Goal: Task Accomplishment & Management: Use online tool/utility

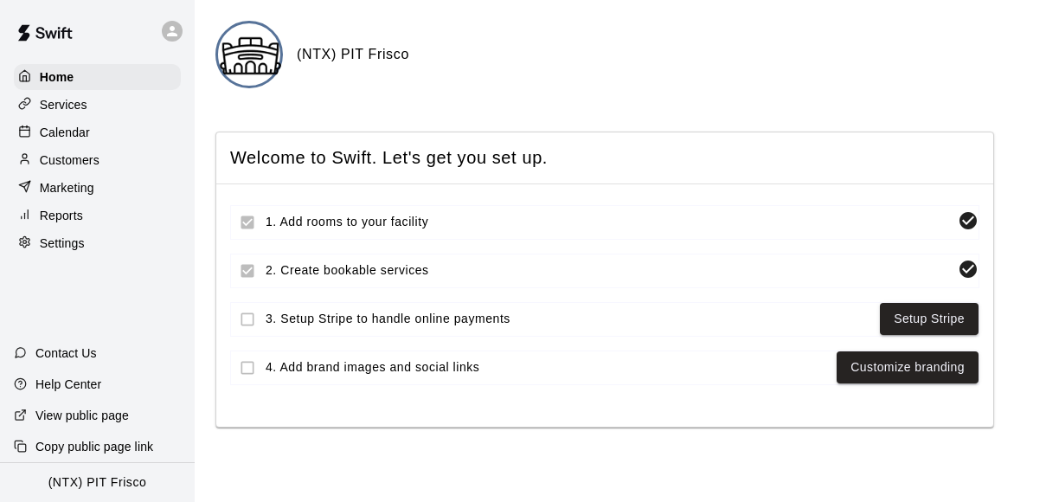
click at [170, 32] on icon at bounding box center [172, 31] width 16 height 16
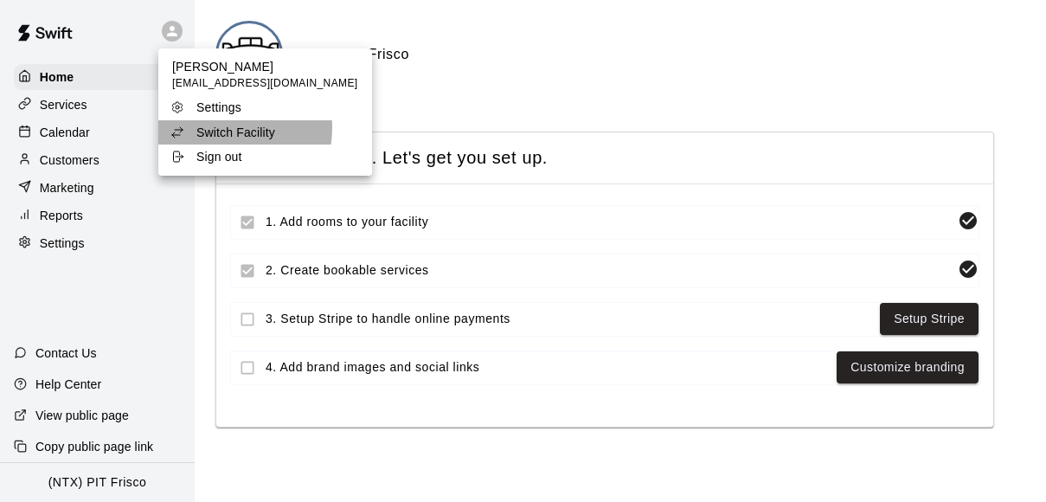
click at [215, 128] on p "Switch Facility" at bounding box center [235, 132] width 79 height 17
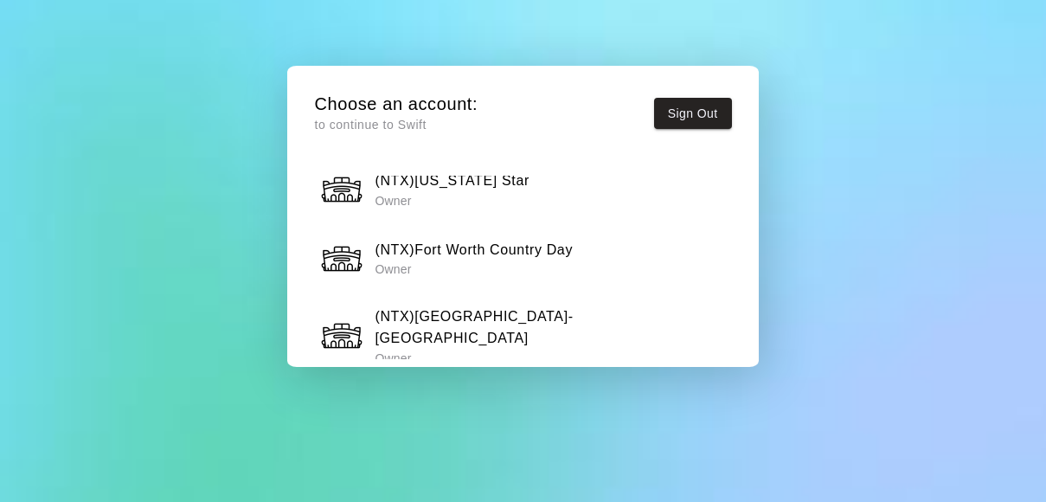
scroll to position [1532, 0]
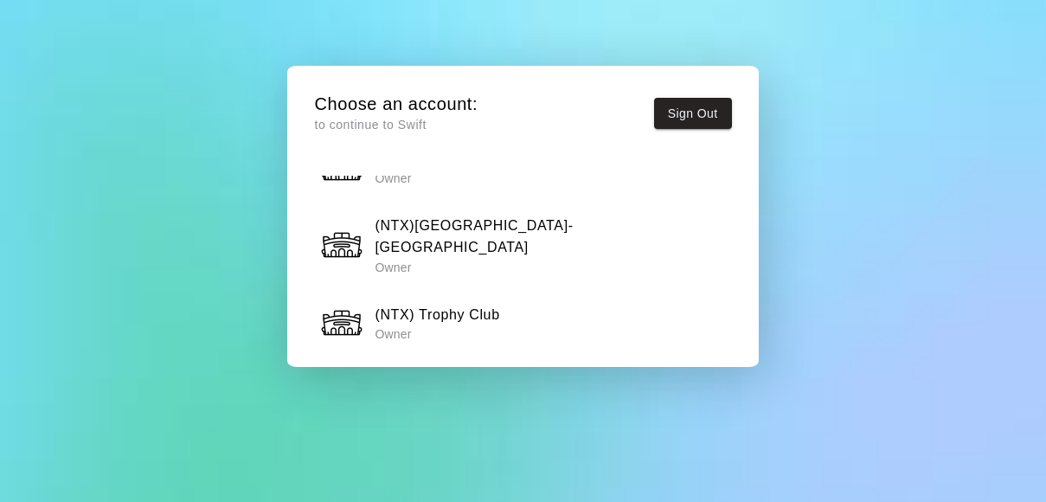
click at [494, 394] on p "Owner" at bounding box center [459, 402] width 169 height 17
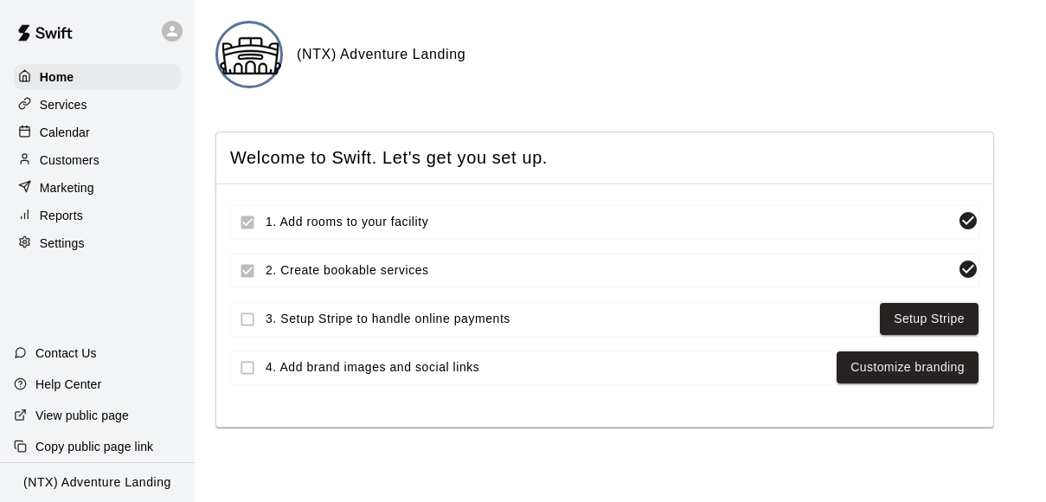
click at [79, 132] on p "Calendar" at bounding box center [65, 132] width 50 height 17
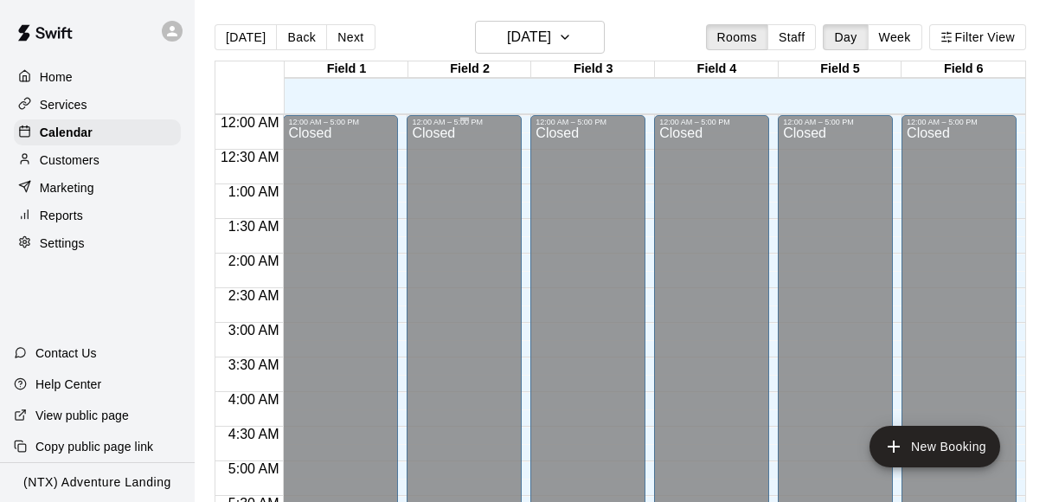
scroll to position [677, 0]
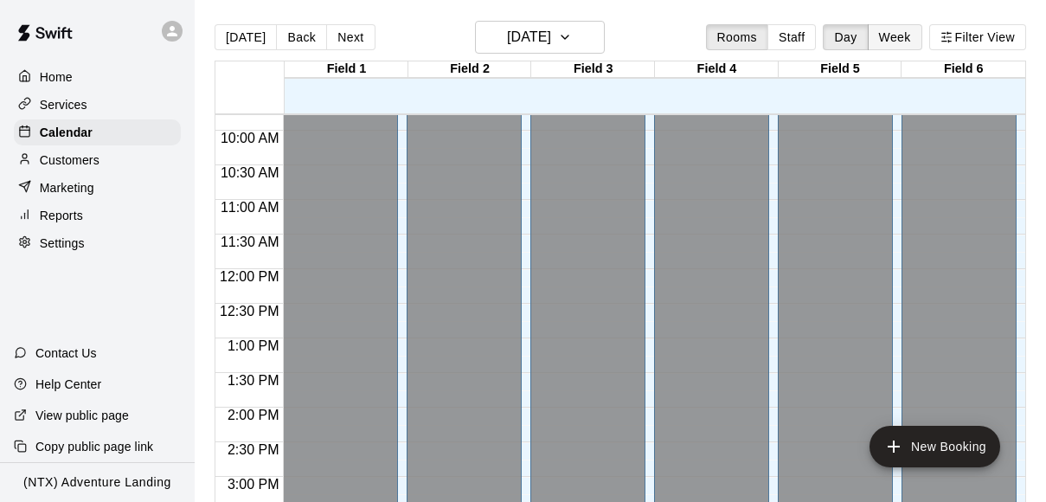
click at [905, 31] on button "Week" at bounding box center [895, 37] width 55 height 26
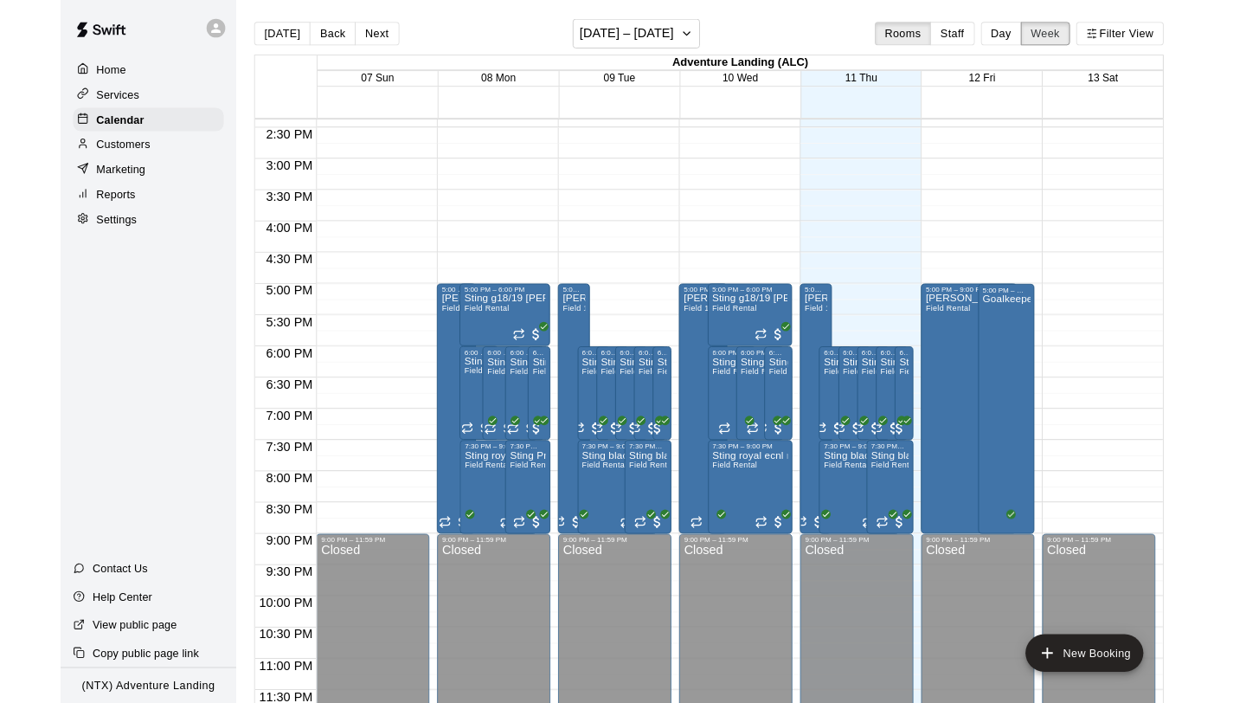
scroll to position [1057, 0]
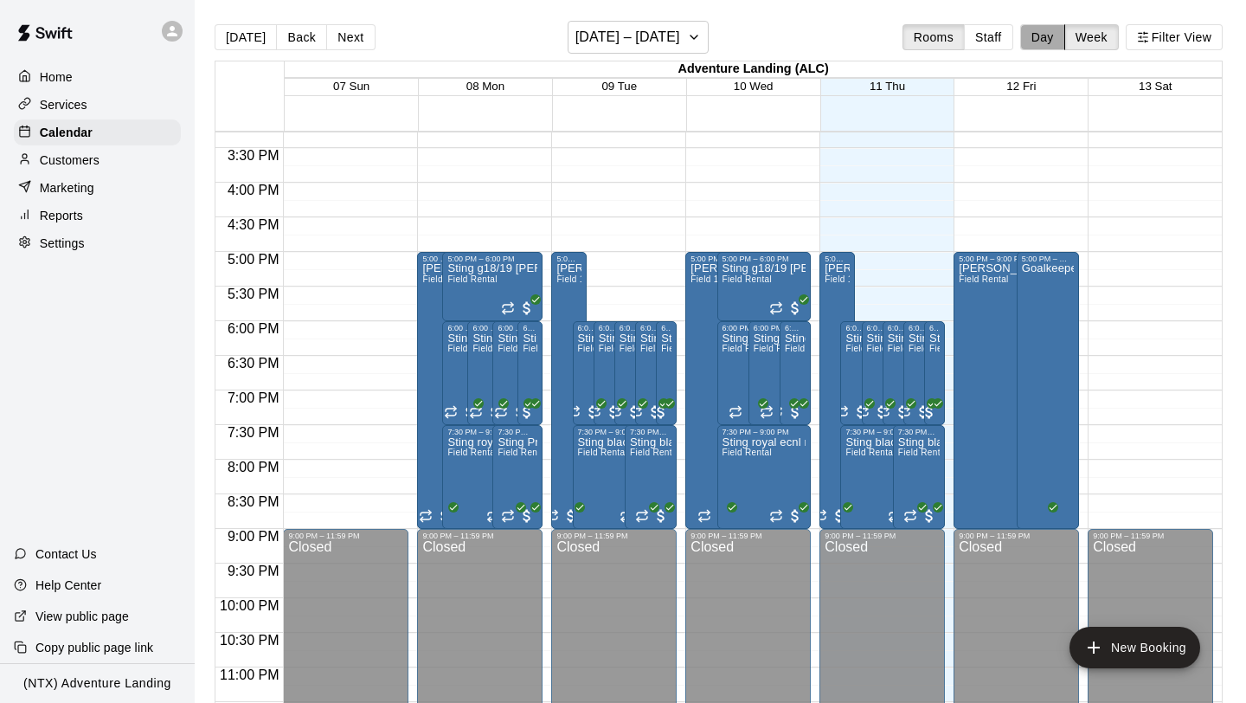
click at [1042, 32] on button "Day" at bounding box center [1042, 37] width 45 height 26
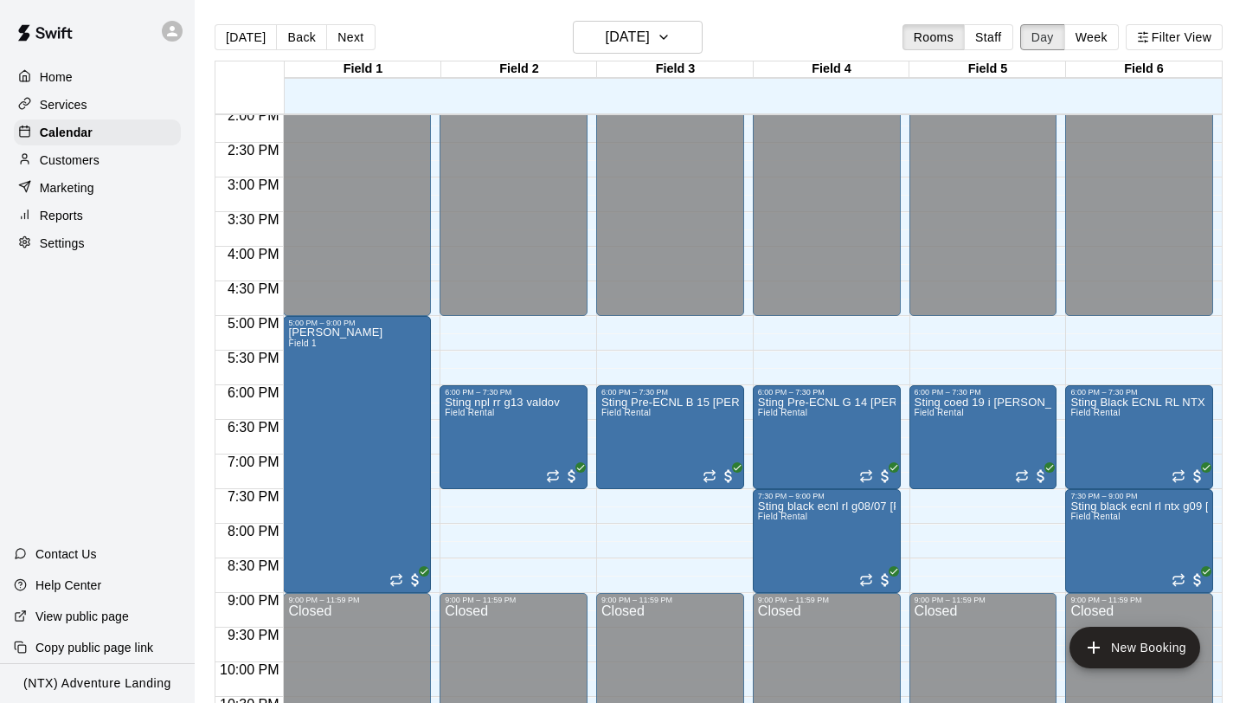
scroll to position [965, 0]
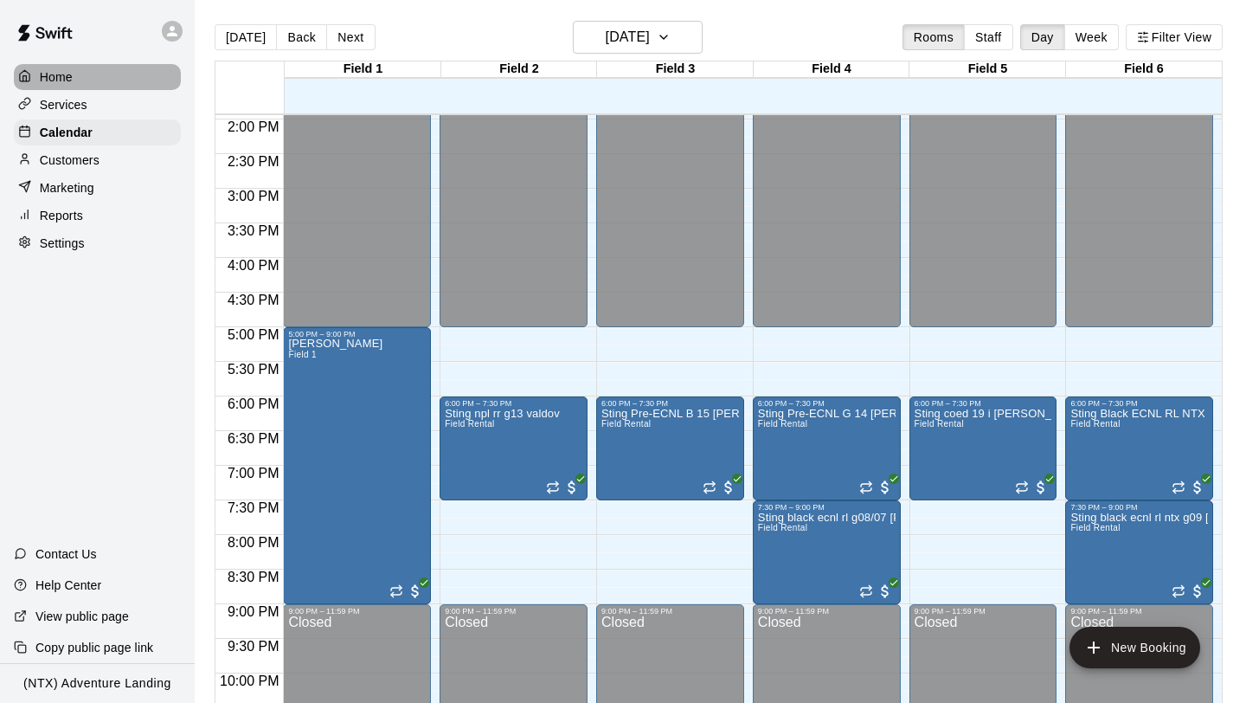
click at [56, 75] on p "Home" at bounding box center [56, 76] width 33 height 17
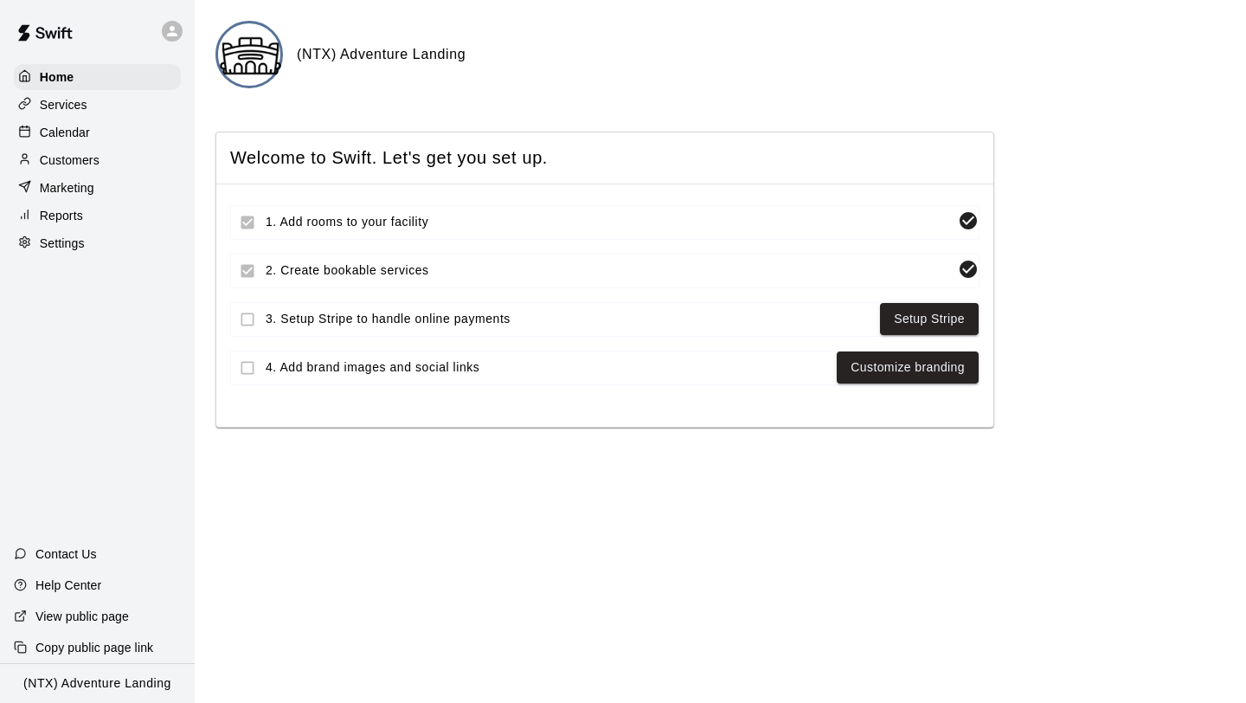
click at [58, 127] on p "Calendar" at bounding box center [65, 132] width 50 height 17
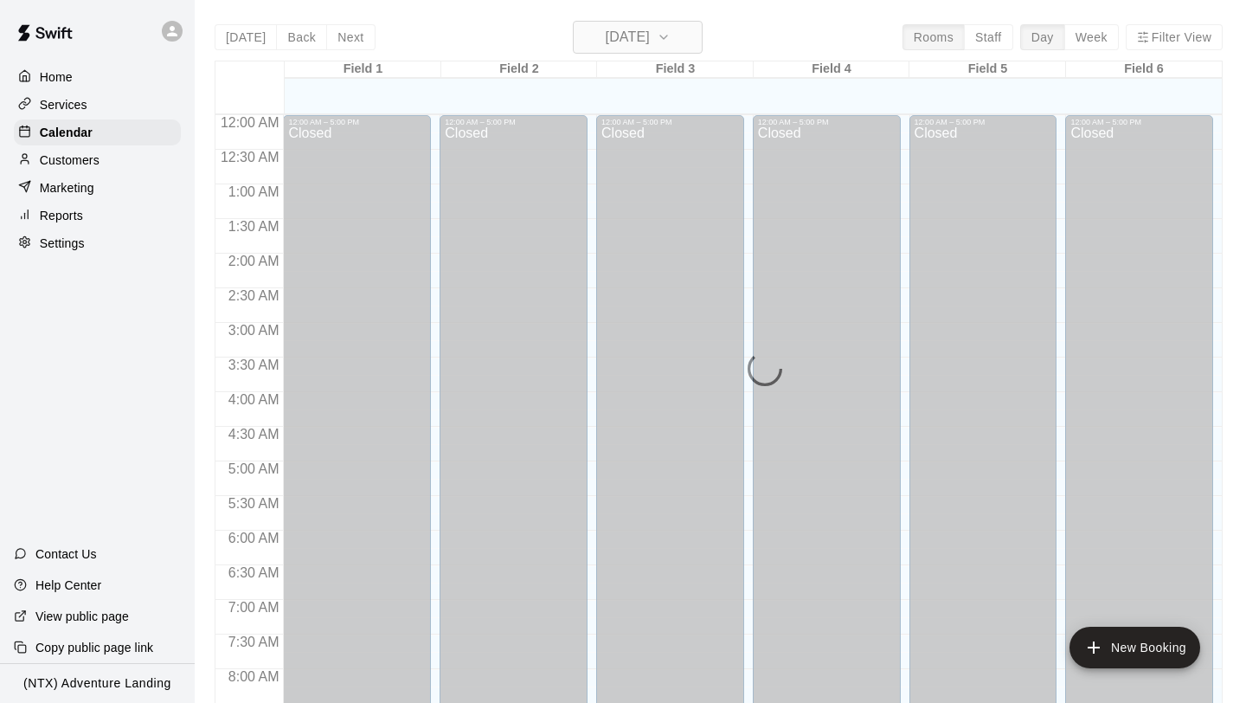
scroll to position [697, 0]
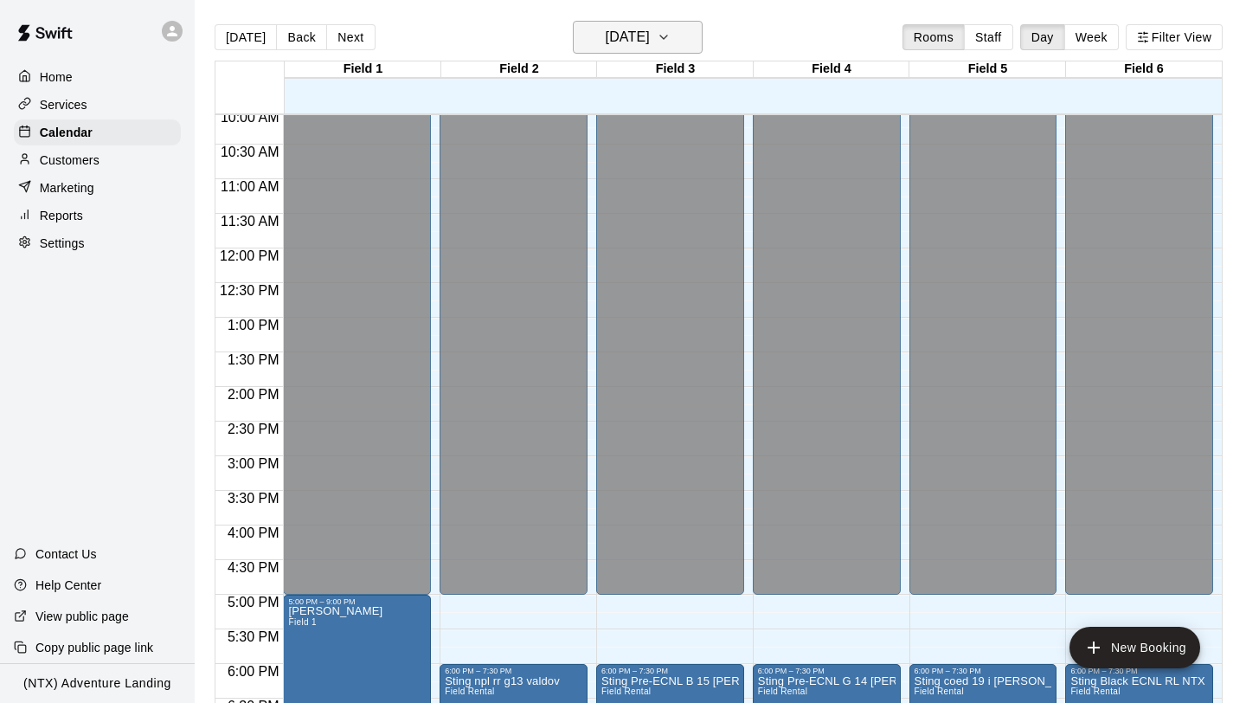
click at [671, 41] on icon "button" at bounding box center [664, 37] width 14 height 21
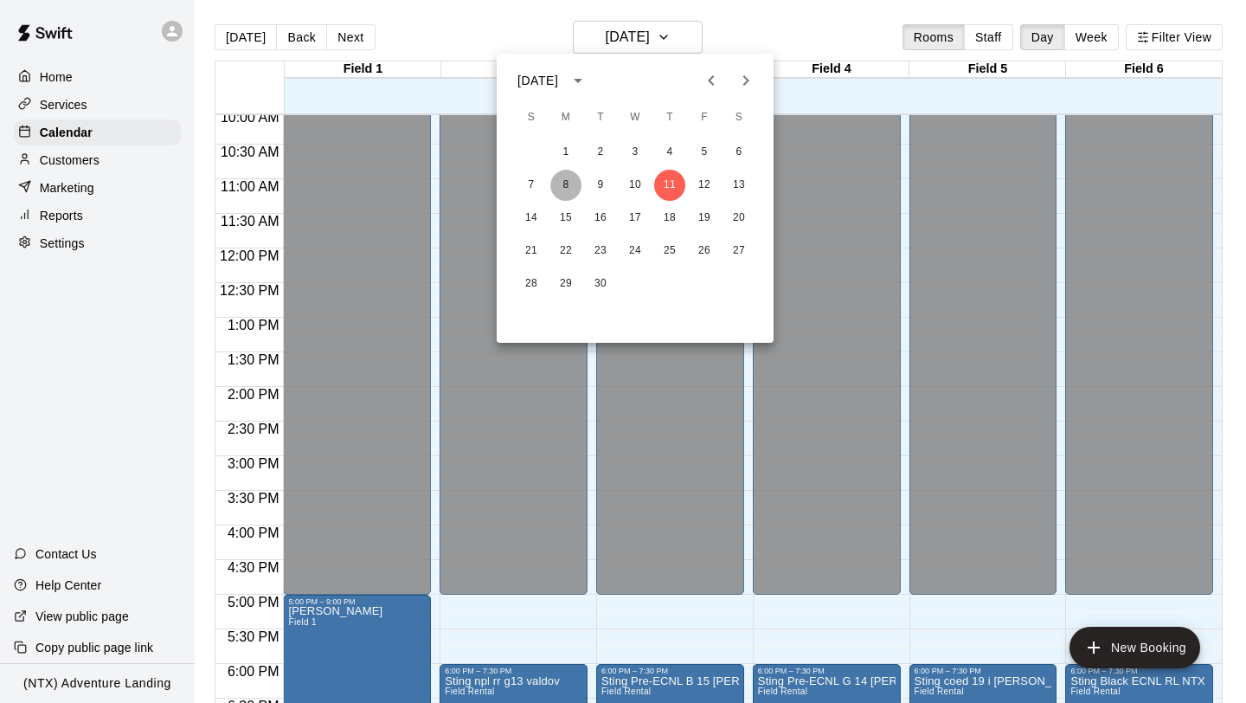
click at [559, 186] on button "8" at bounding box center [565, 185] width 31 height 31
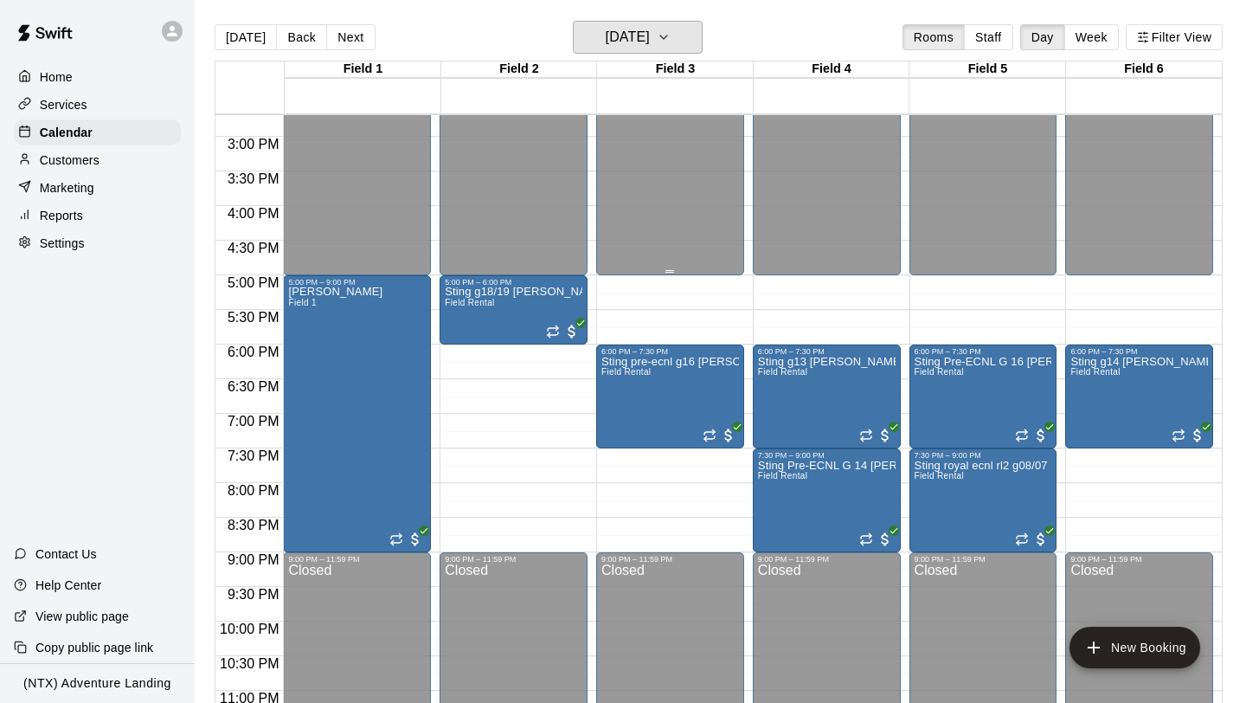
scroll to position [1023, 0]
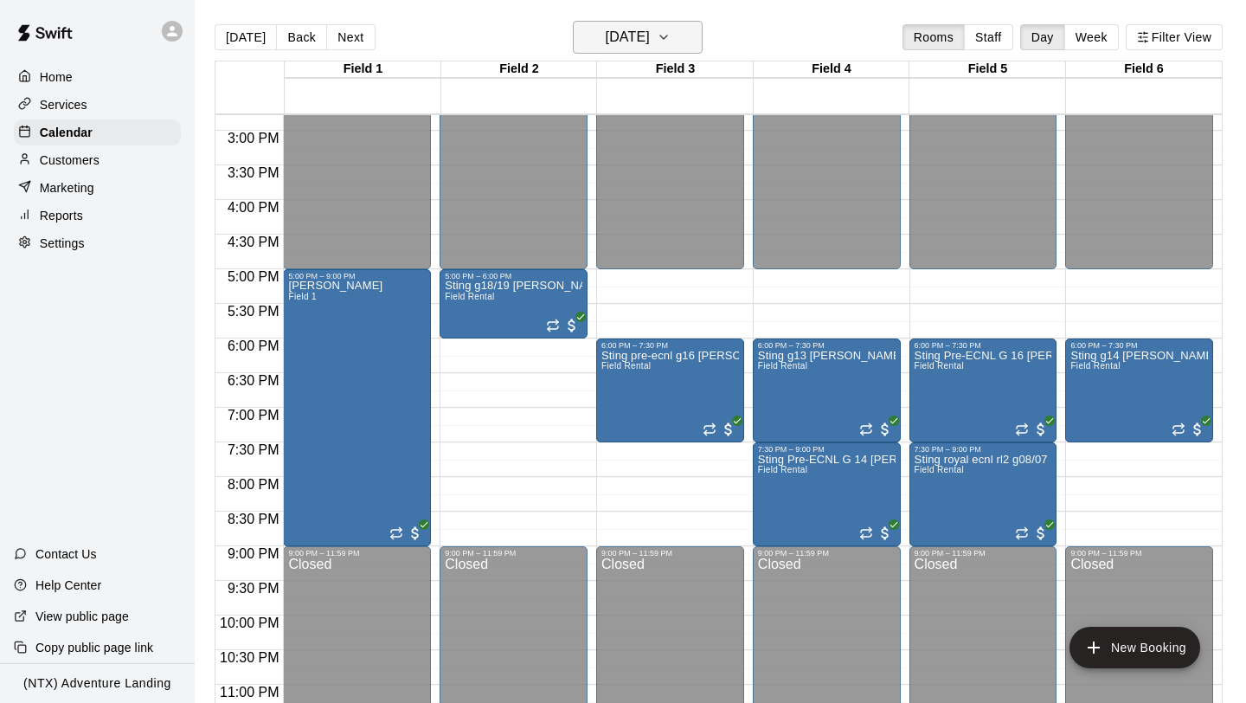
click at [695, 35] on button "[DATE]" at bounding box center [638, 37] width 130 height 33
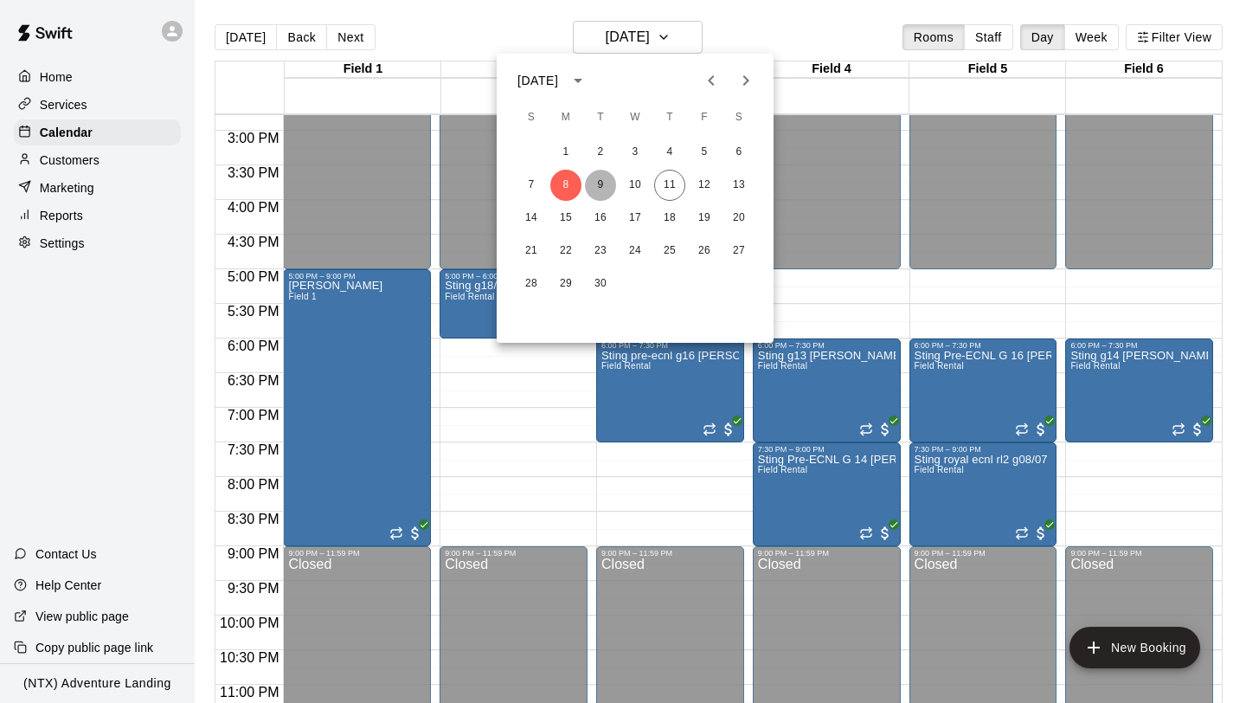
click at [592, 187] on button "9" at bounding box center [600, 185] width 31 height 31
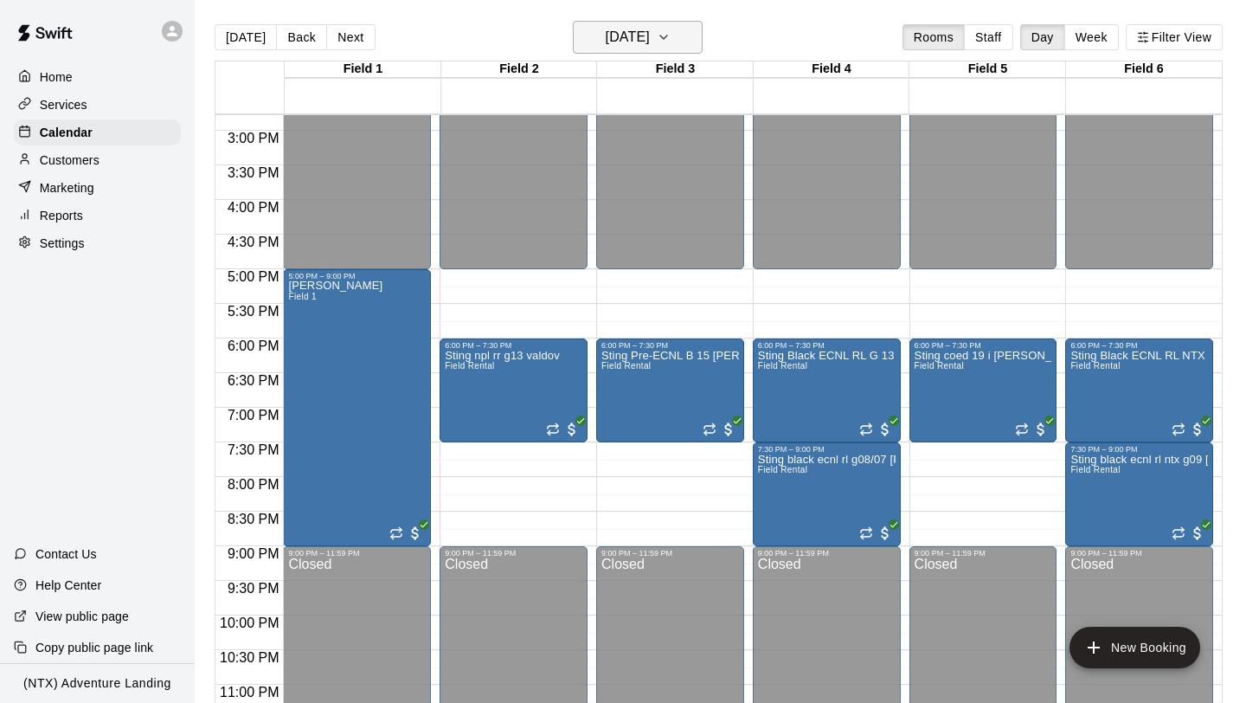
click at [671, 30] on icon "button" at bounding box center [664, 37] width 14 height 21
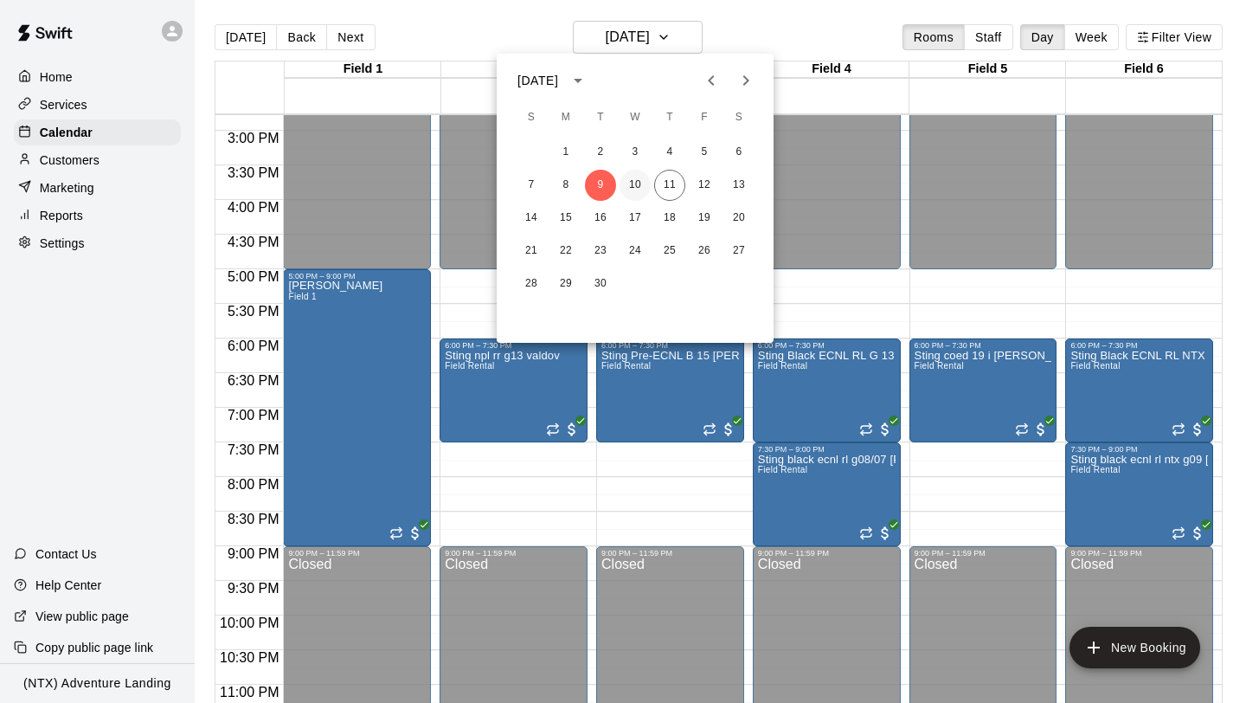
click at [640, 183] on button "10" at bounding box center [635, 185] width 31 height 31
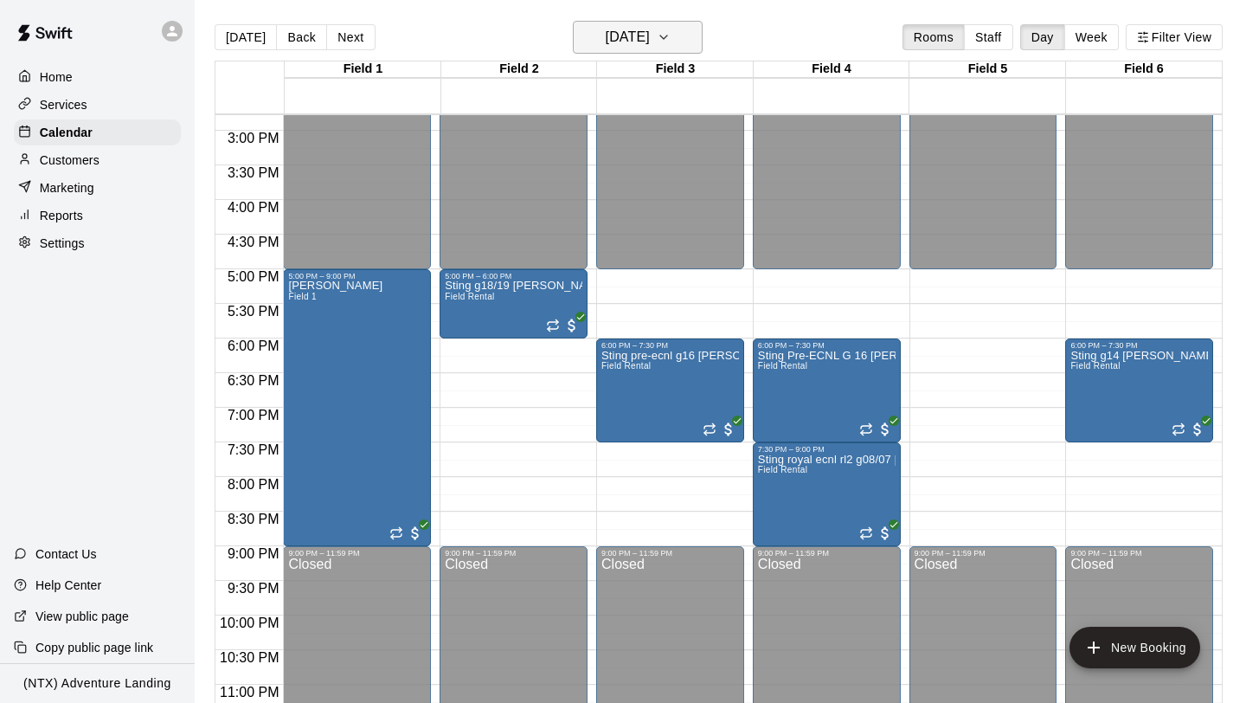
click at [703, 38] on button "[DATE]" at bounding box center [638, 37] width 130 height 33
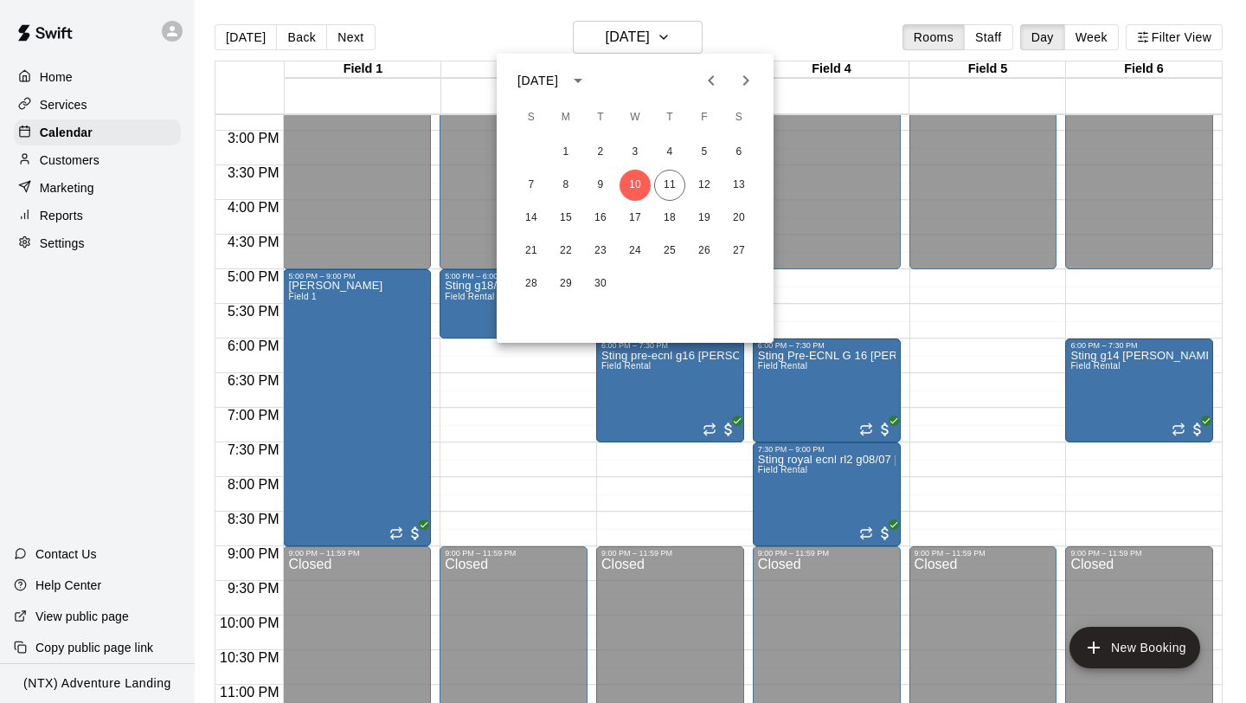
click at [476, 379] on div at bounding box center [623, 351] width 1246 height 703
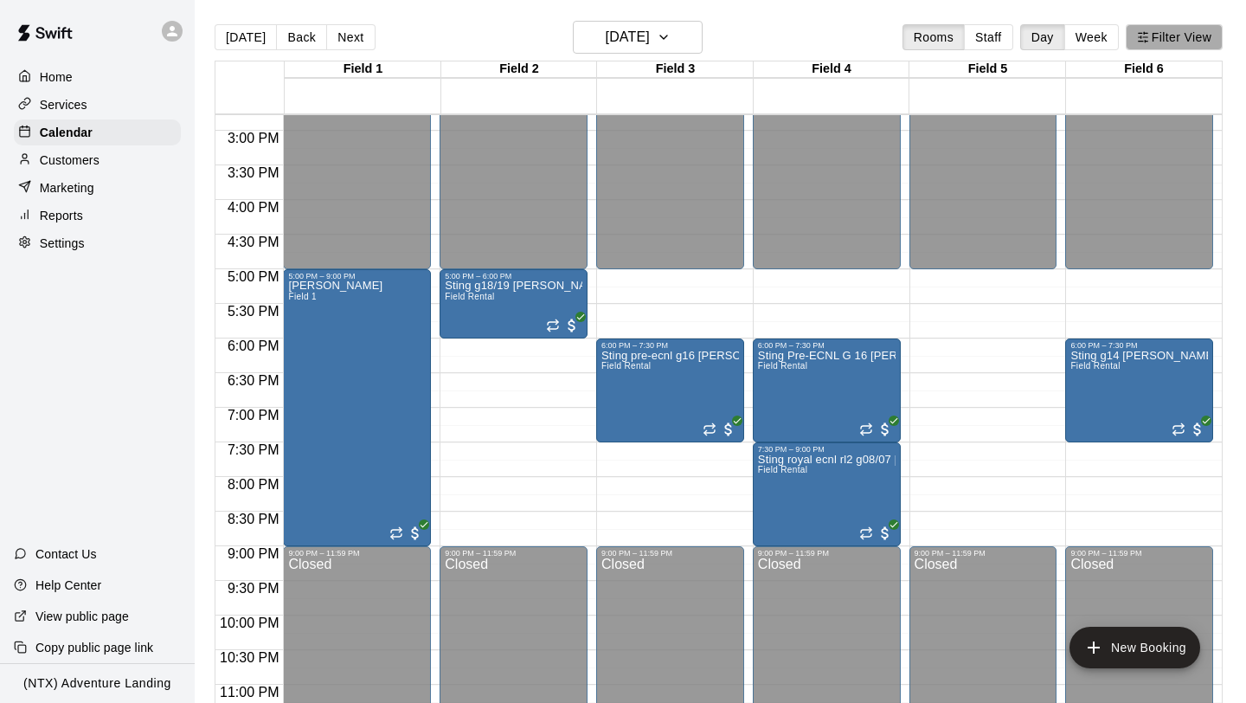
click at [1045, 40] on button "Filter View" at bounding box center [1174, 37] width 97 height 26
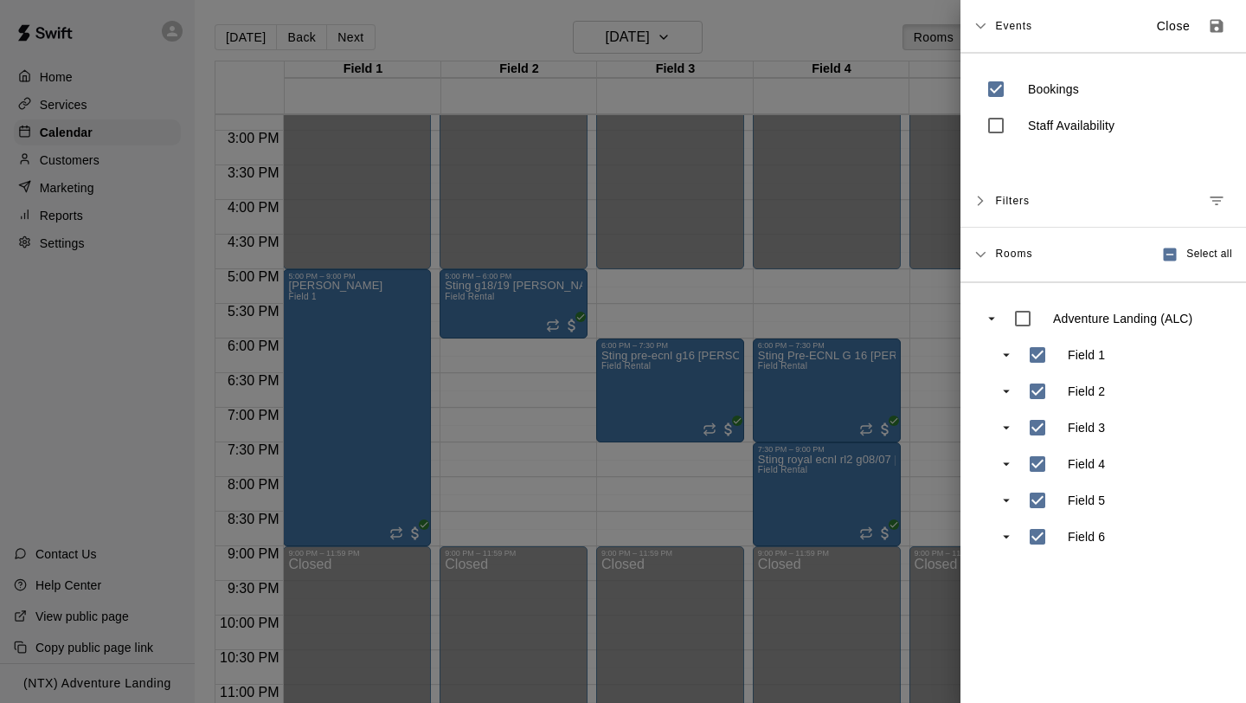
click at [888, 77] on div at bounding box center [623, 351] width 1246 height 703
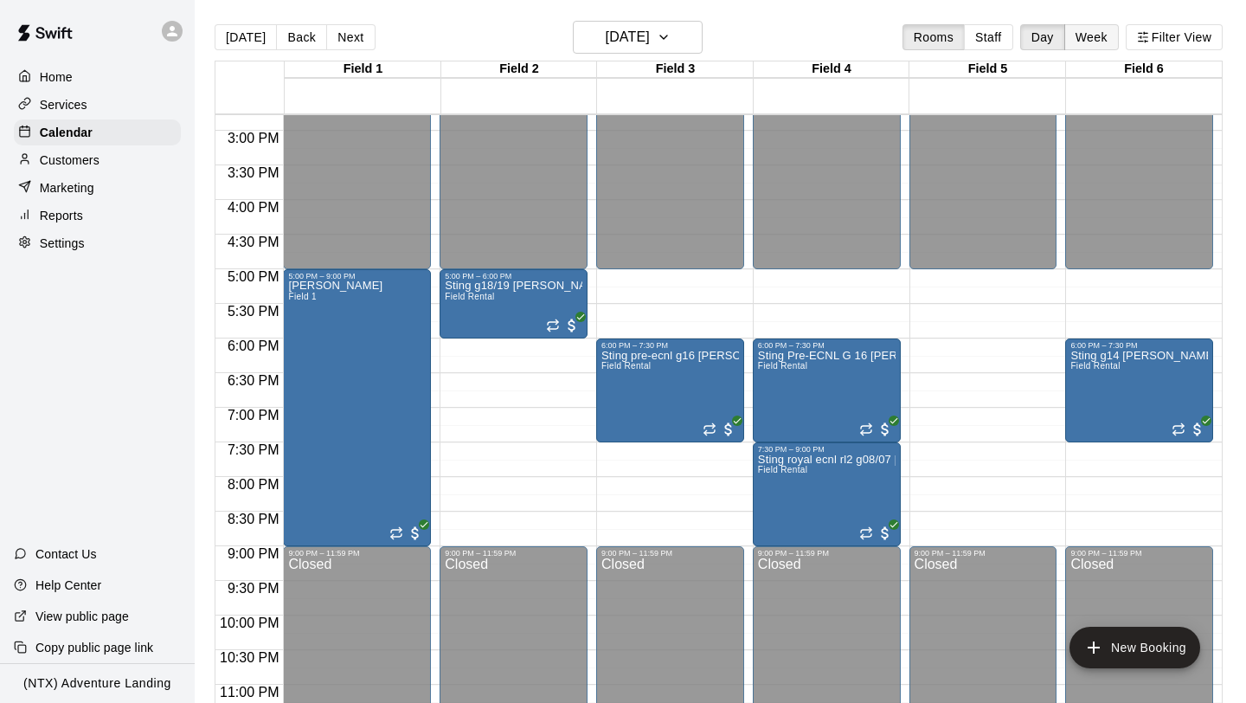
click at [1045, 42] on button "Week" at bounding box center [1091, 37] width 55 height 26
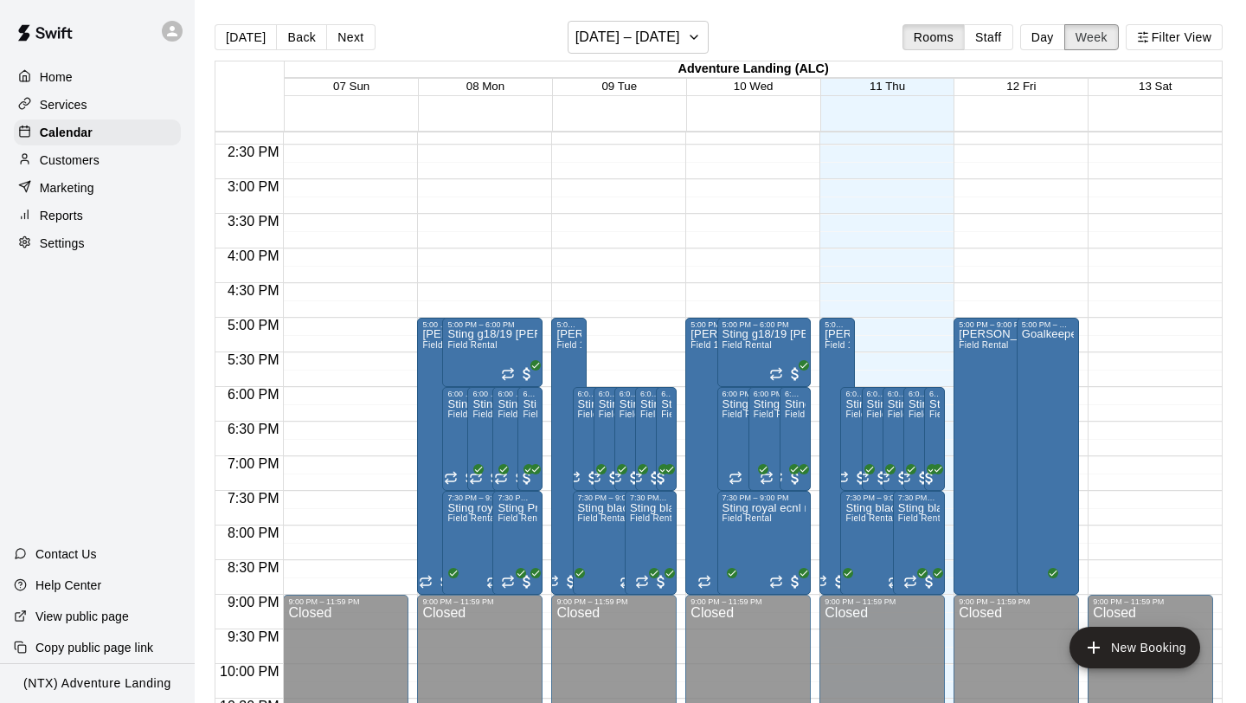
scroll to position [992, 0]
click at [550, 76] on div "Adventure Landing (ALC)" at bounding box center [753, 69] width 937 height 16
click at [1041, 42] on button "Day" at bounding box center [1042, 37] width 45 height 26
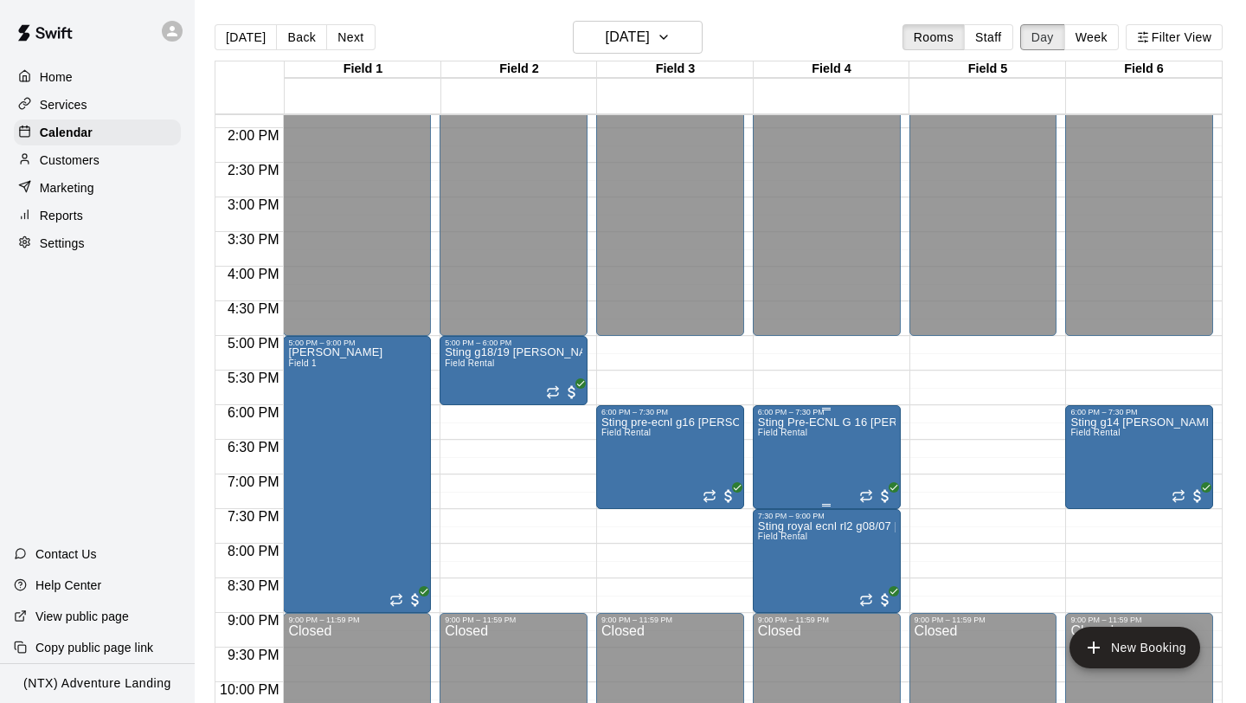
scroll to position [955, 0]
click at [671, 41] on icon "button" at bounding box center [664, 37] width 14 height 21
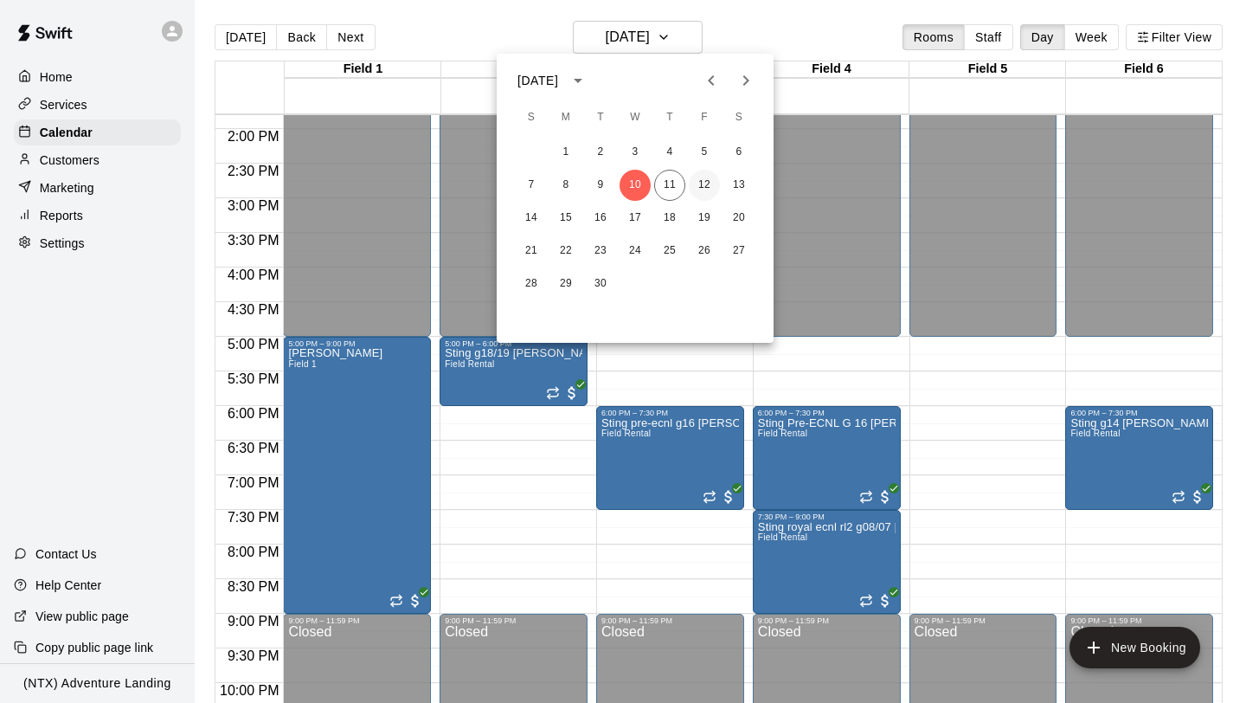
click at [704, 189] on button "12" at bounding box center [704, 185] width 31 height 31
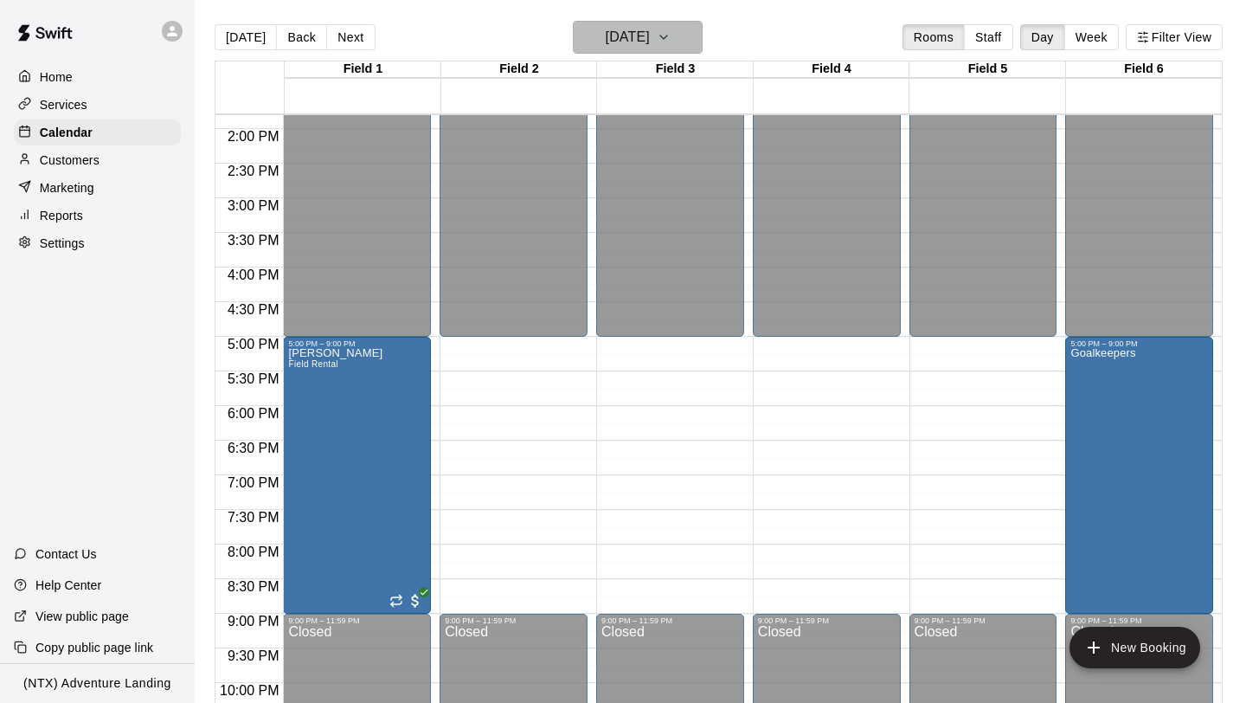
click at [671, 36] on icon "button" at bounding box center [664, 37] width 14 height 21
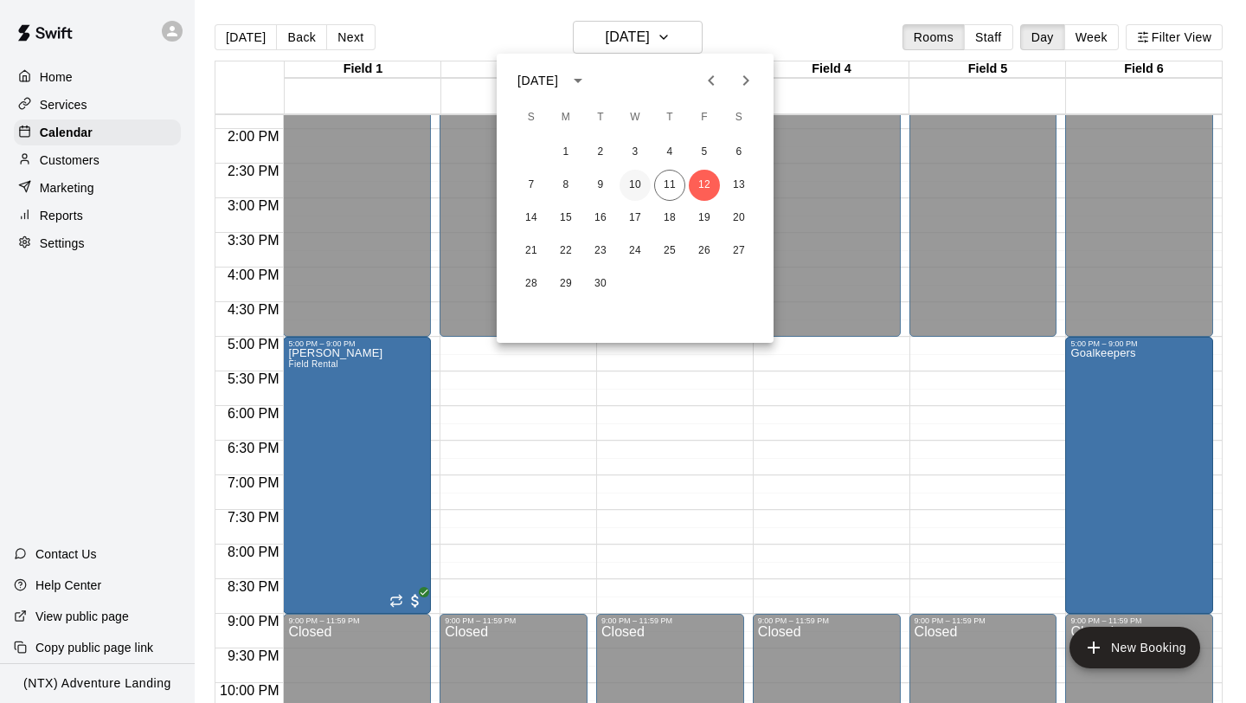
click at [636, 182] on button "10" at bounding box center [635, 185] width 31 height 31
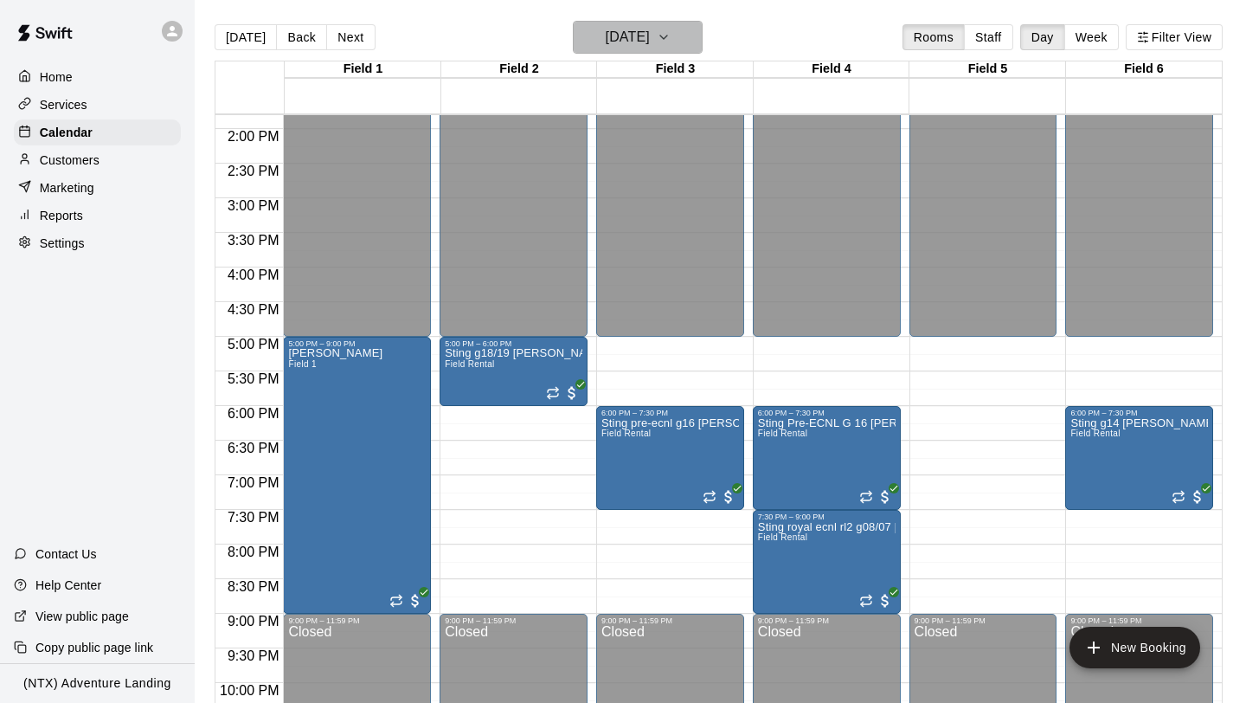
click at [671, 40] on icon "button" at bounding box center [664, 37] width 14 height 21
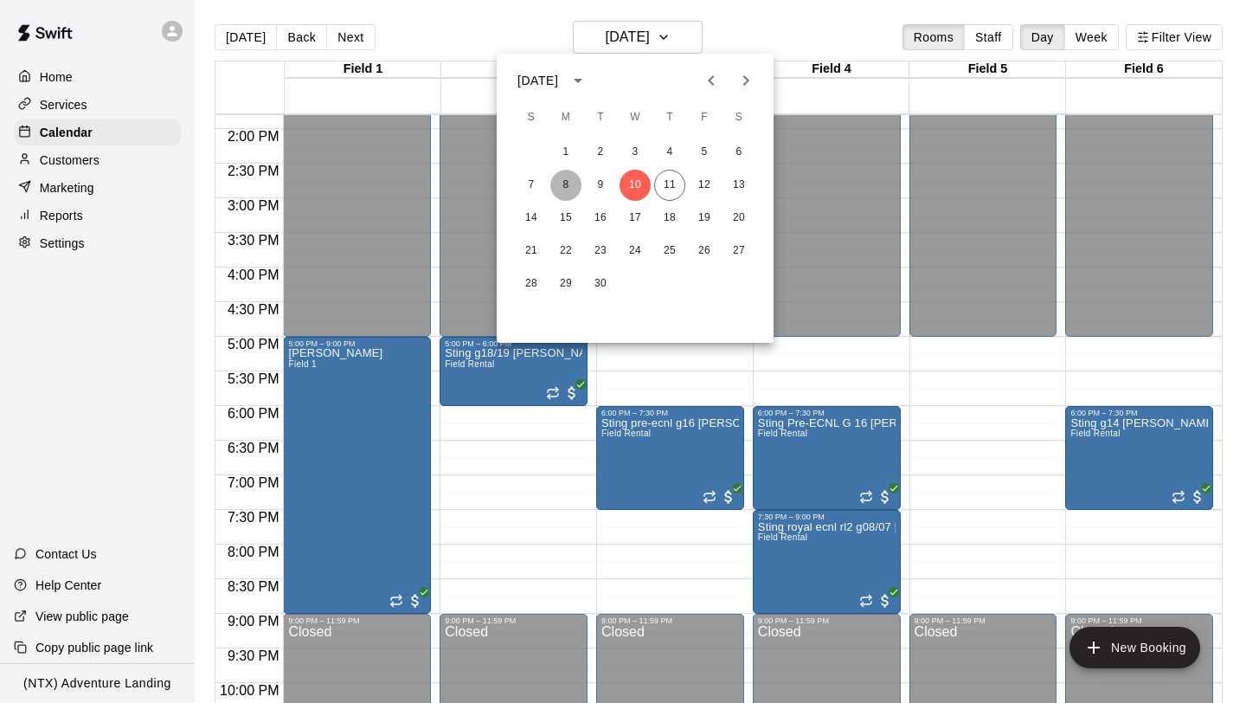
click at [561, 187] on button "8" at bounding box center [565, 185] width 31 height 31
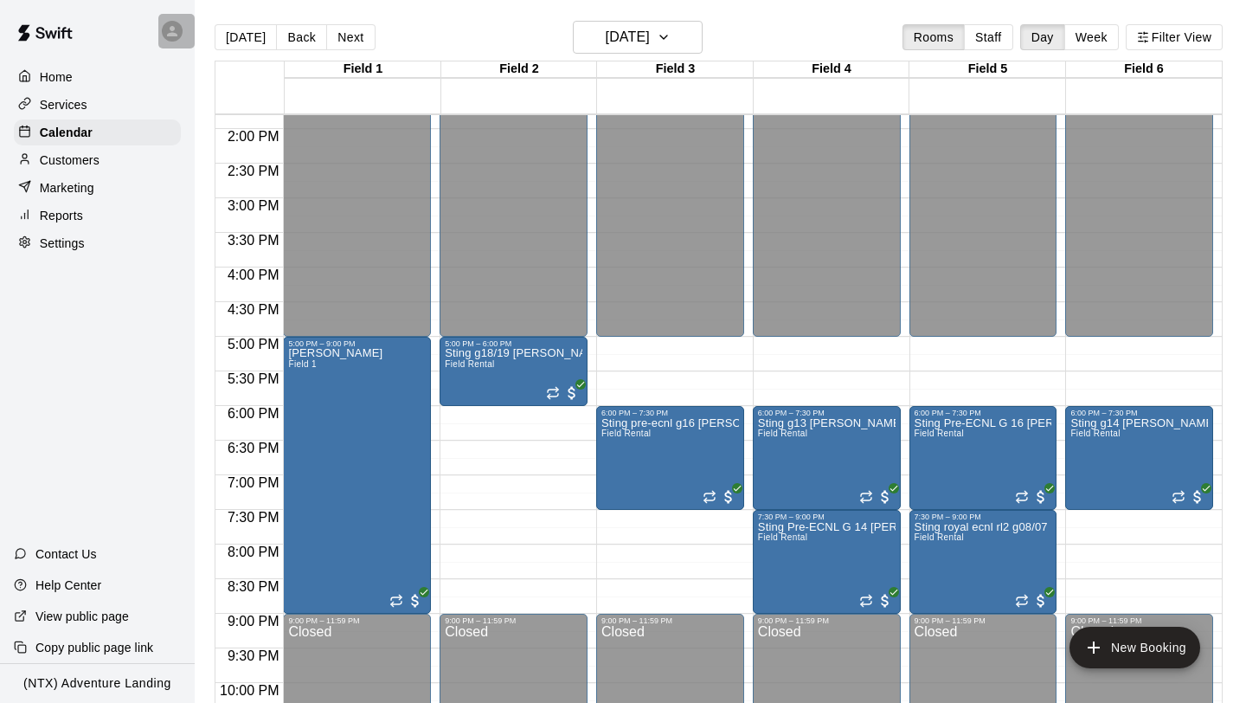
click at [159, 29] on div at bounding box center [176, 31] width 36 height 35
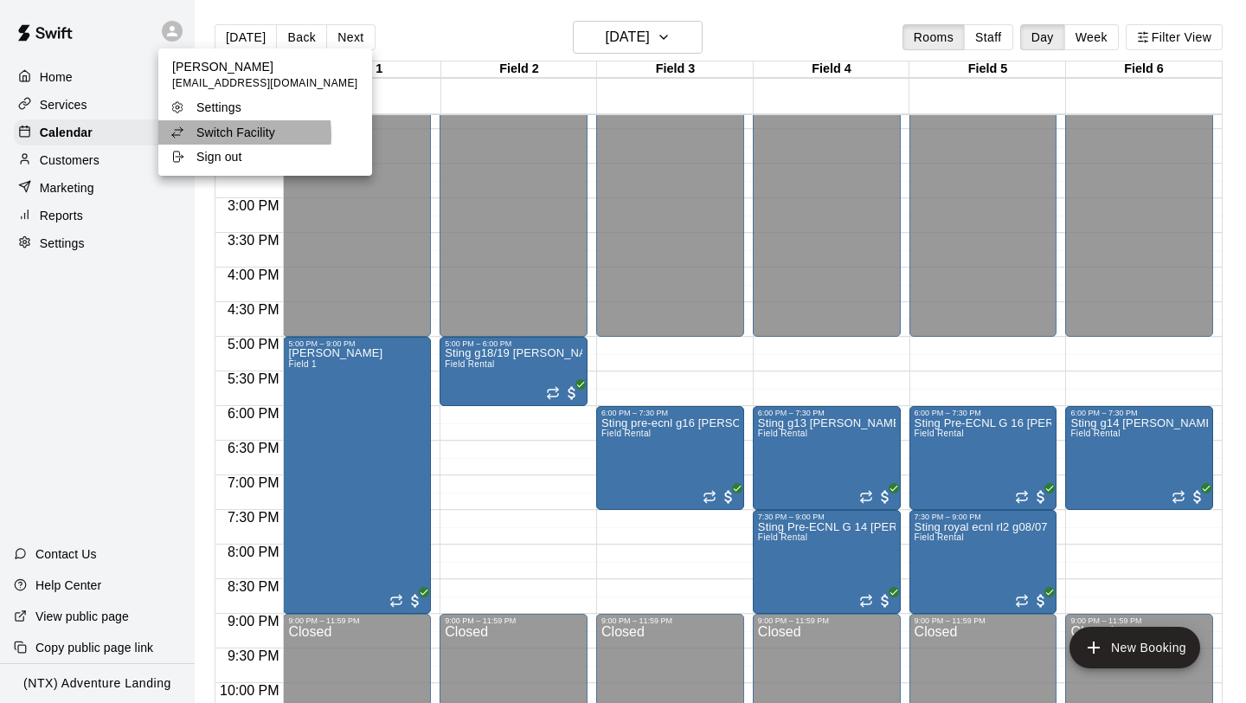
click at [218, 135] on p "Switch Facility" at bounding box center [235, 132] width 79 height 17
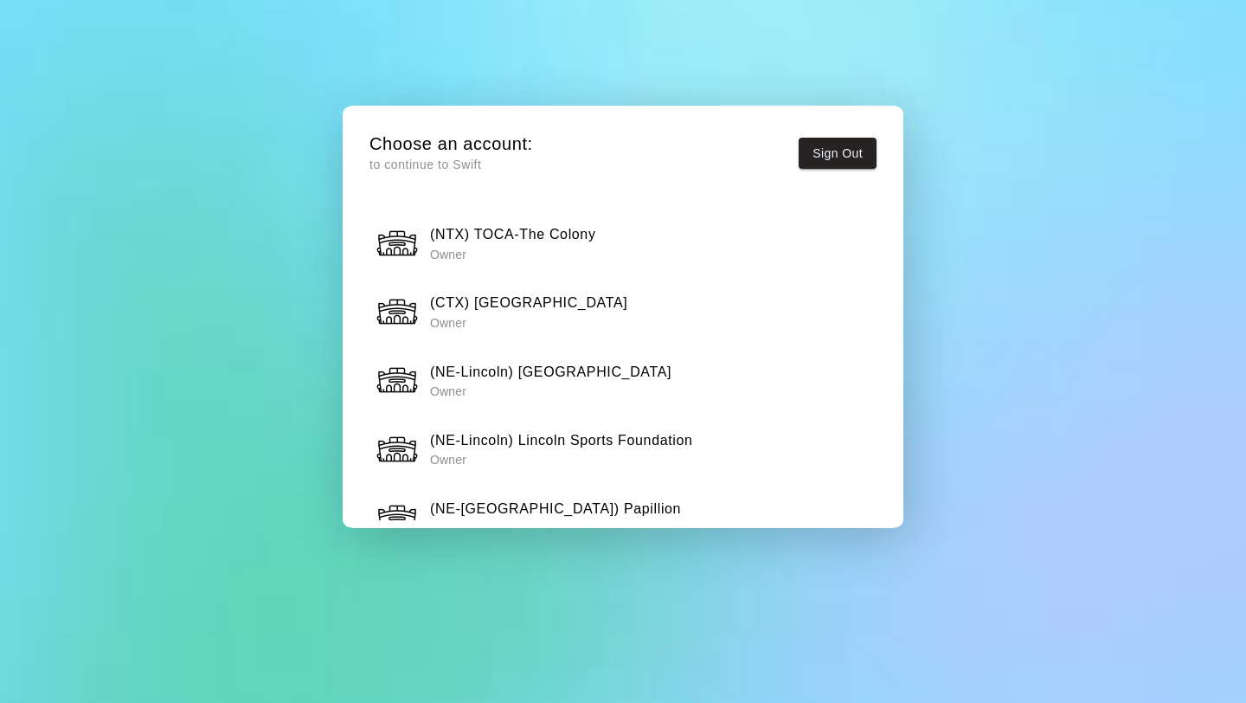
click at [542, 242] on h6 "(NTX) TOCA-The Colony" at bounding box center [513, 234] width 166 height 22
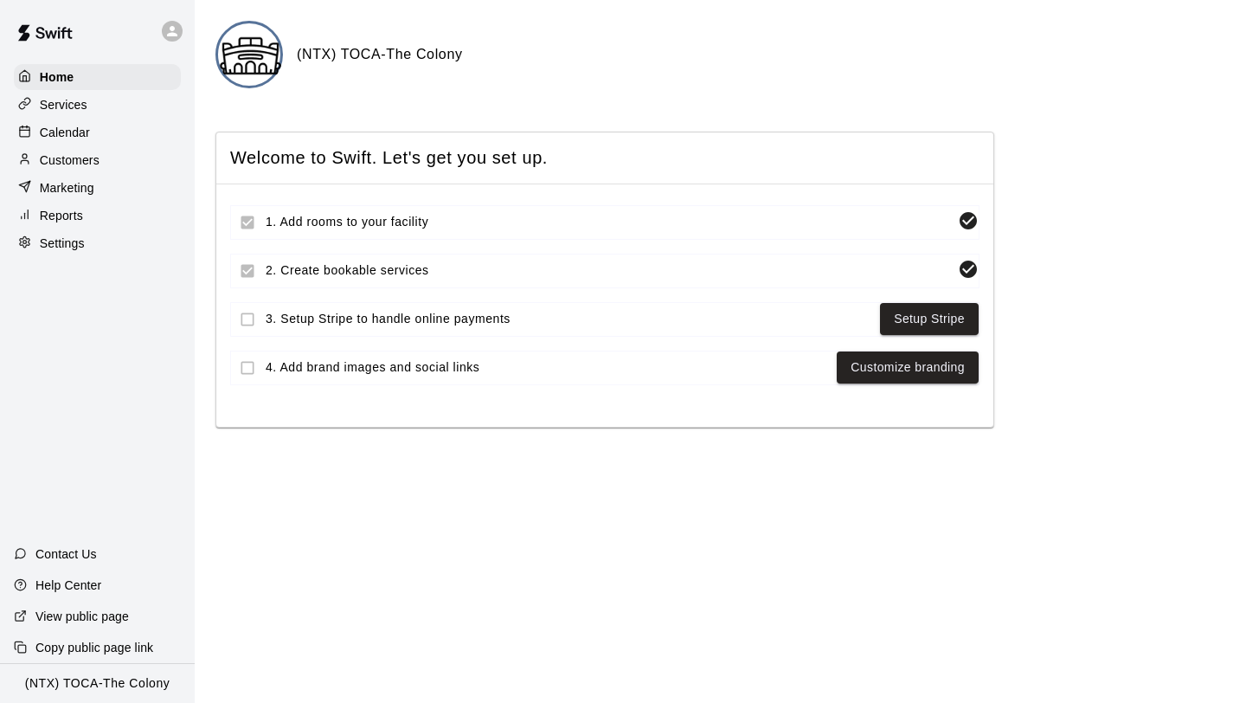
click at [66, 130] on p "Calendar" at bounding box center [65, 132] width 50 height 17
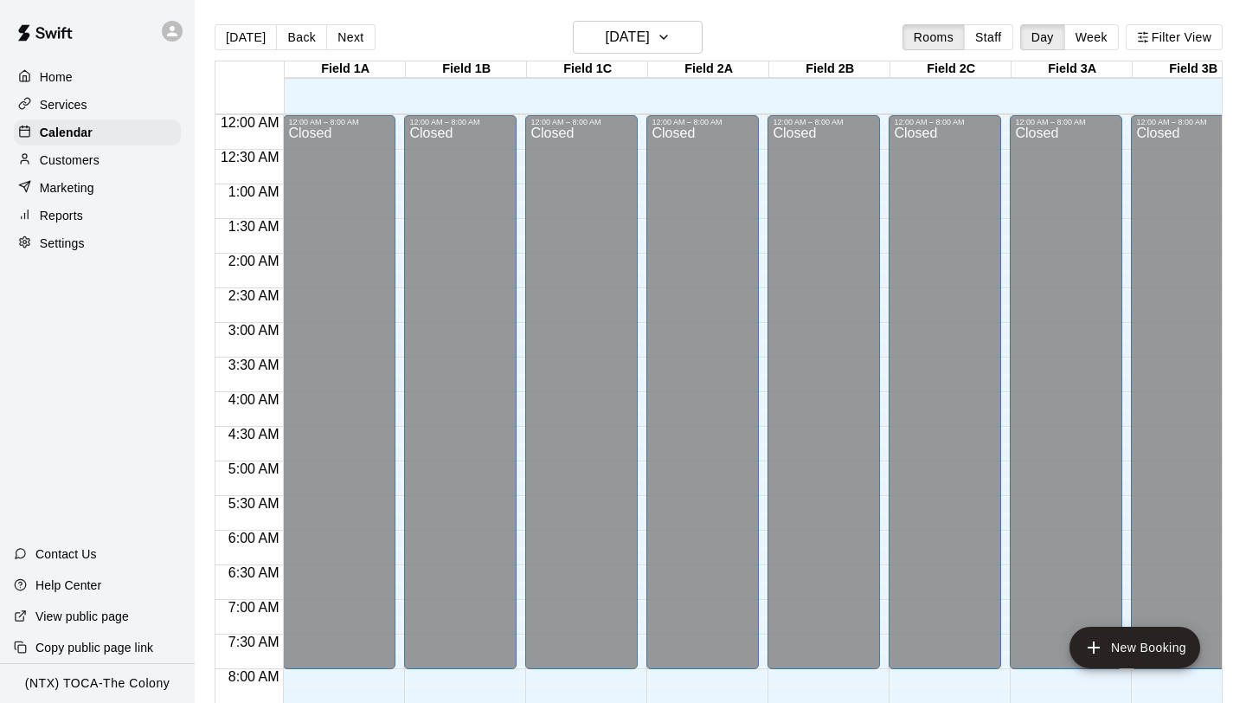
scroll to position [716, 0]
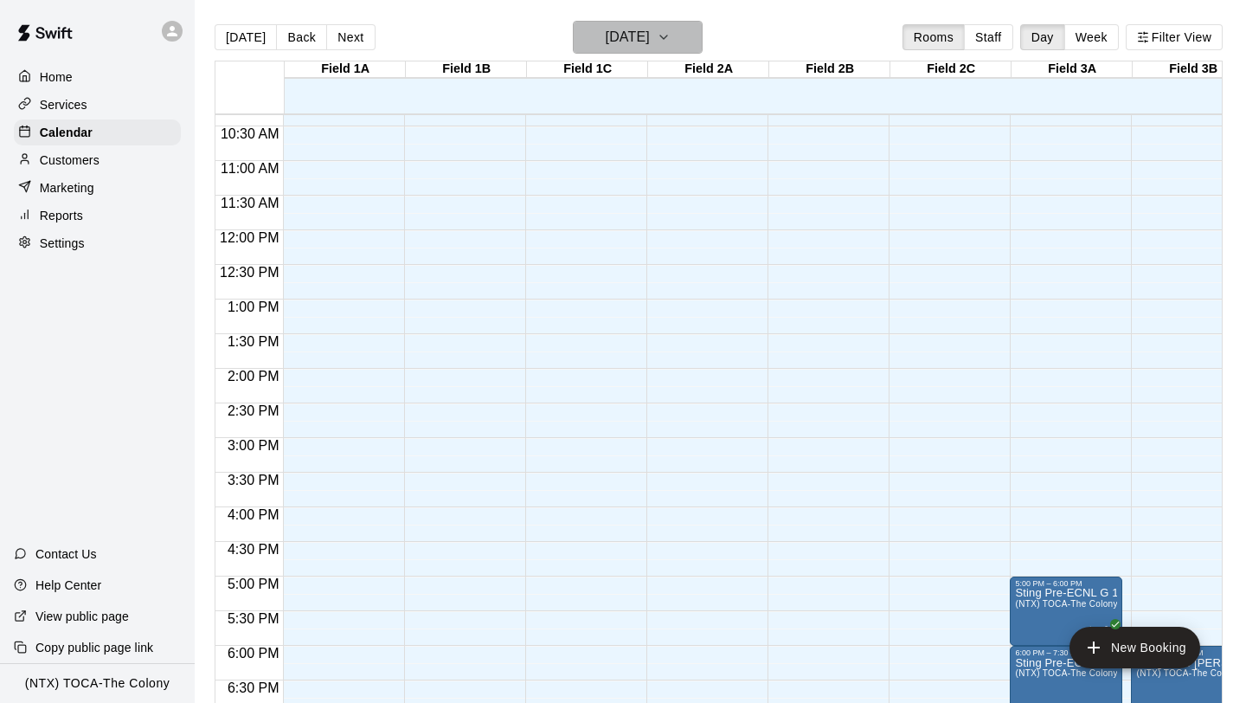
click at [671, 46] on icon "button" at bounding box center [664, 37] width 14 height 21
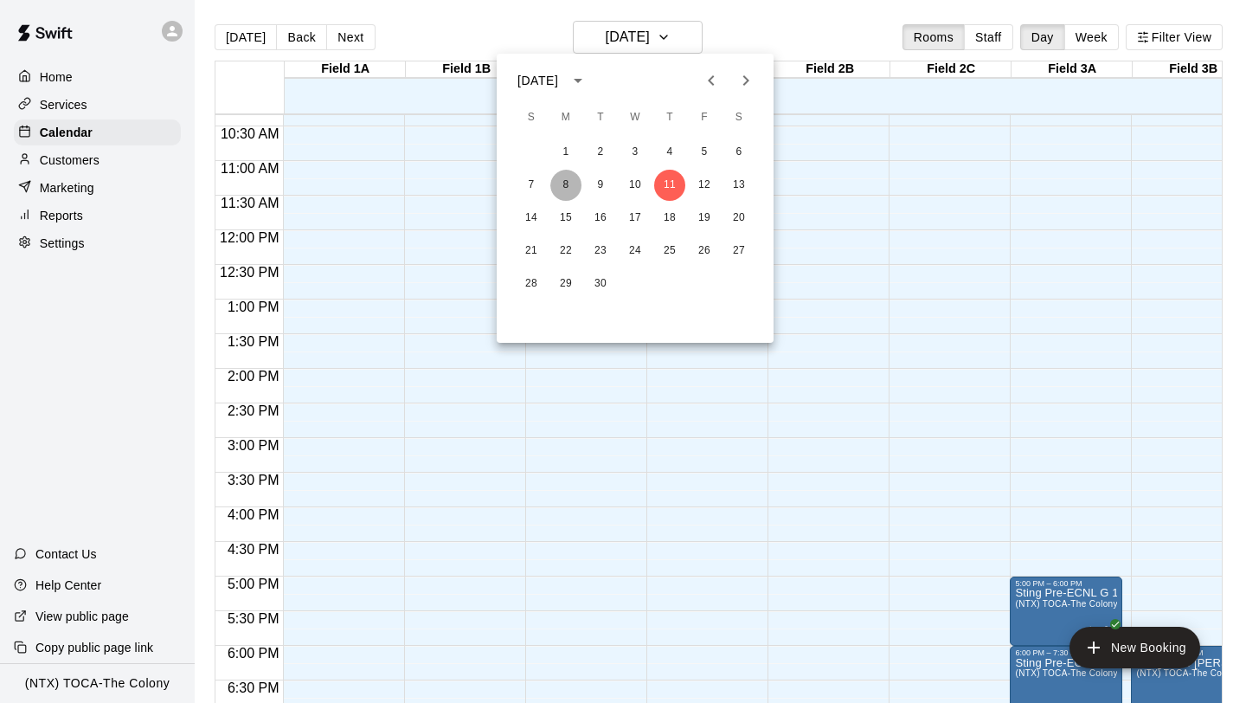
click at [574, 194] on button "8" at bounding box center [565, 185] width 31 height 31
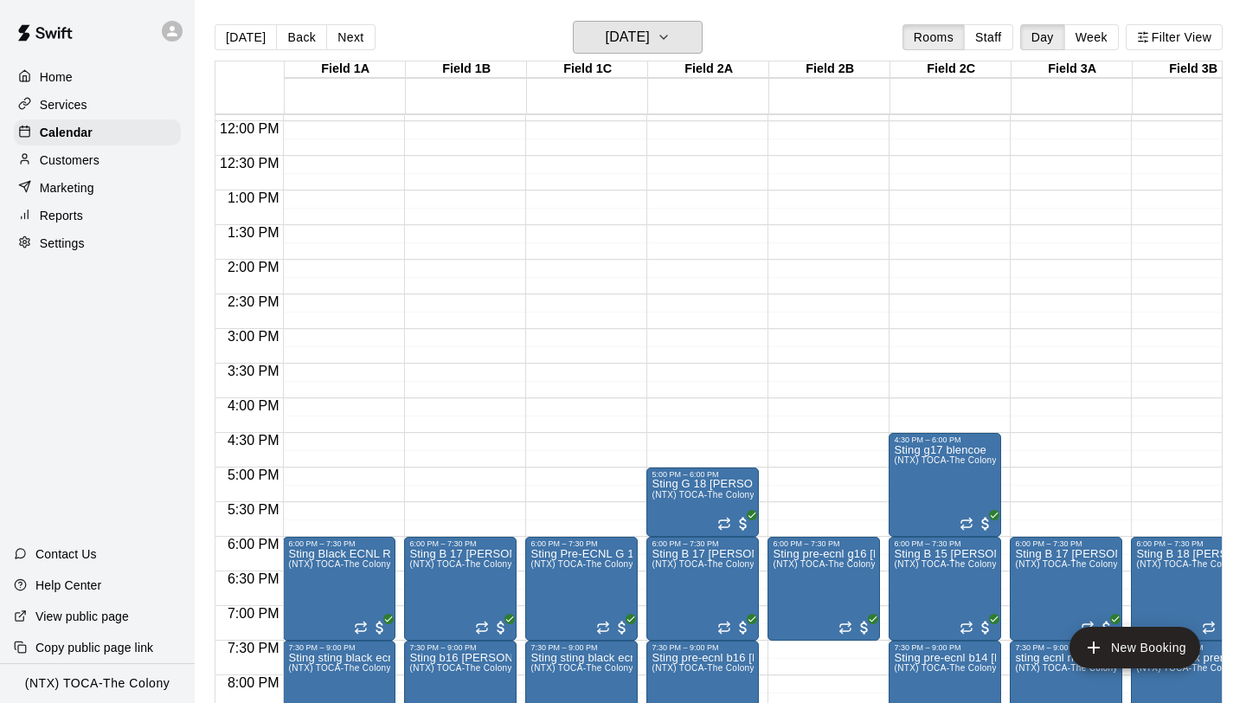
scroll to position [832, 0]
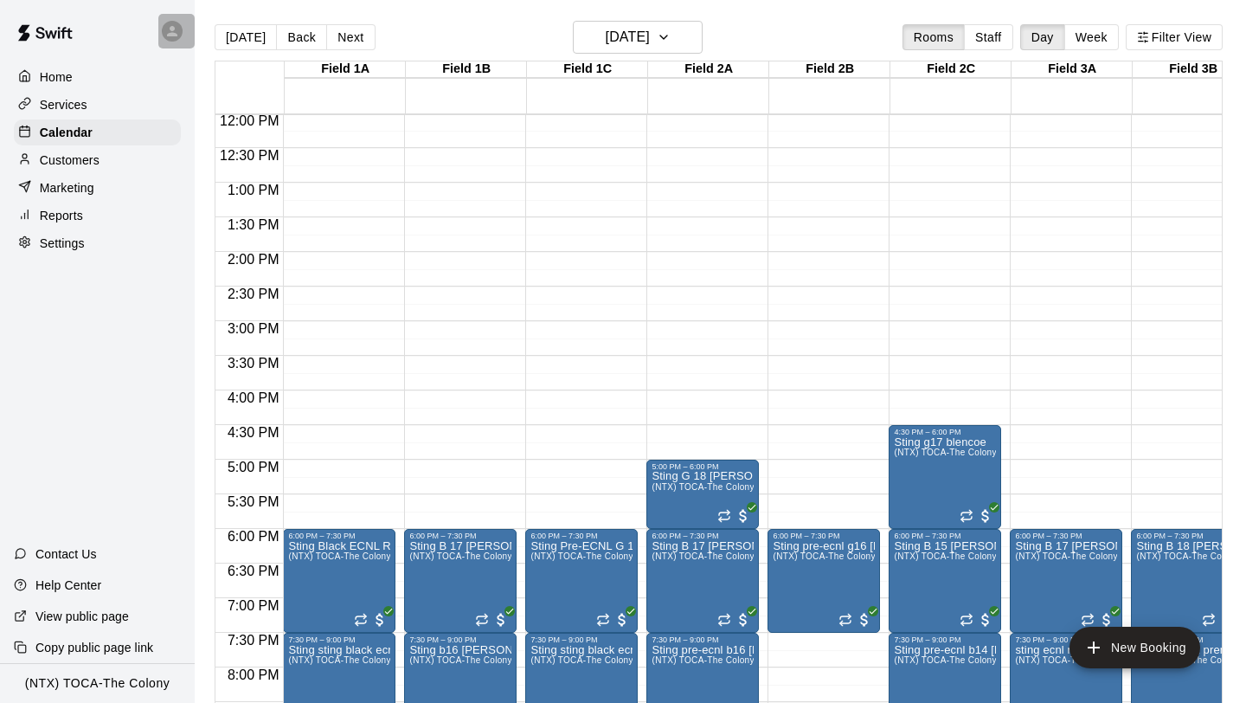
click at [170, 19] on div at bounding box center [176, 31] width 36 height 35
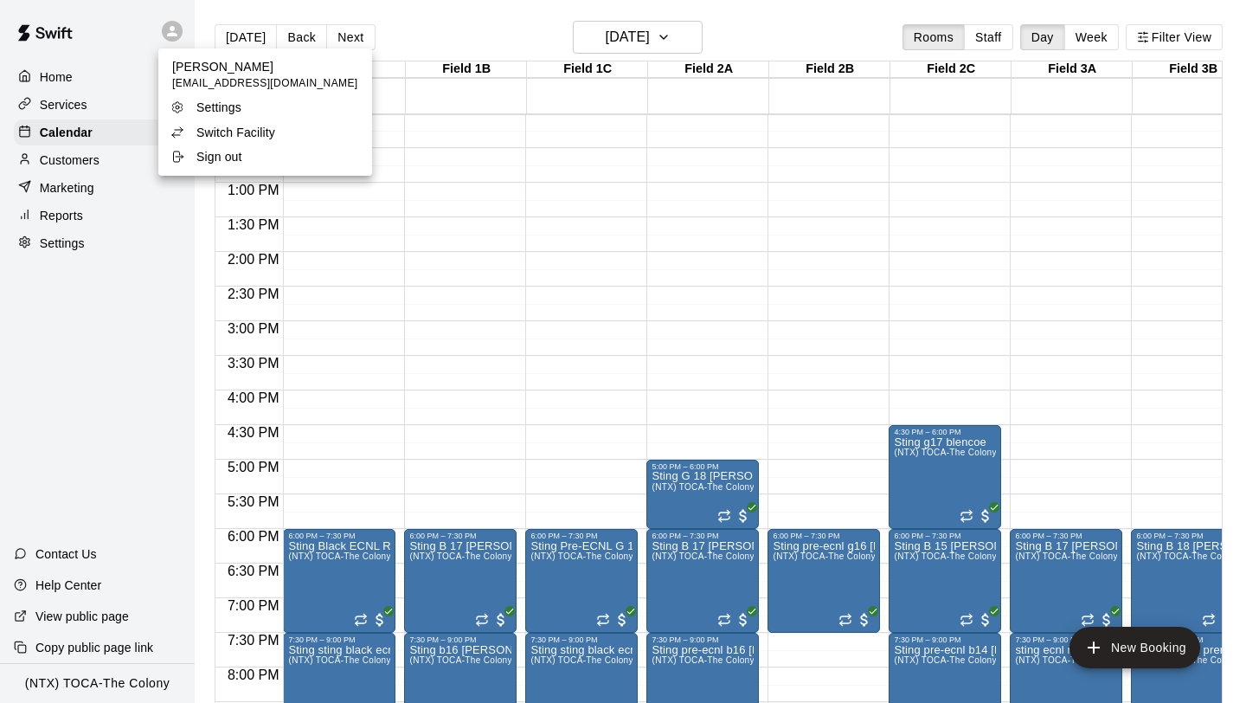
click at [230, 133] on p "Switch Facility" at bounding box center [235, 132] width 79 height 17
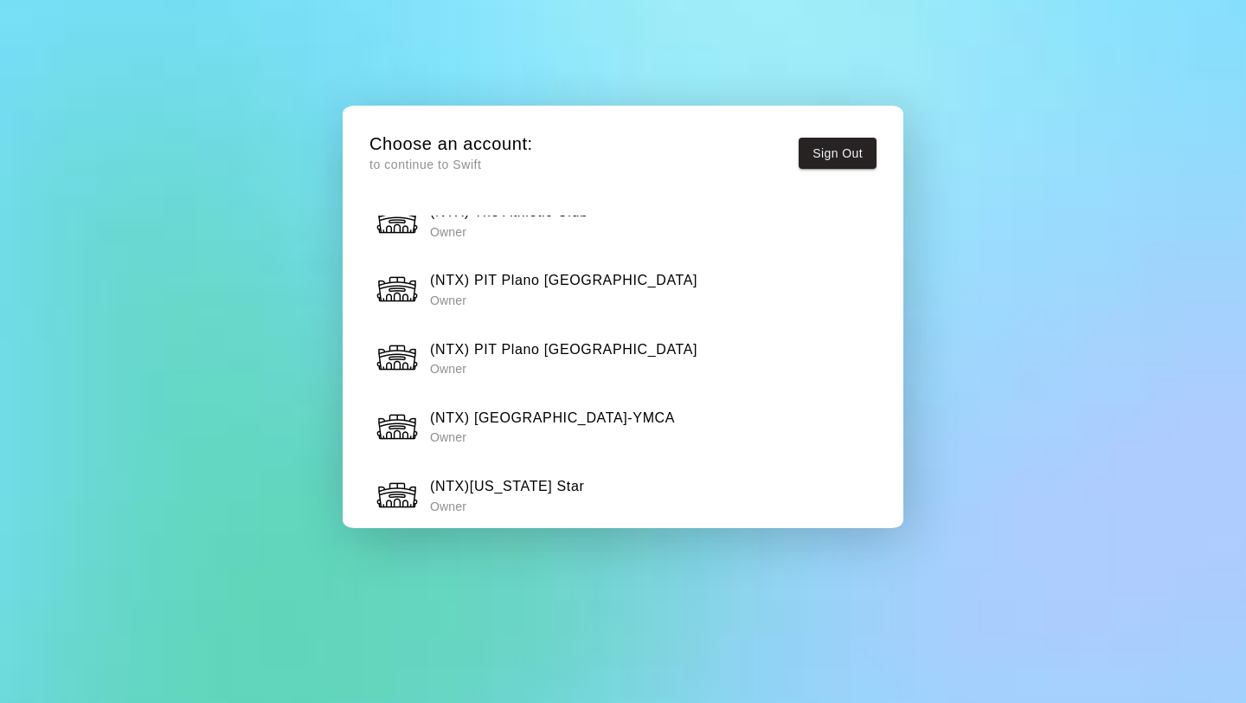
scroll to position [1100, 0]
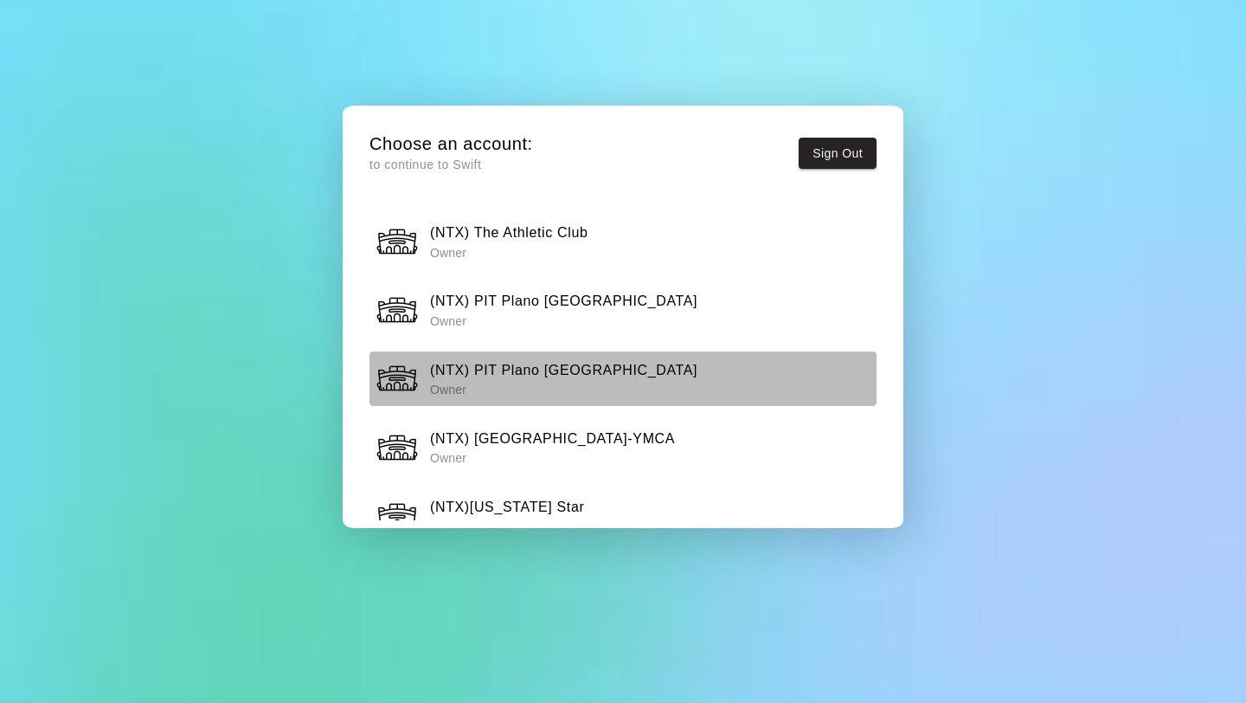
click at [547, 368] on h6 "(NTX) PIT Plano [GEOGRAPHIC_DATA]" at bounding box center [563, 370] width 267 height 22
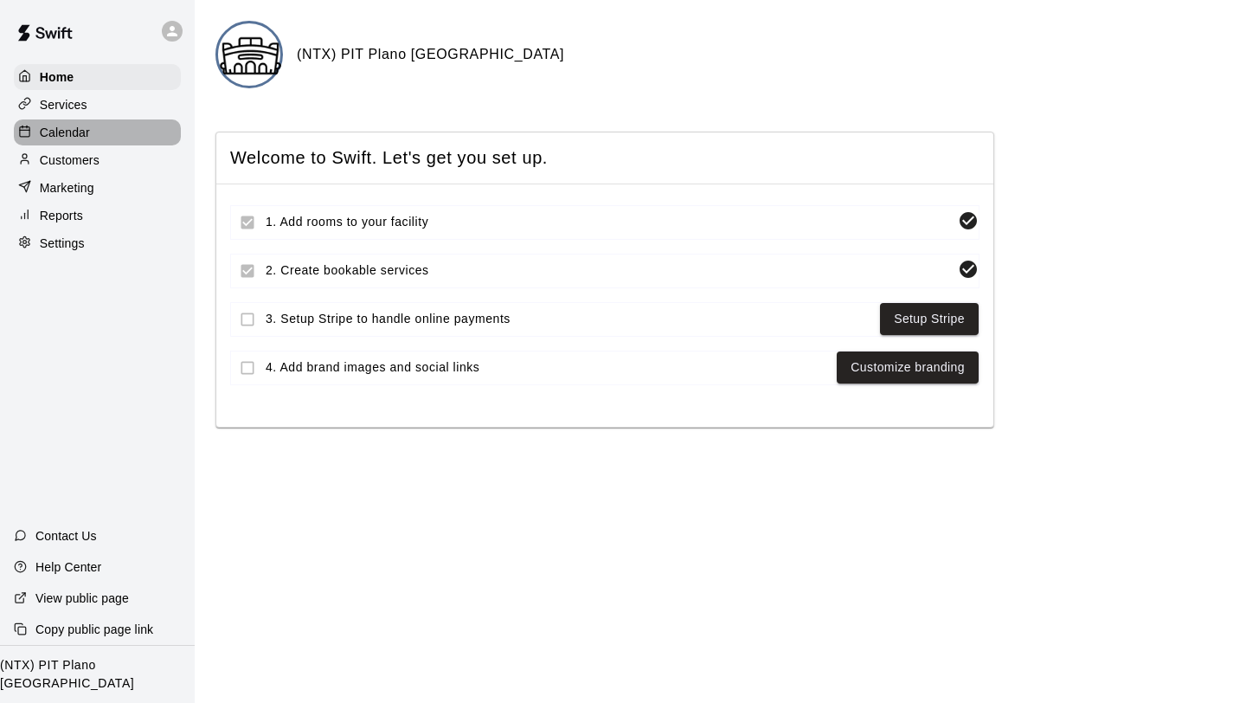
click at [70, 132] on p "Calendar" at bounding box center [65, 132] width 50 height 17
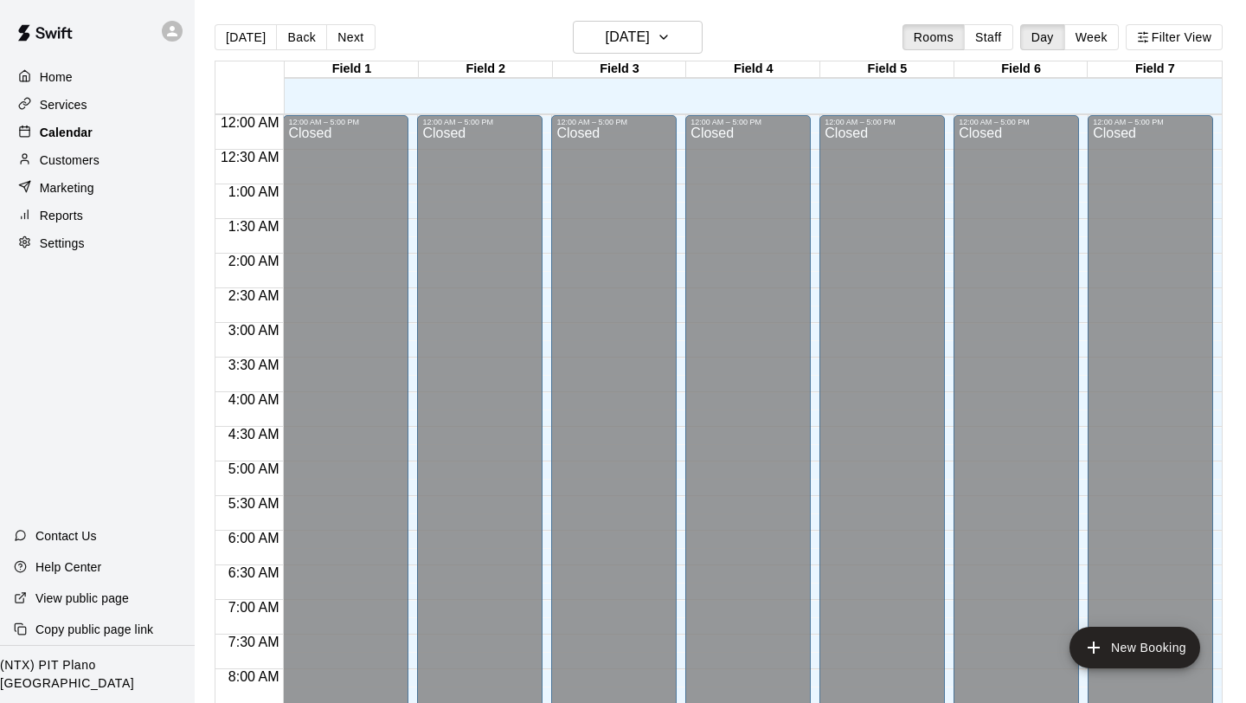
scroll to position [716, 0]
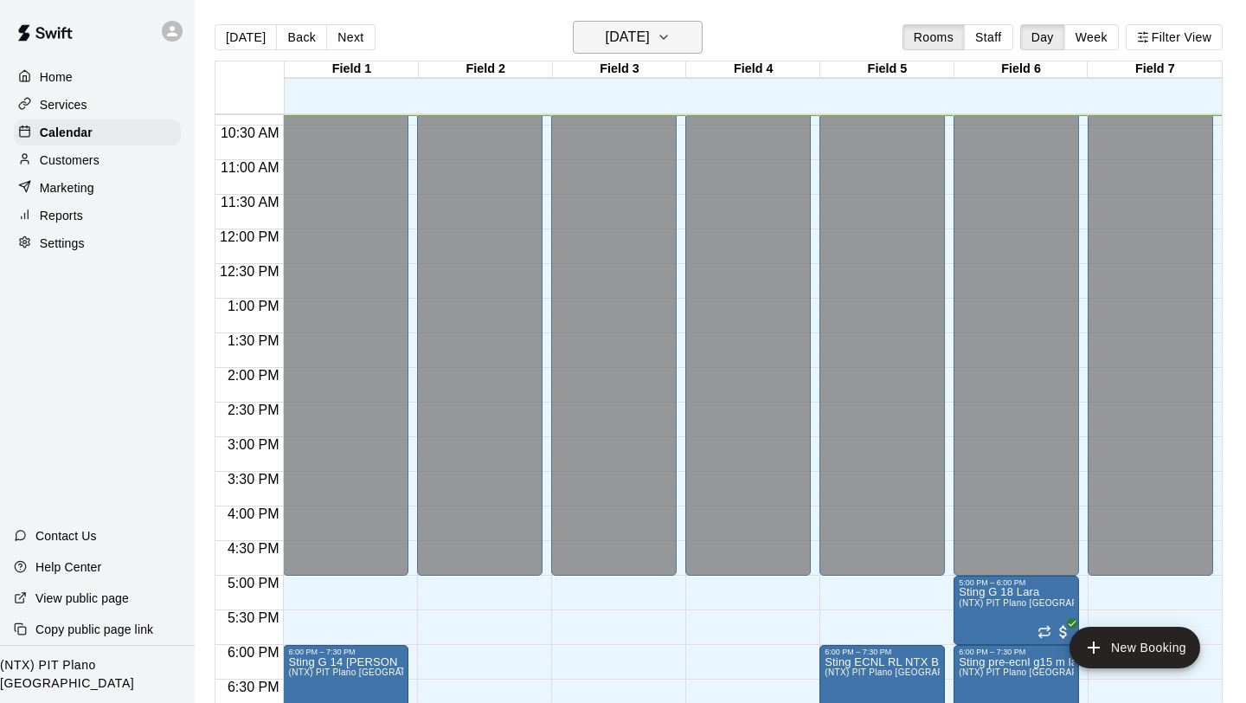
click at [667, 39] on icon "button" at bounding box center [663, 36] width 7 height 3
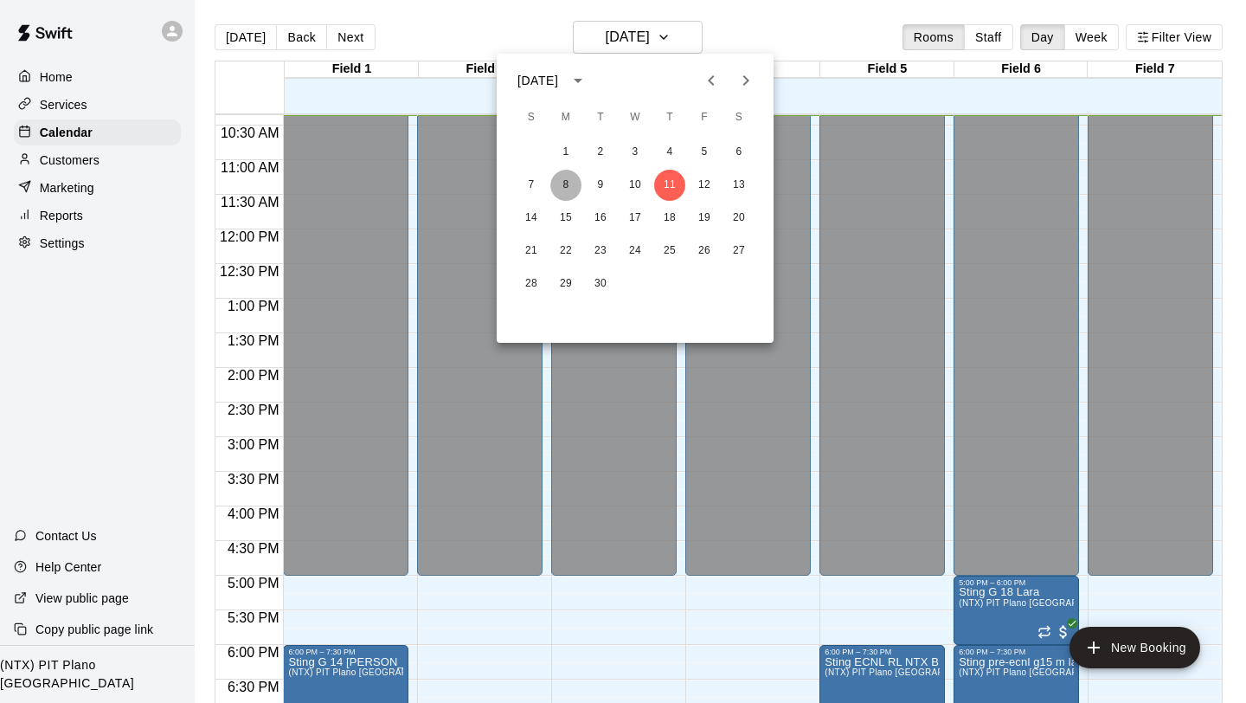
click at [562, 187] on button "8" at bounding box center [565, 185] width 31 height 31
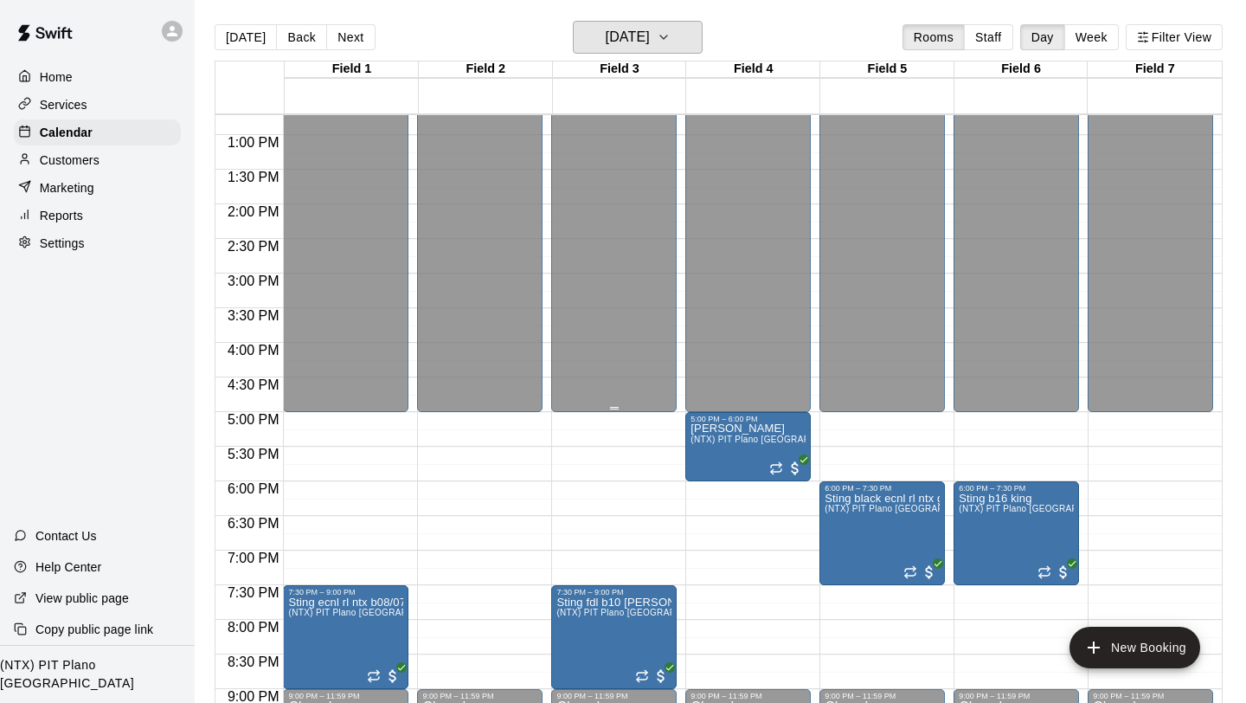
scroll to position [894, 0]
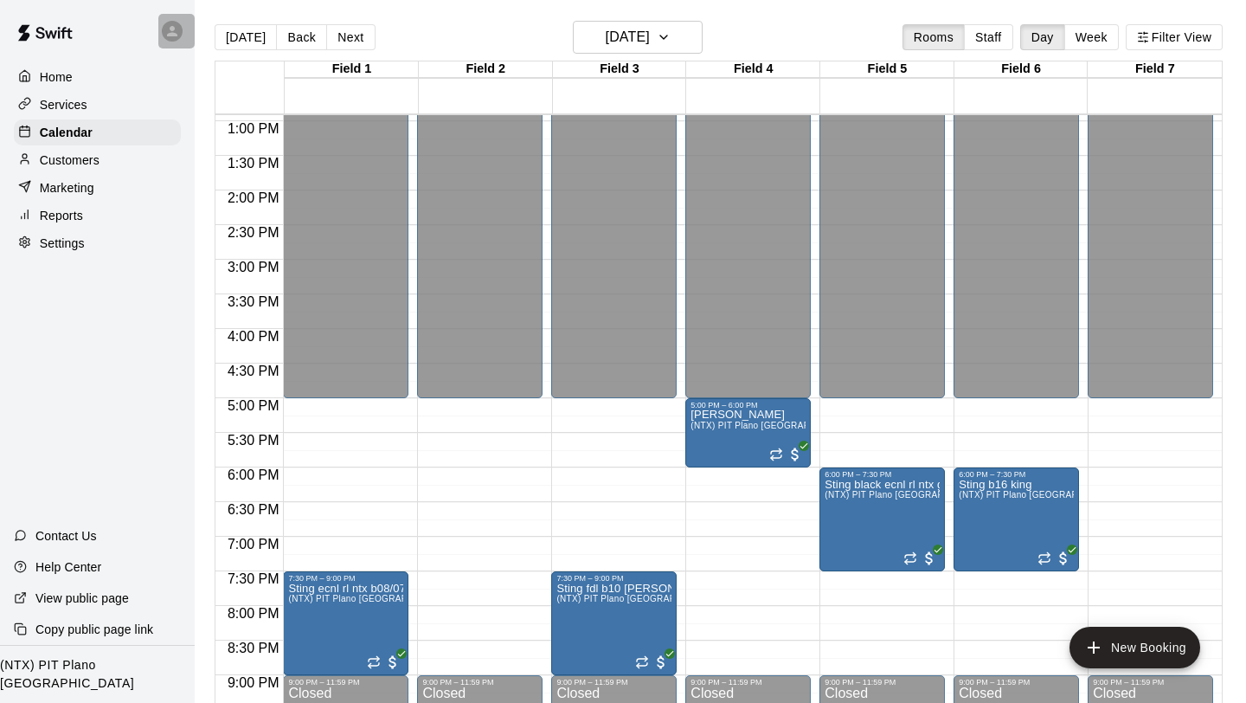
click at [163, 27] on div at bounding box center [172, 31] width 21 height 21
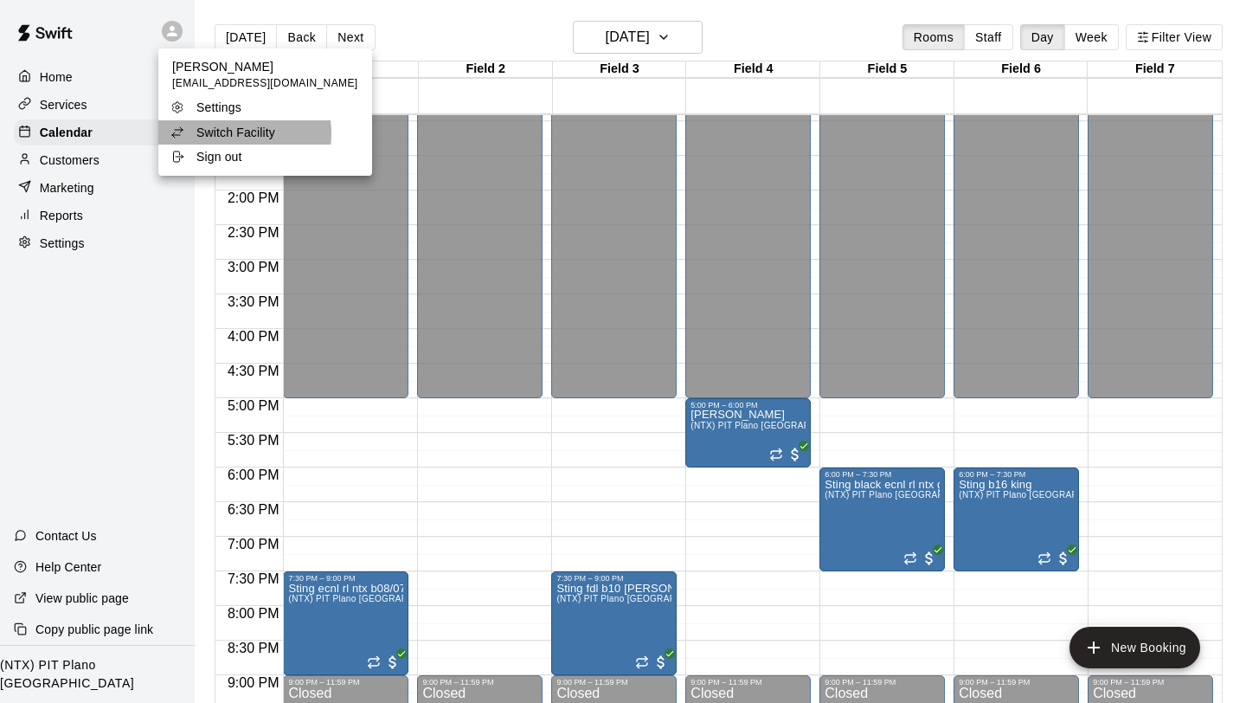
click at [229, 133] on p "Switch Facility" at bounding box center [235, 132] width 79 height 17
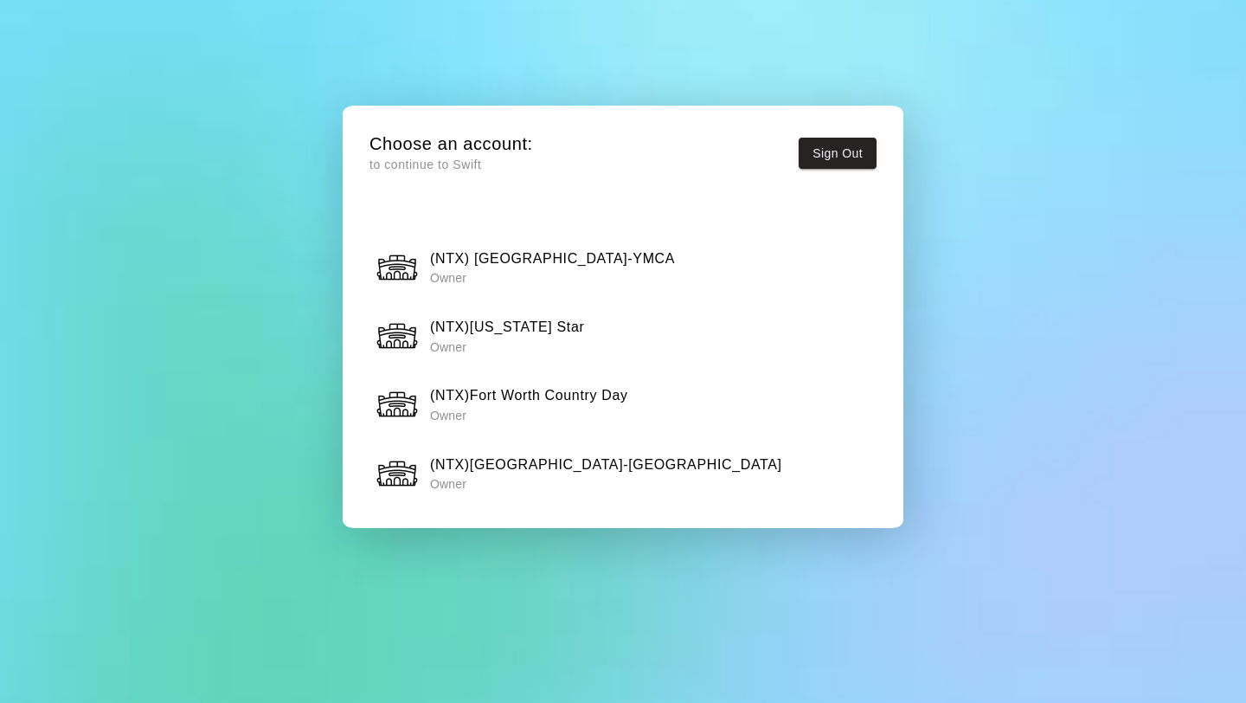
scroll to position [1411, 0]
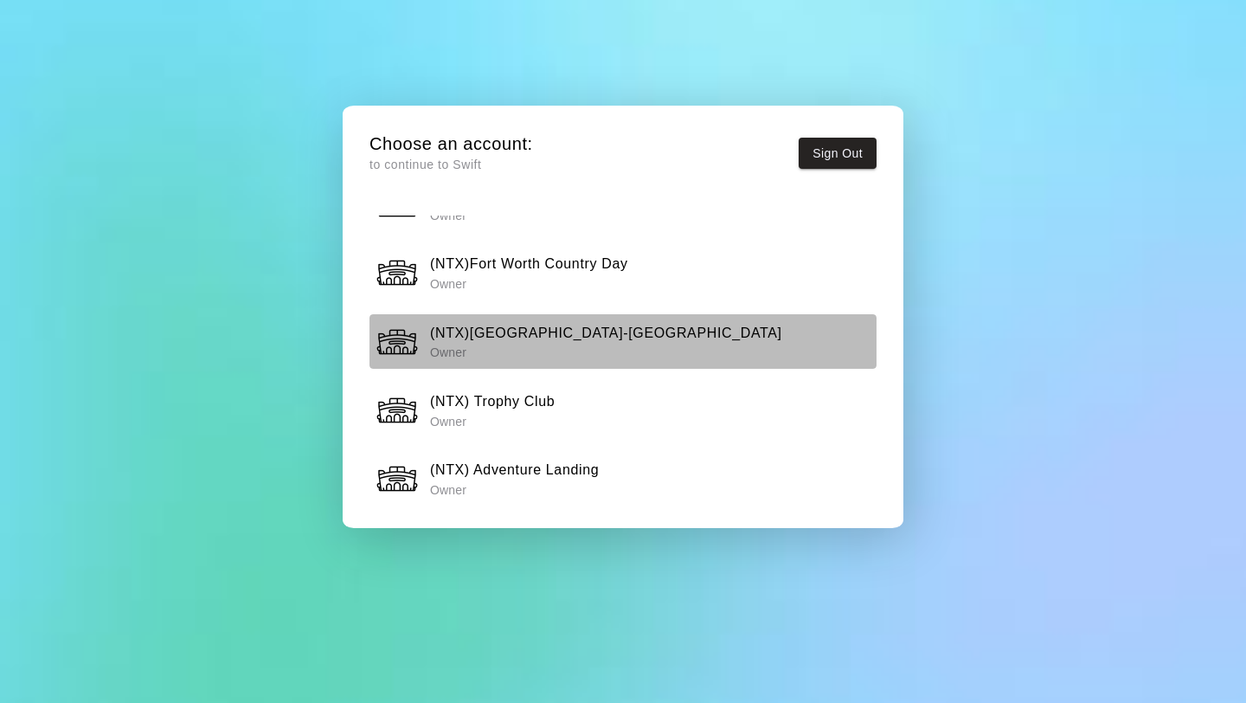
click at [551, 344] on p "Owner" at bounding box center [606, 352] width 352 height 17
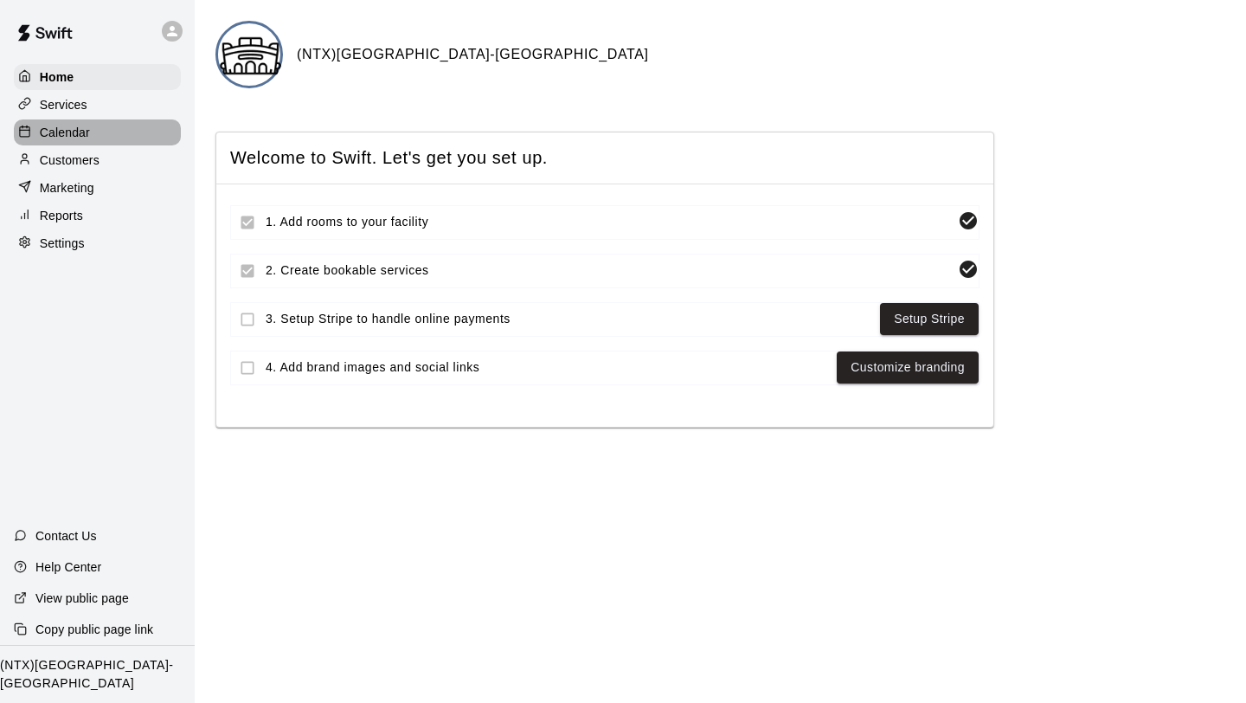
click at [71, 124] on p "Calendar" at bounding box center [65, 132] width 50 height 17
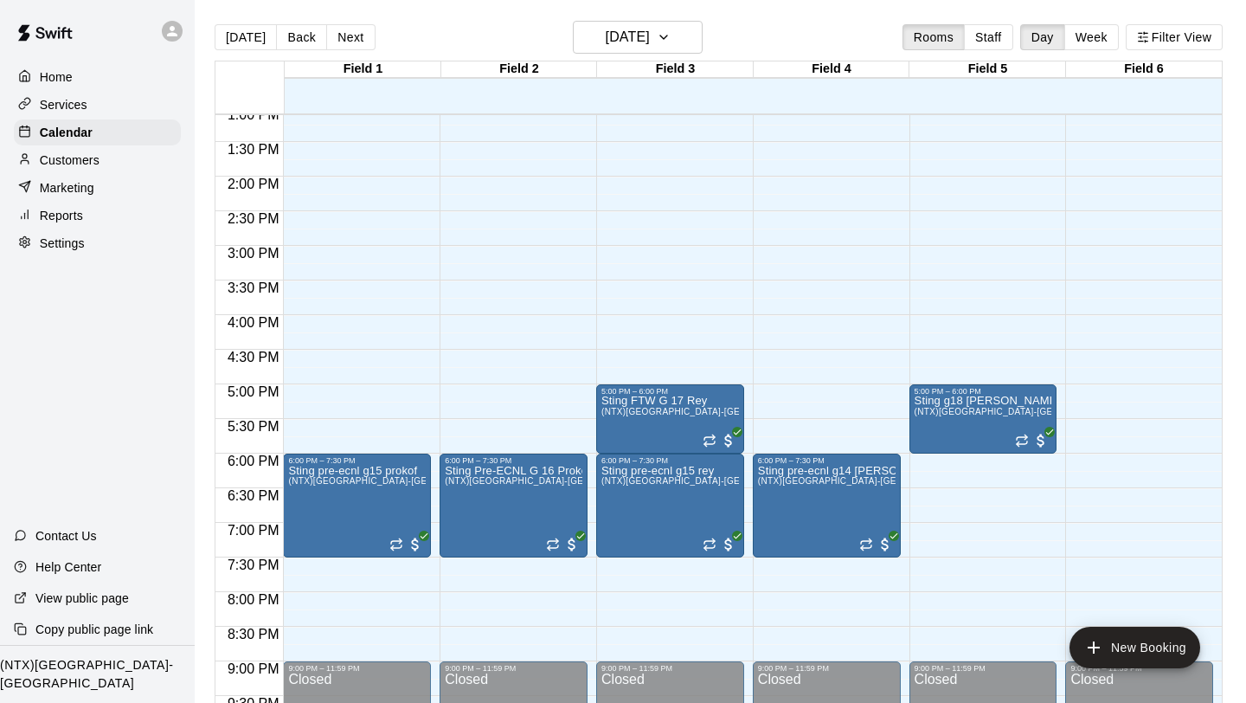
scroll to position [912, 0]
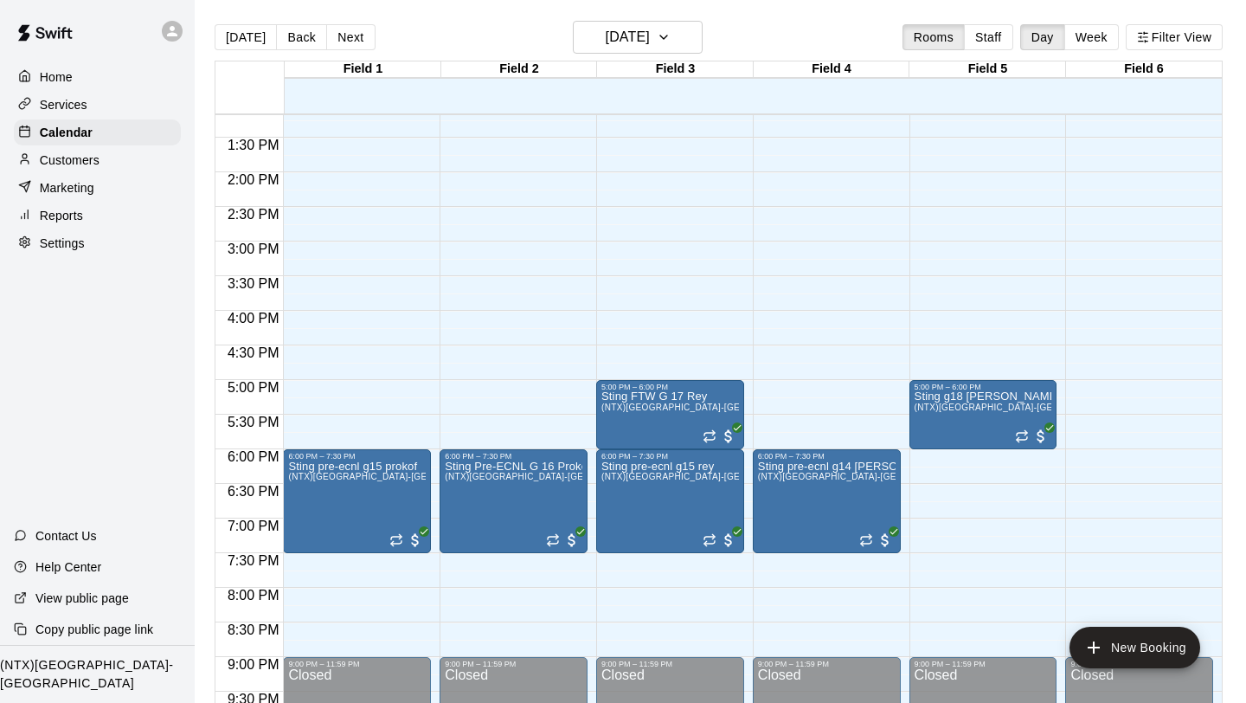
click at [177, 22] on div at bounding box center [172, 31] width 21 height 21
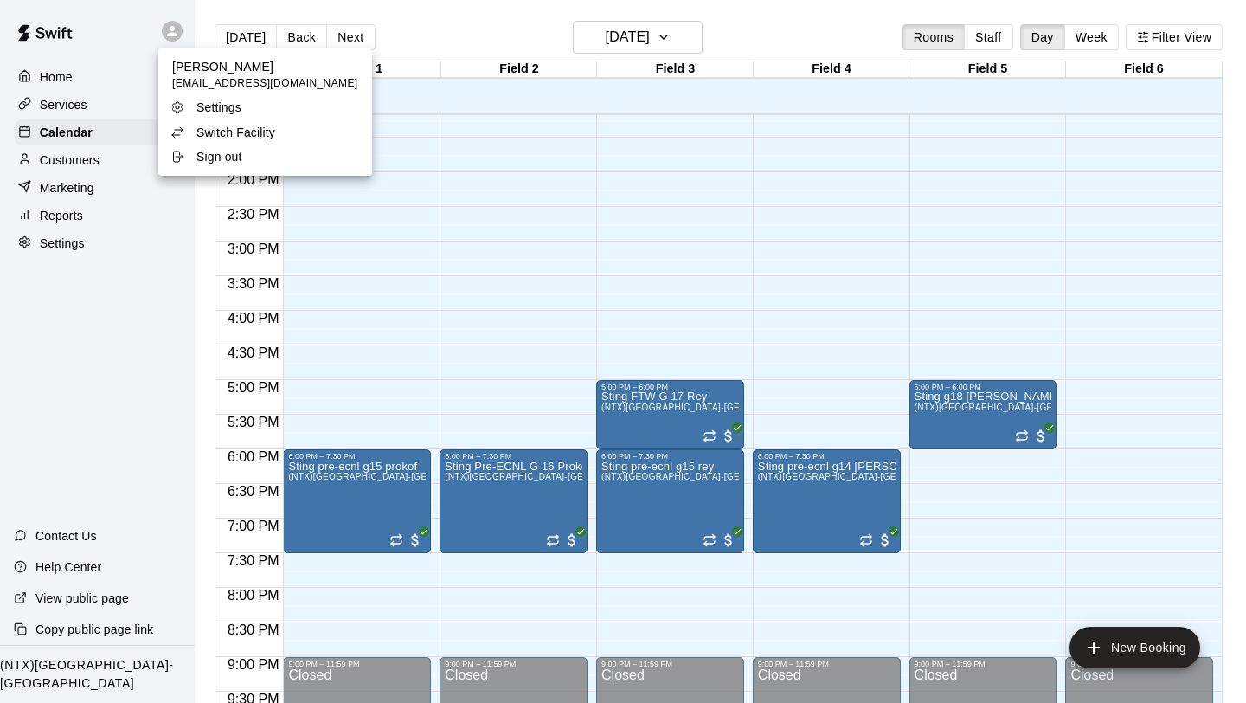
click at [236, 131] on p "Switch Facility" at bounding box center [235, 132] width 79 height 17
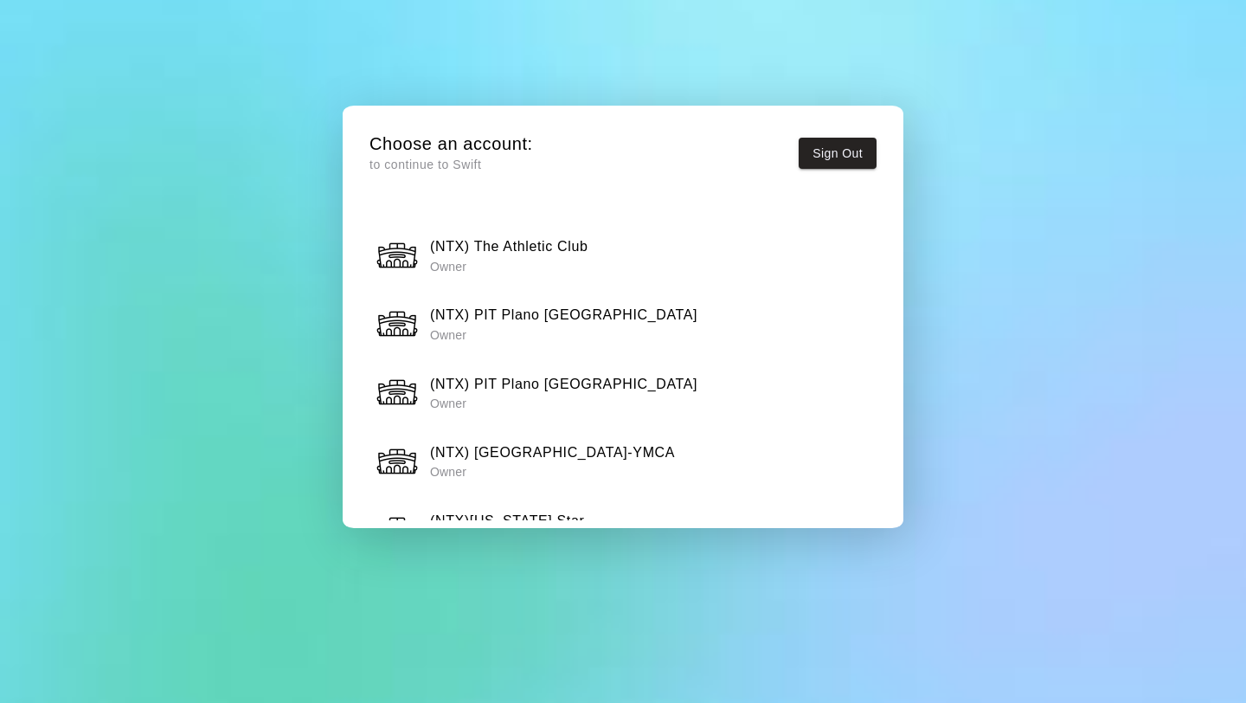
scroll to position [1071, 0]
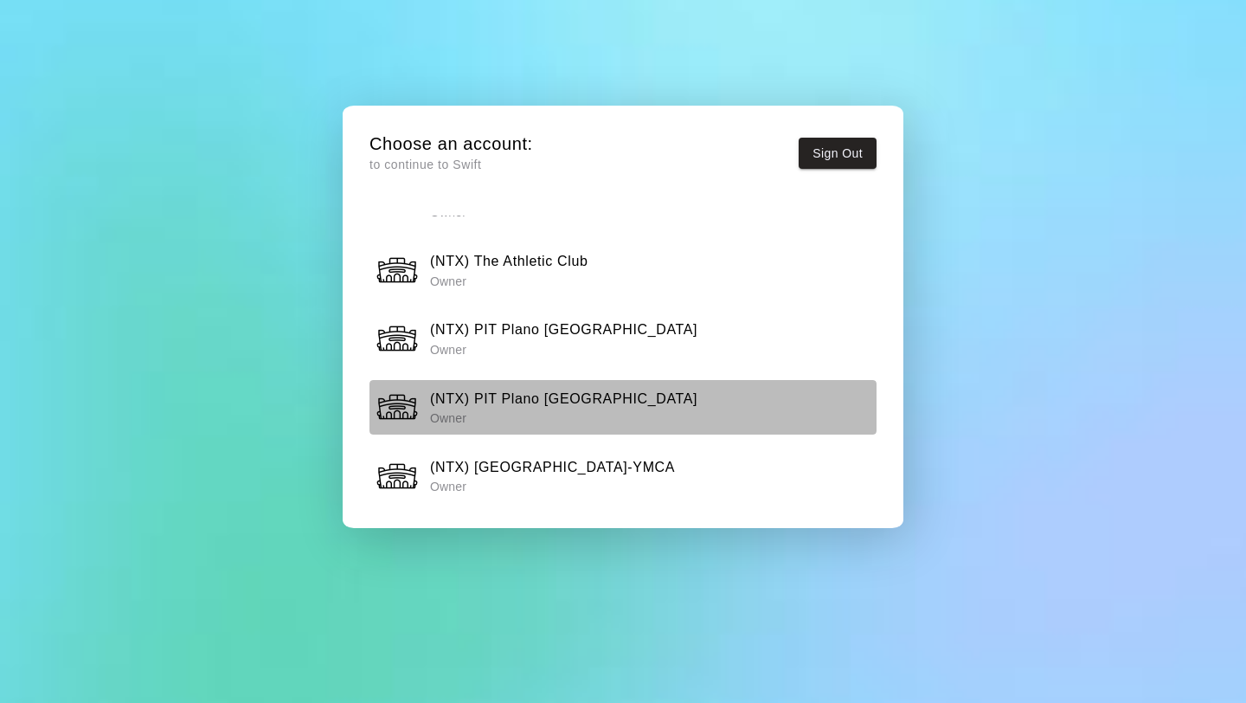
click at [549, 394] on h6 "(NTX) PIT Plano [GEOGRAPHIC_DATA]" at bounding box center [563, 399] width 267 height 22
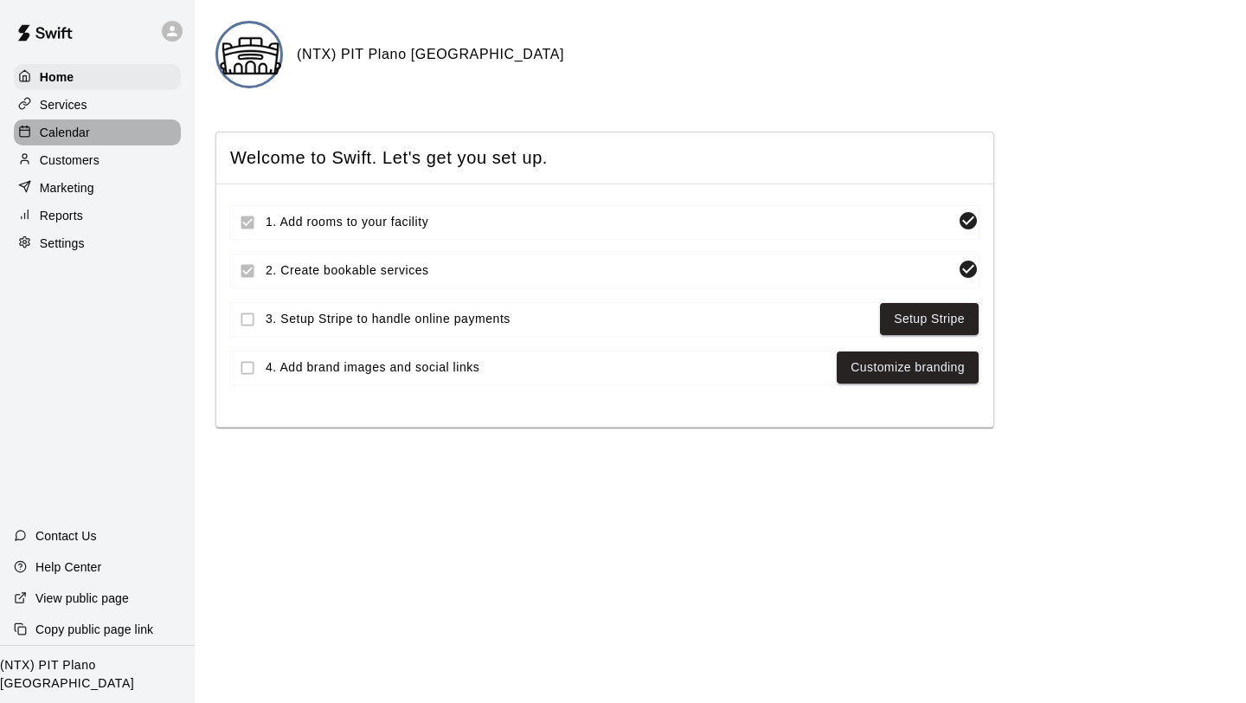
click at [55, 132] on p "Calendar" at bounding box center [65, 132] width 50 height 17
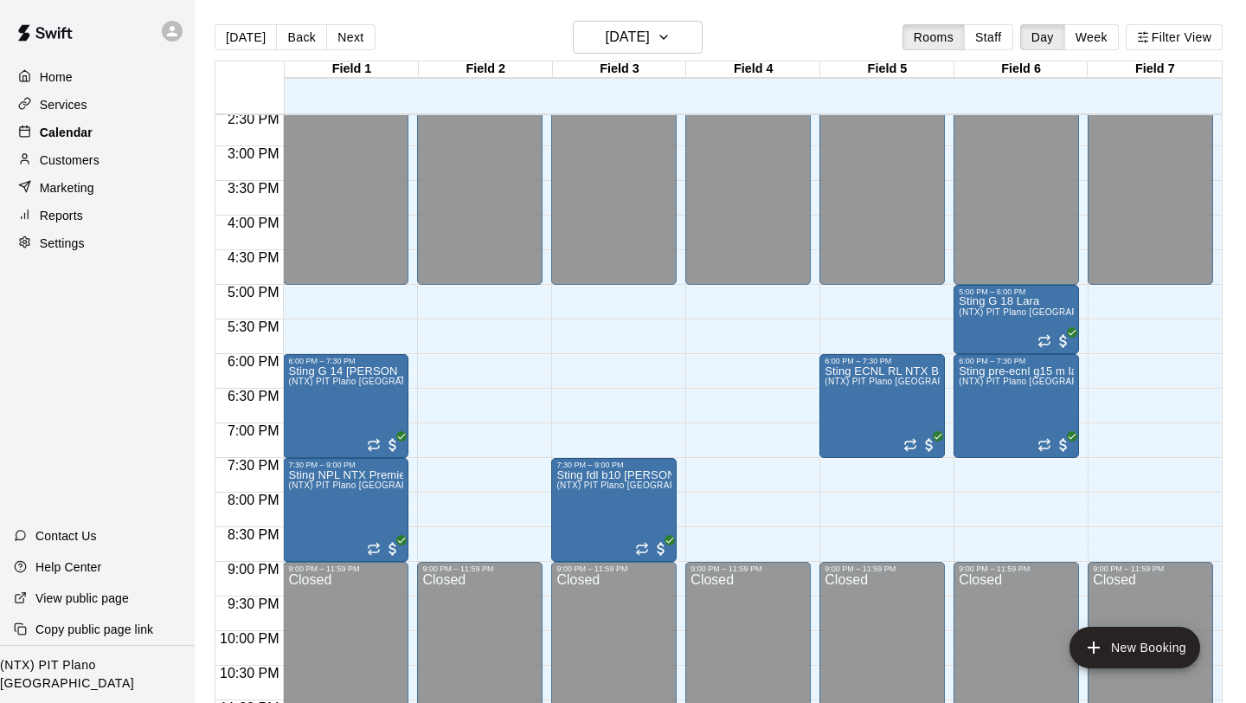
scroll to position [1009, 0]
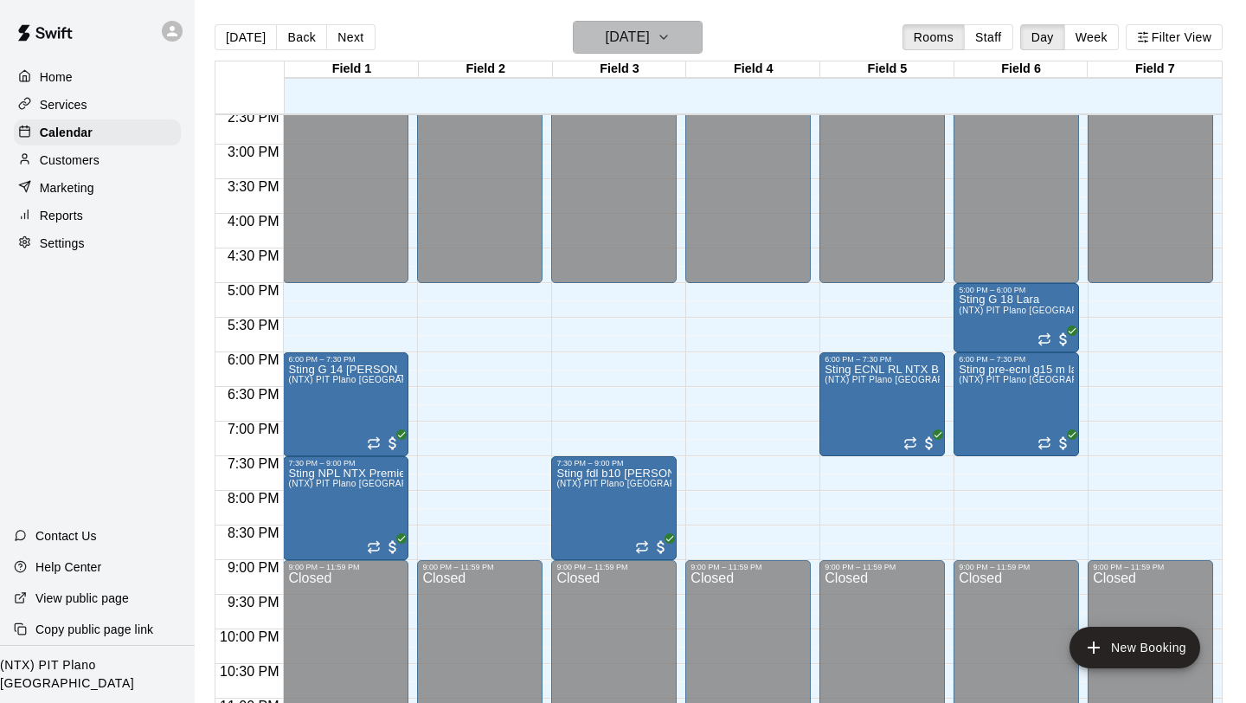
click at [698, 37] on button "[DATE]" at bounding box center [638, 37] width 130 height 33
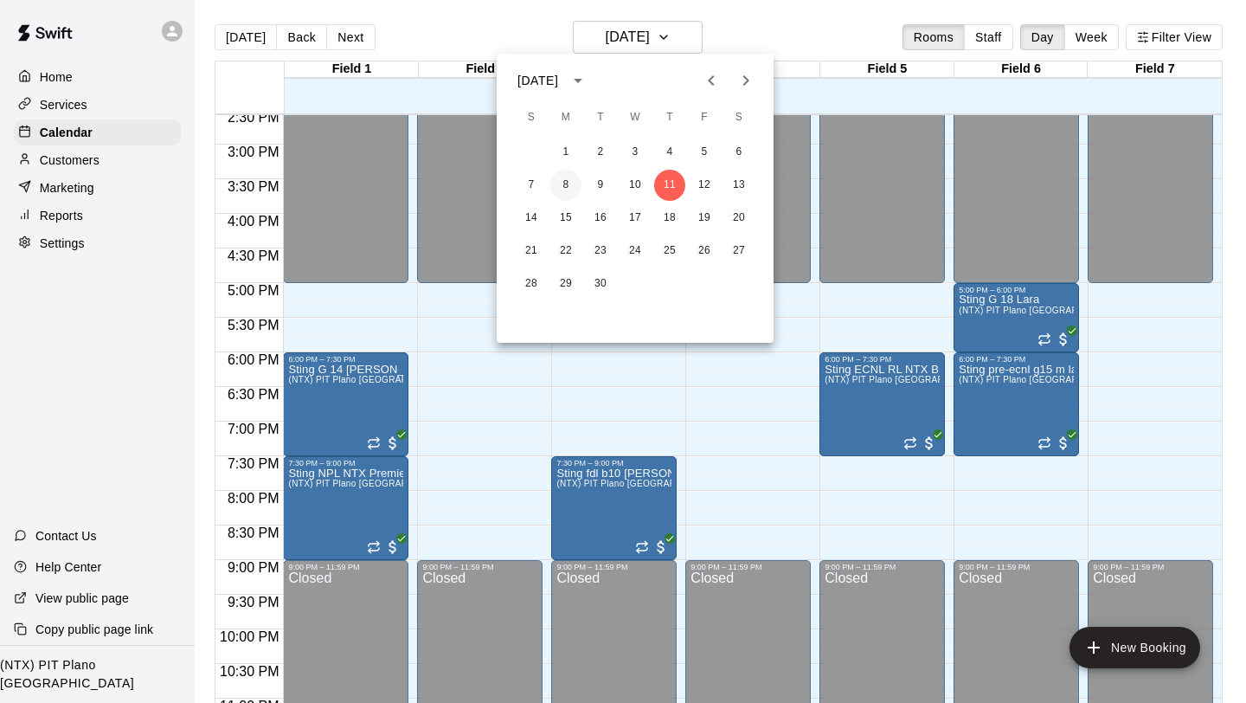
click at [562, 182] on button "8" at bounding box center [565, 185] width 31 height 31
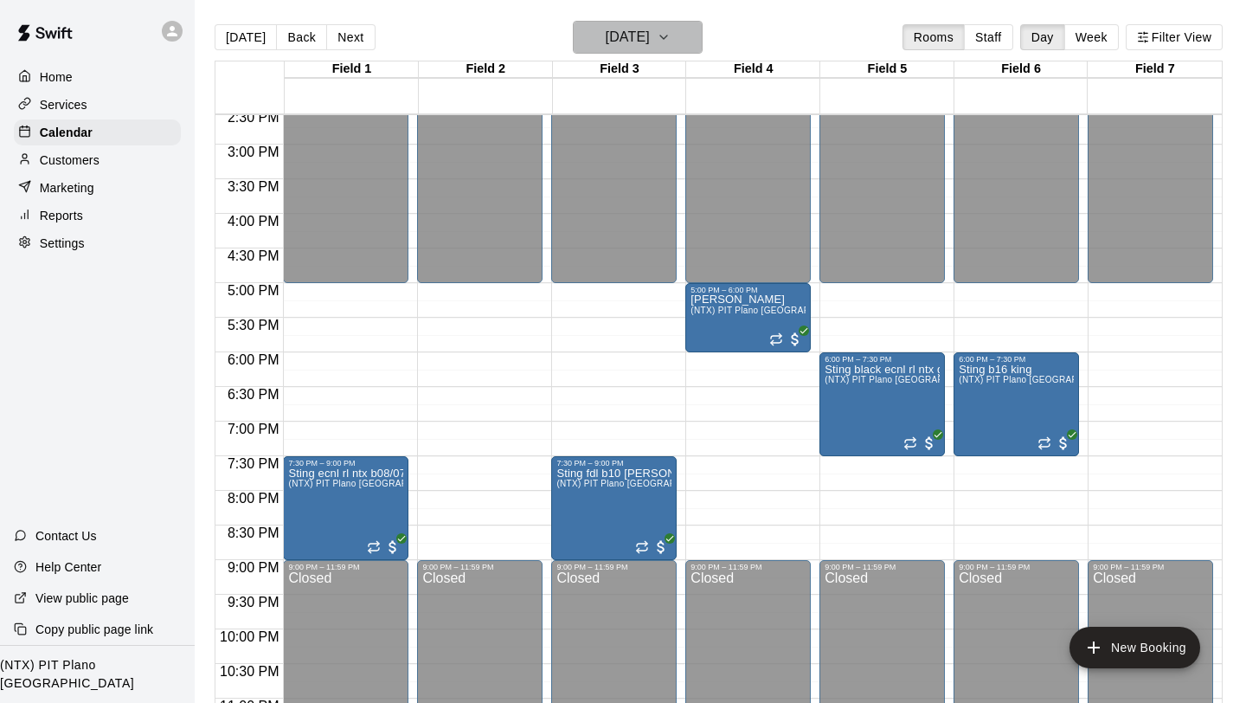
click at [671, 38] on icon "button" at bounding box center [664, 37] width 14 height 21
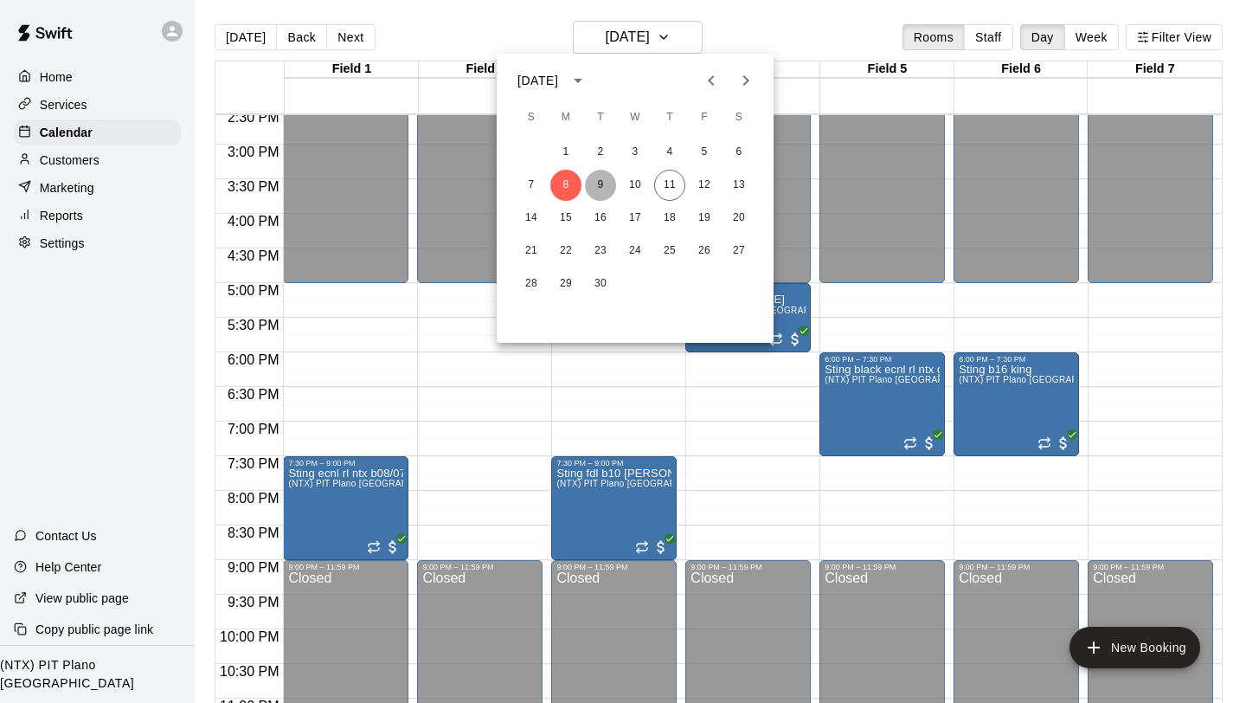
click at [607, 183] on button "9" at bounding box center [600, 185] width 31 height 31
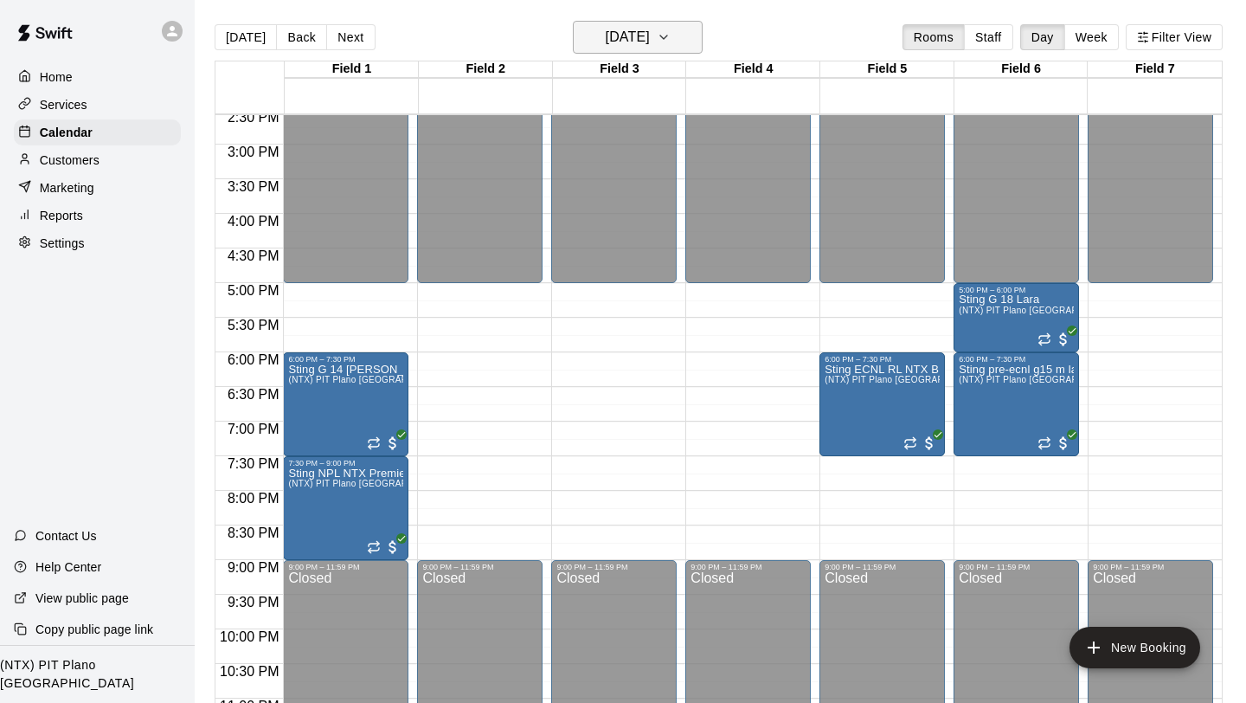
click at [671, 36] on icon "button" at bounding box center [664, 37] width 14 height 21
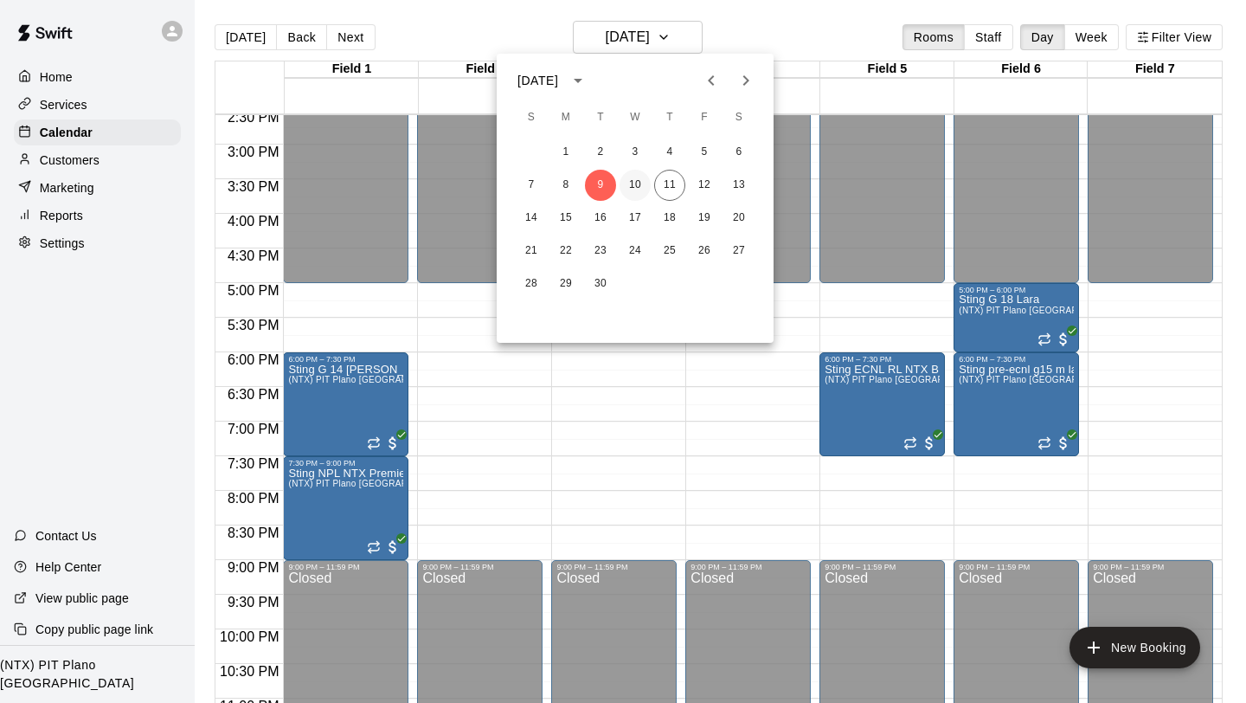
click at [631, 191] on button "10" at bounding box center [635, 185] width 31 height 31
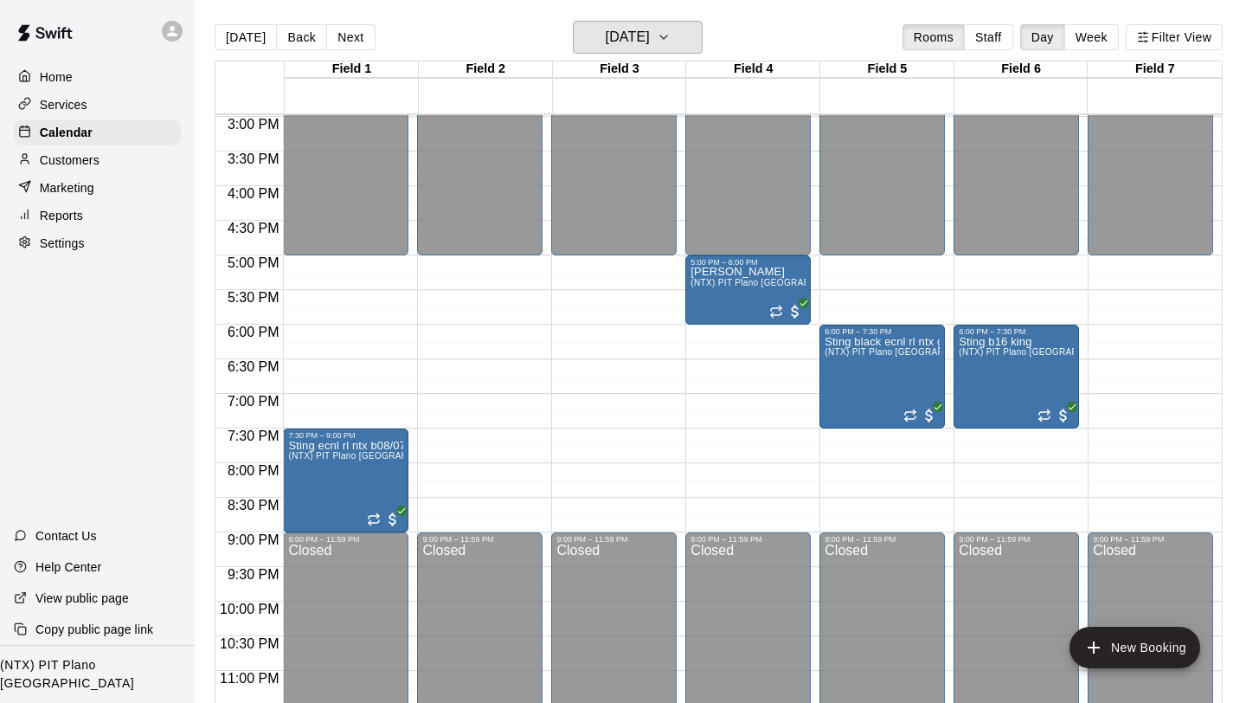
scroll to position [1042, 0]
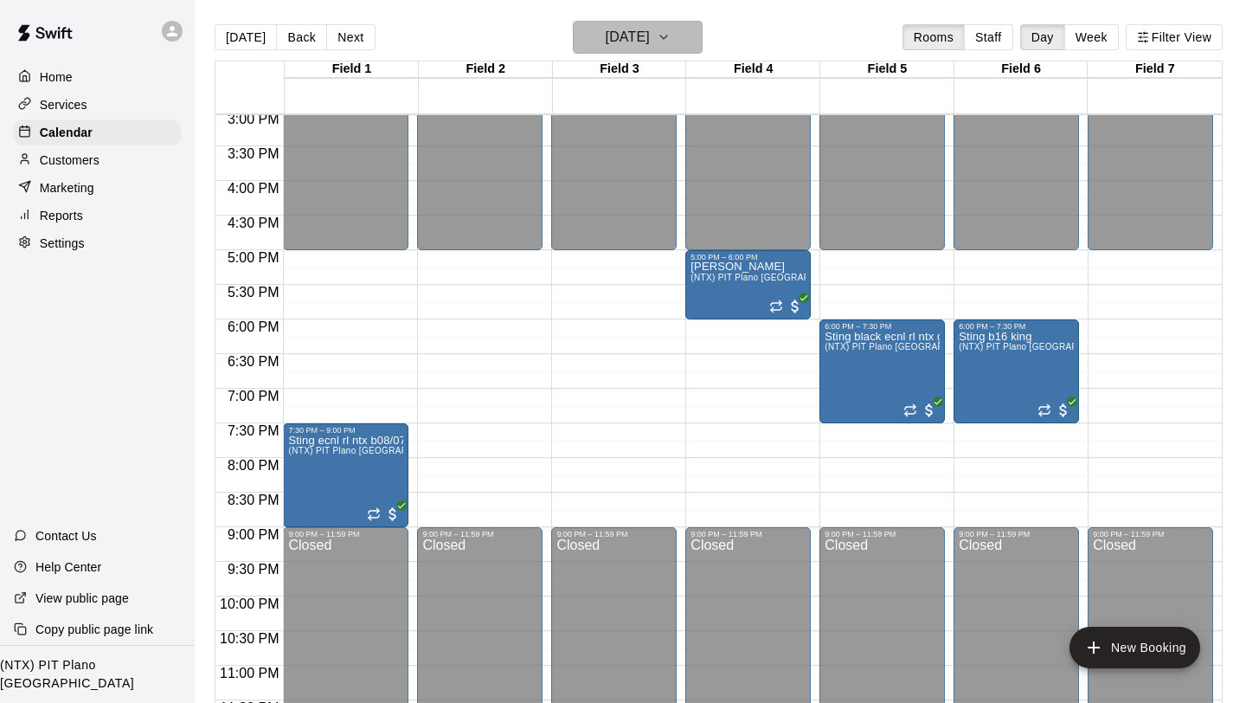
click at [671, 38] on icon "button" at bounding box center [664, 37] width 14 height 21
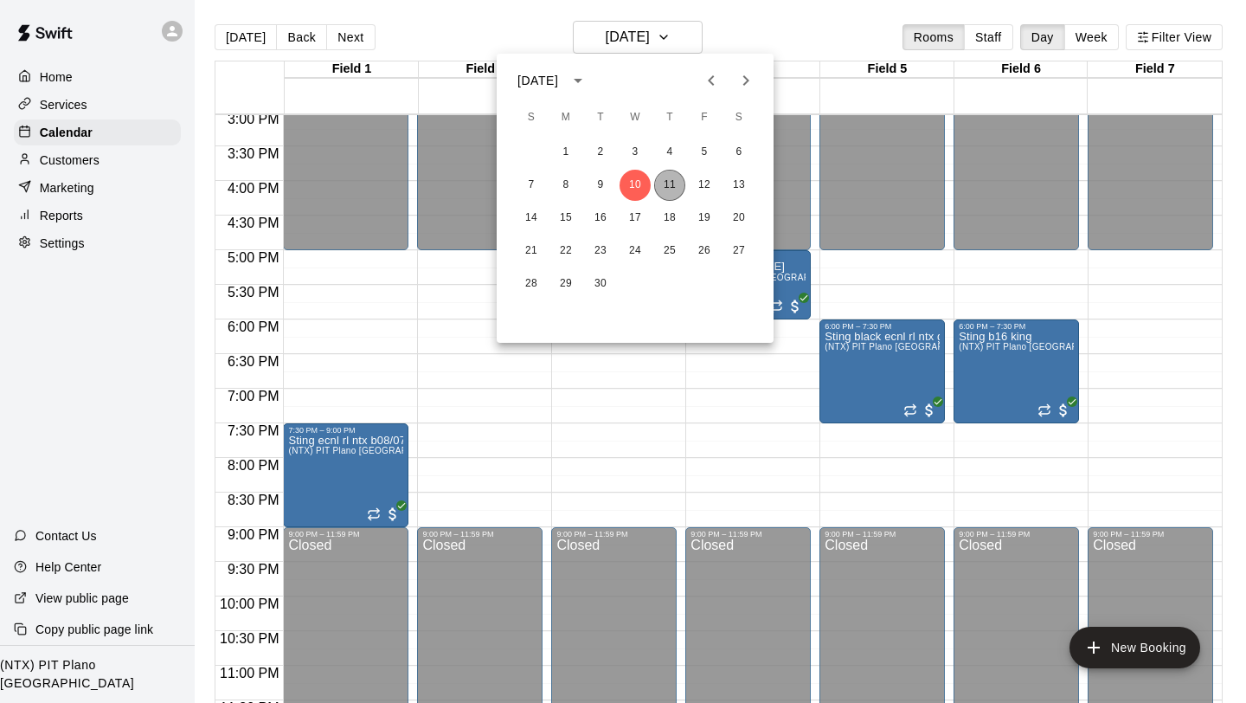
click at [675, 190] on button "11" at bounding box center [669, 185] width 31 height 31
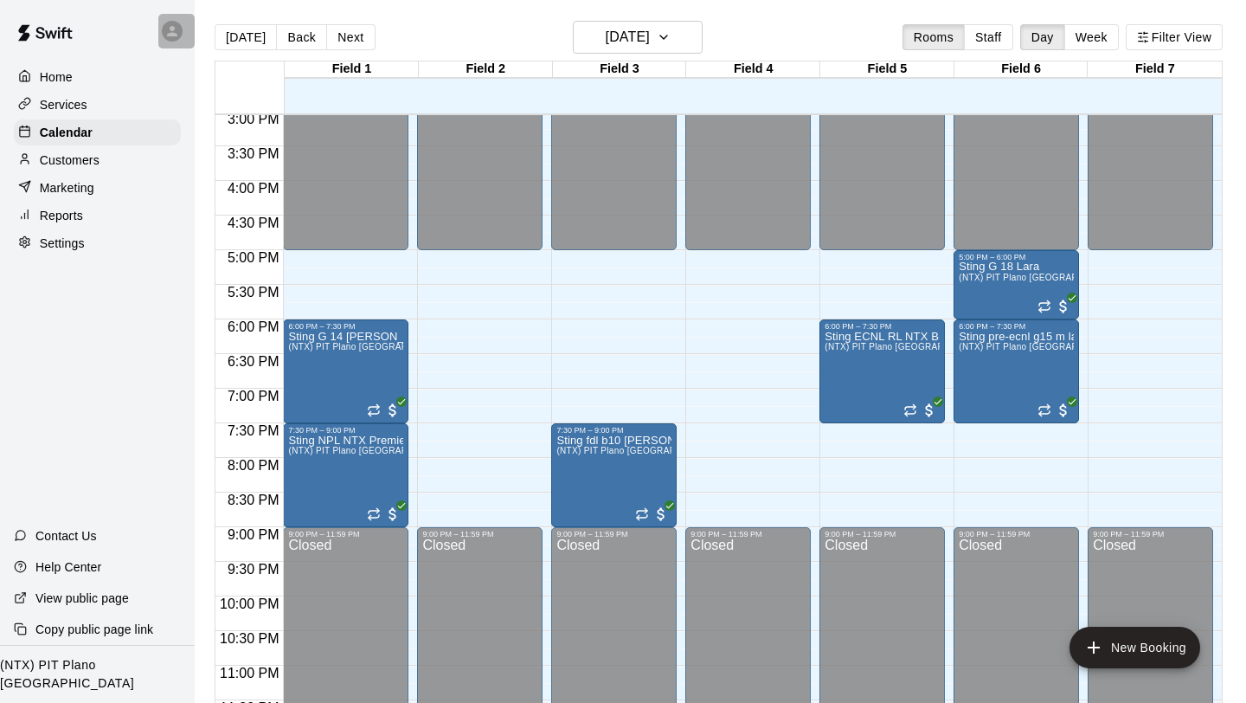
click at [167, 37] on icon at bounding box center [172, 31] width 16 height 16
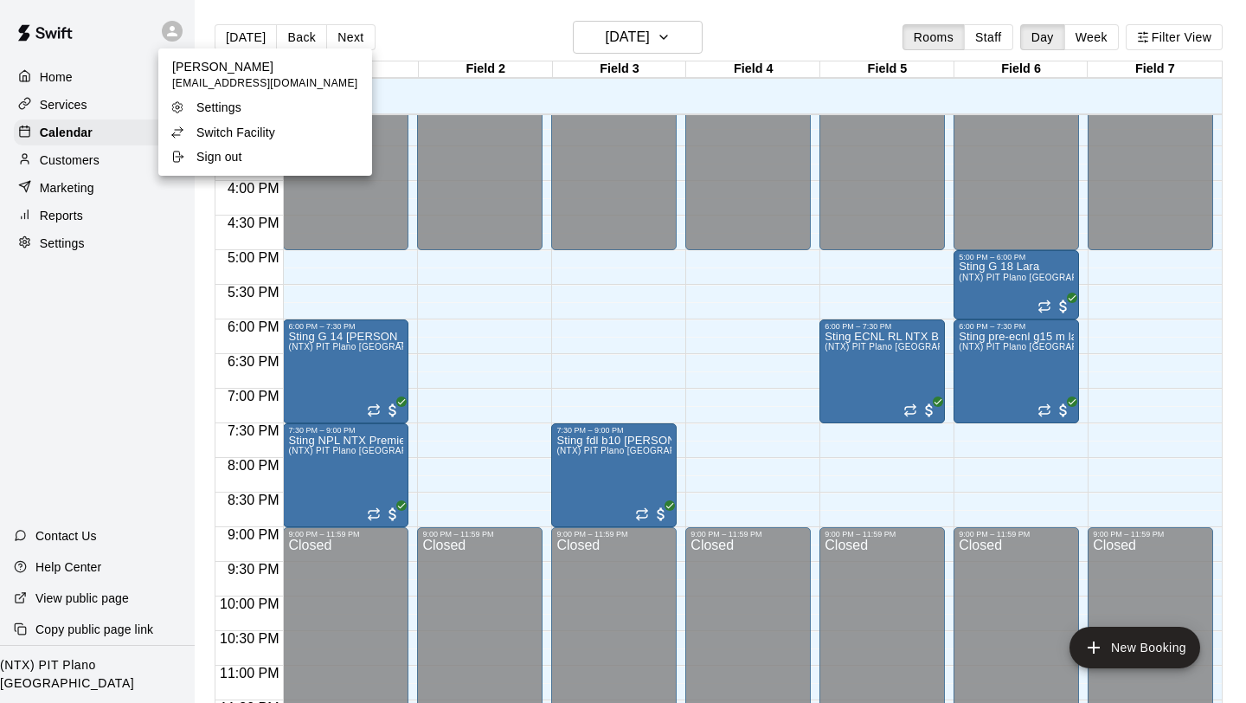
click at [434, 35] on div at bounding box center [623, 351] width 1246 height 703
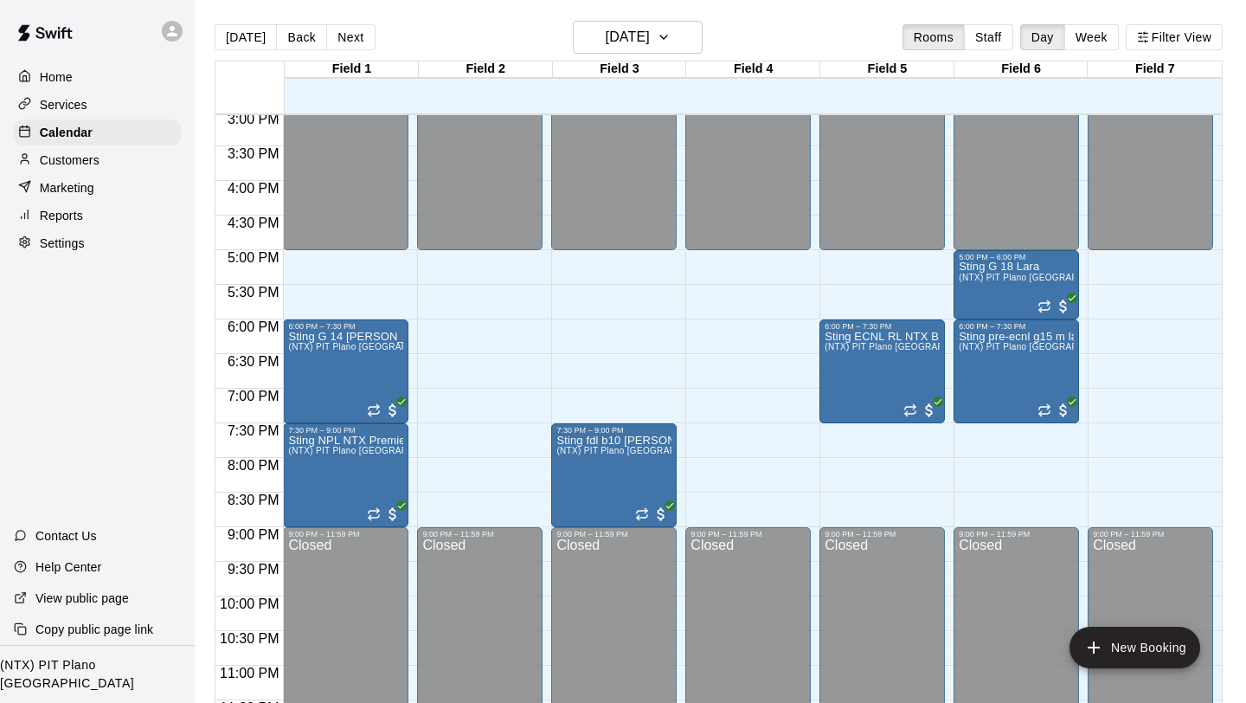
scroll to position [1054, 0]
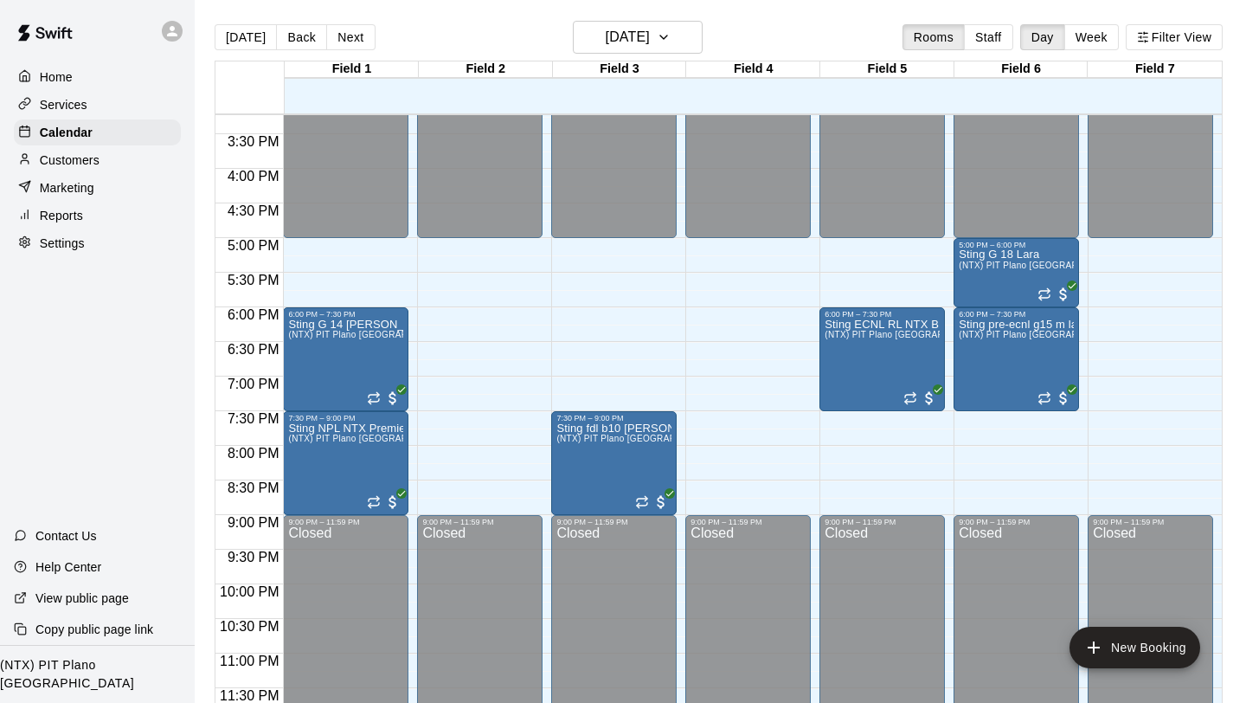
click at [174, 24] on icon at bounding box center [172, 31] width 16 height 16
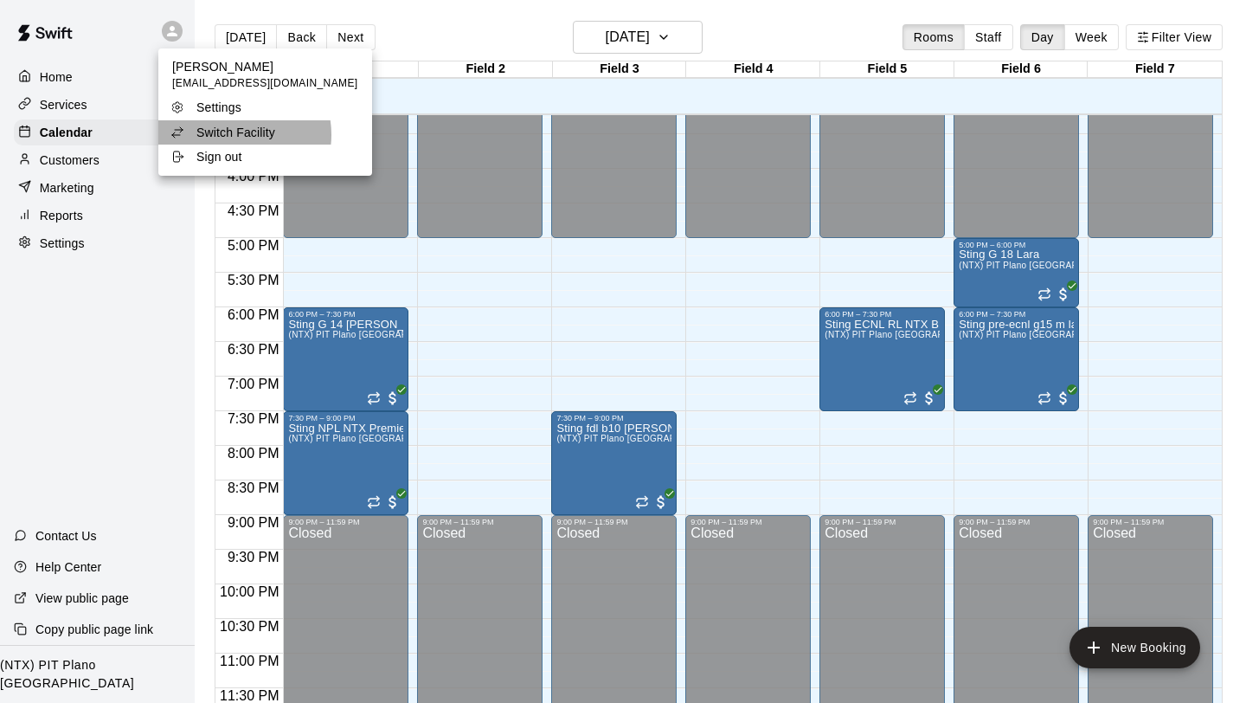
click at [237, 135] on p "Switch Facility" at bounding box center [235, 132] width 79 height 17
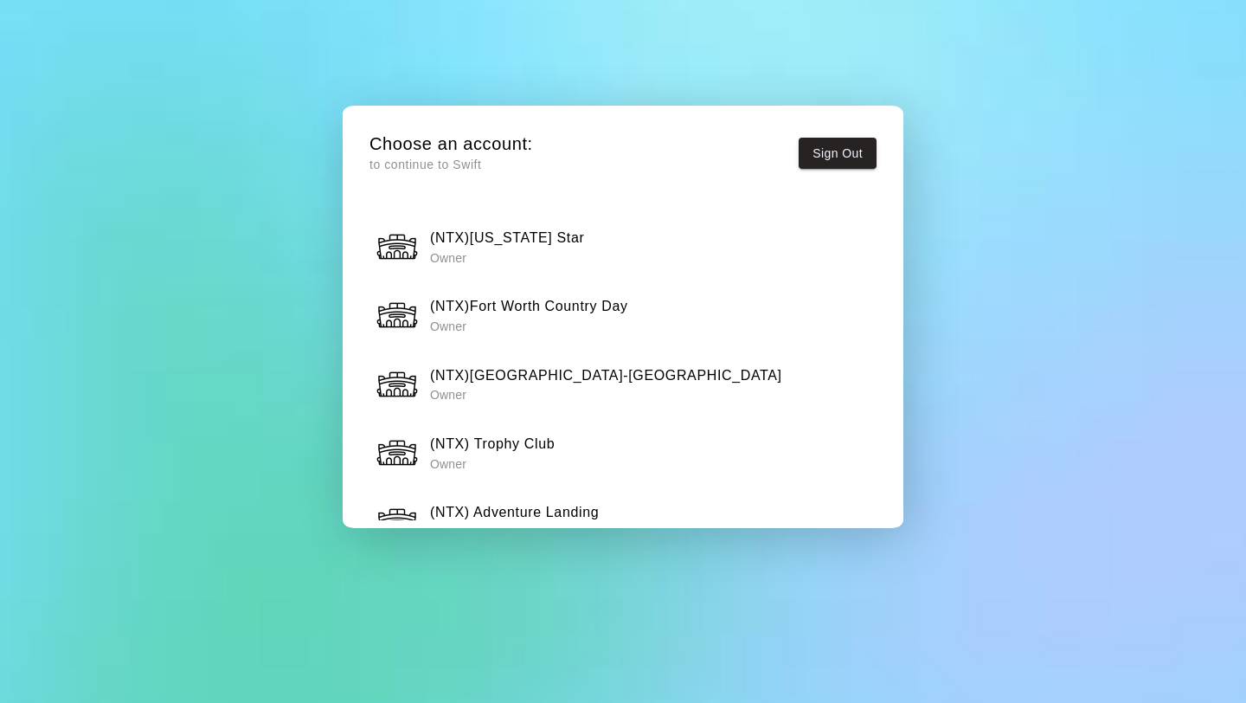
scroll to position [1390, 0]
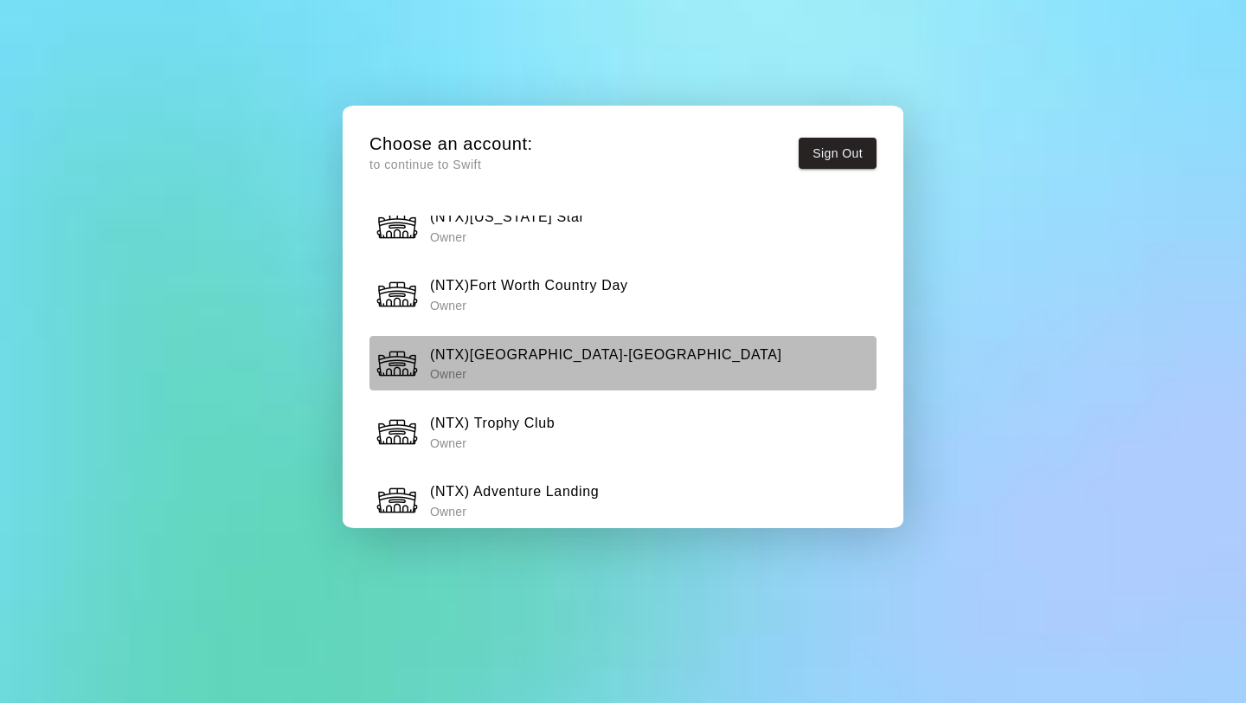
click at [575, 363] on h6 "(NTX)[GEOGRAPHIC_DATA]-[GEOGRAPHIC_DATA]" at bounding box center [606, 355] width 352 height 22
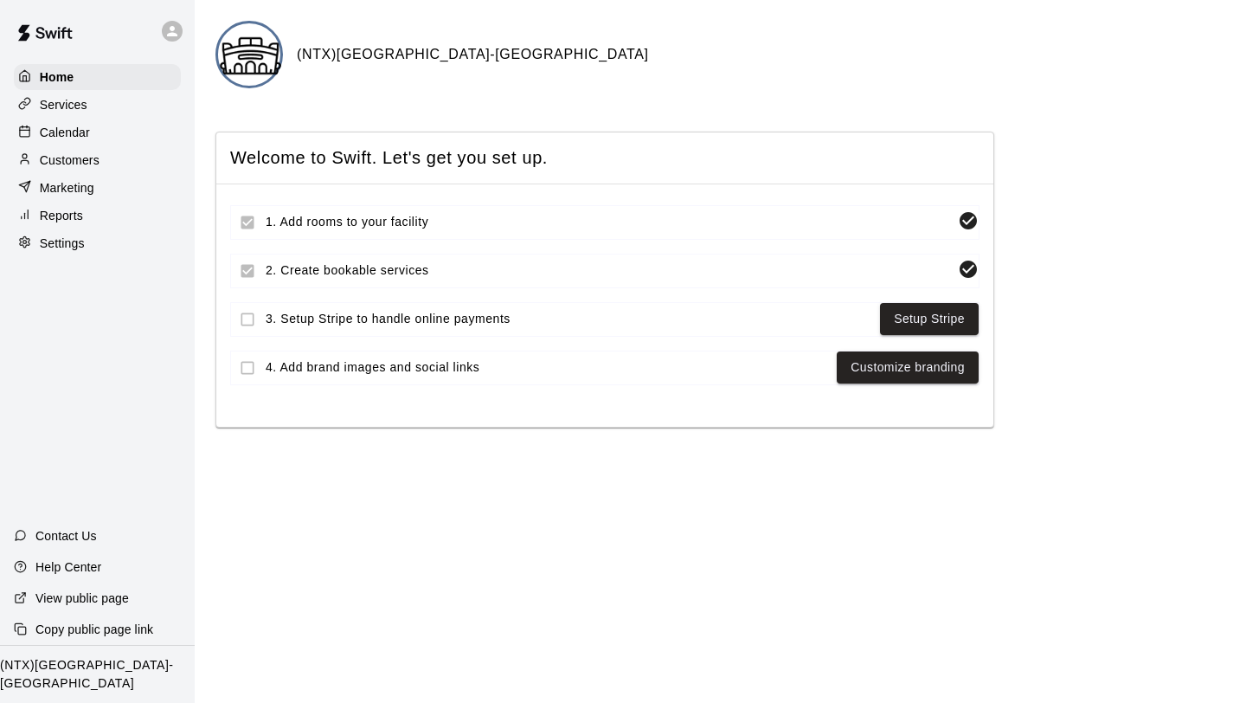
click at [76, 126] on p "Calendar" at bounding box center [65, 132] width 50 height 17
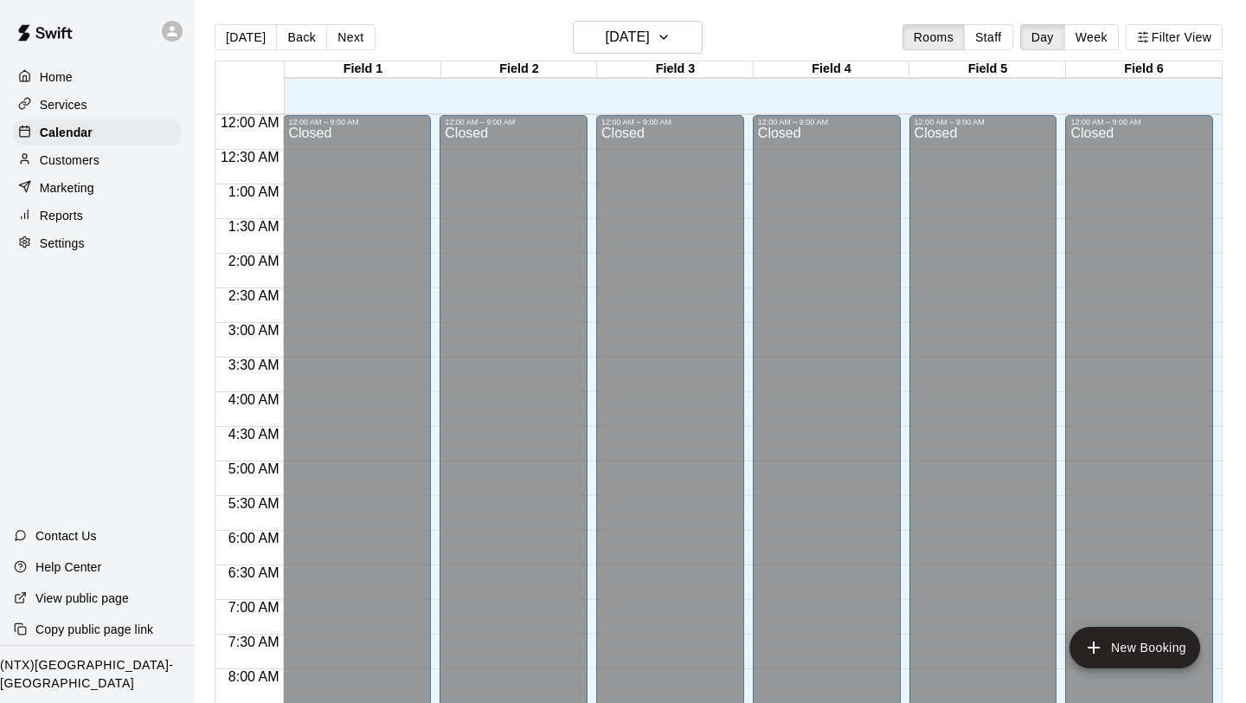
scroll to position [736, 0]
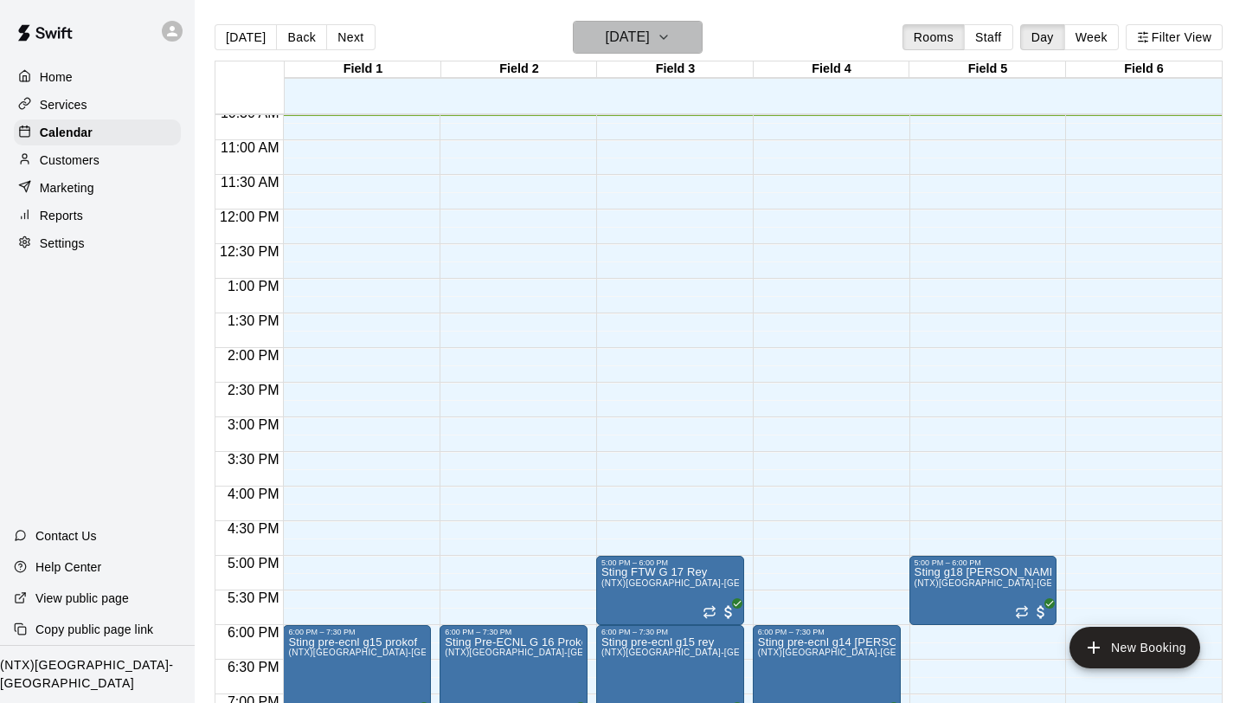
click at [671, 29] on icon "button" at bounding box center [664, 37] width 14 height 21
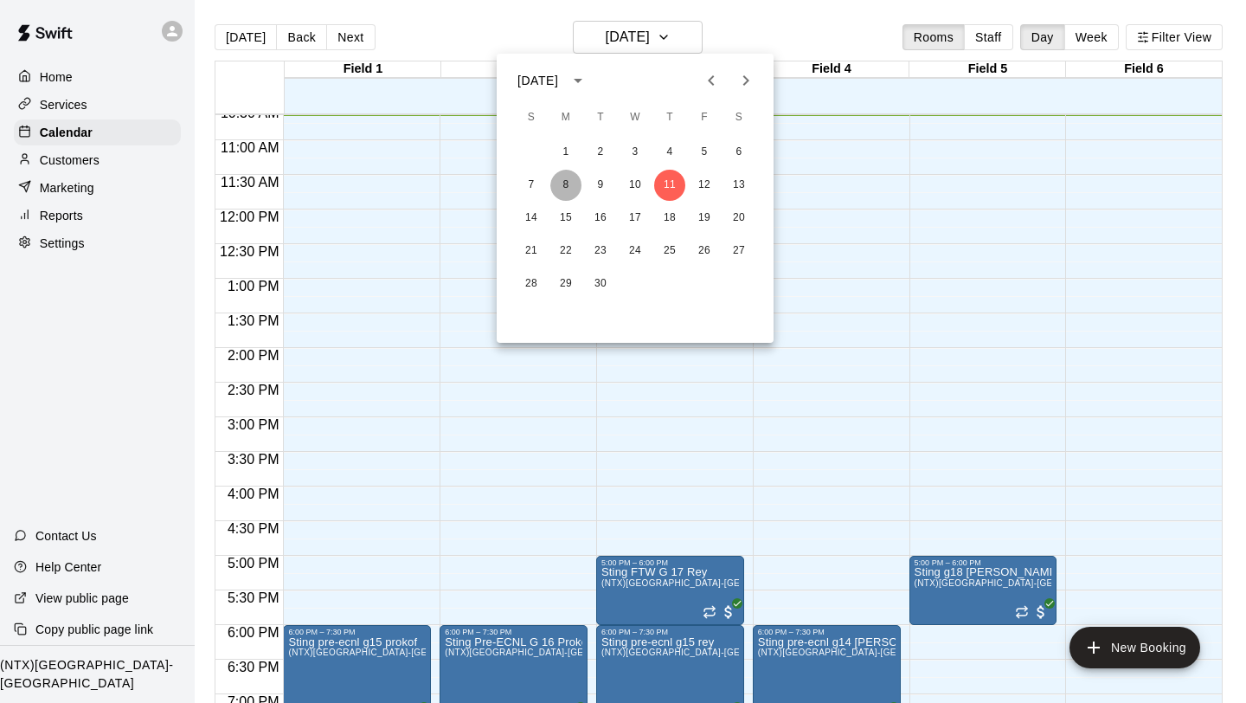
click at [564, 181] on button "8" at bounding box center [565, 185] width 31 height 31
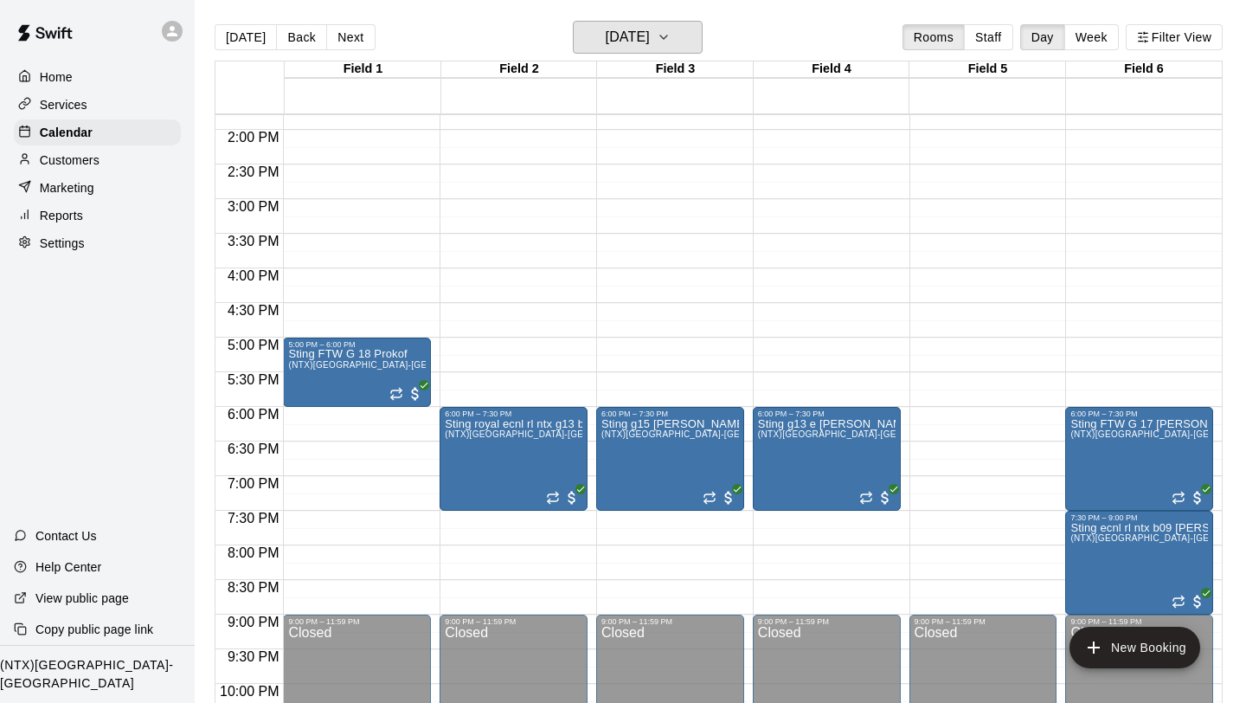
scroll to position [949, 0]
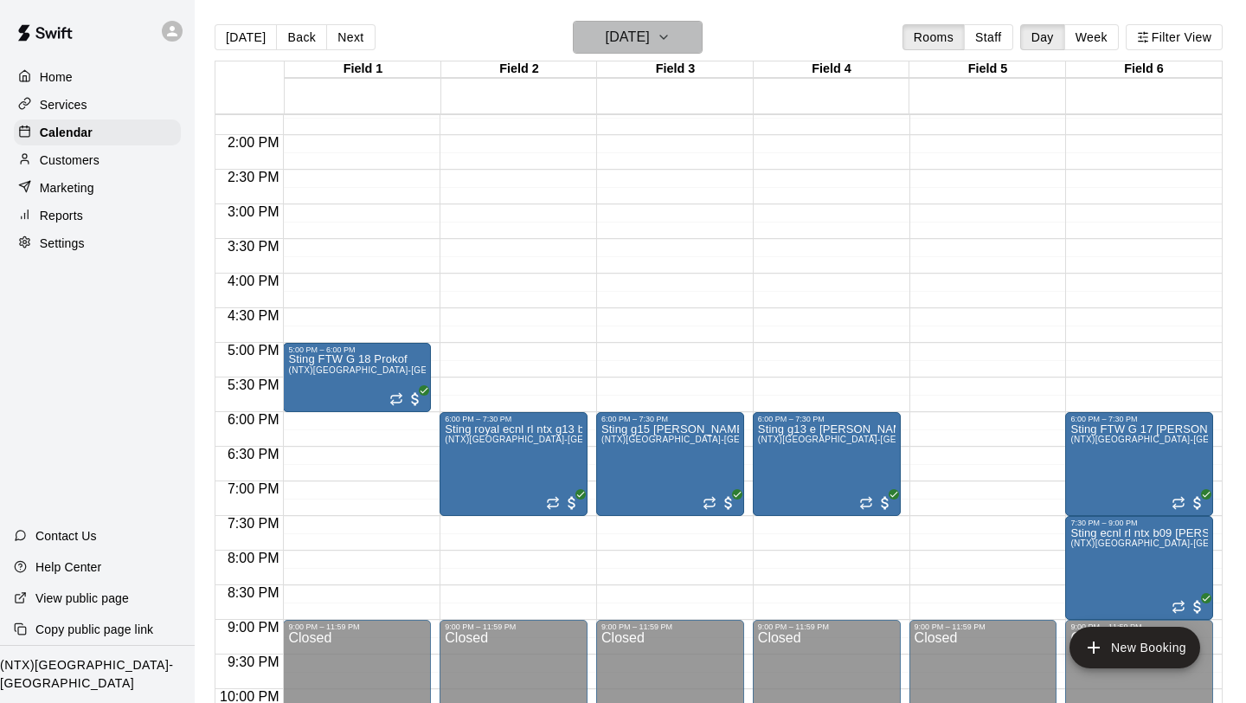
click at [671, 31] on icon "button" at bounding box center [664, 37] width 14 height 21
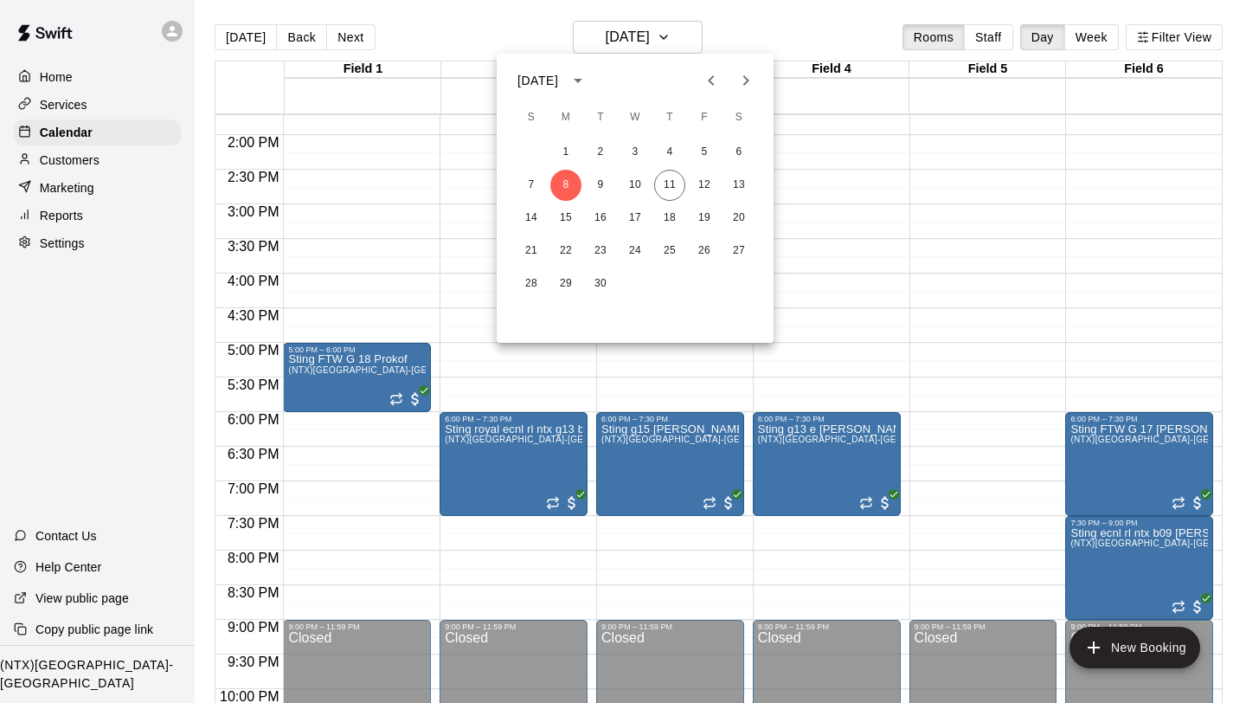
click at [459, 157] on div at bounding box center [623, 351] width 1246 height 703
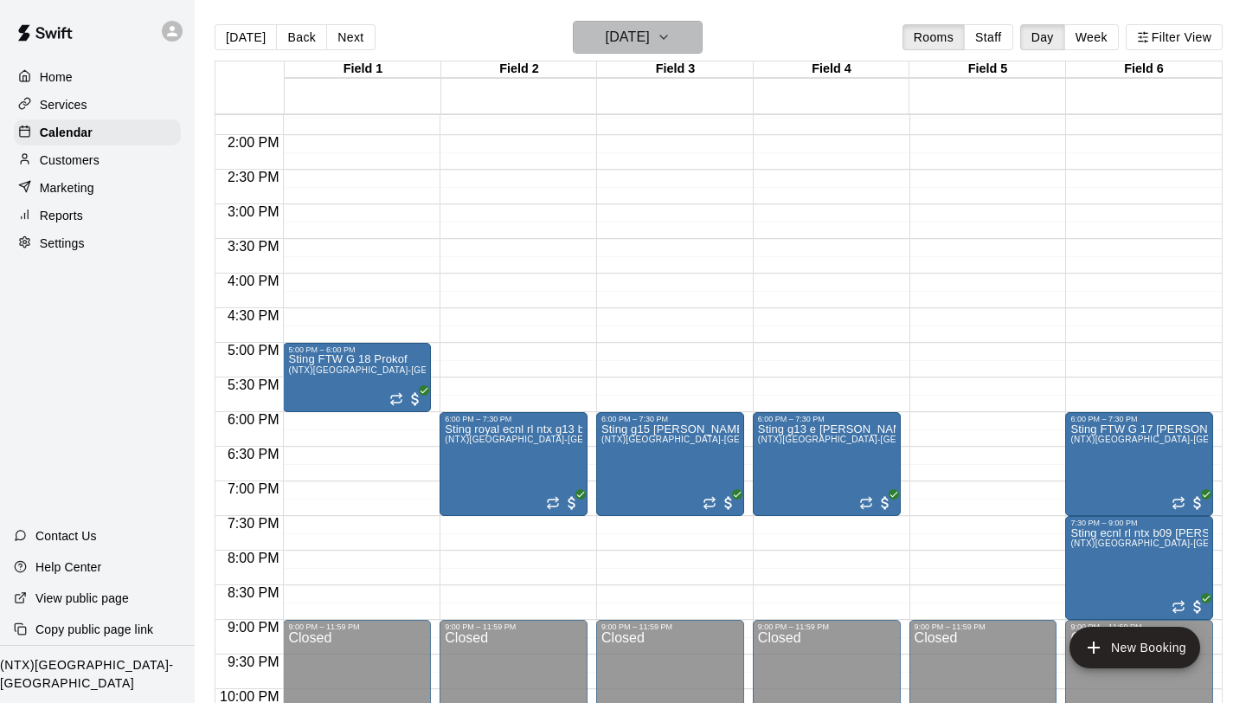
click at [671, 42] on icon "button" at bounding box center [664, 37] width 14 height 21
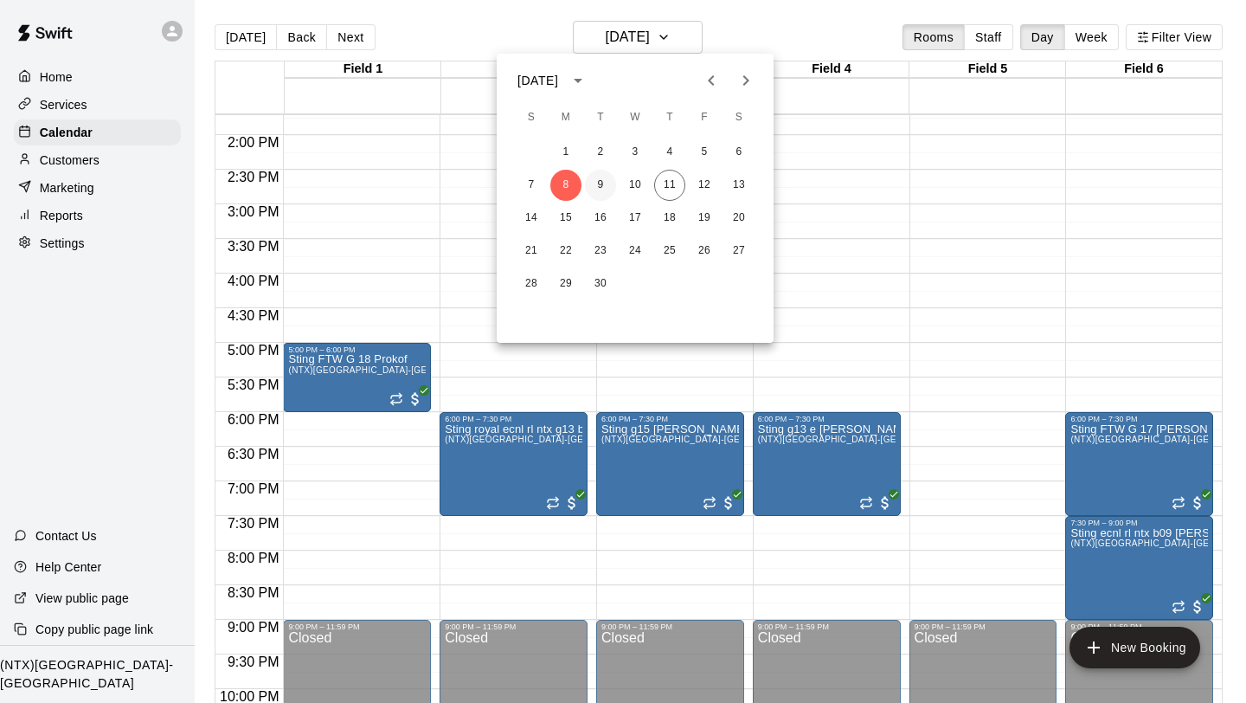
click at [594, 186] on button "9" at bounding box center [600, 185] width 31 height 31
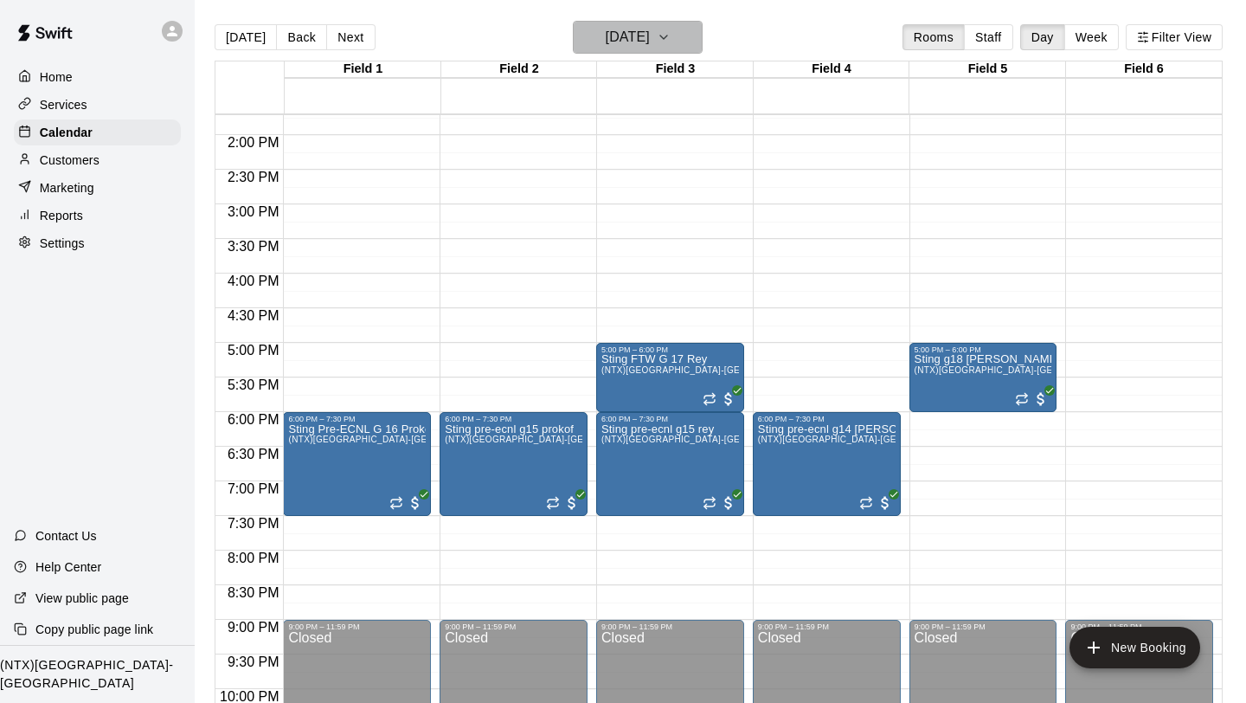
click at [671, 35] on icon "button" at bounding box center [664, 37] width 14 height 21
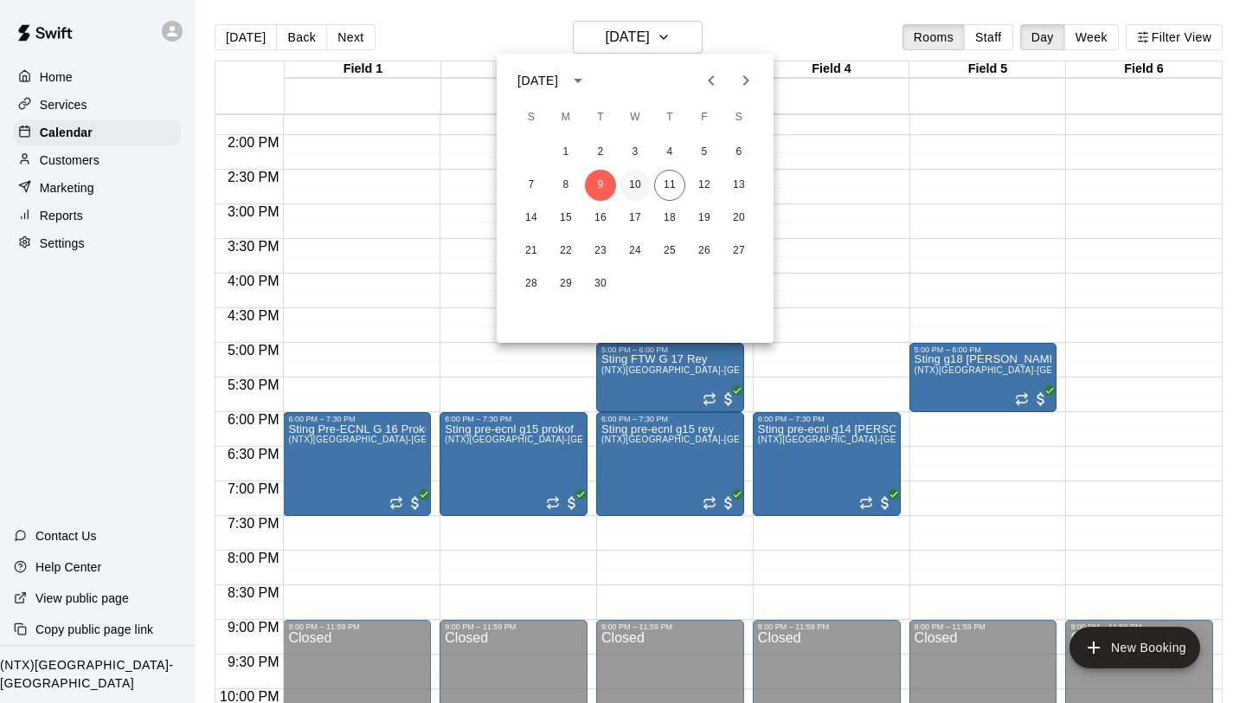
click at [633, 196] on button "10" at bounding box center [635, 185] width 31 height 31
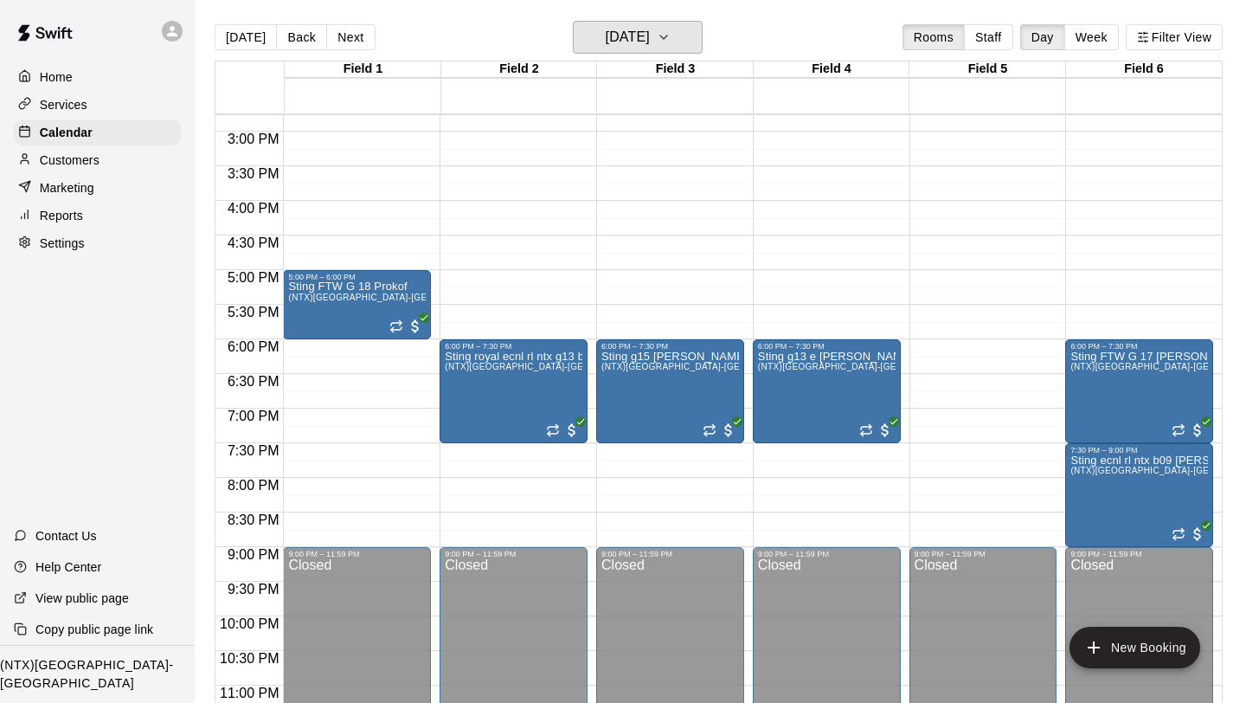
scroll to position [1023, 0]
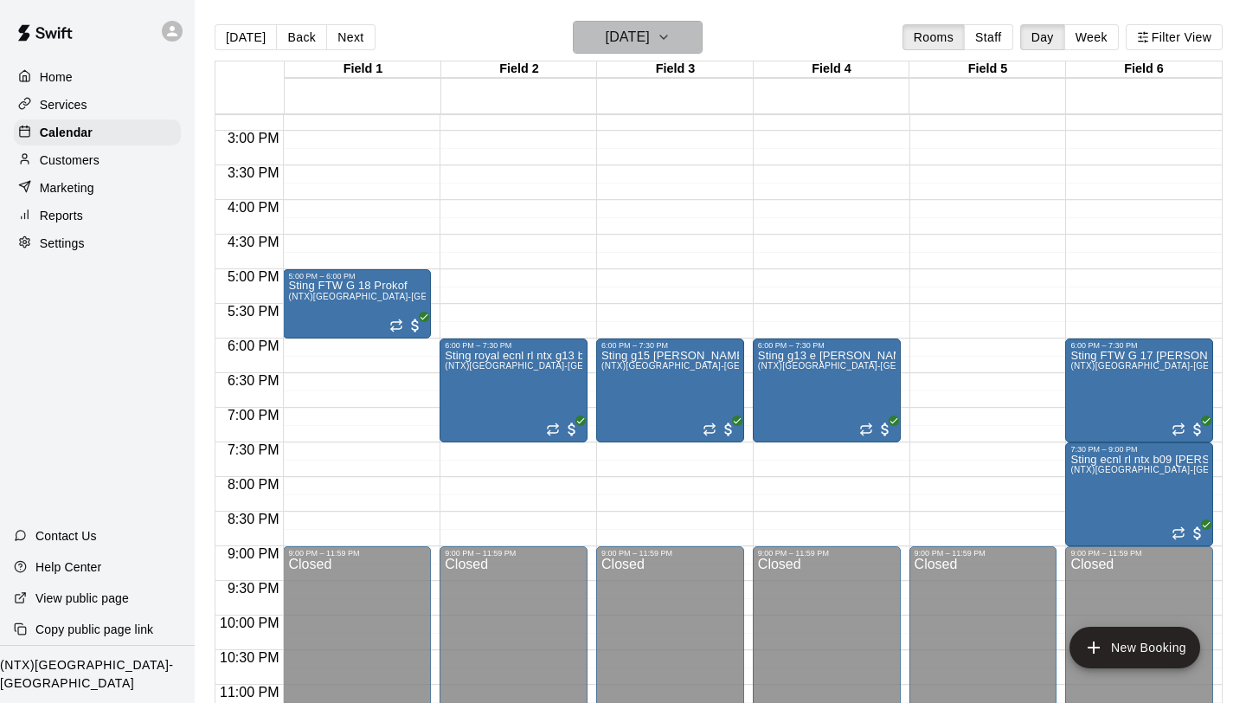
click at [671, 43] on icon "button" at bounding box center [664, 37] width 14 height 21
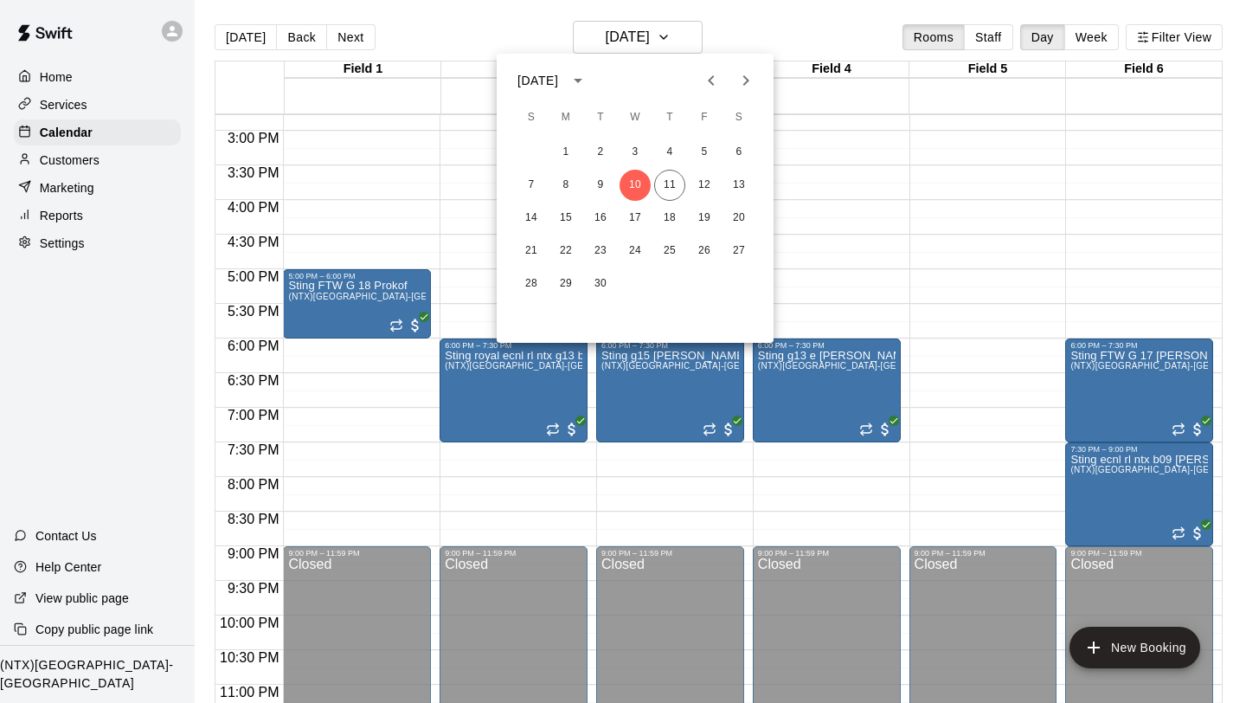
click at [843, 125] on div at bounding box center [623, 351] width 1246 height 703
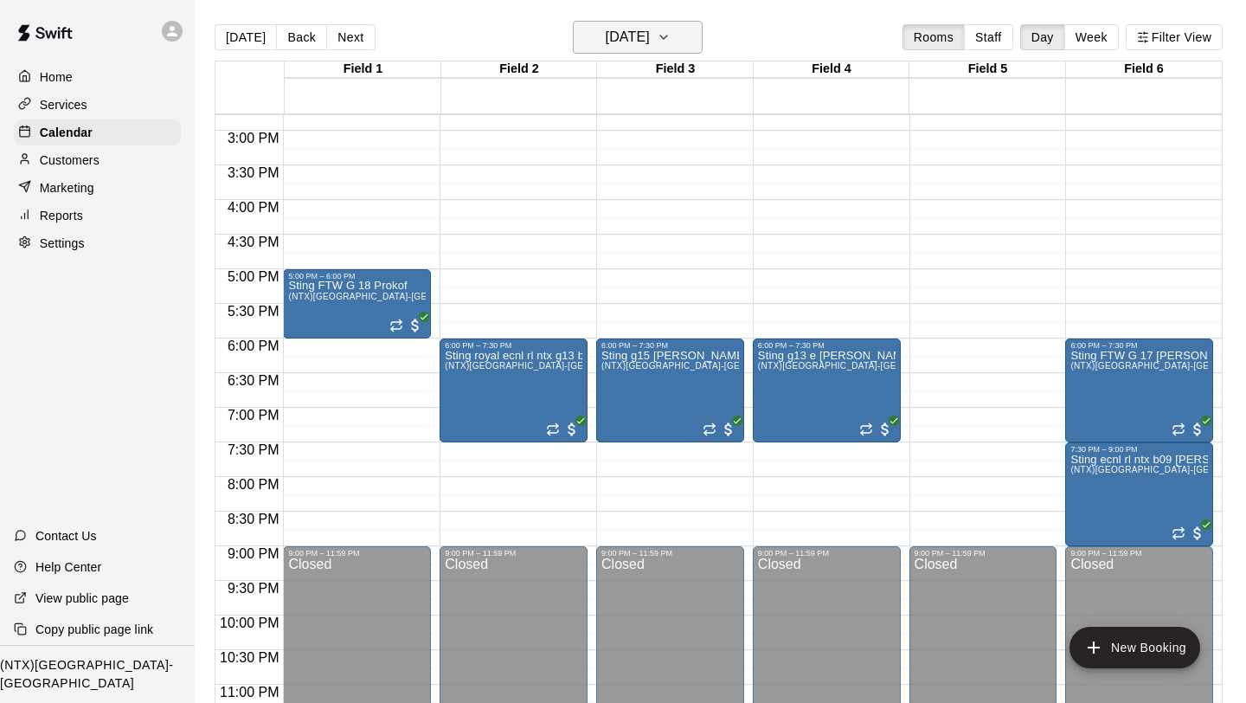
click at [671, 42] on icon "button" at bounding box center [664, 37] width 14 height 21
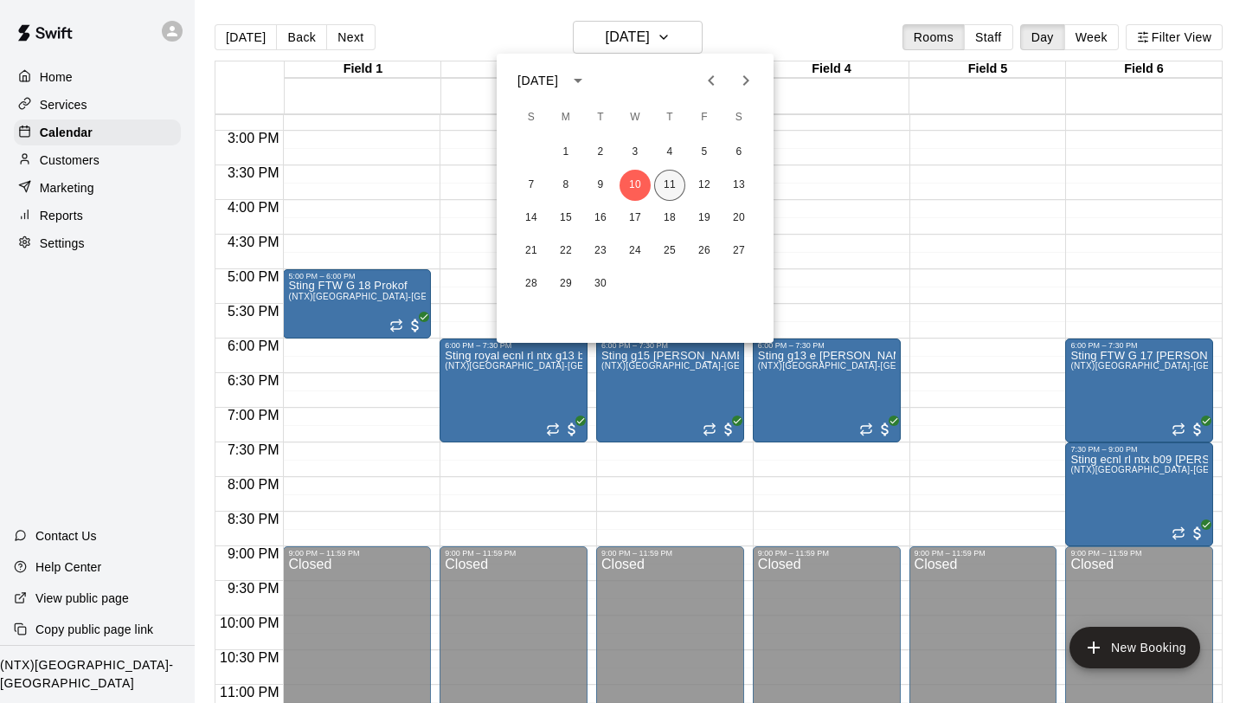
click at [670, 186] on button "11" at bounding box center [669, 185] width 31 height 31
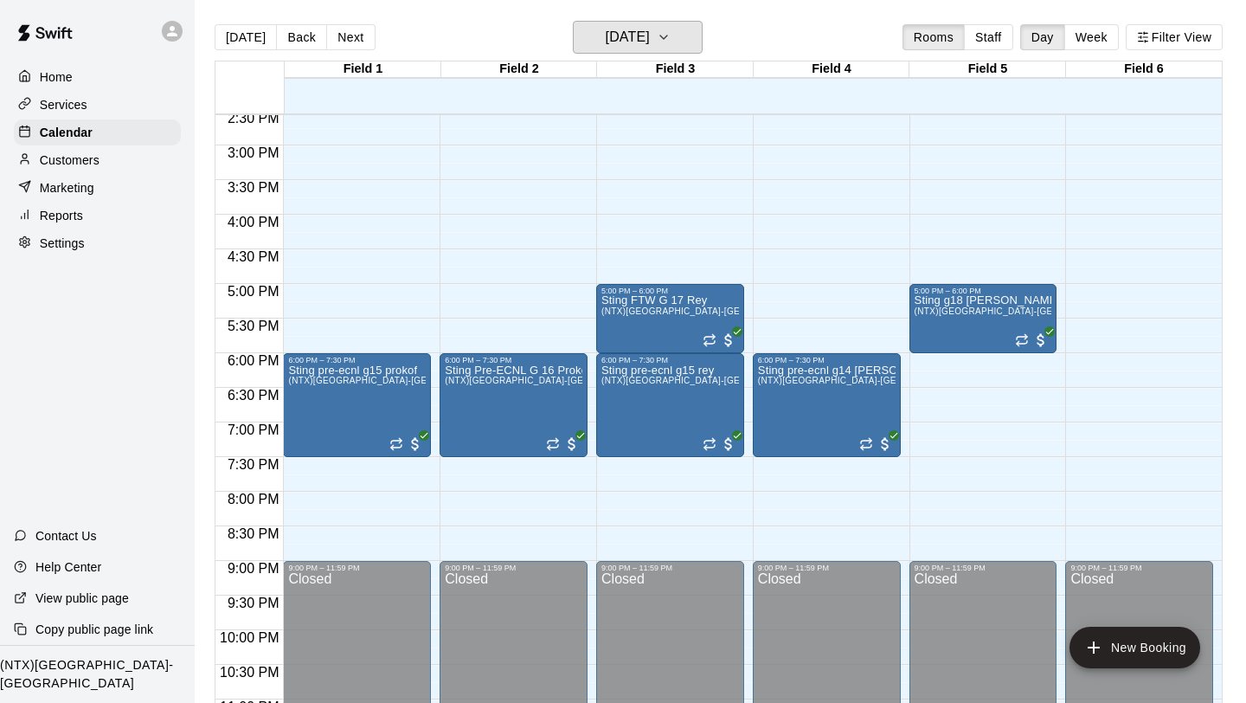
scroll to position [909, 0]
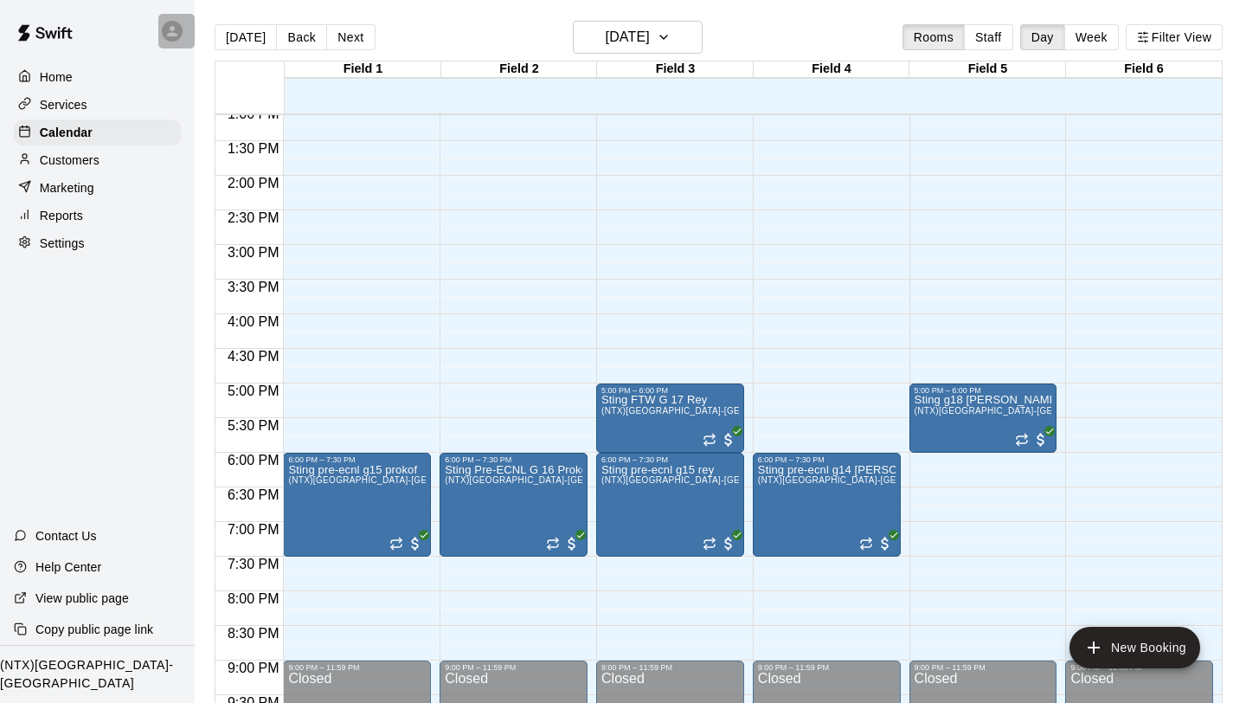
click at [172, 41] on div at bounding box center [176, 31] width 36 height 35
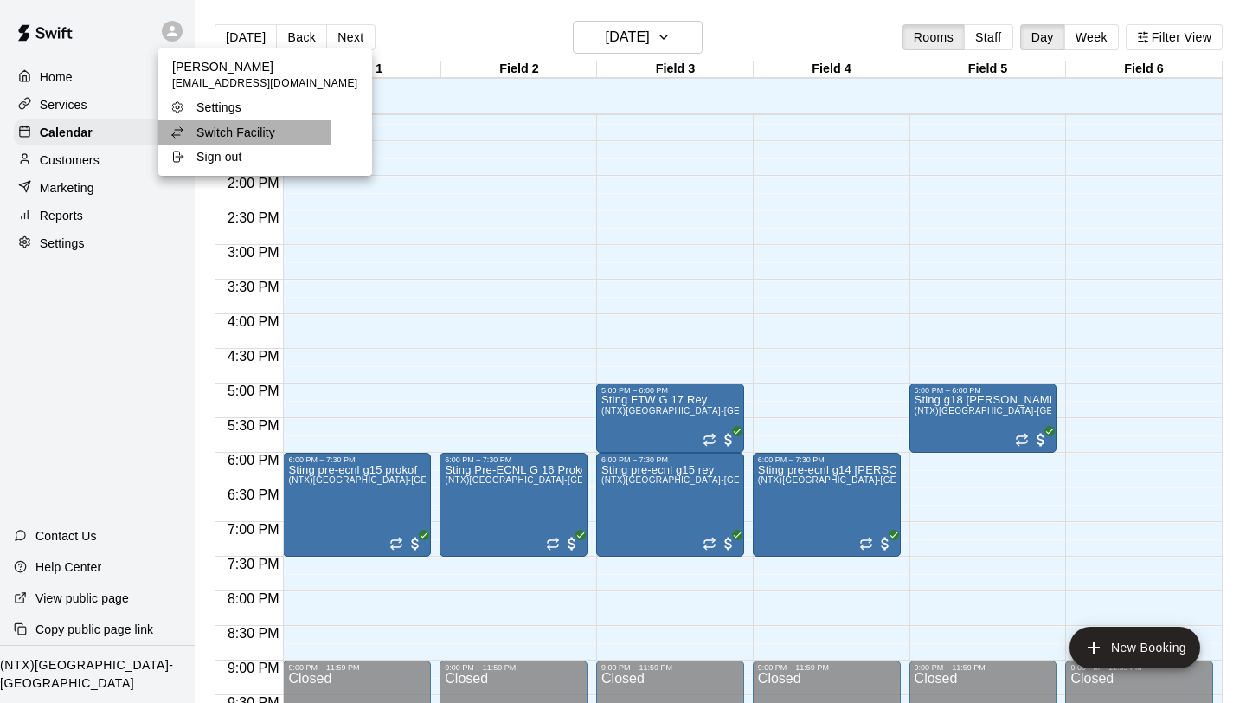
click at [213, 133] on p "Switch Facility" at bounding box center [235, 132] width 79 height 17
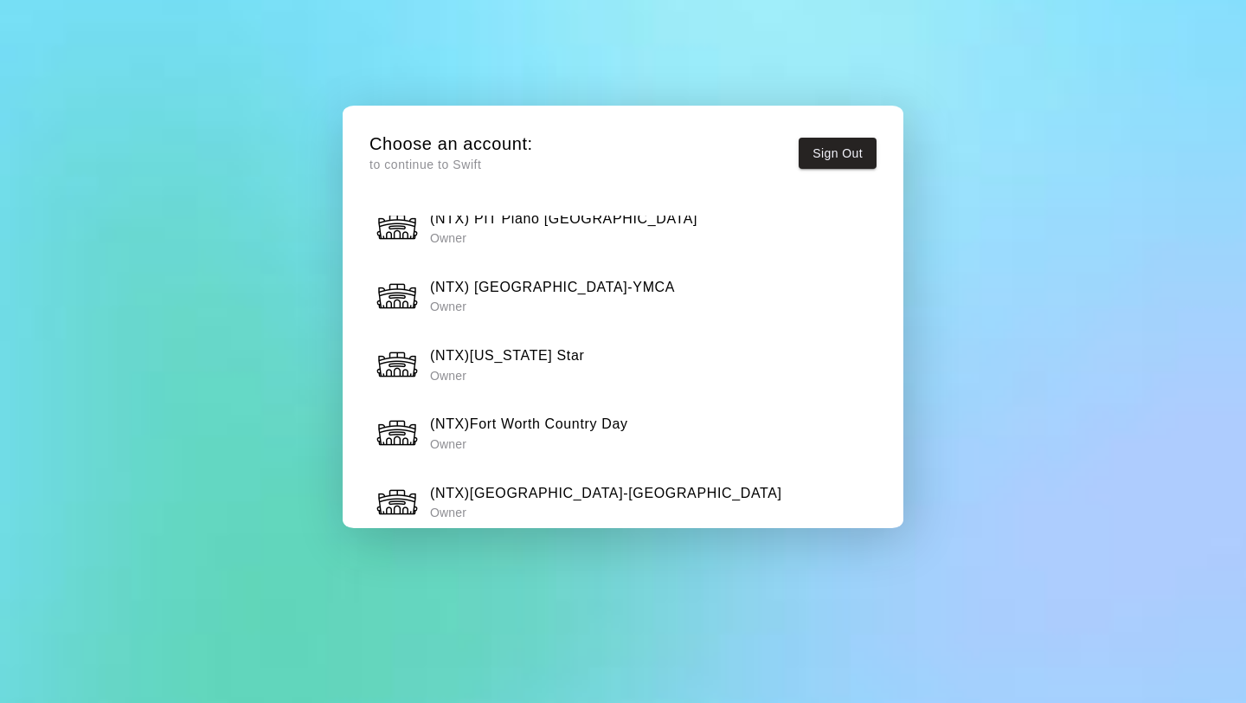
scroll to position [1256, 0]
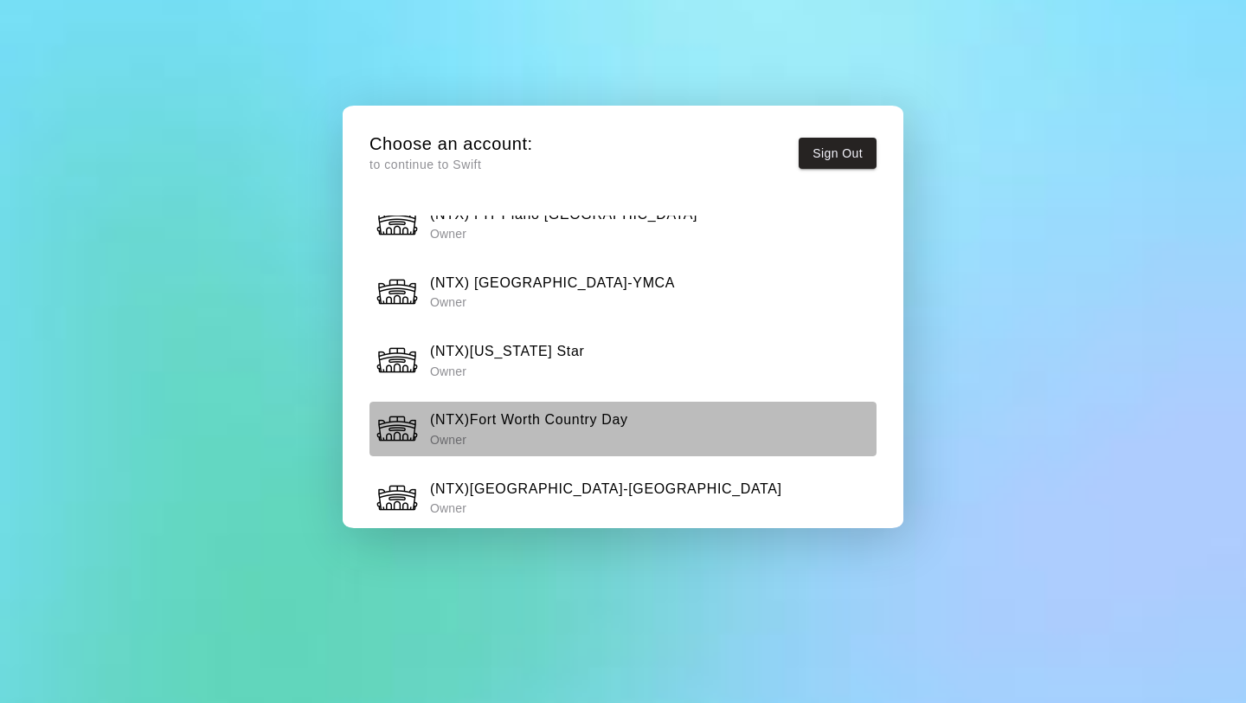
click at [495, 440] on p "Owner" at bounding box center [529, 439] width 198 height 17
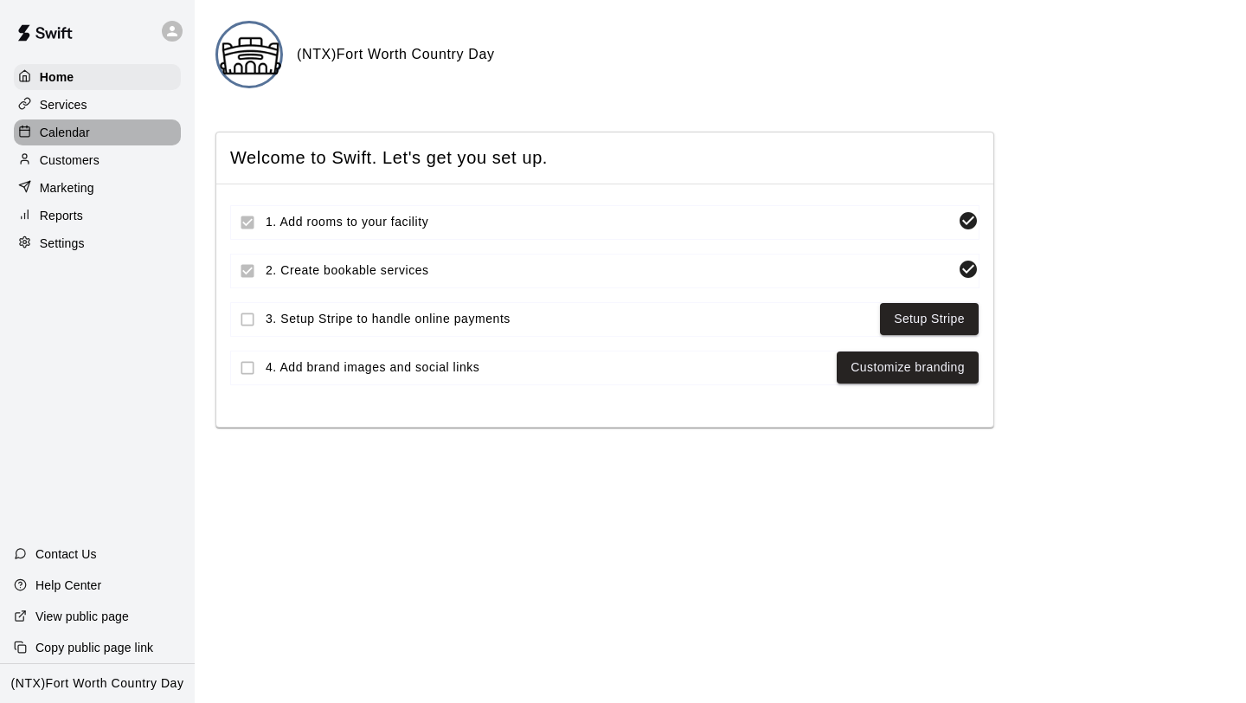
click at [65, 125] on p "Calendar" at bounding box center [65, 132] width 50 height 17
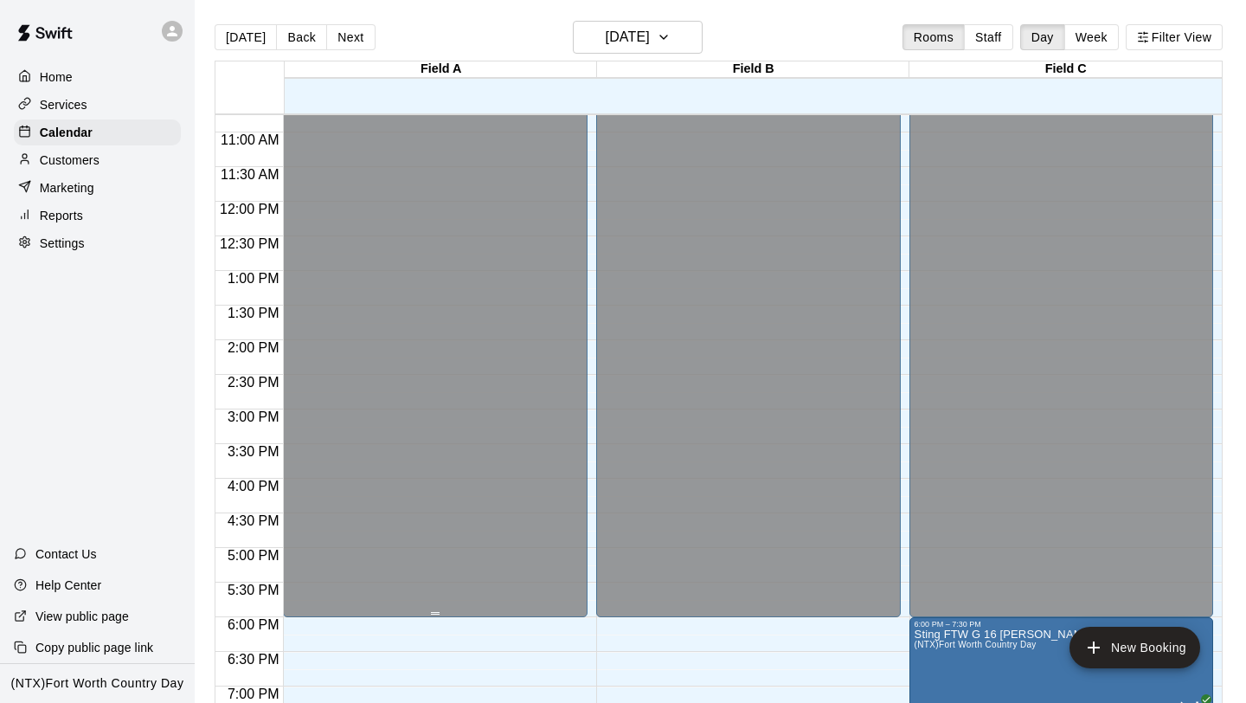
scroll to position [757, 0]
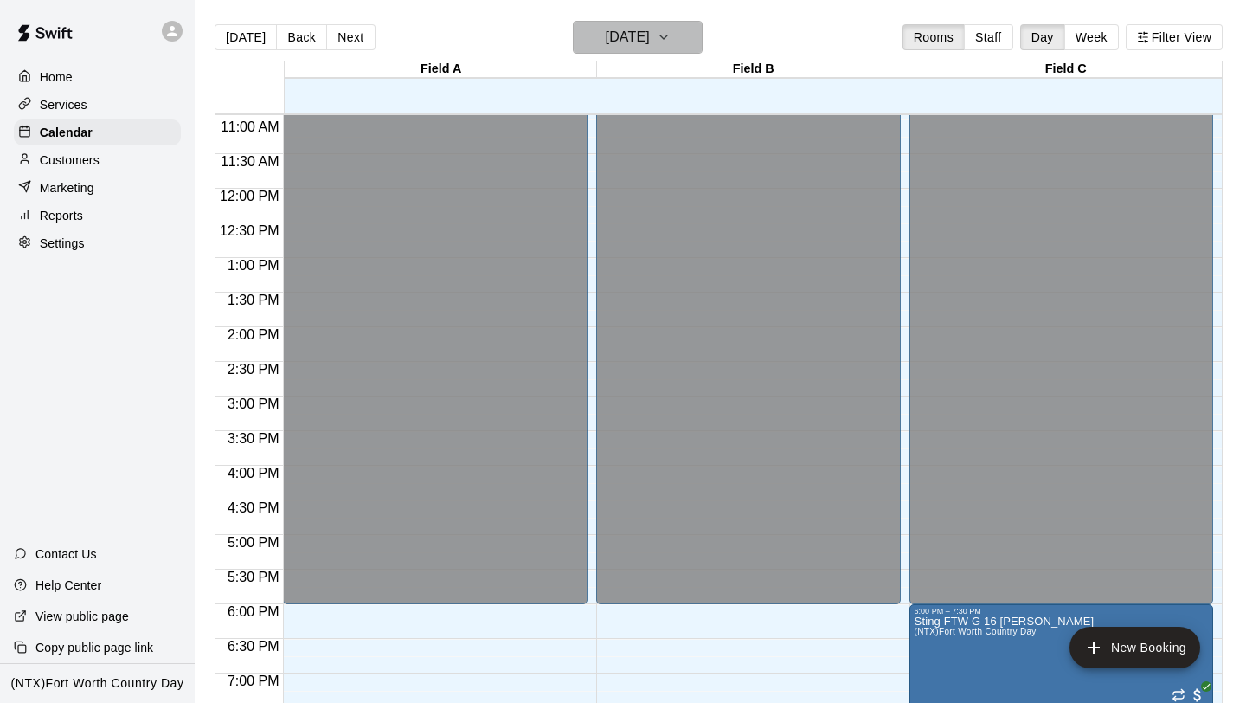
click at [667, 35] on icon "button" at bounding box center [663, 36] width 7 height 3
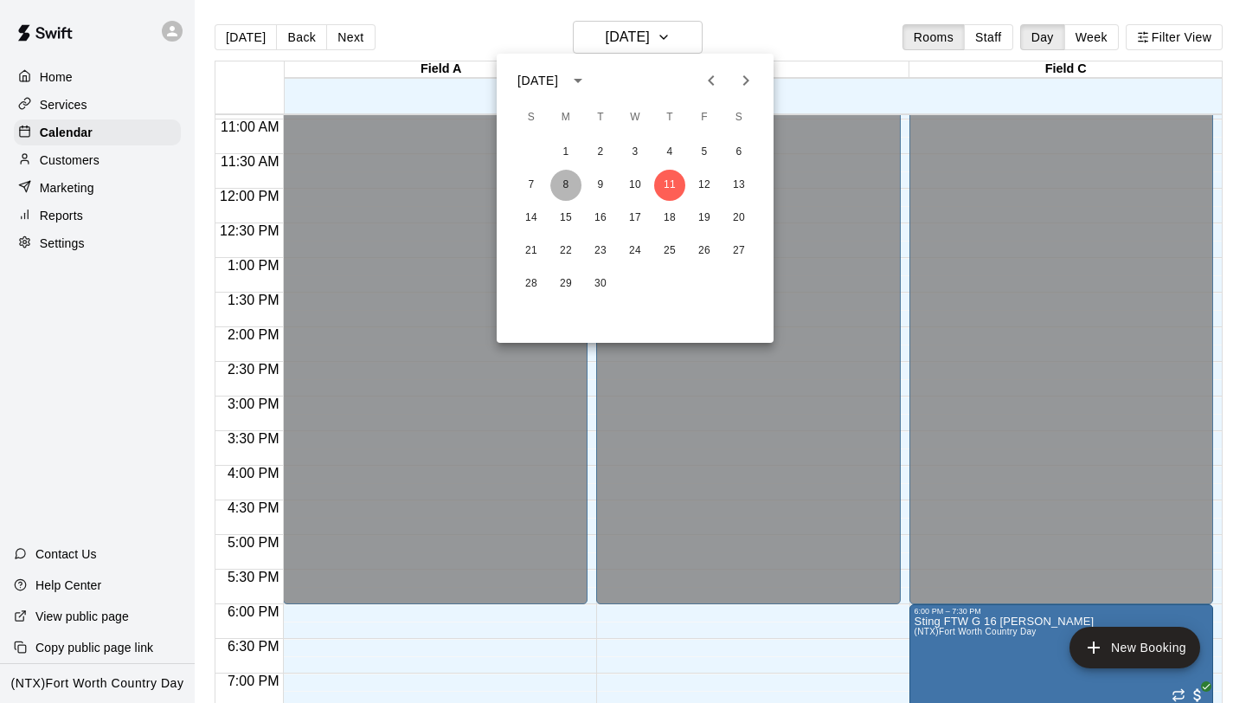
click at [563, 191] on button "8" at bounding box center [565, 185] width 31 height 31
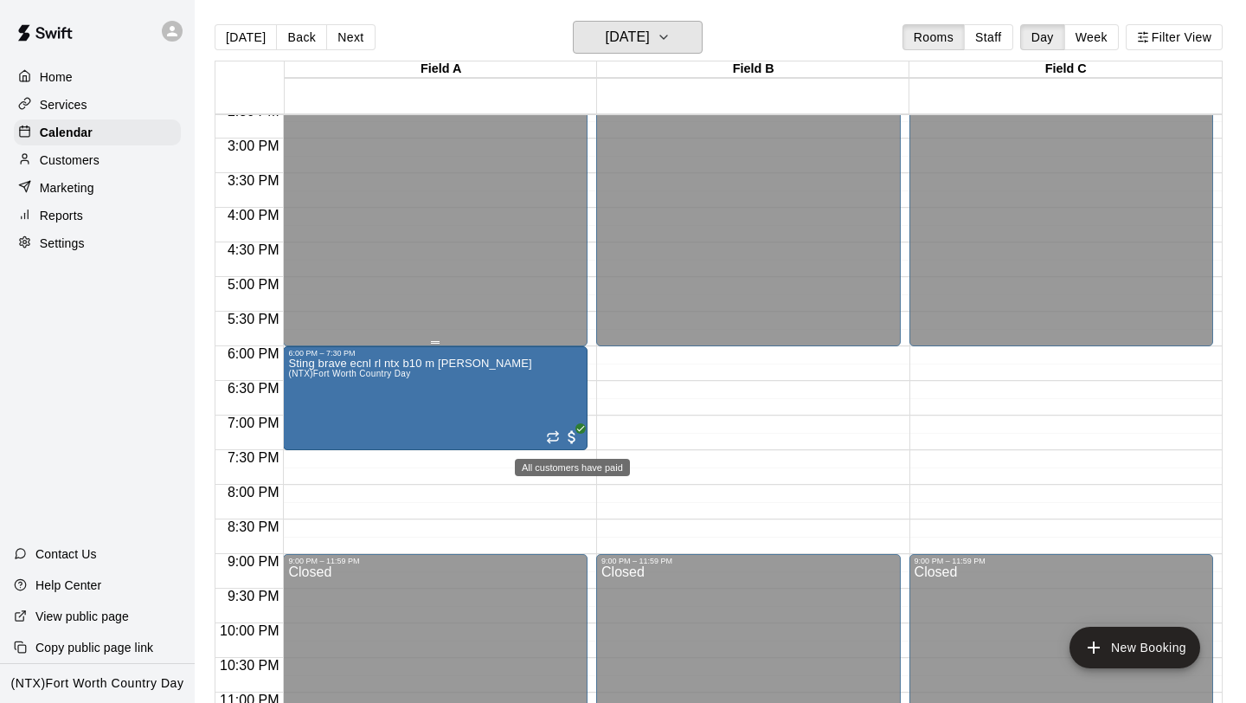
scroll to position [1014, 0]
click at [671, 38] on icon "button" at bounding box center [664, 37] width 14 height 21
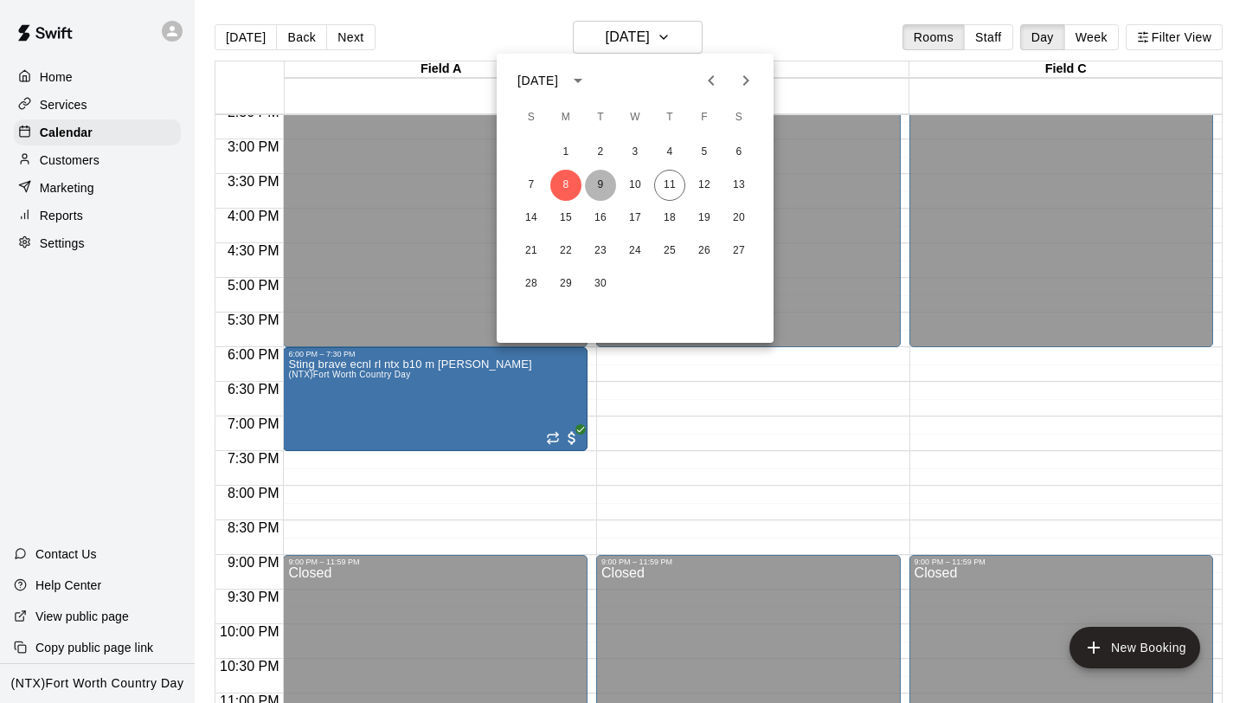
click at [599, 189] on button "9" at bounding box center [600, 185] width 31 height 31
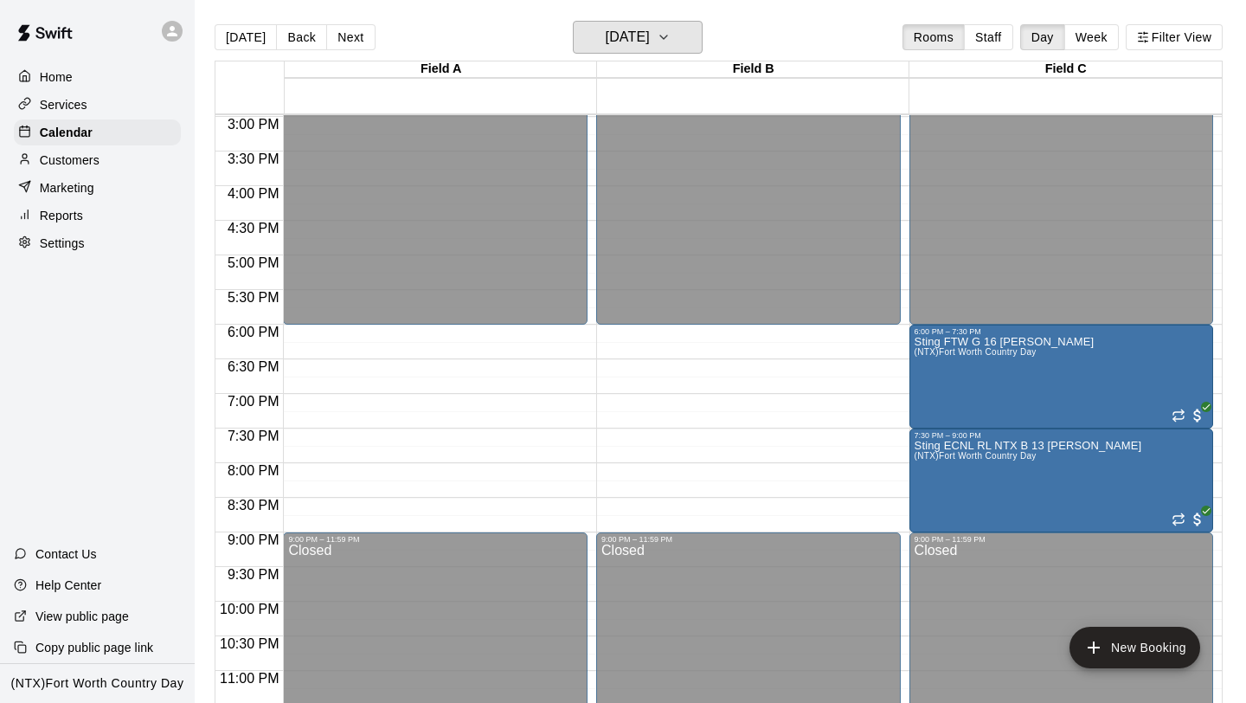
scroll to position [1047, 0]
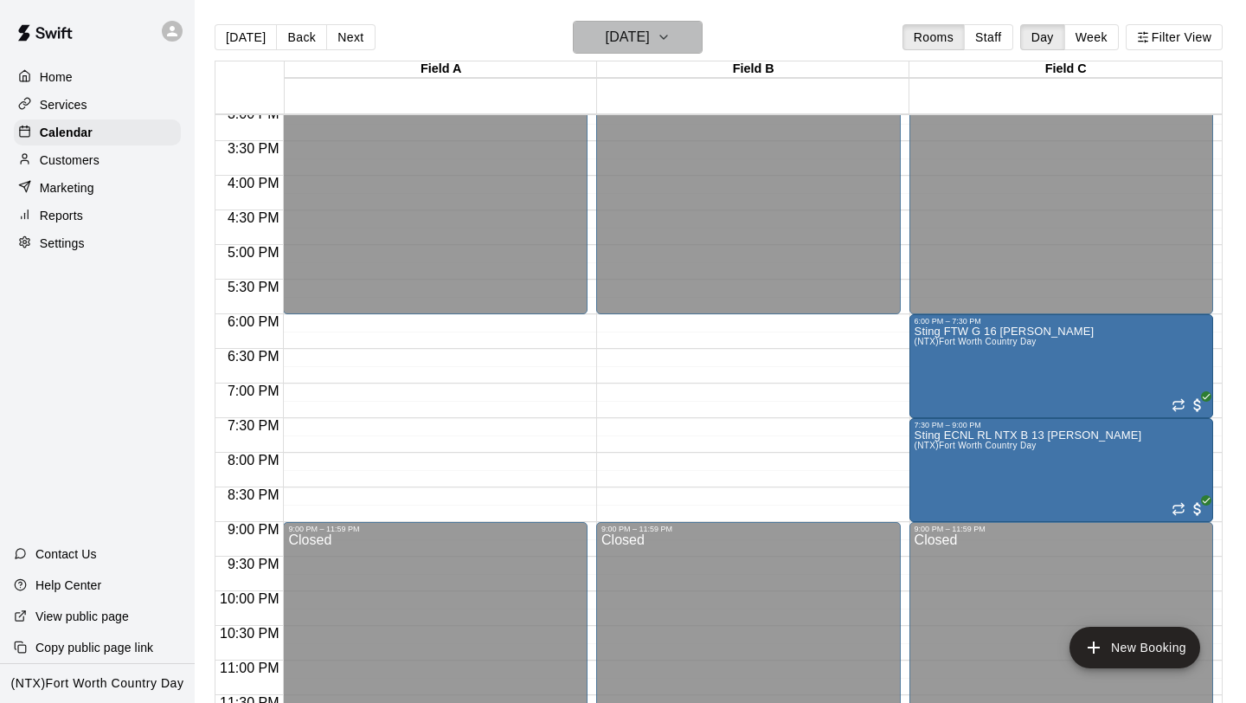
click at [671, 44] on icon "button" at bounding box center [664, 37] width 14 height 21
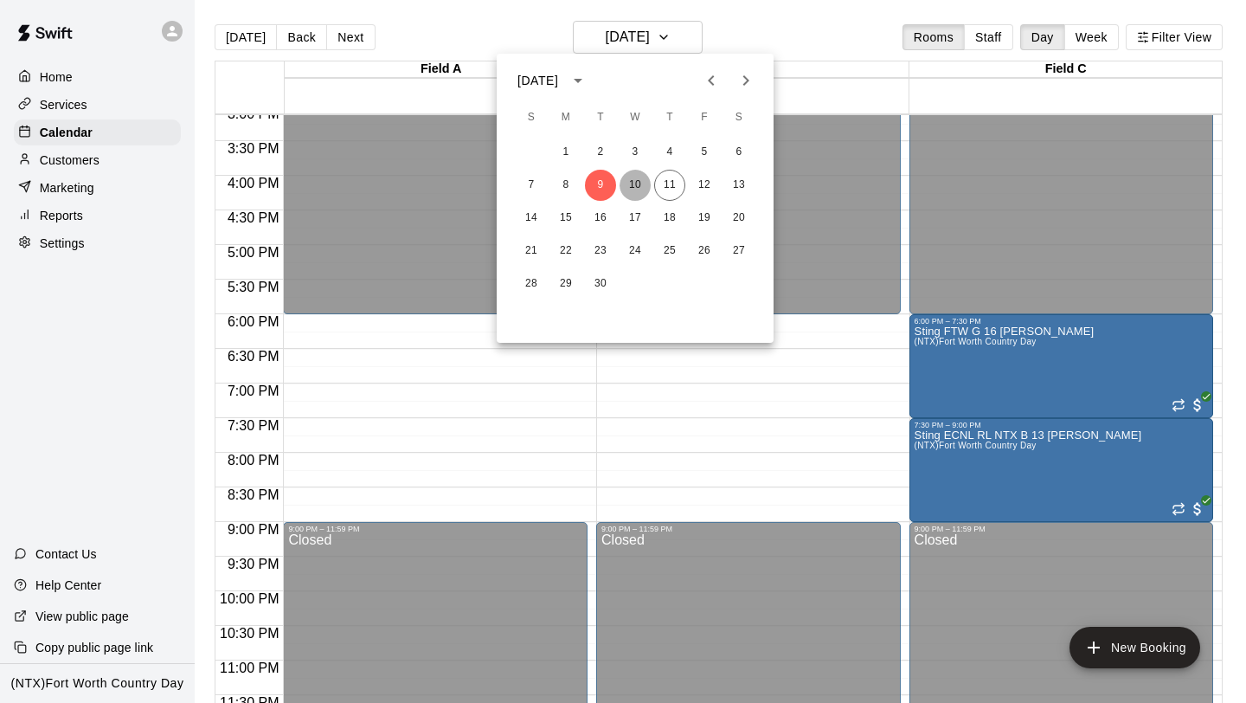
click at [638, 183] on button "10" at bounding box center [635, 185] width 31 height 31
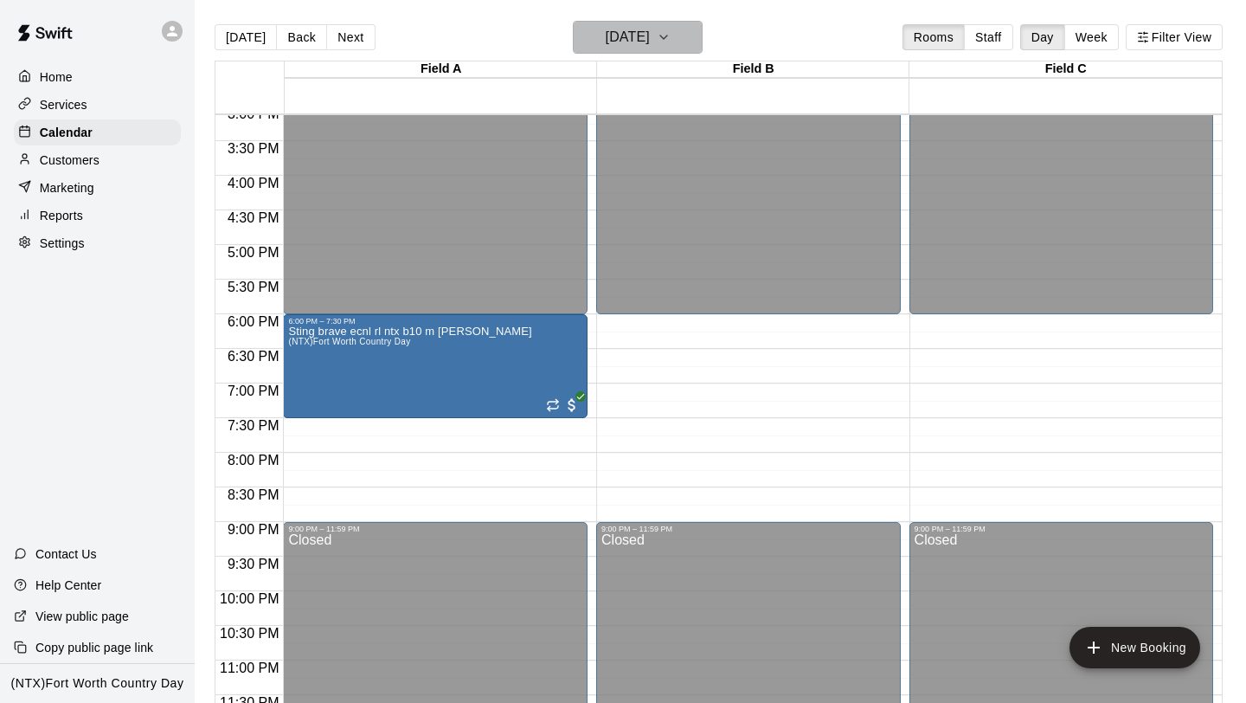
click at [671, 39] on icon "button" at bounding box center [664, 37] width 14 height 21
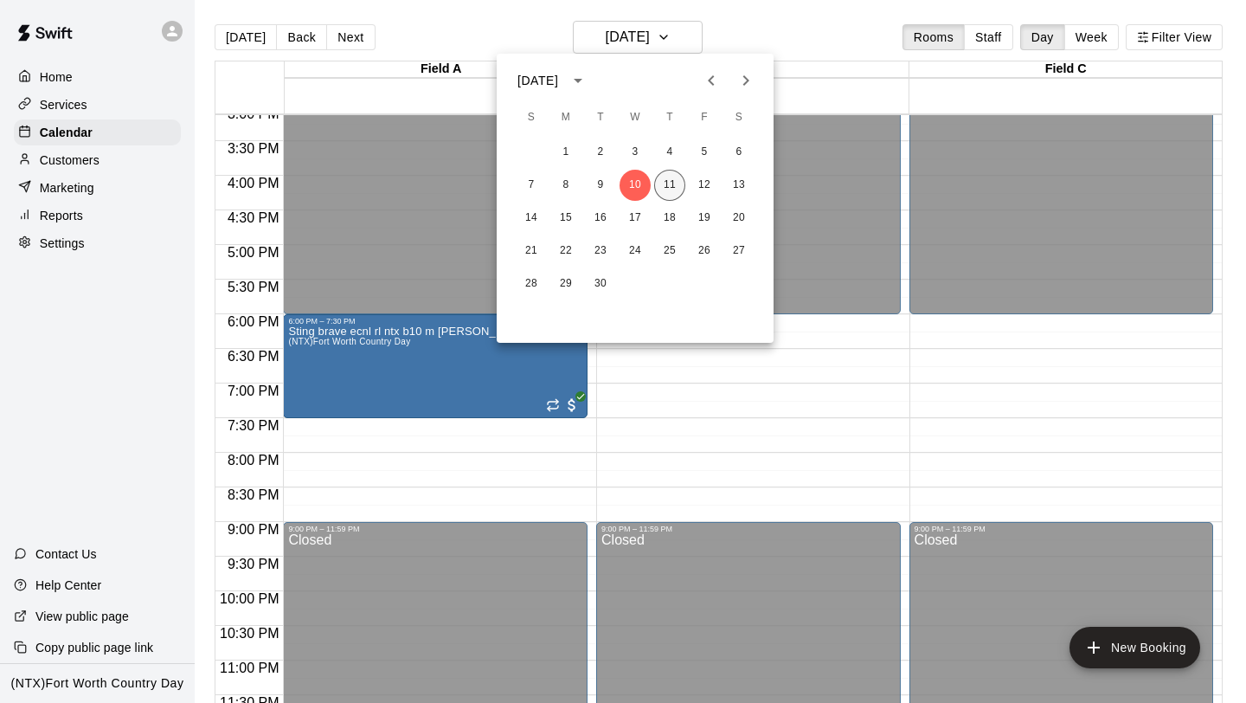
click at [677, 190] on button "11" at bounding box center [669, 185] width 31 height 31
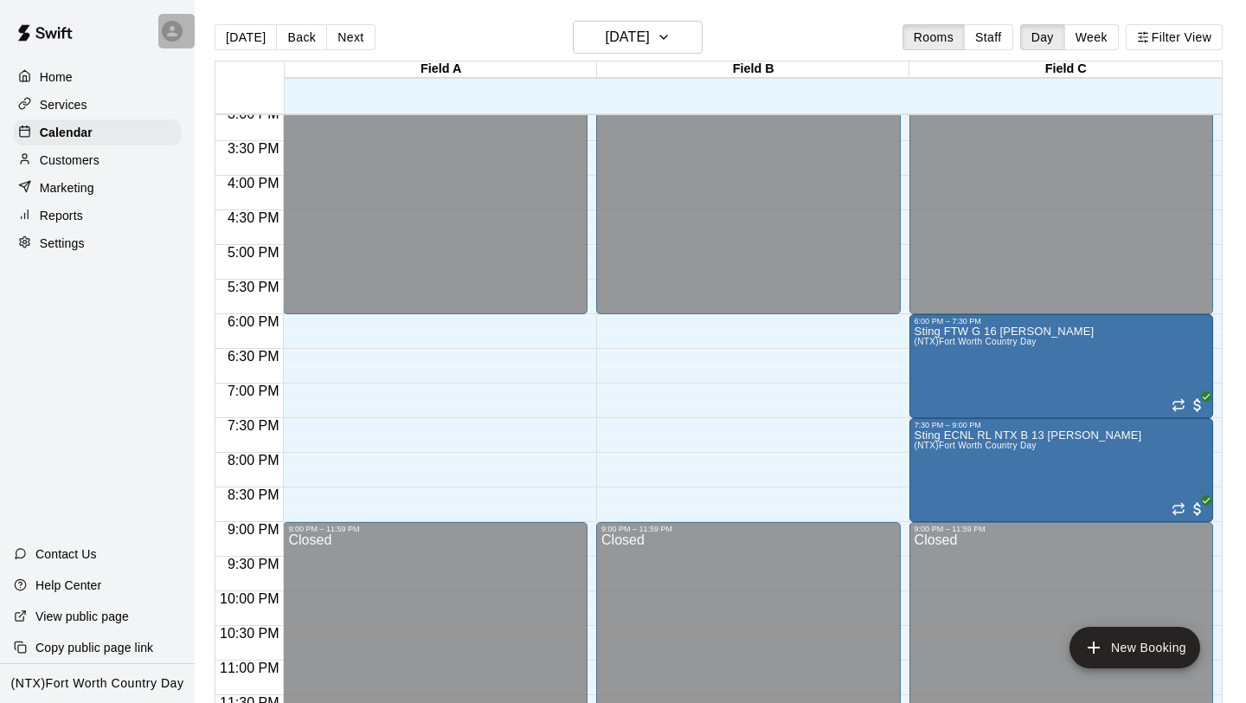
click at [170, 29] on icon at bounding box center [172, 31] width 10 height 10
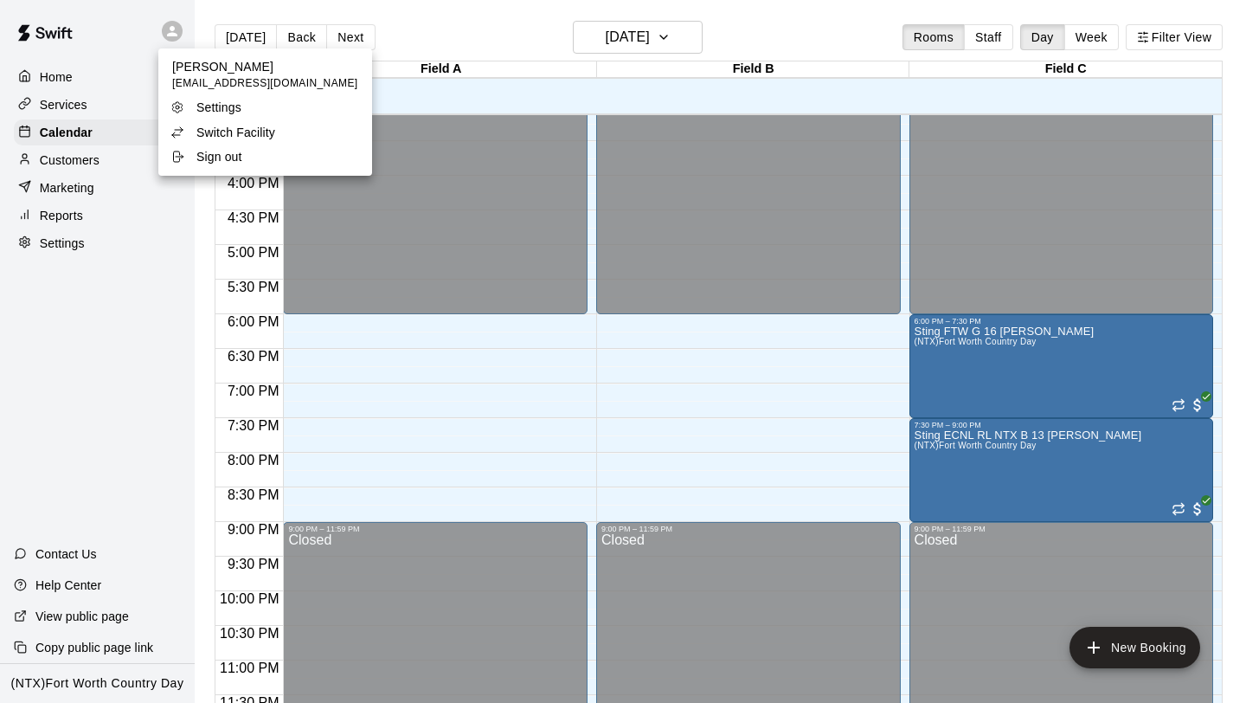
click at [209, 138] on p "Switch Facility" at bounding box center [235, 132] width 79 height 17
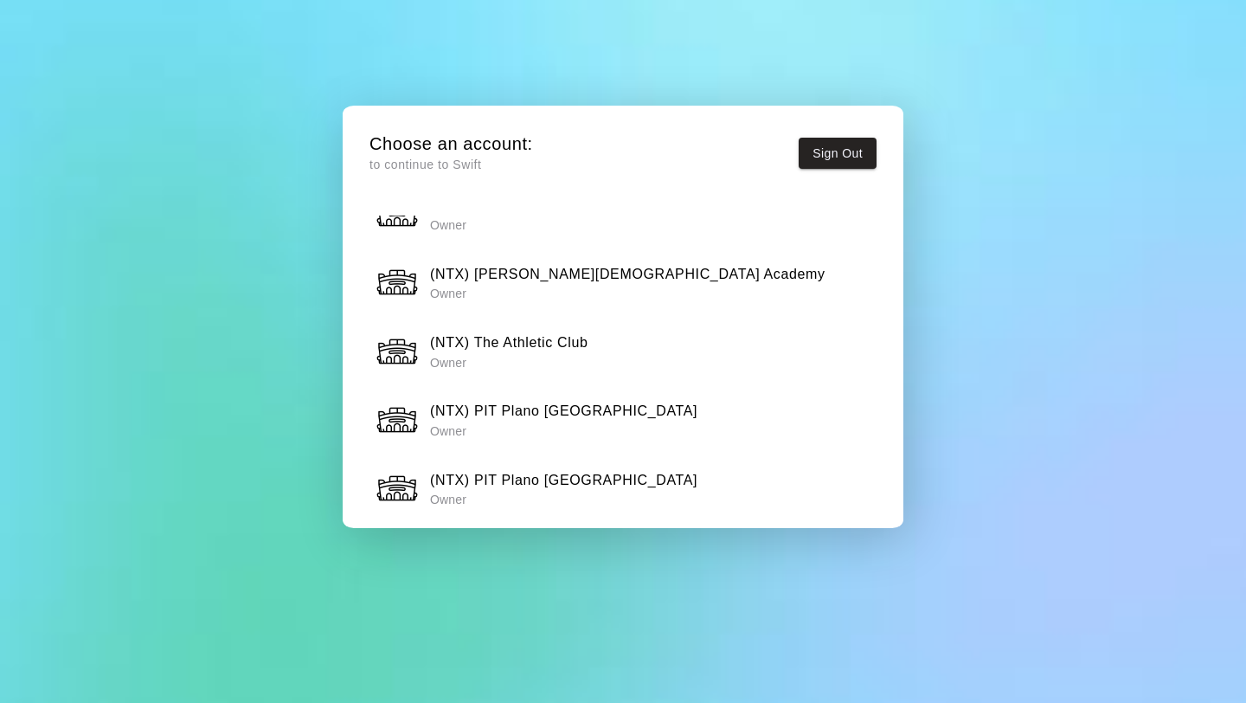
scroll to position [987, 0]
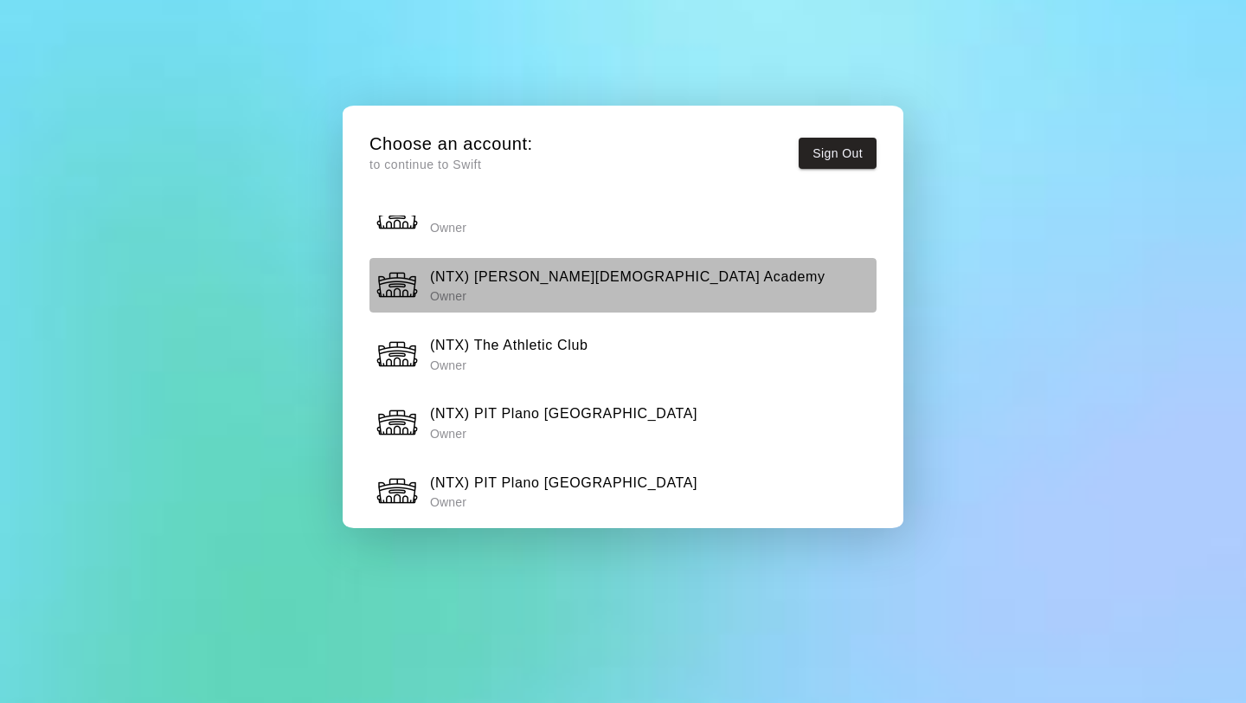
click at [622, 282] on h6 "(NTX) [PERSON_NAME][DEMOGRAPHIC_DATA] Academy" at bounding box center [627, 277] width 395 height 22
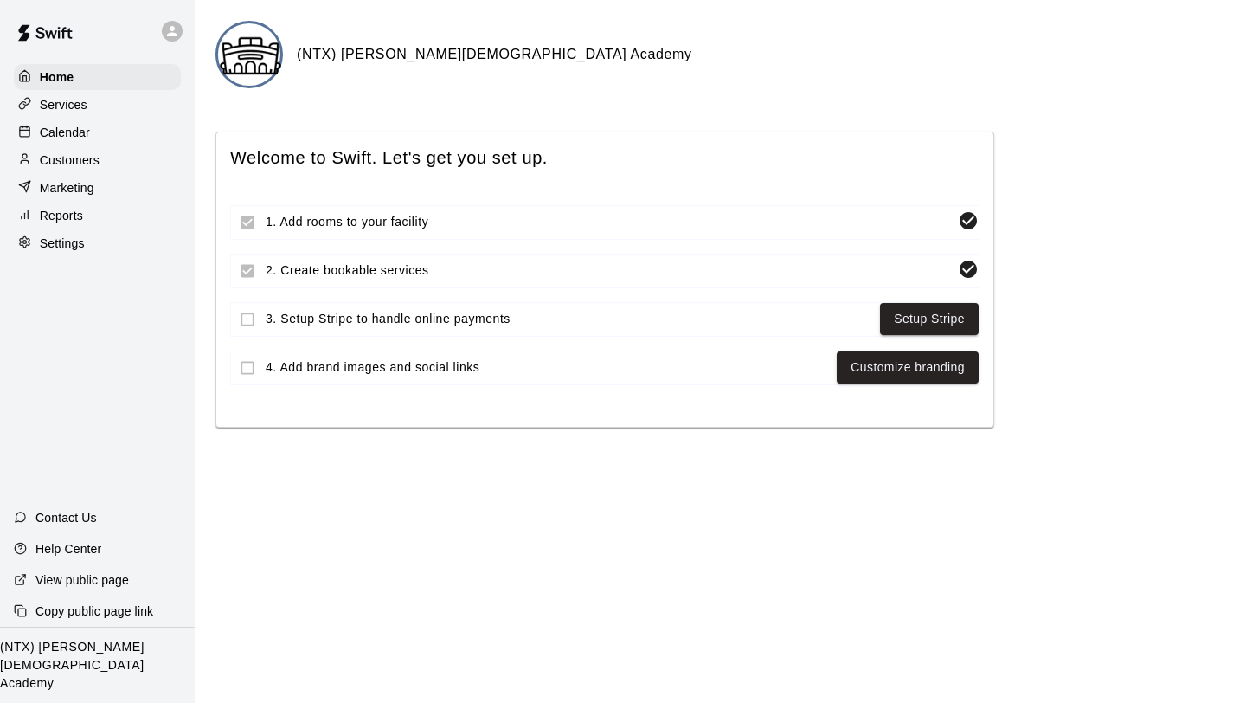
click at [69, 125] on p "Calendar" at bounding box center [65, 132] width 50 height 17
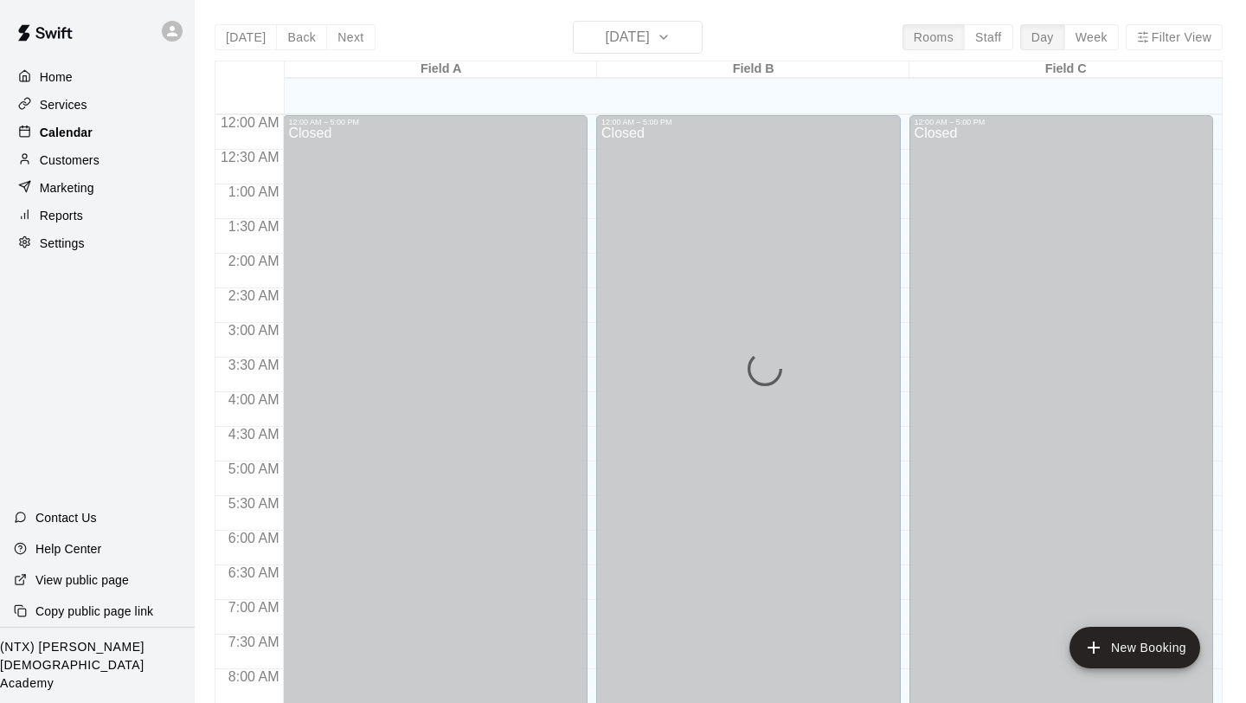
scroll to position [746, 0]
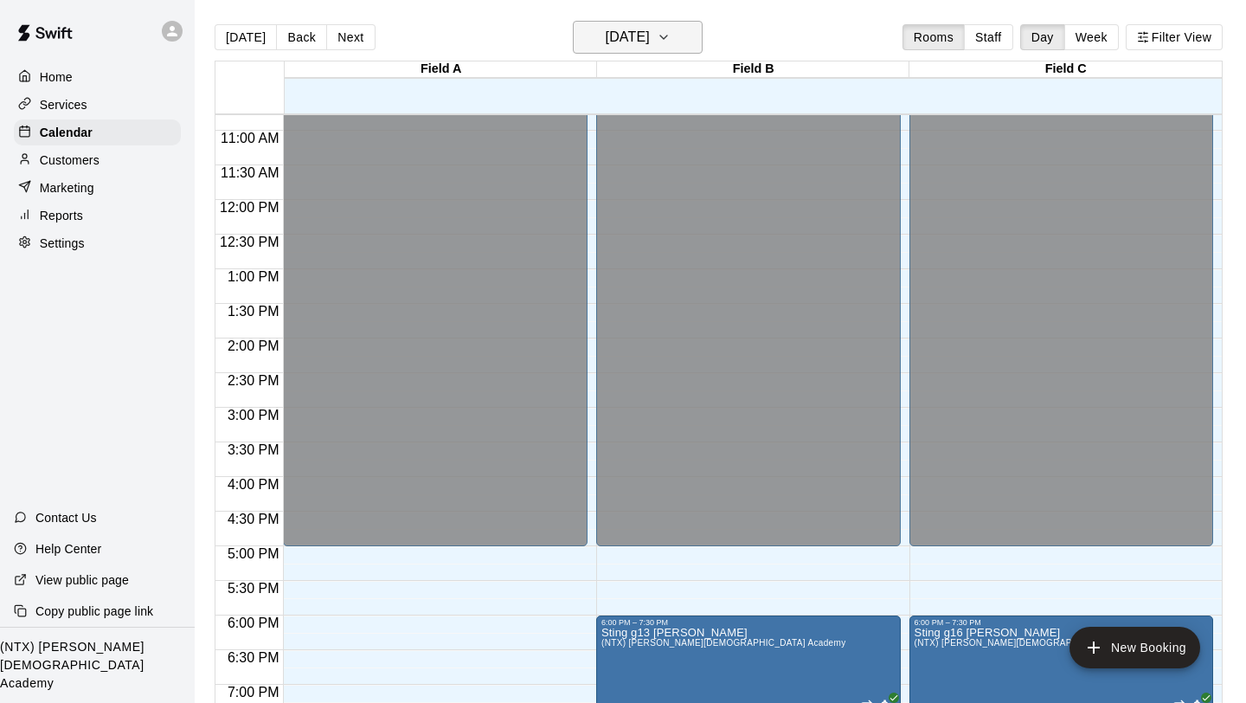
click at [671, 35] on icon "button" at bounding box center [664, 37] width 14 height 21
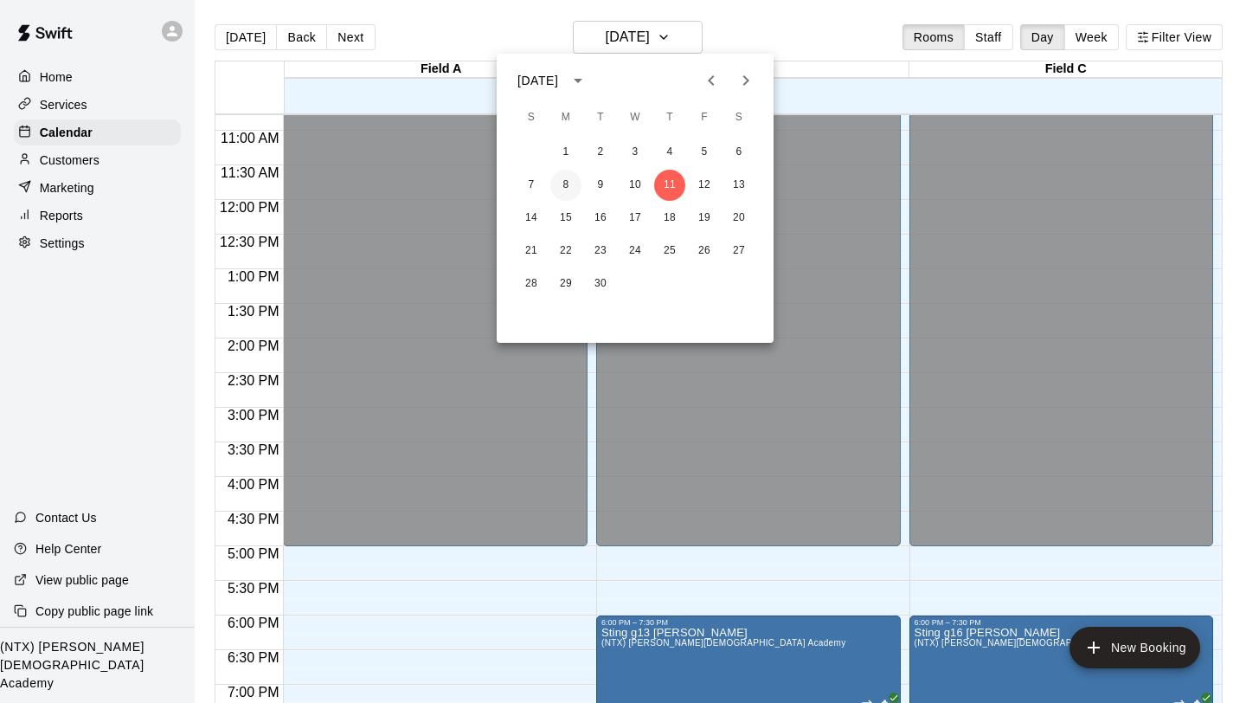
click at [566, 183] on button "8" at bounding box center [565, 185] width 31 height 31
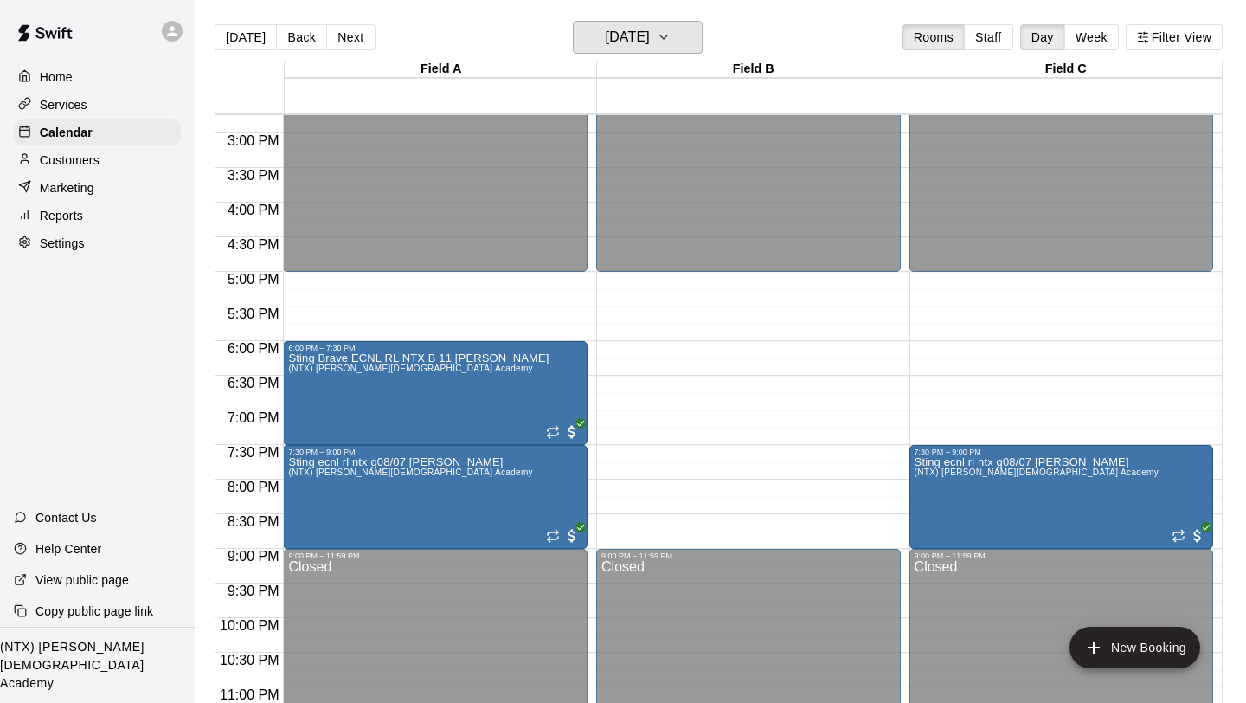
scroll to position [1054, 0]
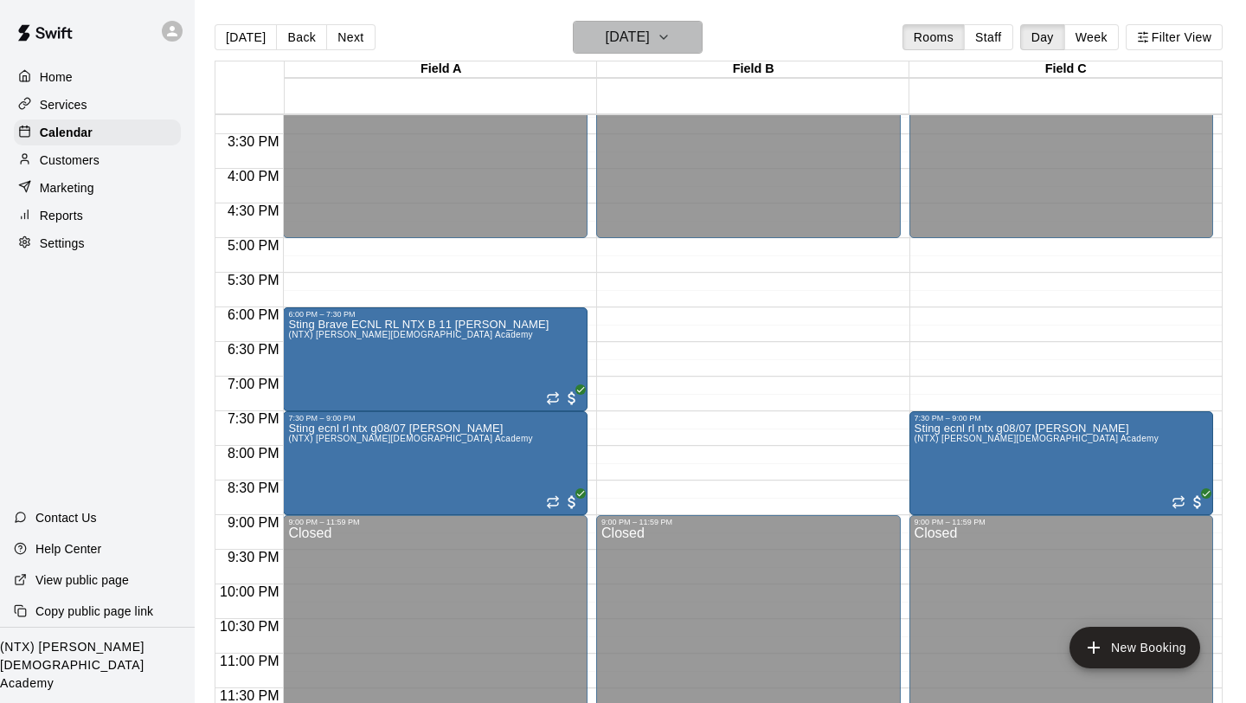
click at [667, 35] on icon "button" at bounding box center [663, 36] width 7 height 3
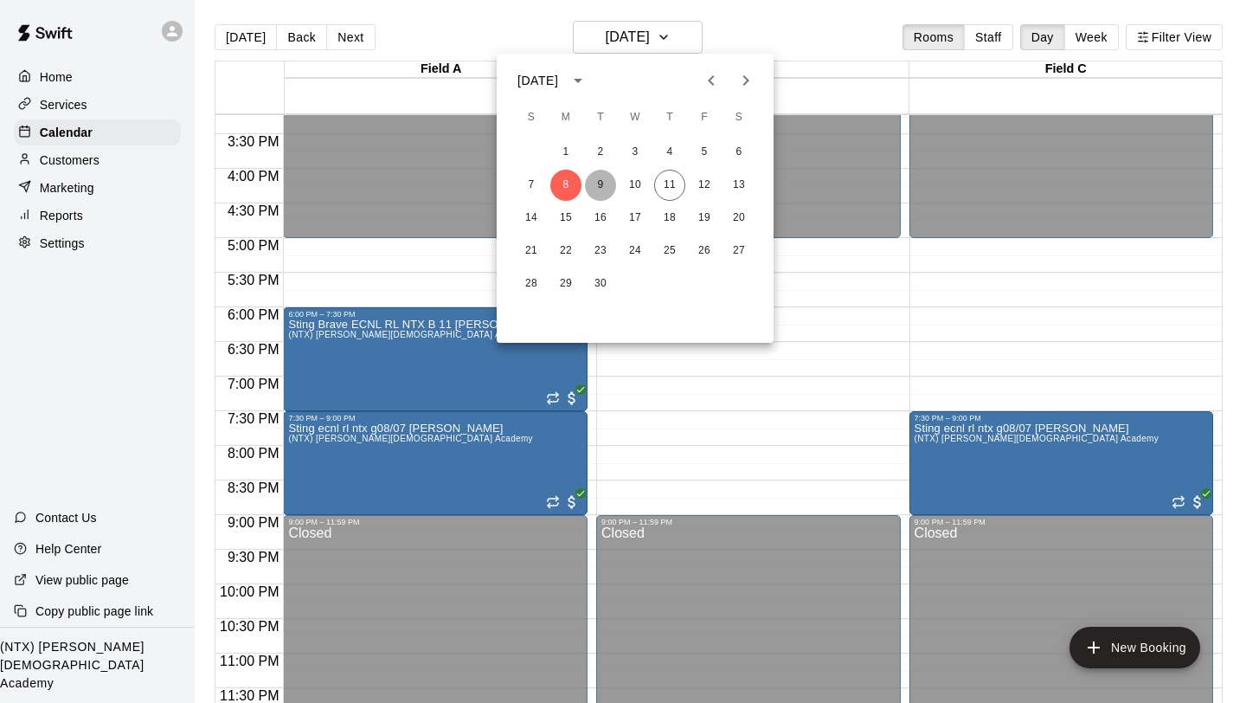
click at [604, 189] on button "9" at bounding box center [600, 185] width 31 height 31
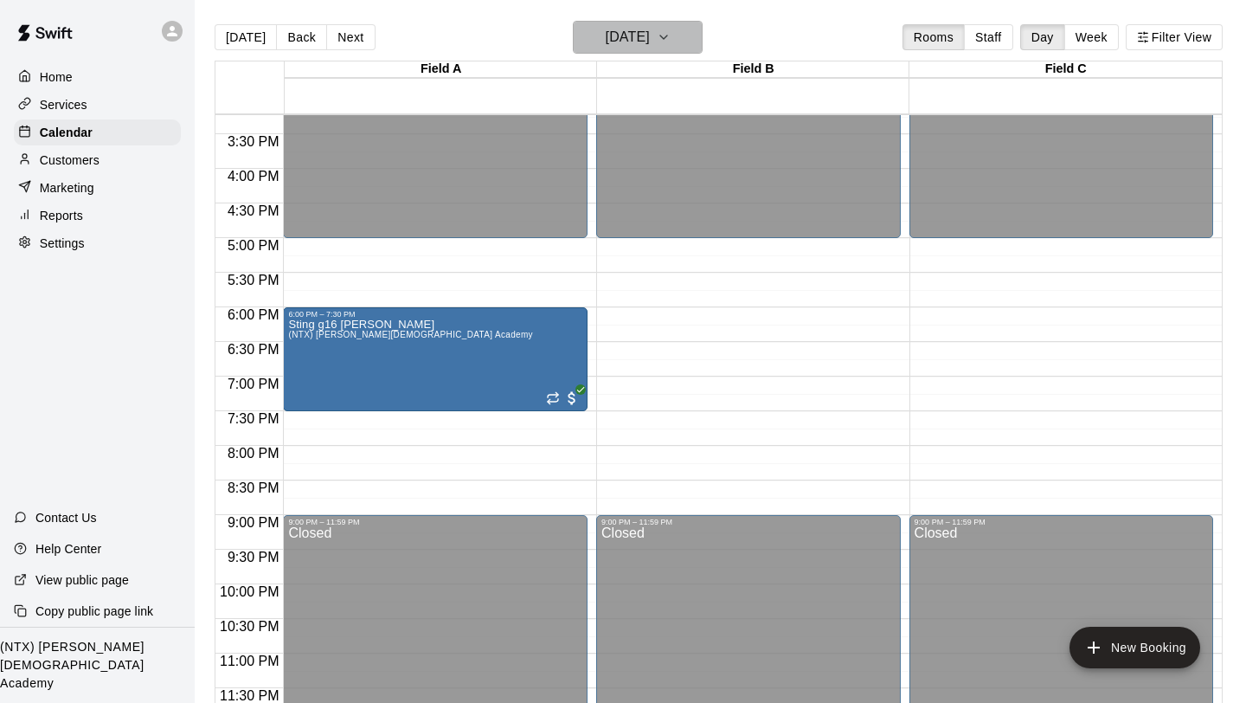
click at [671, 35] on icon "button" at bounding box center [664, 37] width 14 height 21
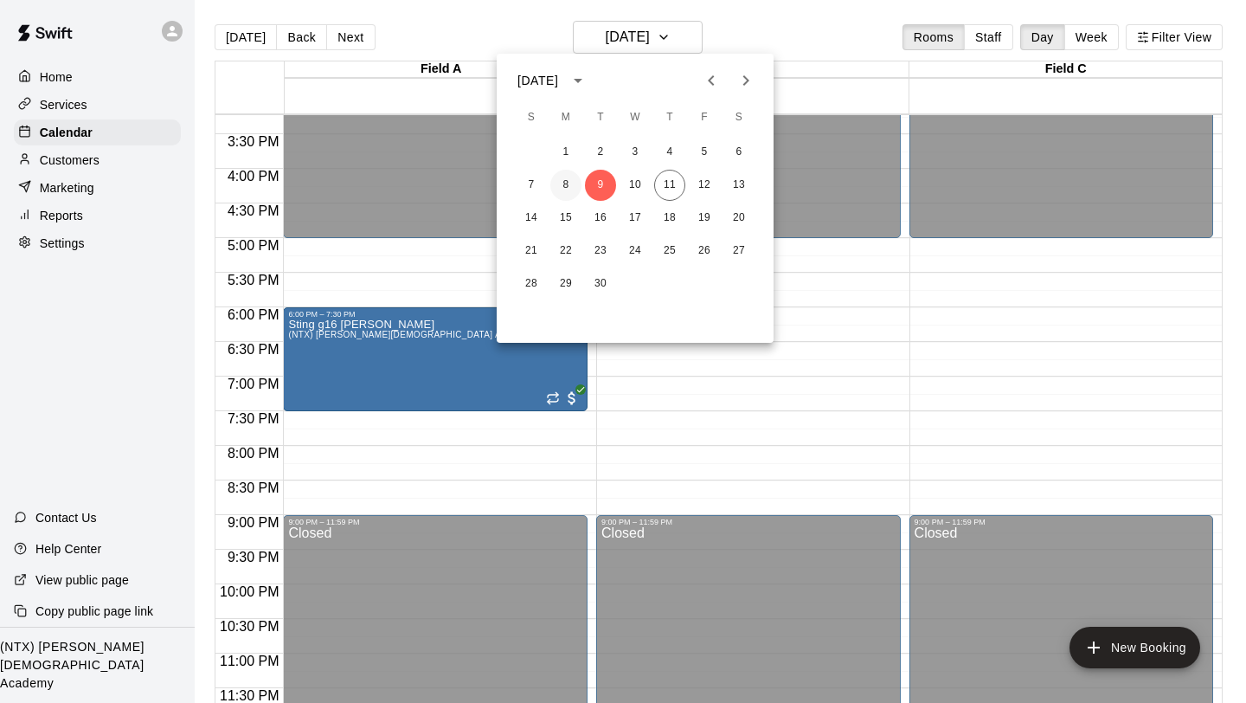
click at [568, 183] on button "8" at bounding box center [565, 185] width 31 height 31
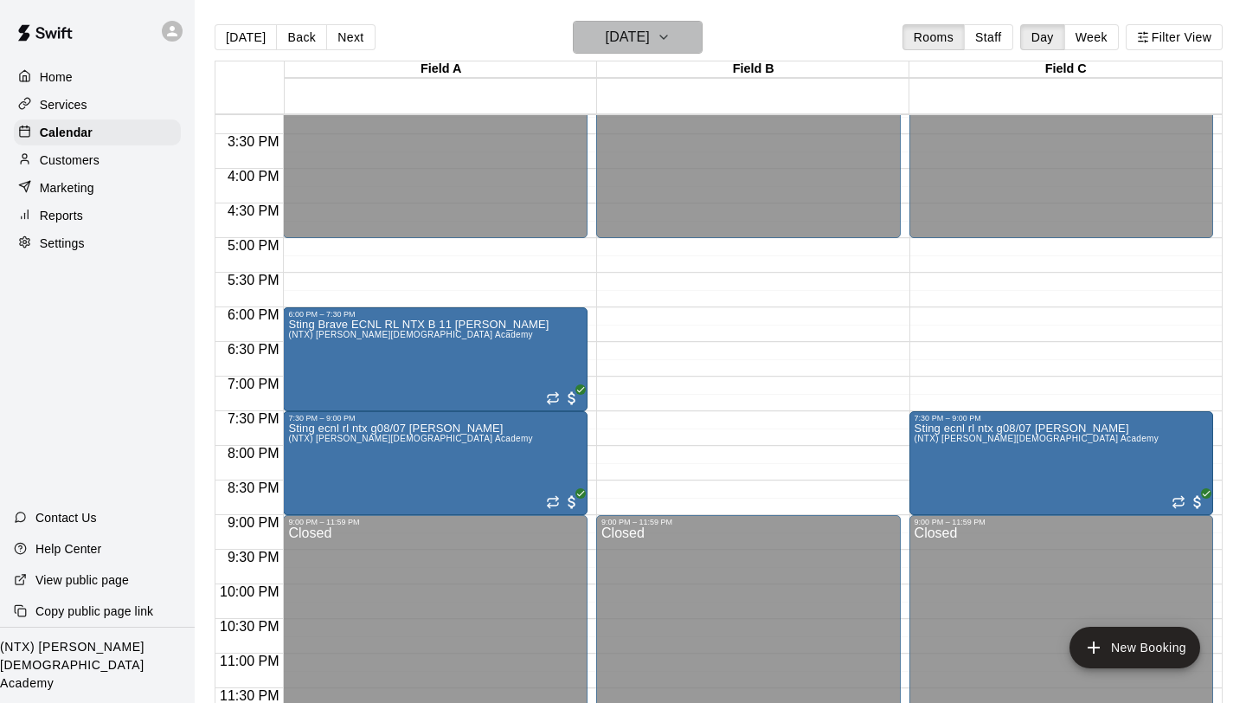
click at [694, 48] on button "[DATE]" at bounding box center [638, 37] width 130 height 33
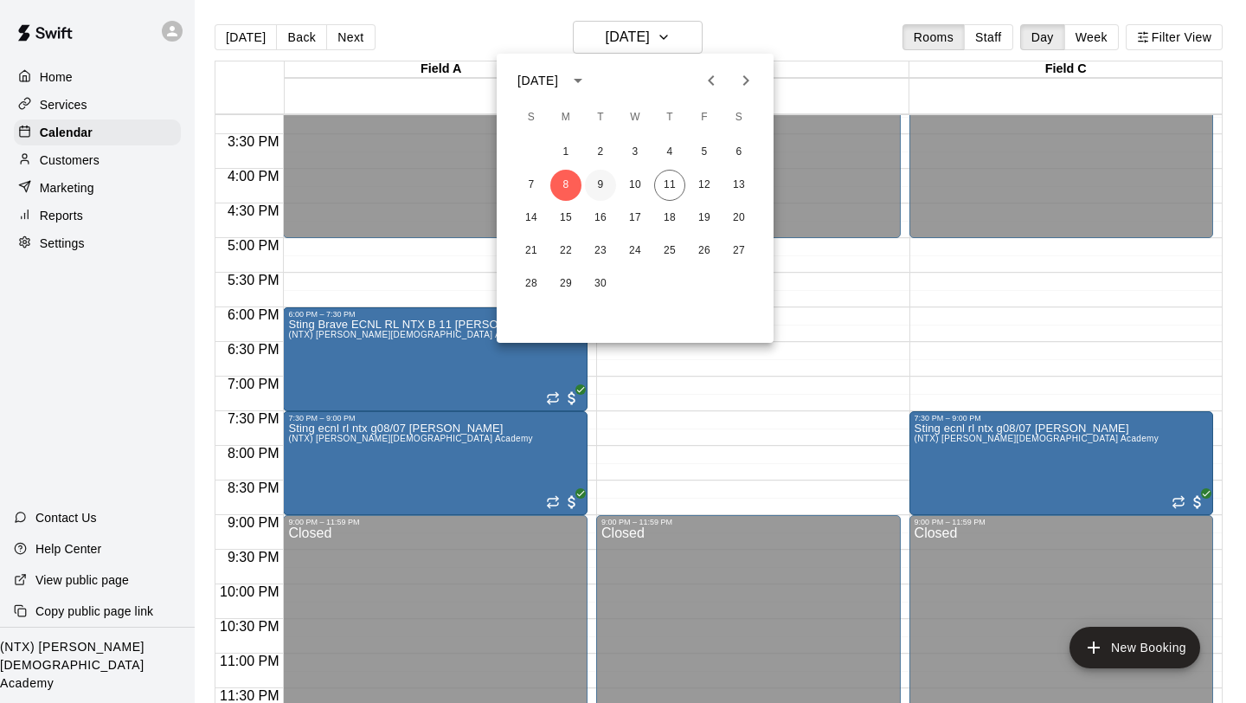
click at [591, 191] on button "9" at bounding box center [600, 185] width 31 height 31
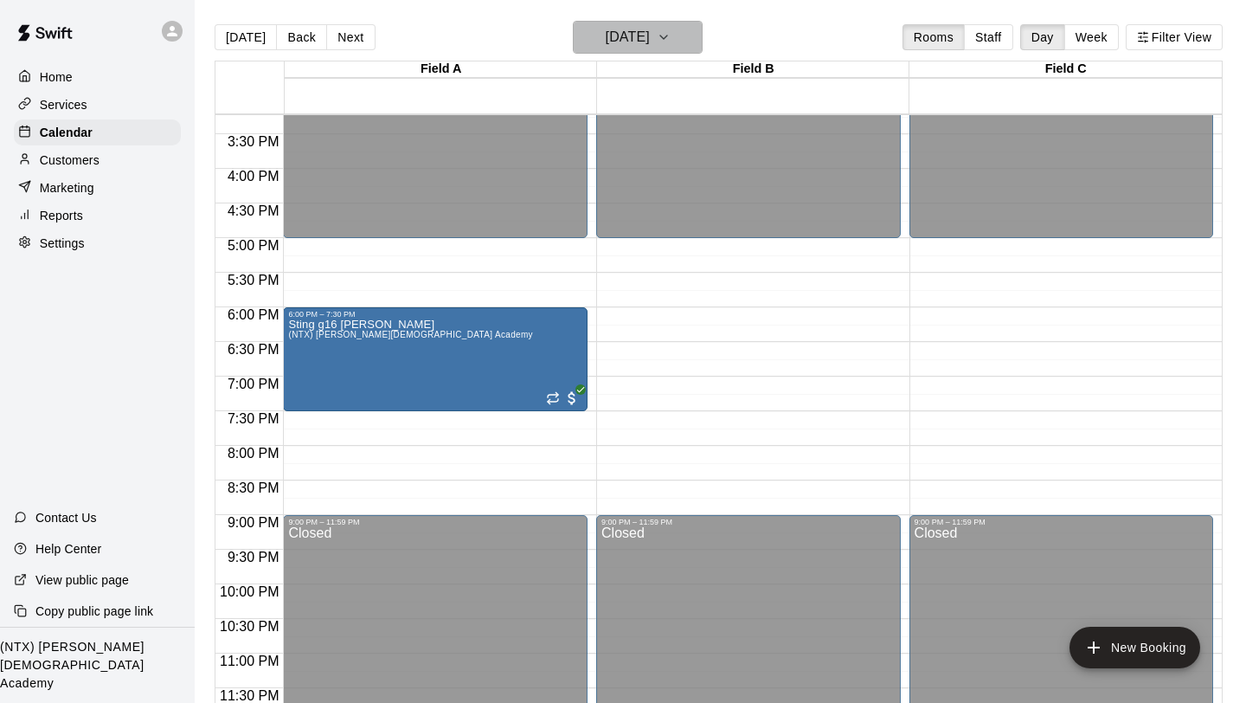
click at [671, 40] on icon "button" at bounding box center [664, 37] width 14 height 21
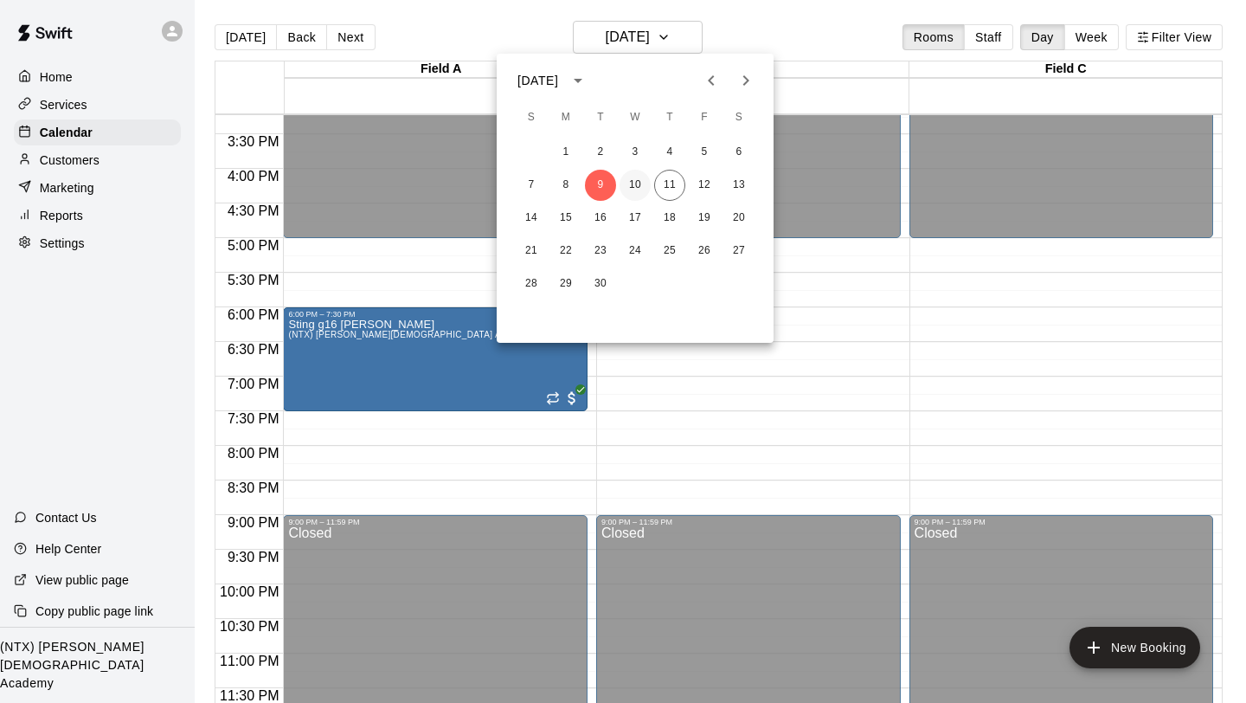
click at [644, 182] on button "10" at bounding box center [635, 185] width 31 height 31
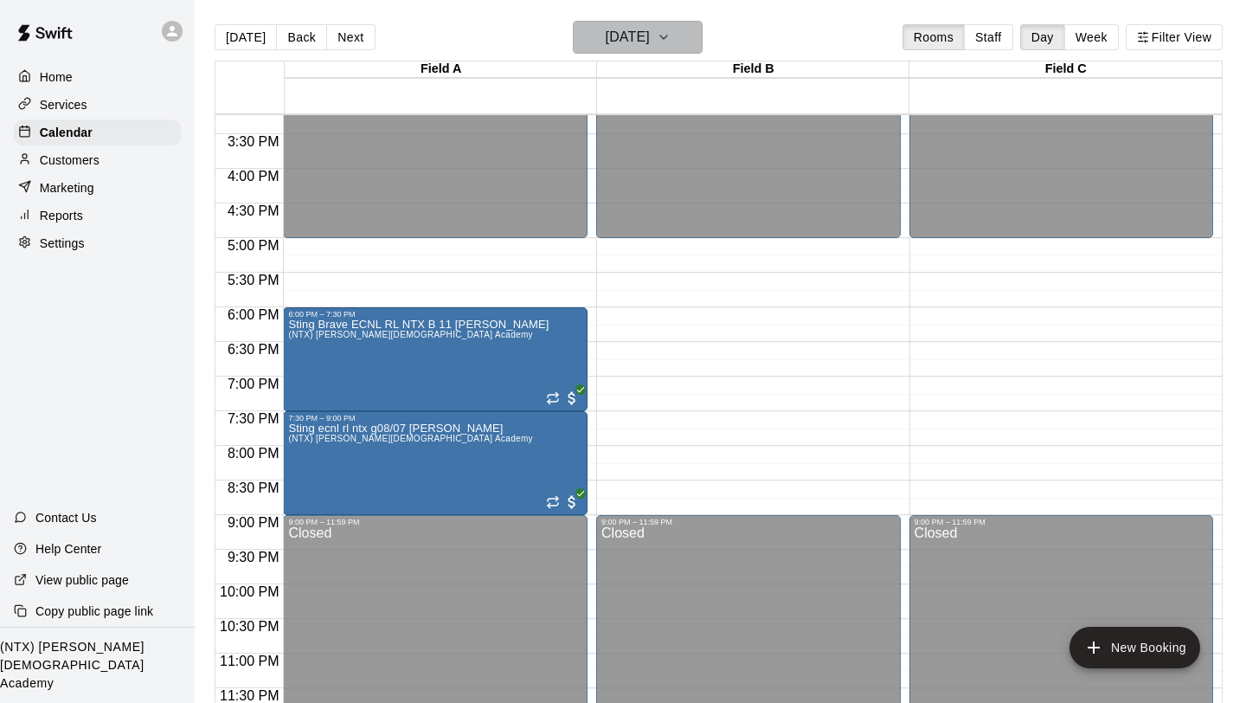
click at [671, 35] on icon "button" at bounding box center [664, 37] width 14 height 21
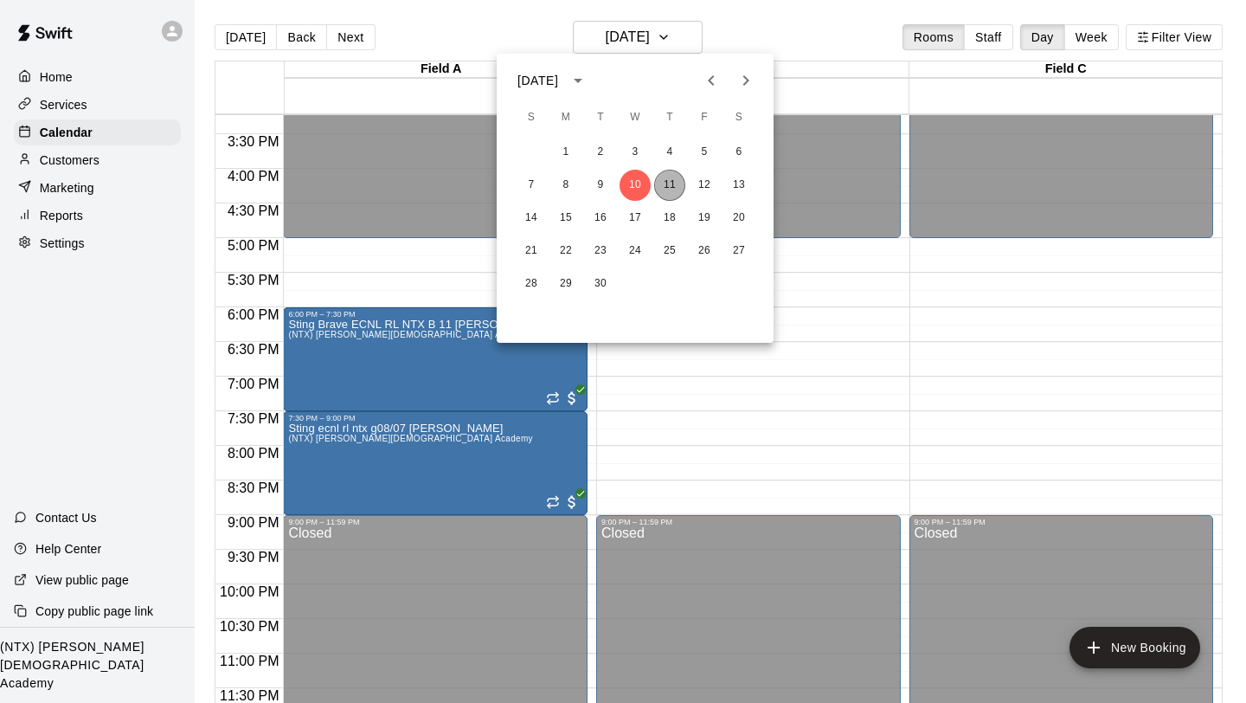
click at [669, 193] on button "11" at bounding box center [669, 185] width 31 height 31
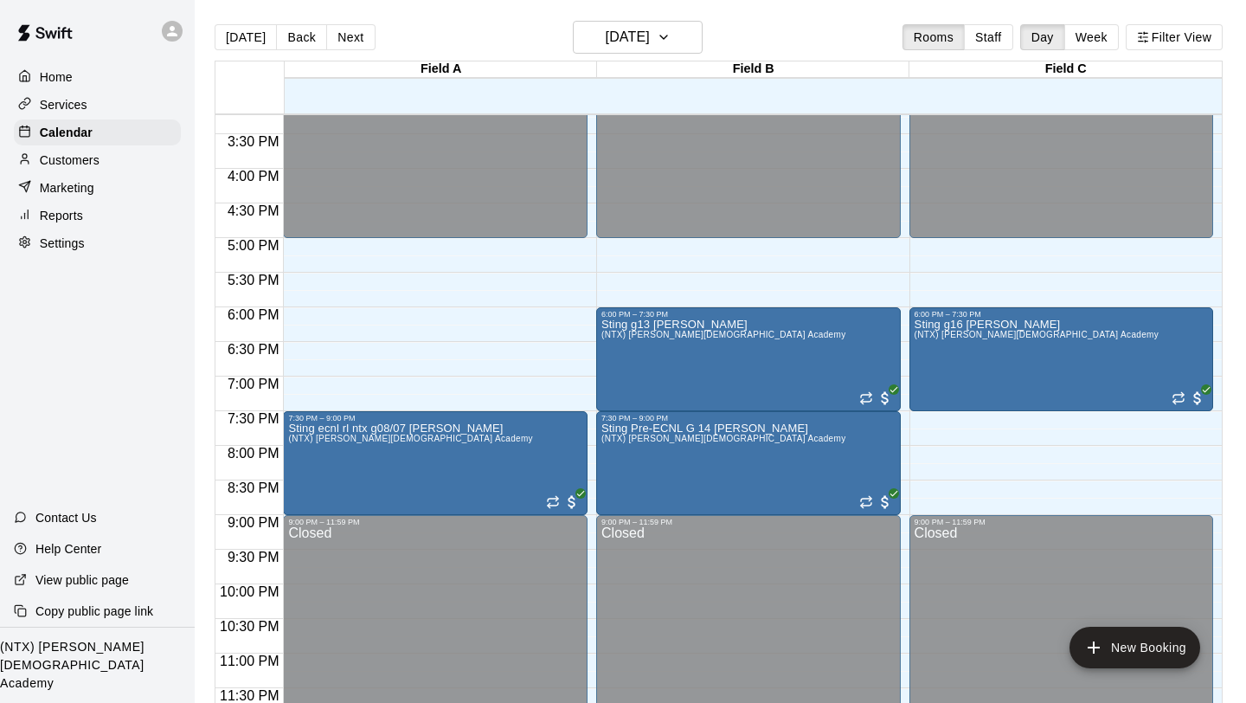
click at [168, 38] on div at bounding box center [172, 31] width 21 height 21
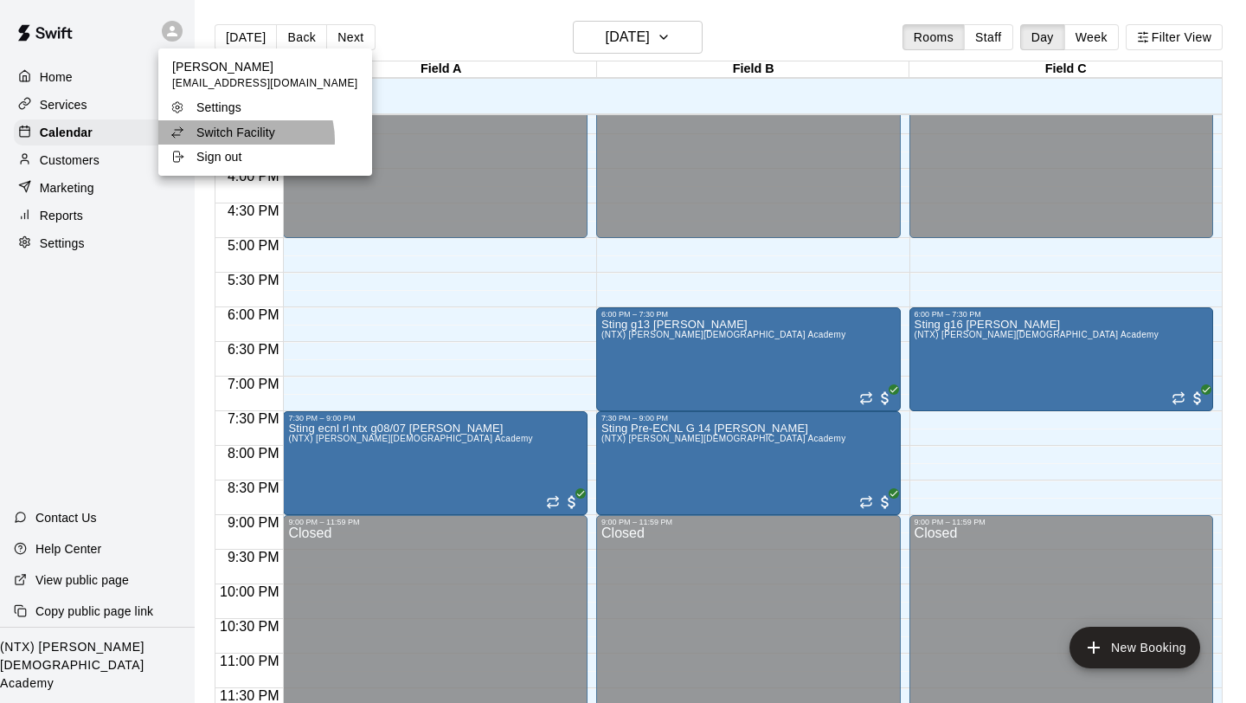
click at [245, 140] on p "Switch Facility" at bounding box center [235, 132] width 79 height 17
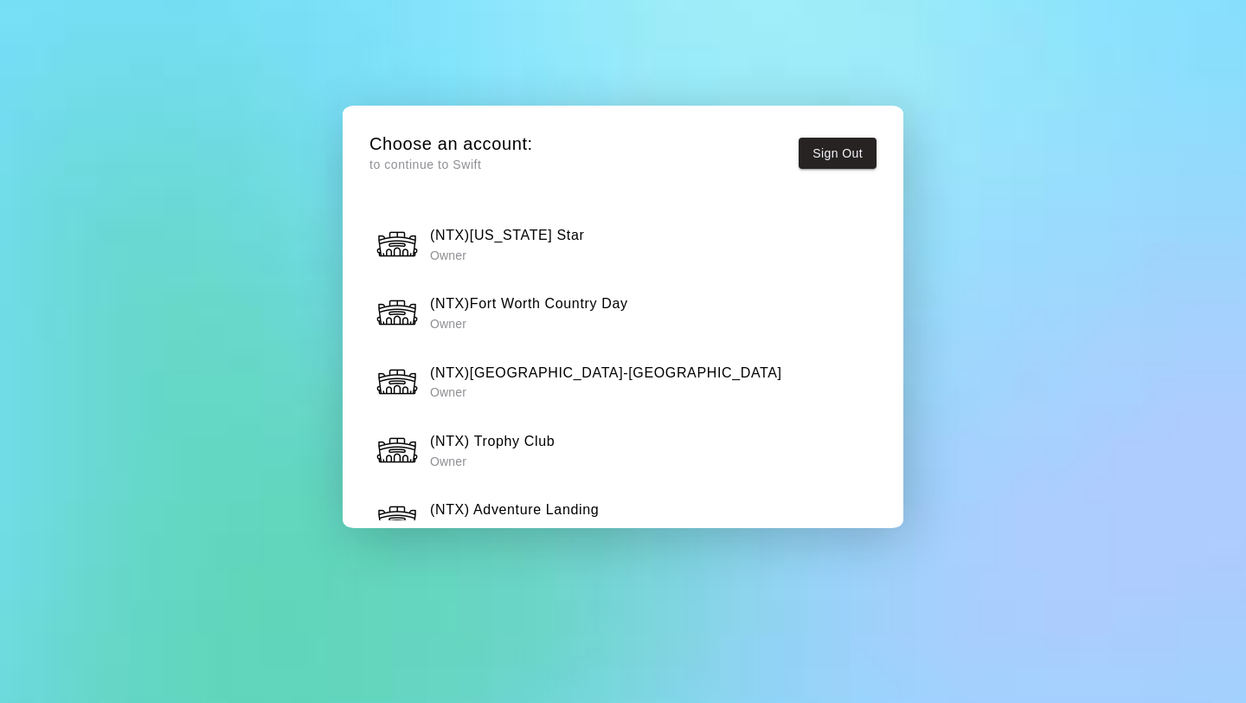
scroll to position [1411, 0]
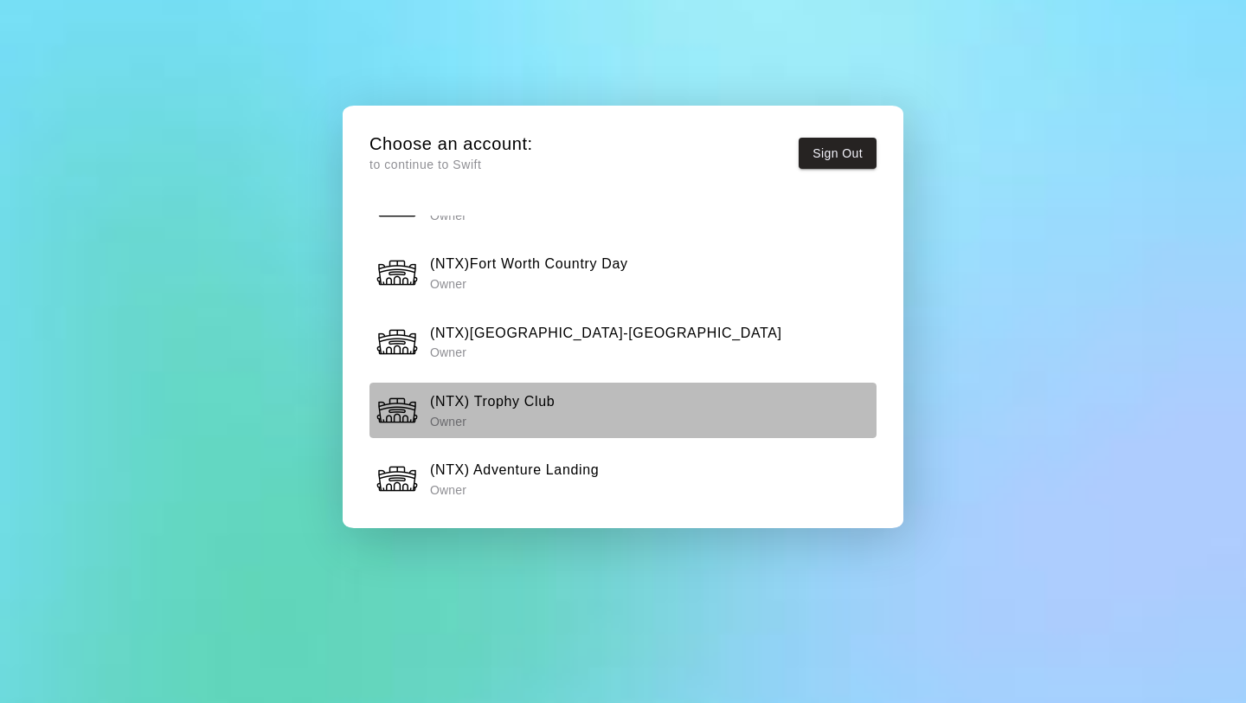
click at [511, 422] on p "Owner" at bounding box center [492, 421] width 125 height 17
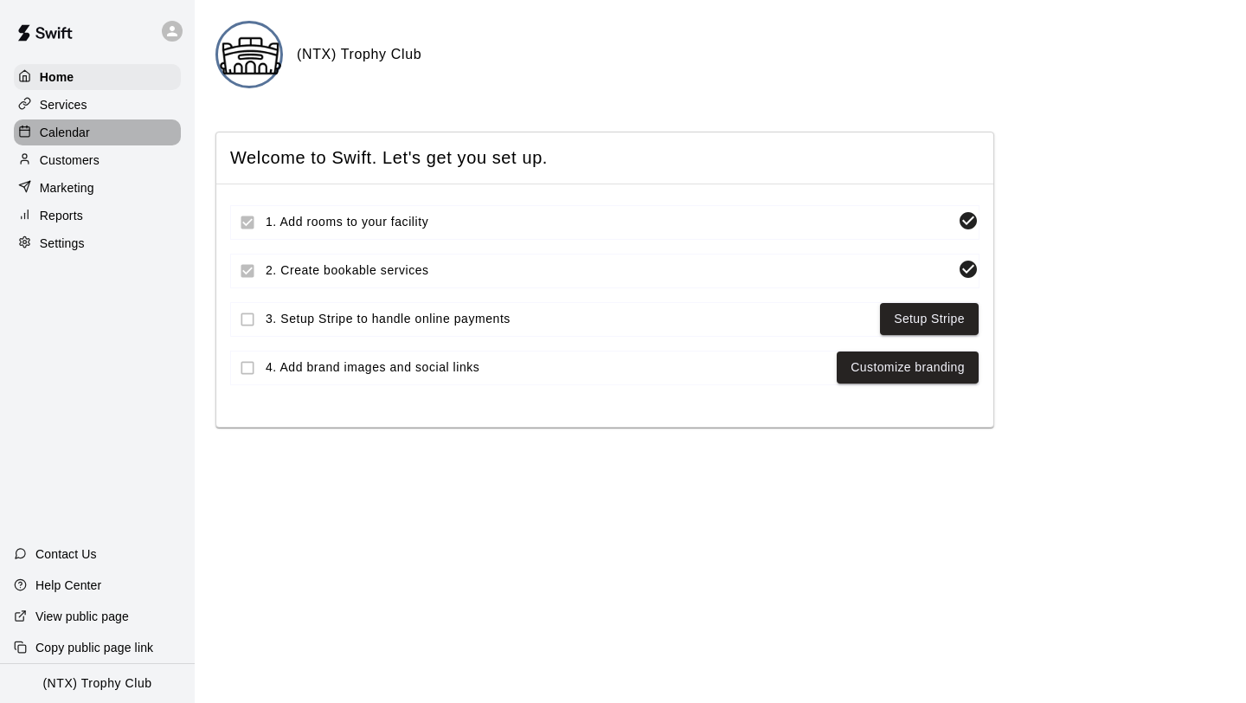
click at [85, 132] on p "Calendar" at bounding box center [65, 132] width 50 height 17
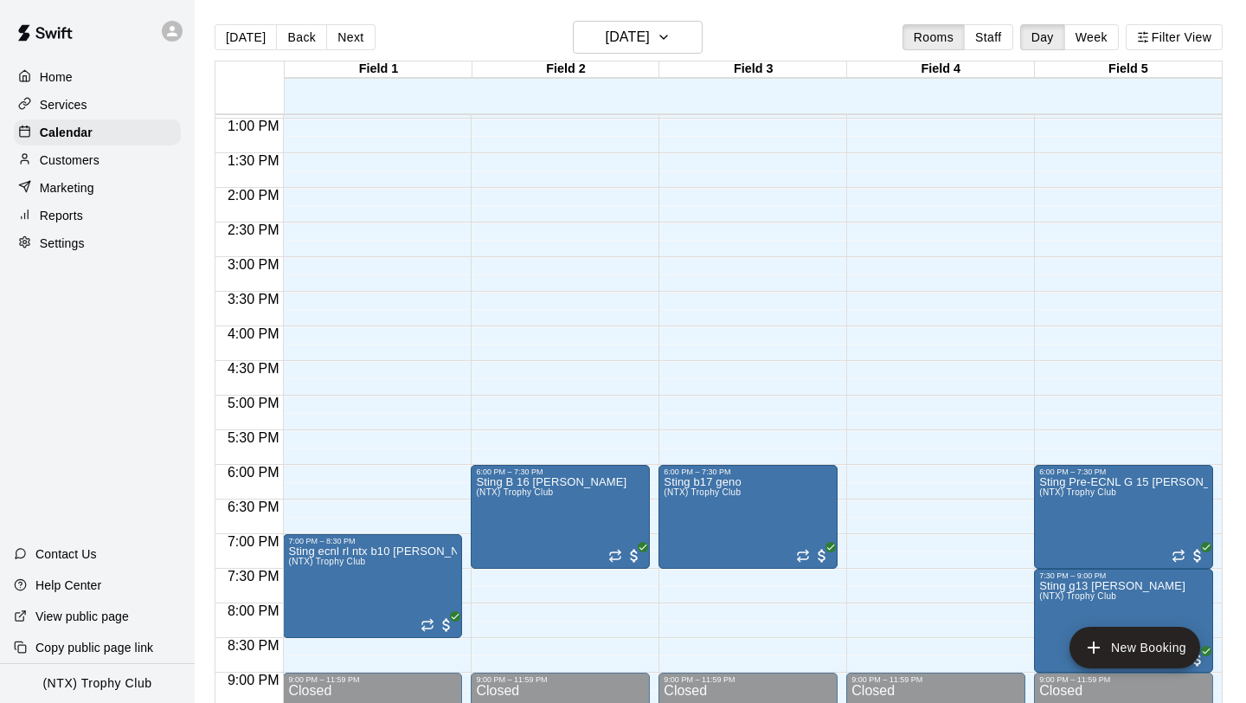
scroll to position [892, 0]
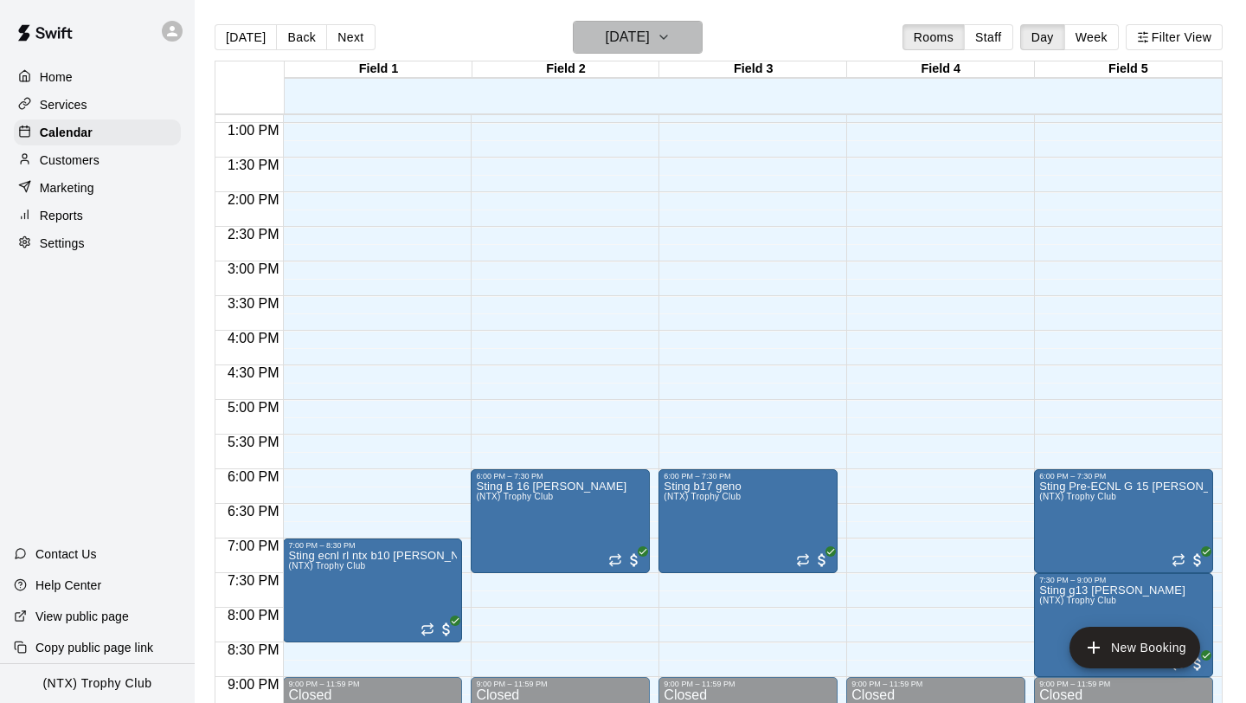
click at [671, 34] on icon "button" at bounding box center [664, 37] width 14 height 21
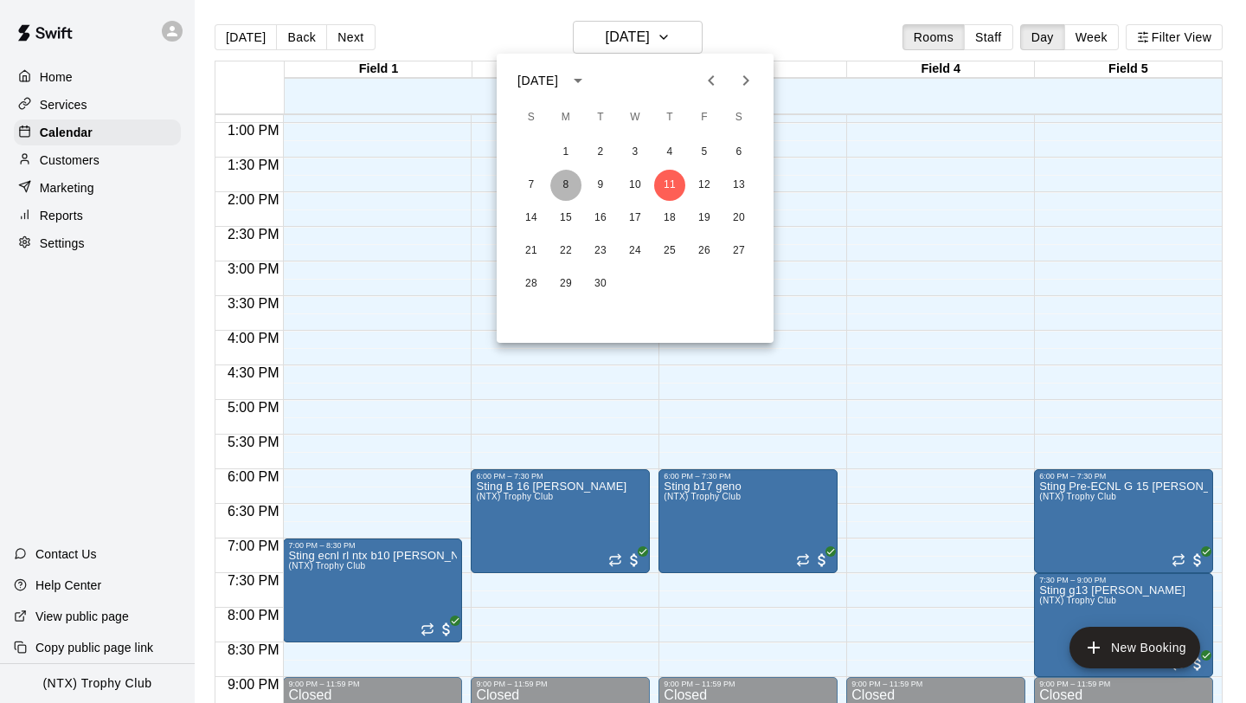
click at [565, 182] on button "8" at bounding box center [565, 185] width 31 height 31
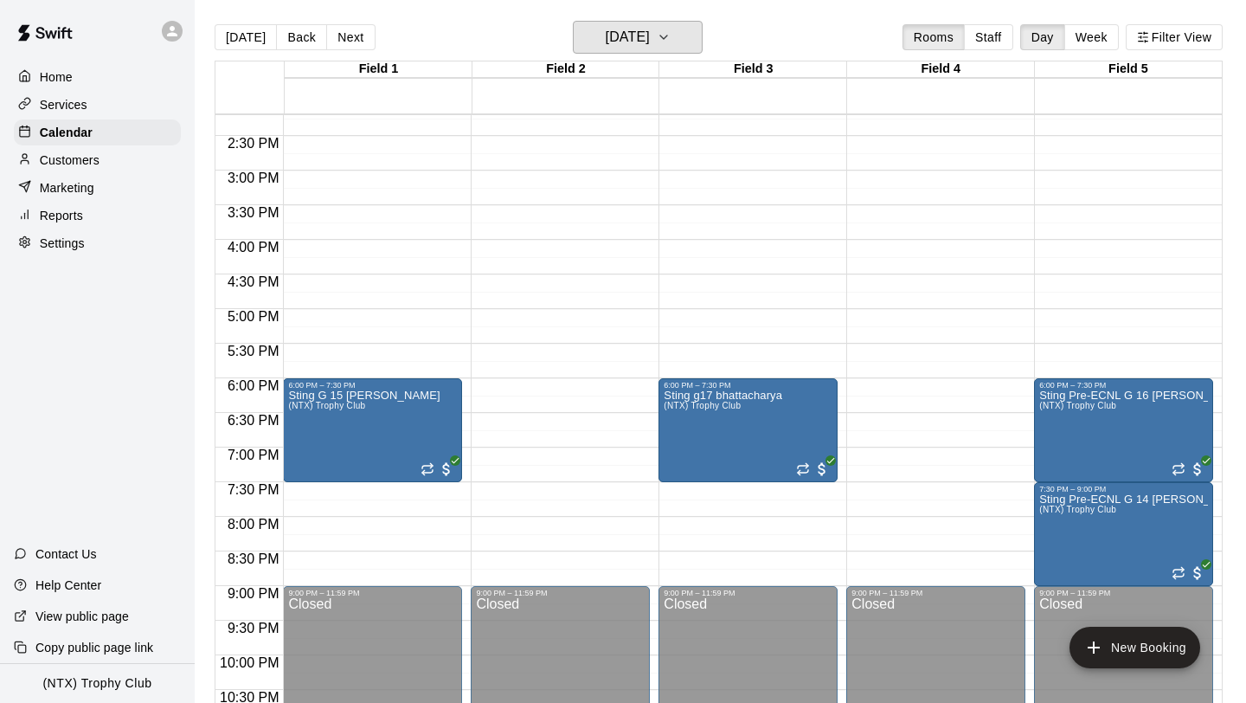
scroll to position [977, 0]
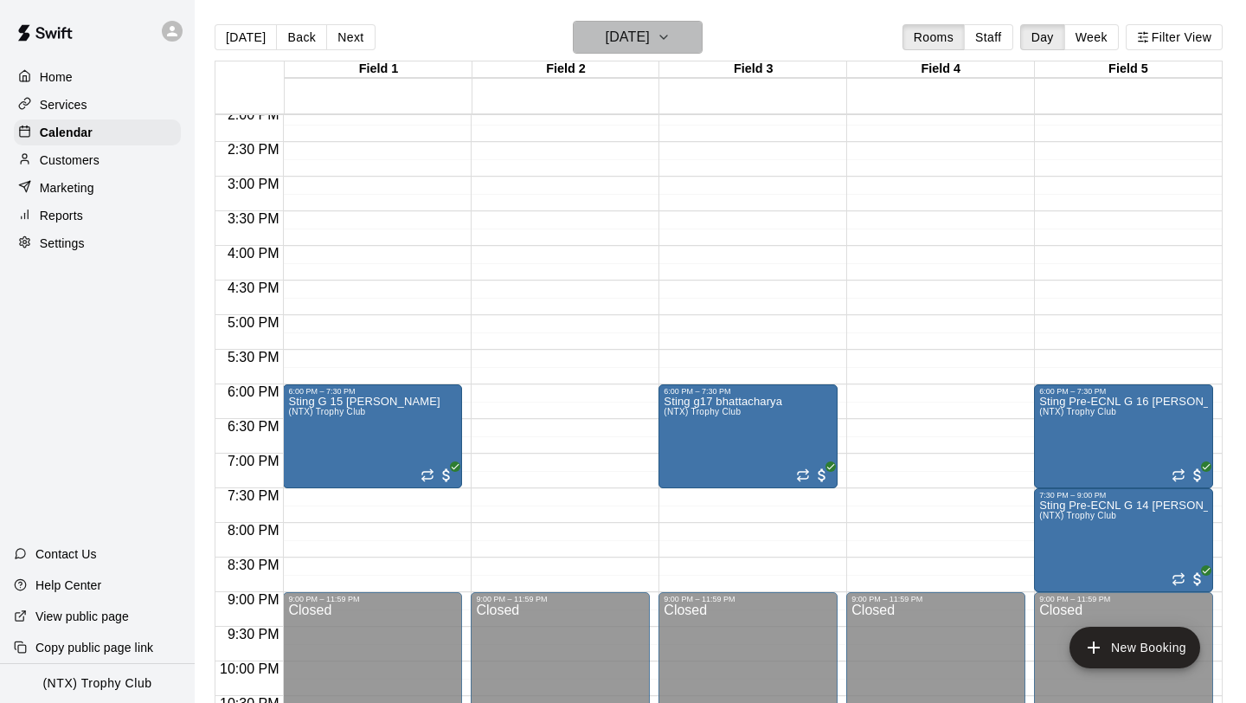
click at [671, 37] on icon "button" at bounding box center [664, 37] width 14 height 21
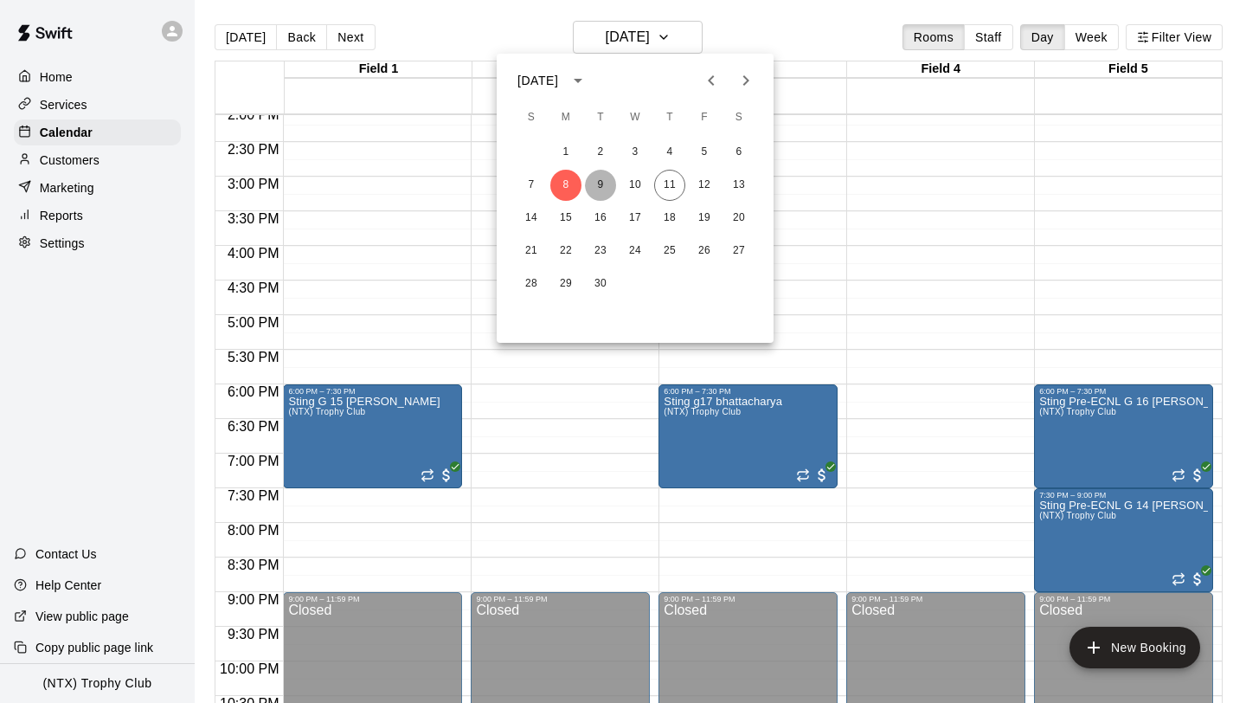
click at [600, 189] on button "9" at bounding box center [600, 185] width 31 height 31
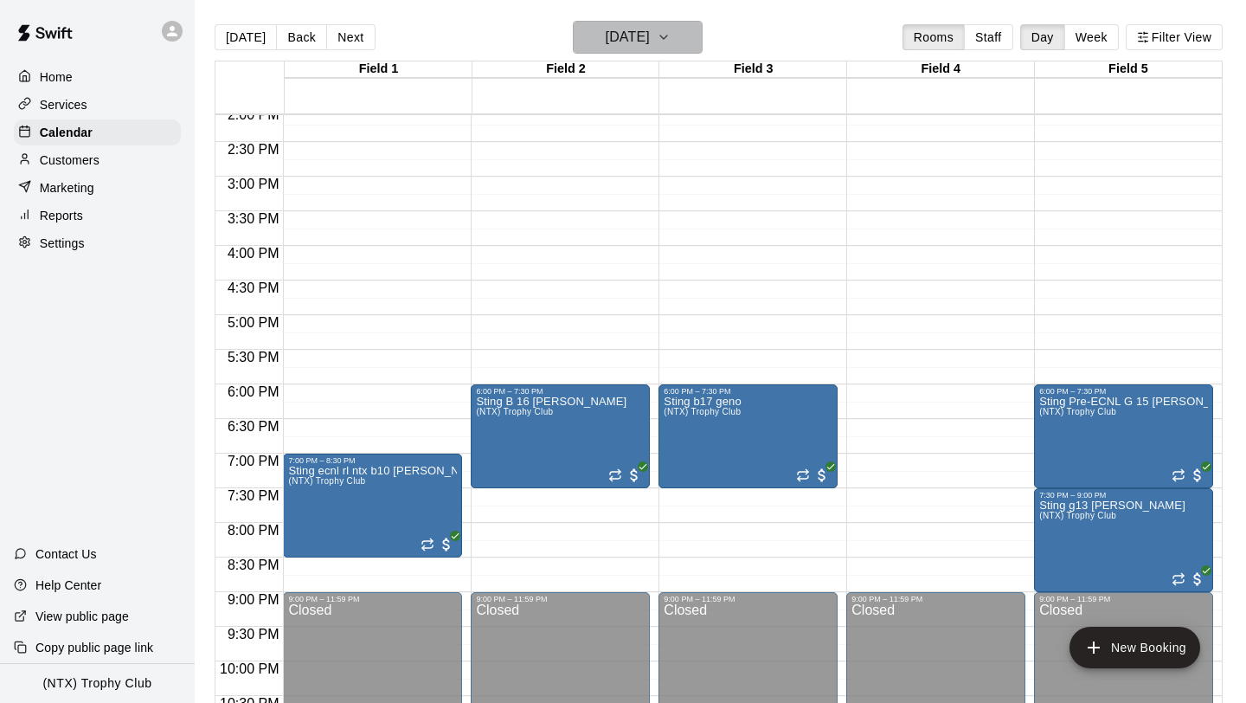
click at [697, 39] on button "[DATE]" at bounding box center [638, 37] width 130 height 33
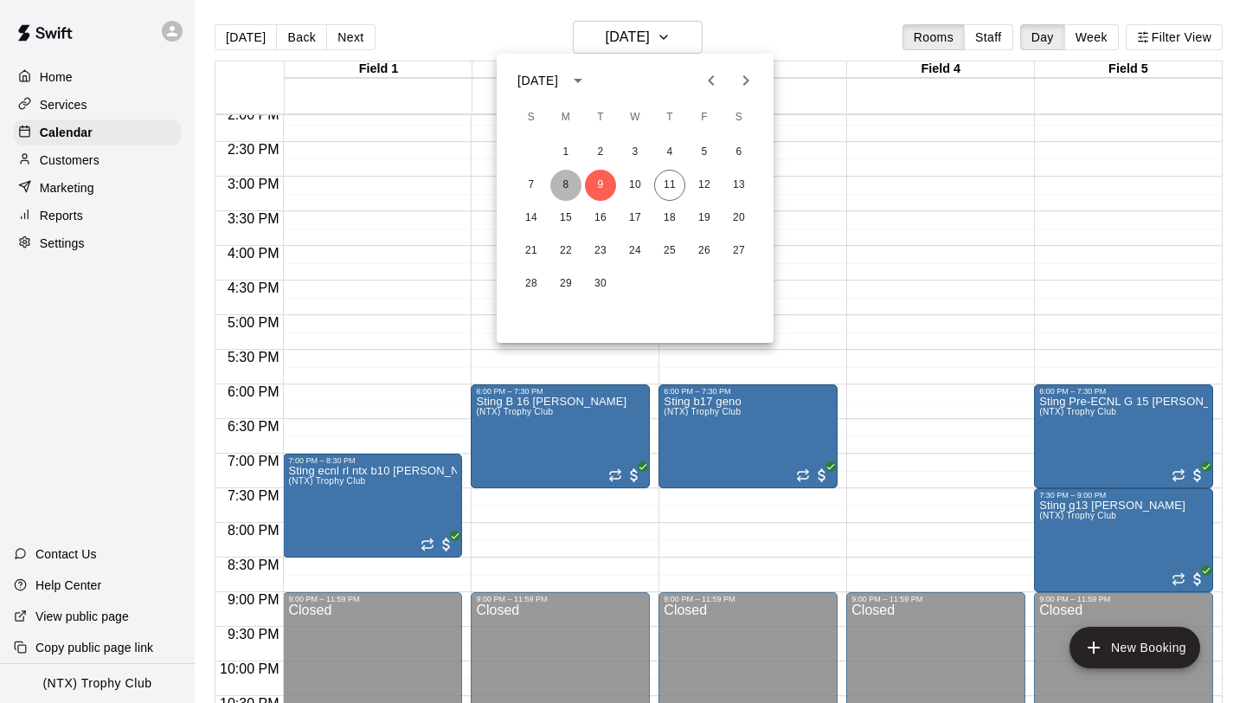
click at [569, 181] on button "8" at bounding box center [565, 185] width 31 height 31
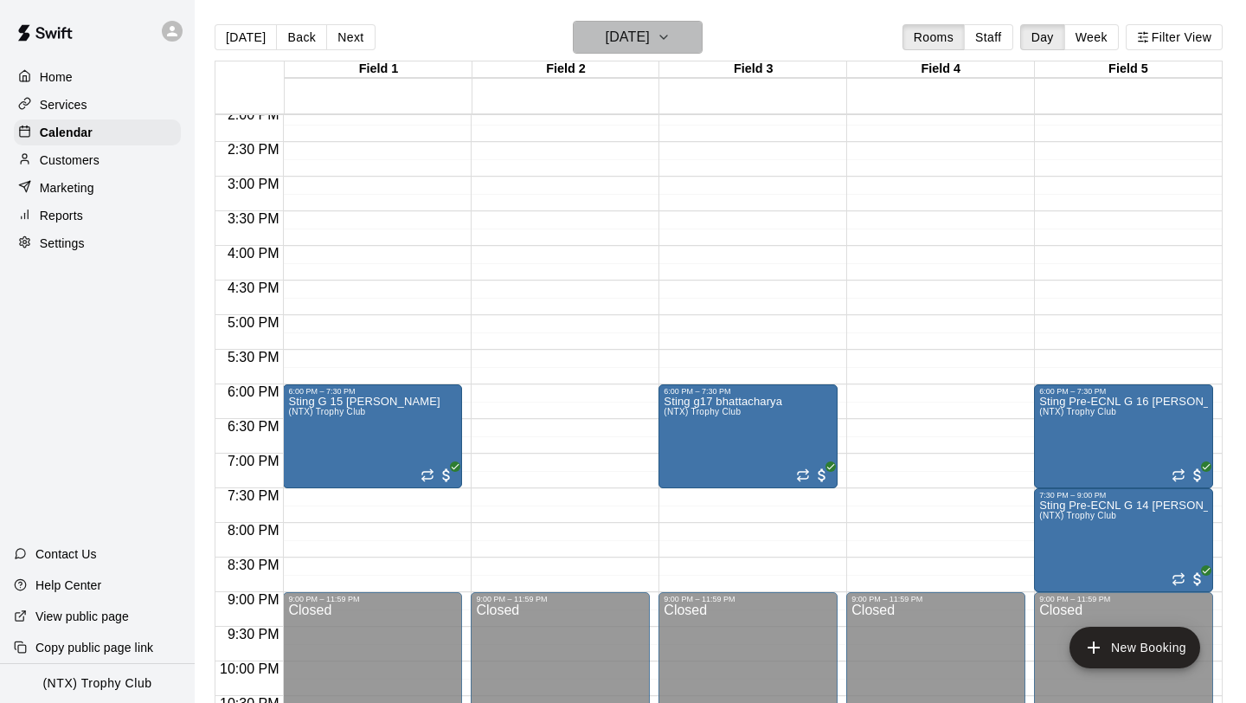
click at [697, 40] on button "[DATE]" at bounding box center [638, 37] width 130 height 33
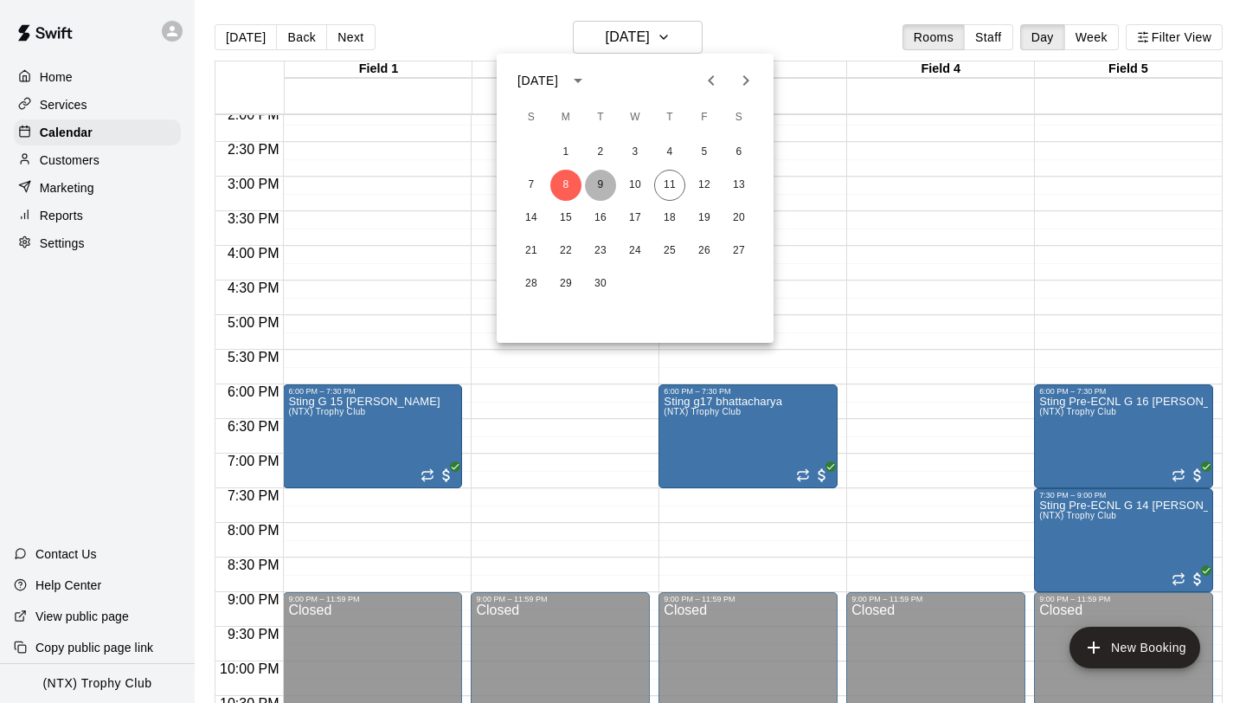
click at [602, 186] on button "9" at bounding box center [600, 185] width 31 height 31
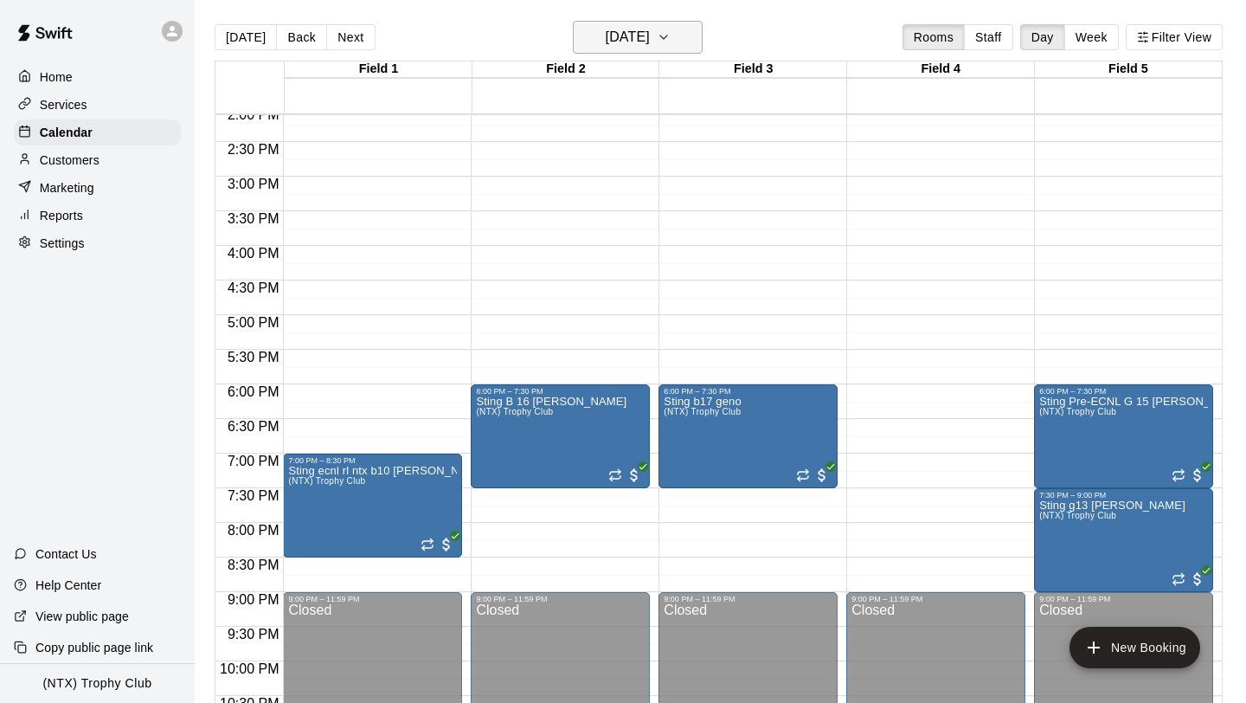
click at [671, 34] on icon "button" at bounding box center [664, 37] width 14 height 21
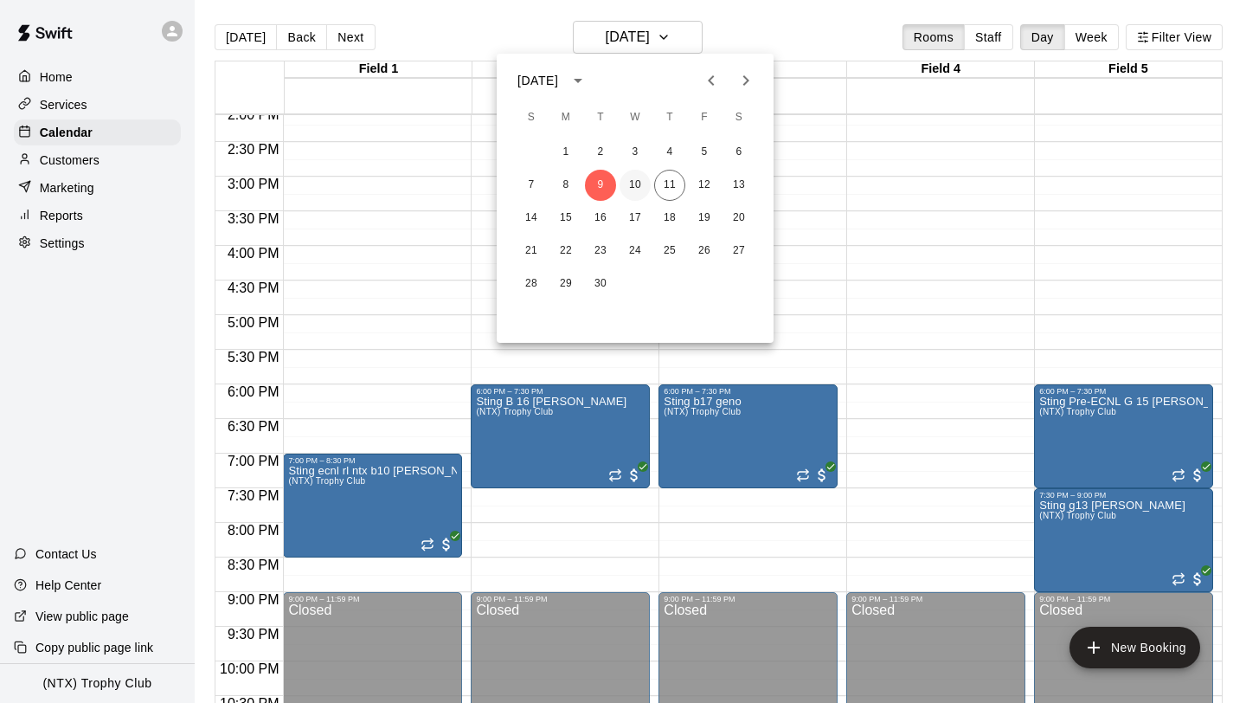
click at [638, 183] on button "10" at bounding box center [635, 185] width 31 height 31
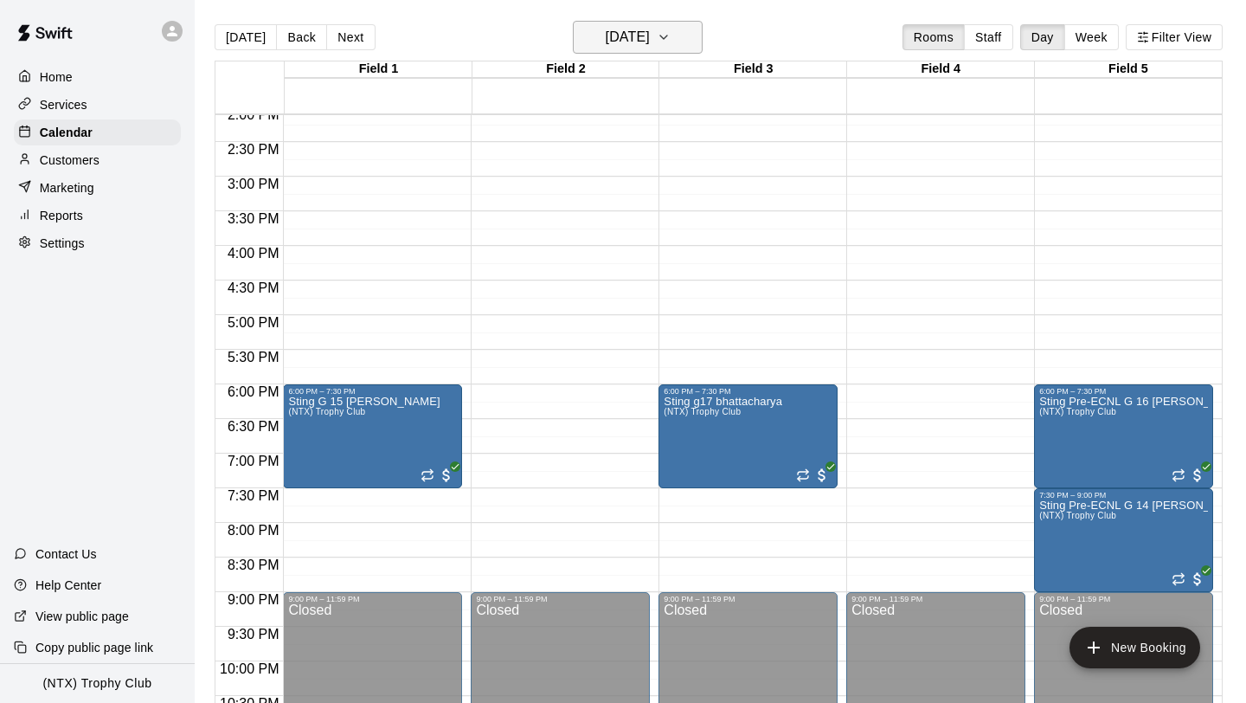
click at [671, 34] on icon "button" at bounding box center [664, 37] width 14 height 21
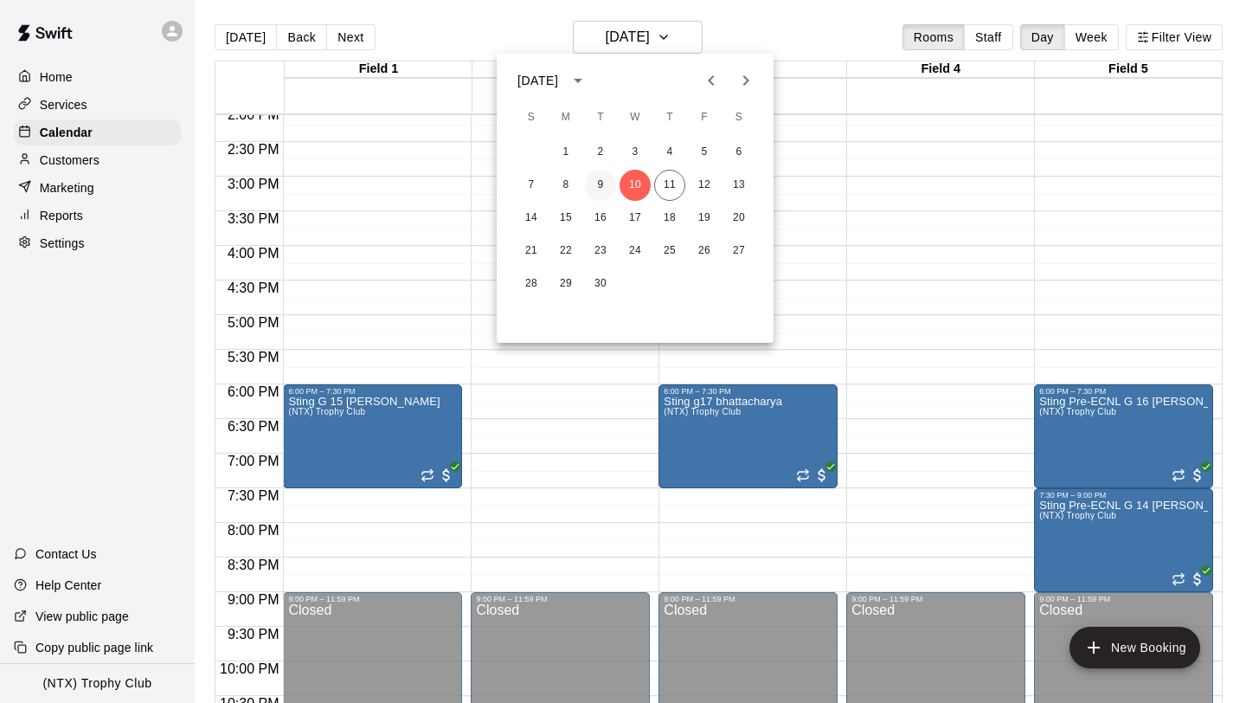
click at [604, 188] on button "9" at bounding box center [600, 185] width 31 height 31
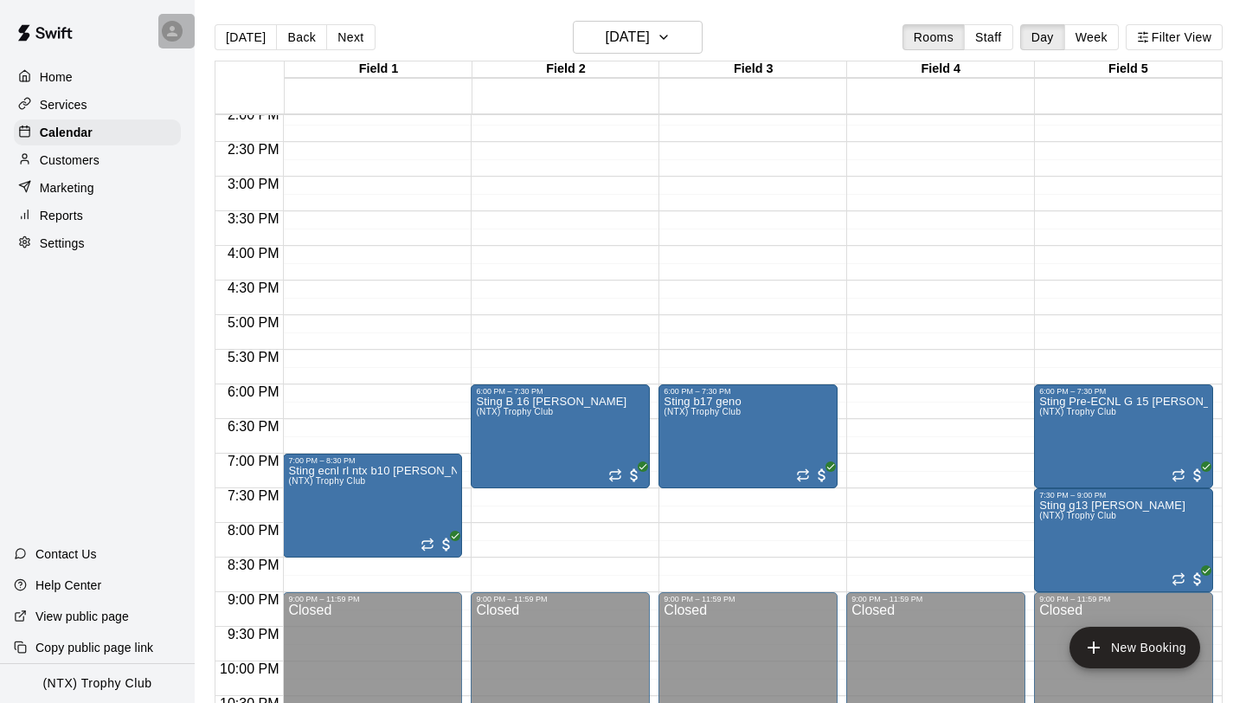
click at [182, 39] on div at bounding box center [176, 31] width 36 height 35
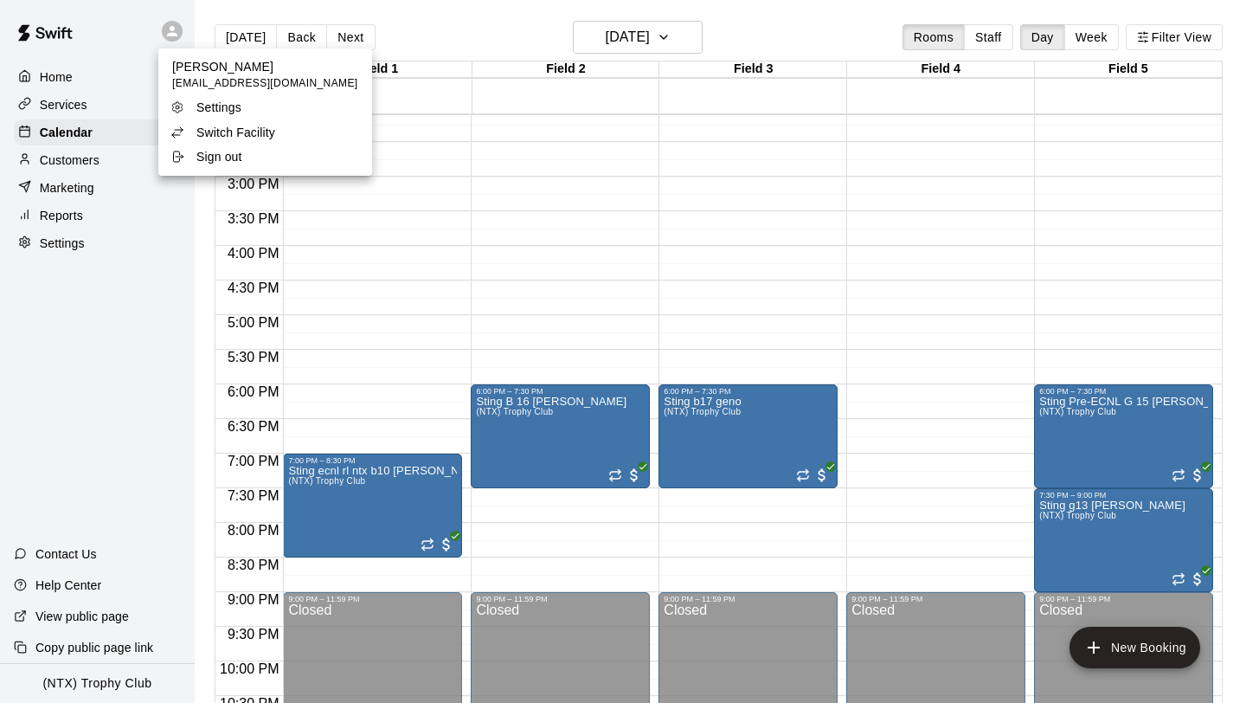
click at [218, 145] on li "Sign out" at bounding box center [265, 157] width 214 height 24
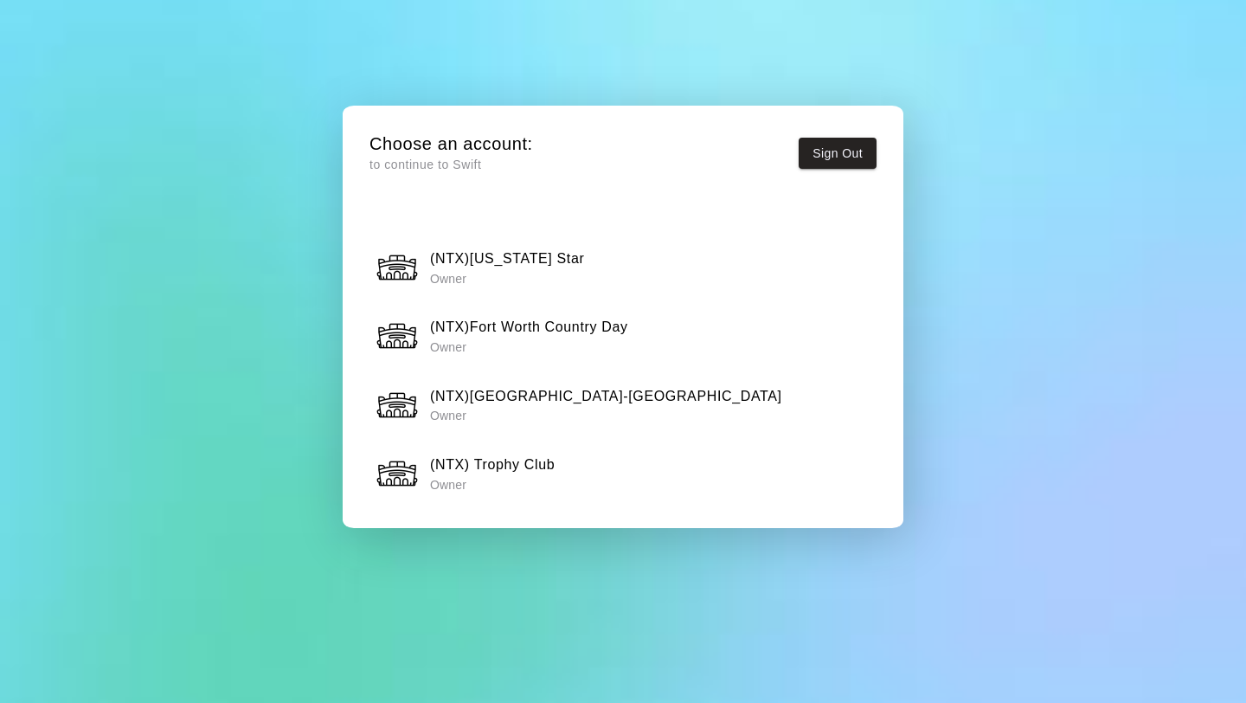
scroll to position [1411, 0]
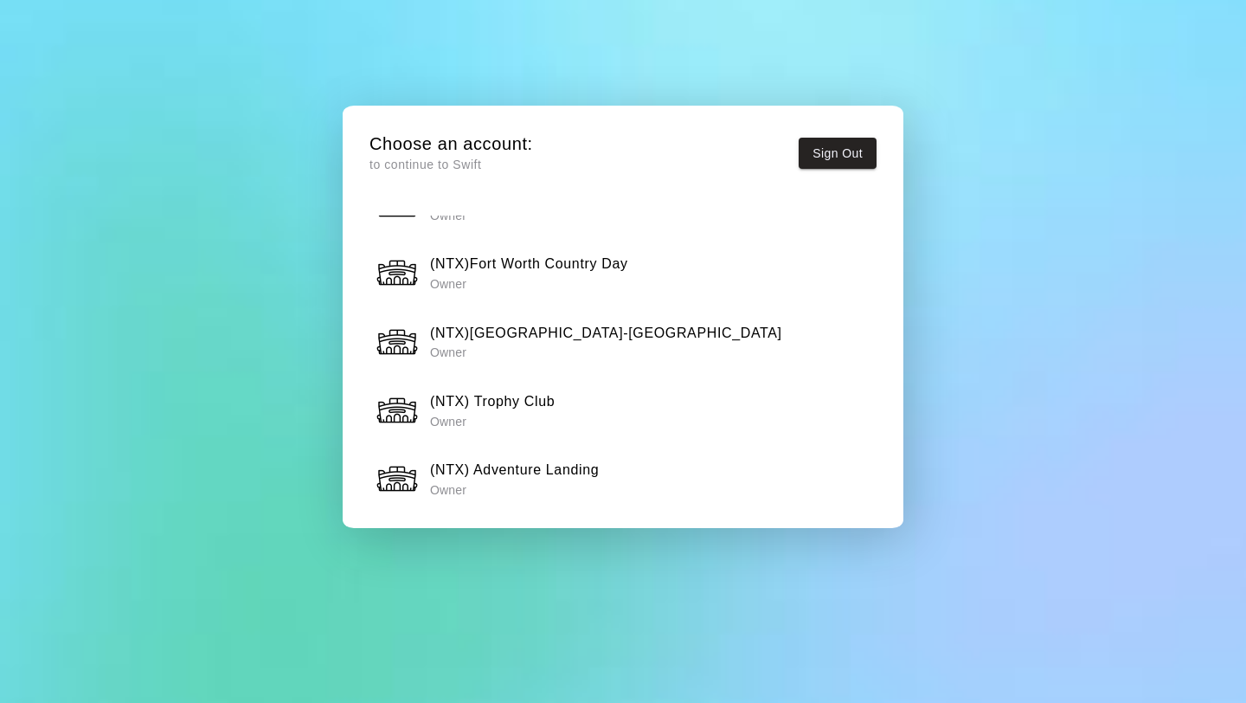
click at [507, 399] on h6 "(NTX) Trophy Club" at bounding box center [492, 401] width 125 height 22
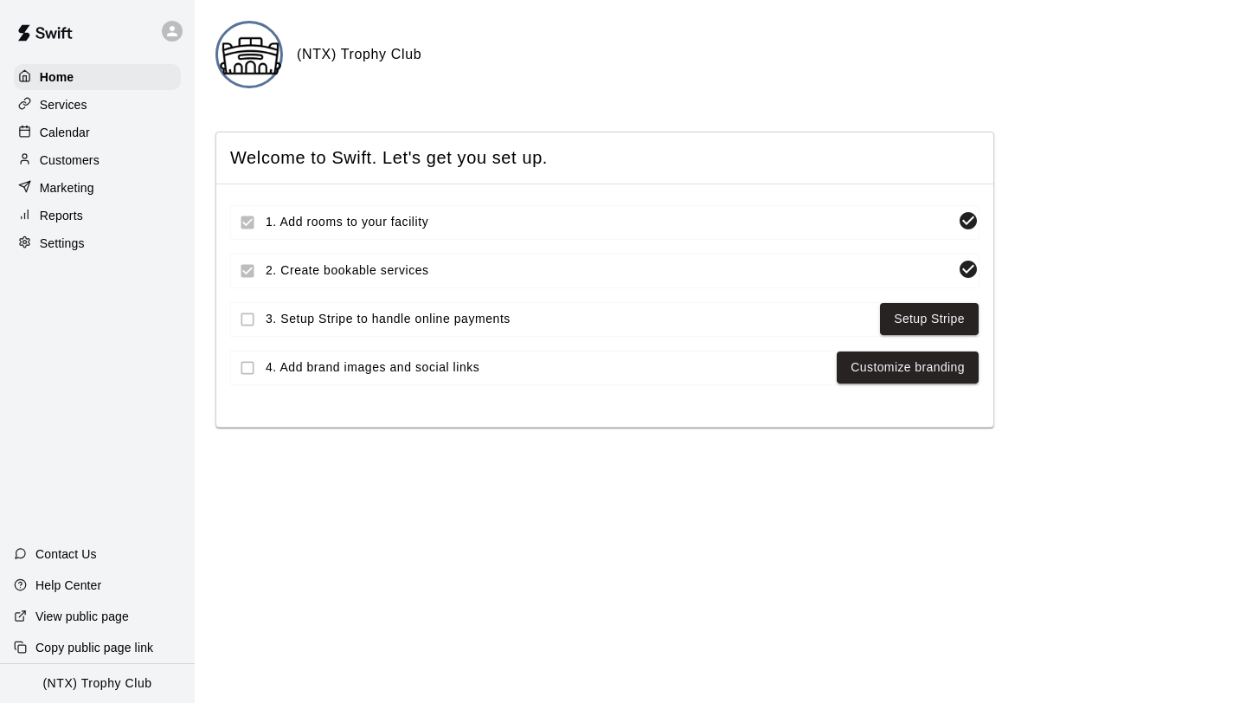
click at [72, 128] on p "Calendar" at bounding box center [65, 132] width 50 height 17
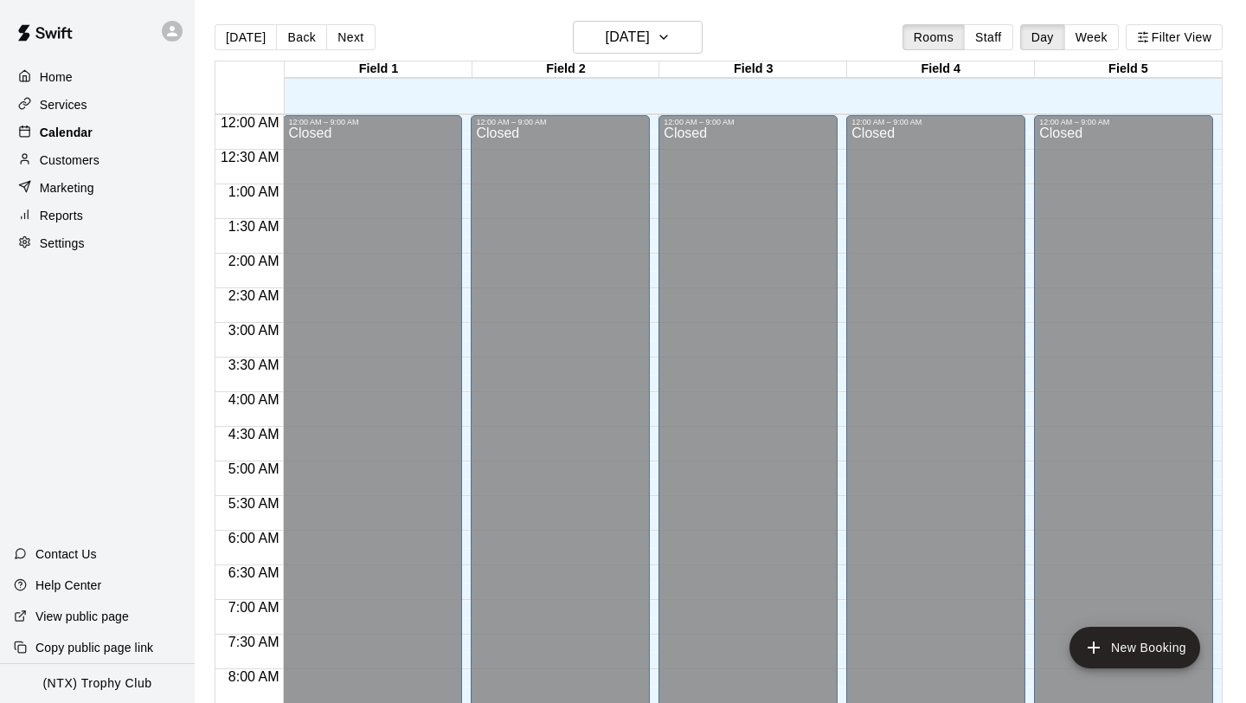
scroll to position [755, 0]
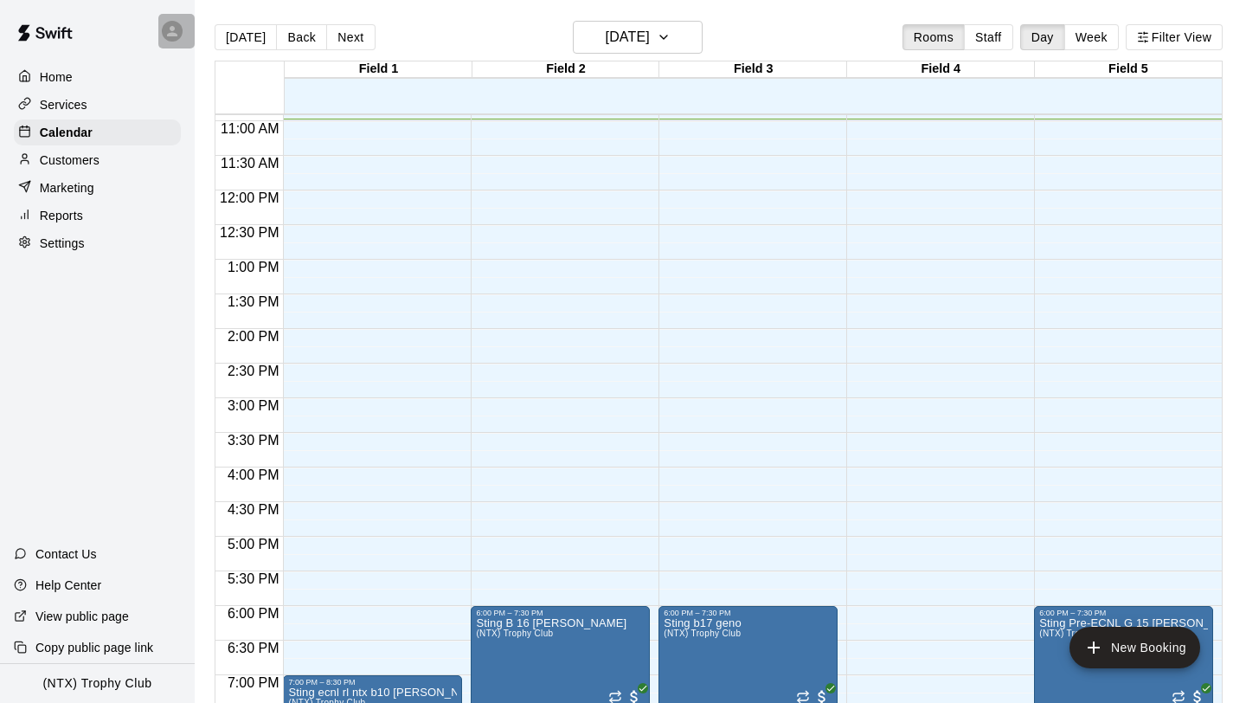
click at [169, 25] on icon at bounding box center [172, 31] width 16 height 16
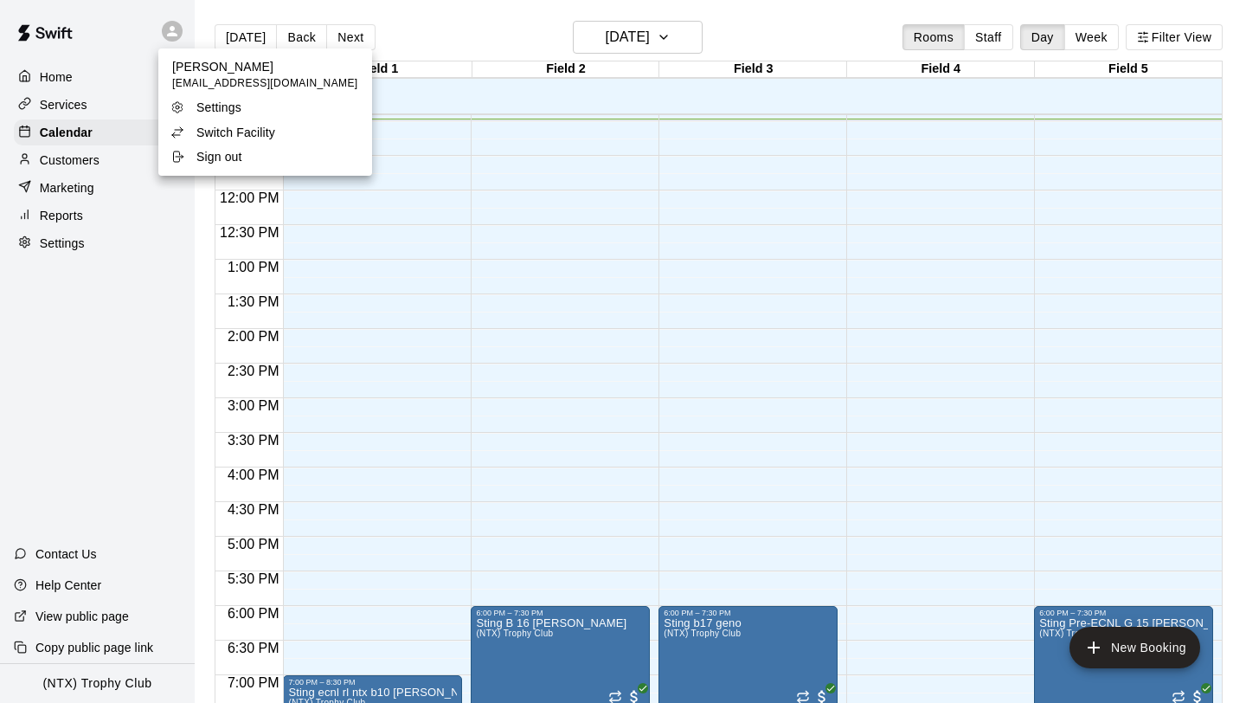
click at [222, 140] on p "Switch Facility" at bounding box center [235, 132] width 79 height 17
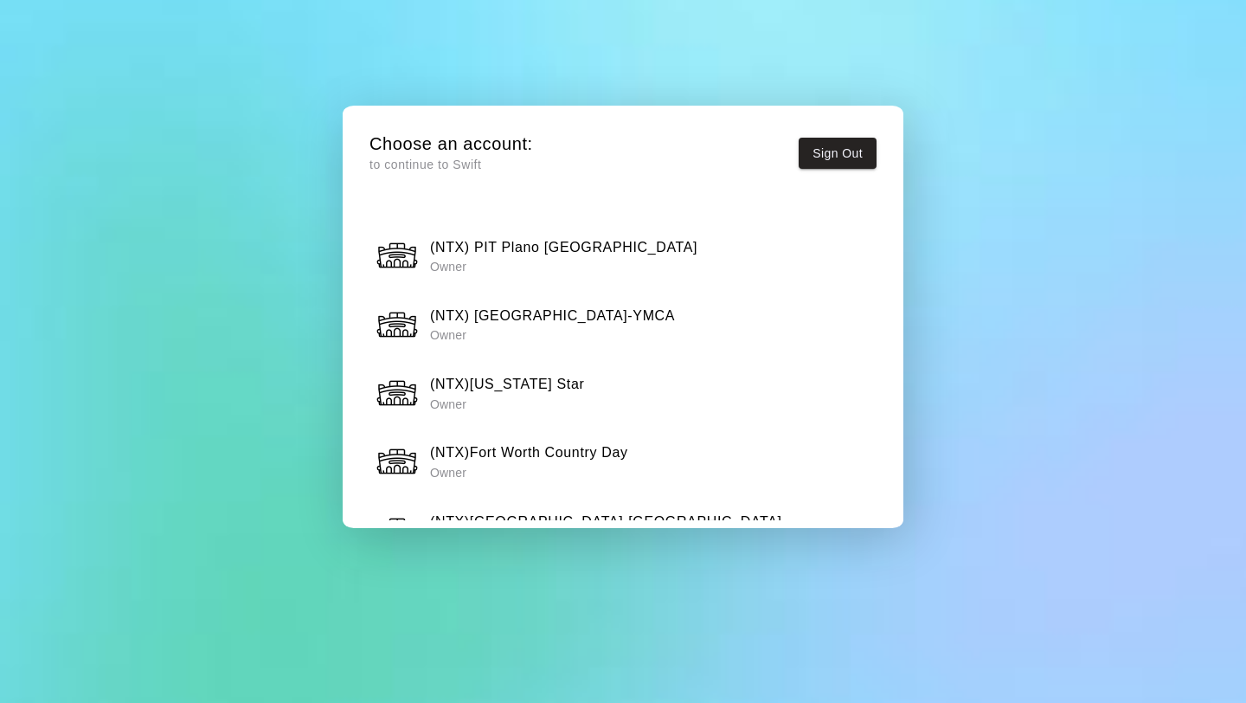
scroll to position [1226, 0]
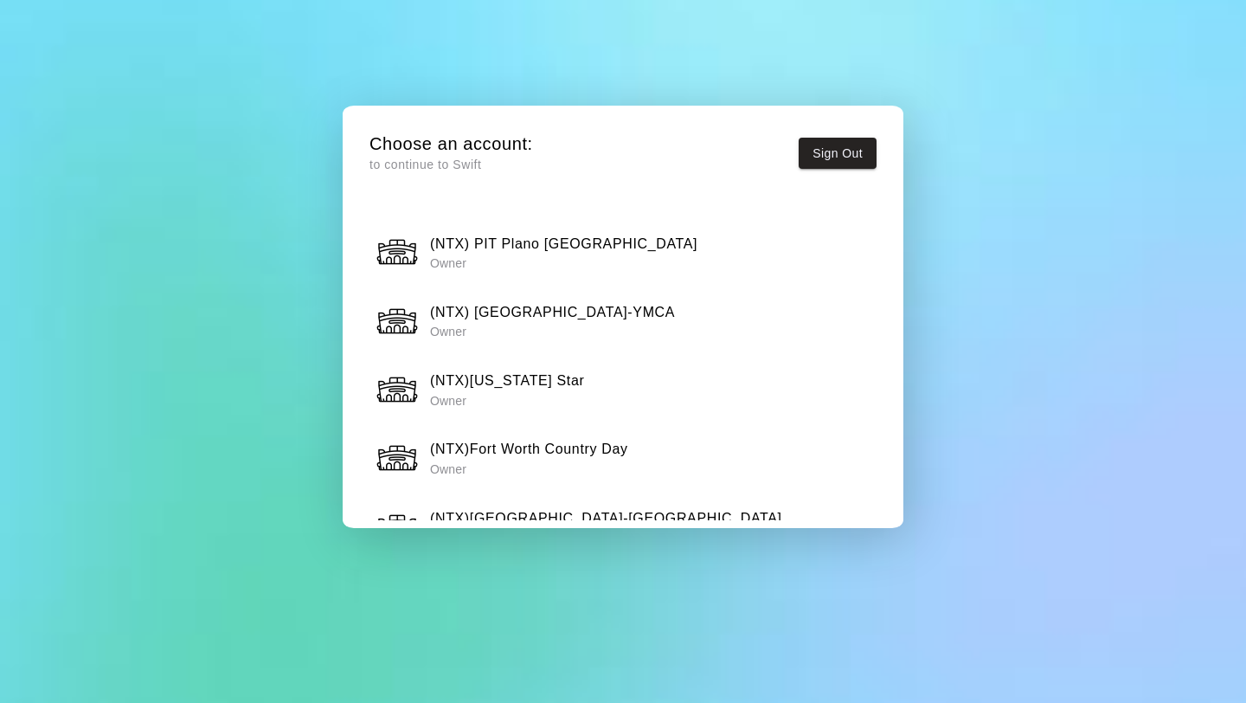
click at [517, 312] on h6 "(NTX) [GEOGRAPHIC_DATA]-YMCA" at bounding box center [552, 312] width 245 height 22
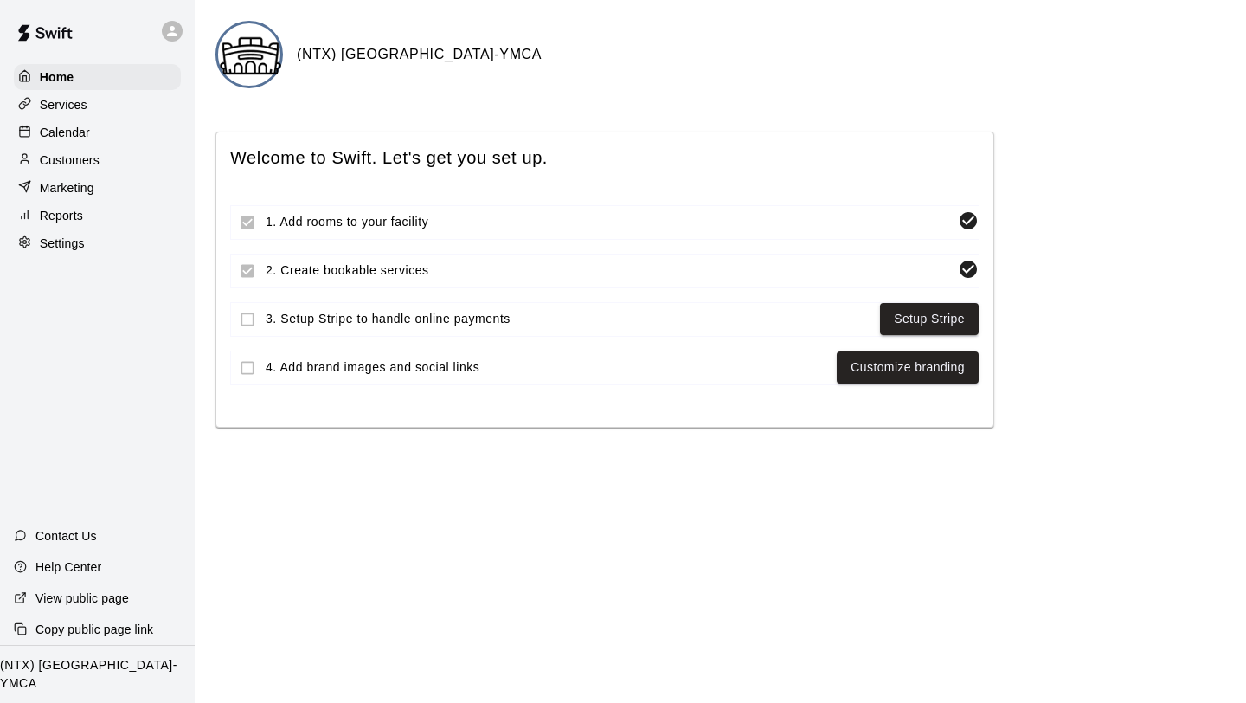
click at [58, 132] on p "Calendar" at bounding box center [65, 132] width 50 height 17
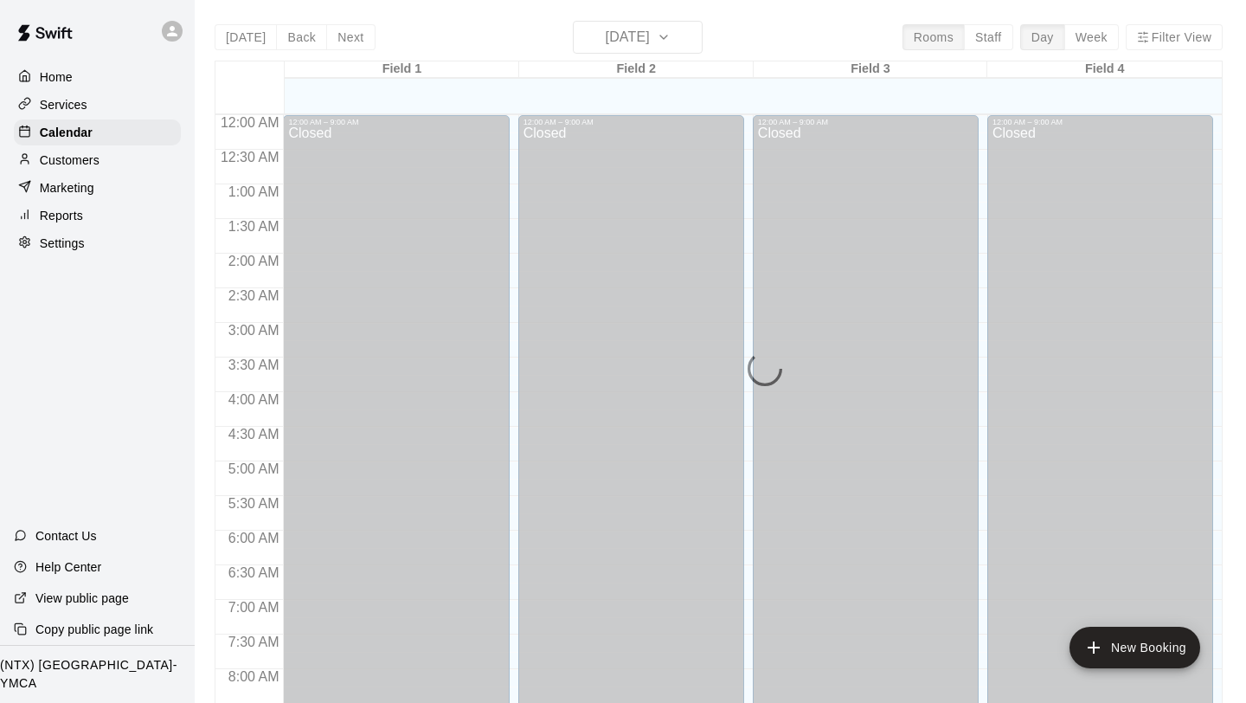
scroll to position [761, 0]
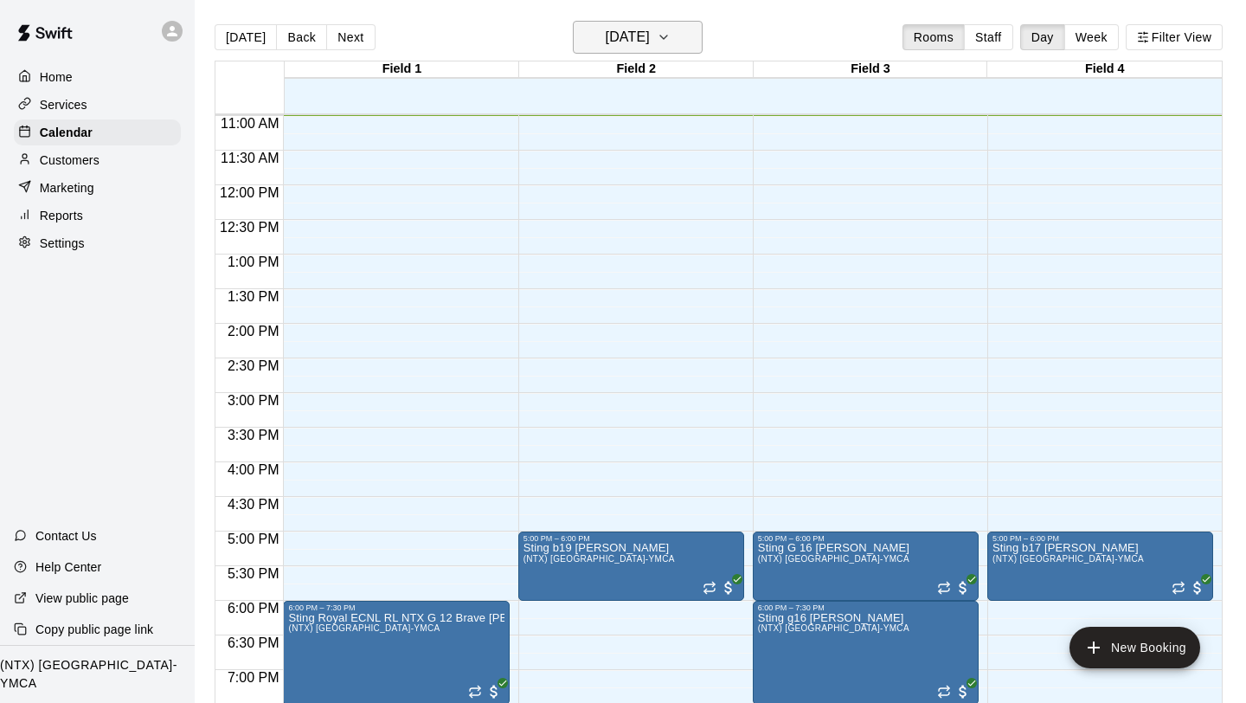
click at [671, 40] on icon "button" at bounding box center [664, 37] width 14 height 21
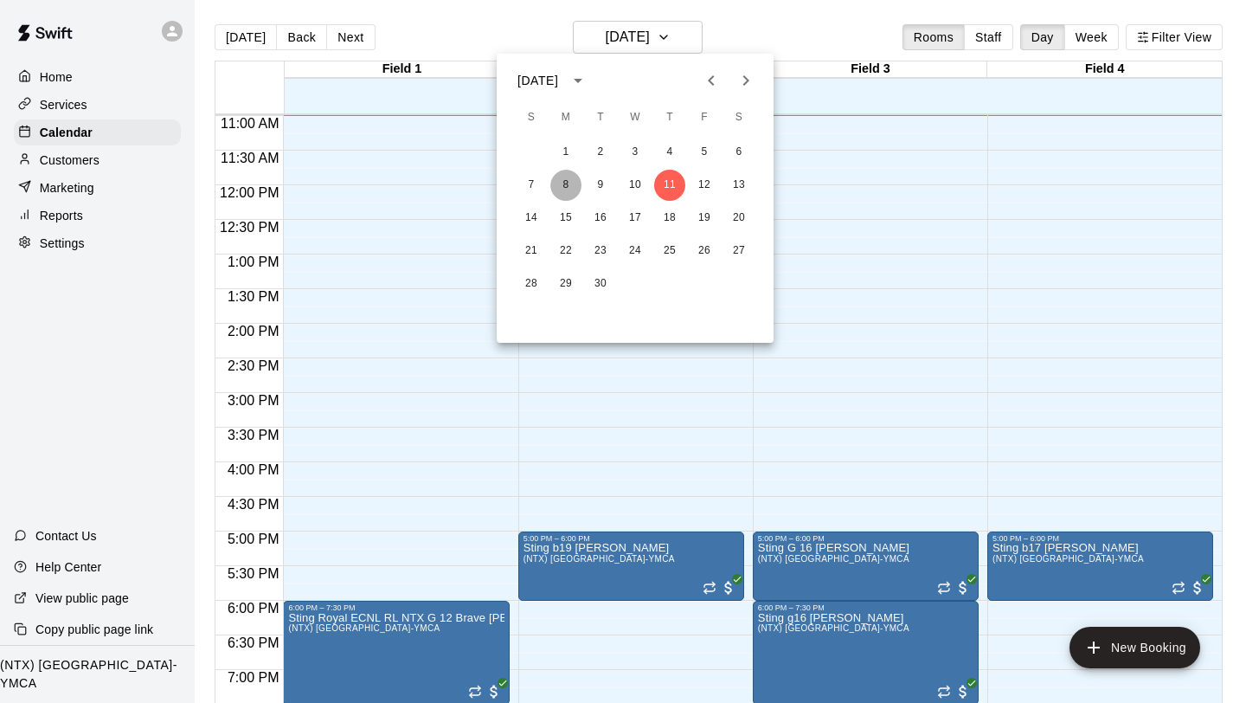
click at [566, 178] on button "8" at bounding box center [565, 185] width 31 height 31
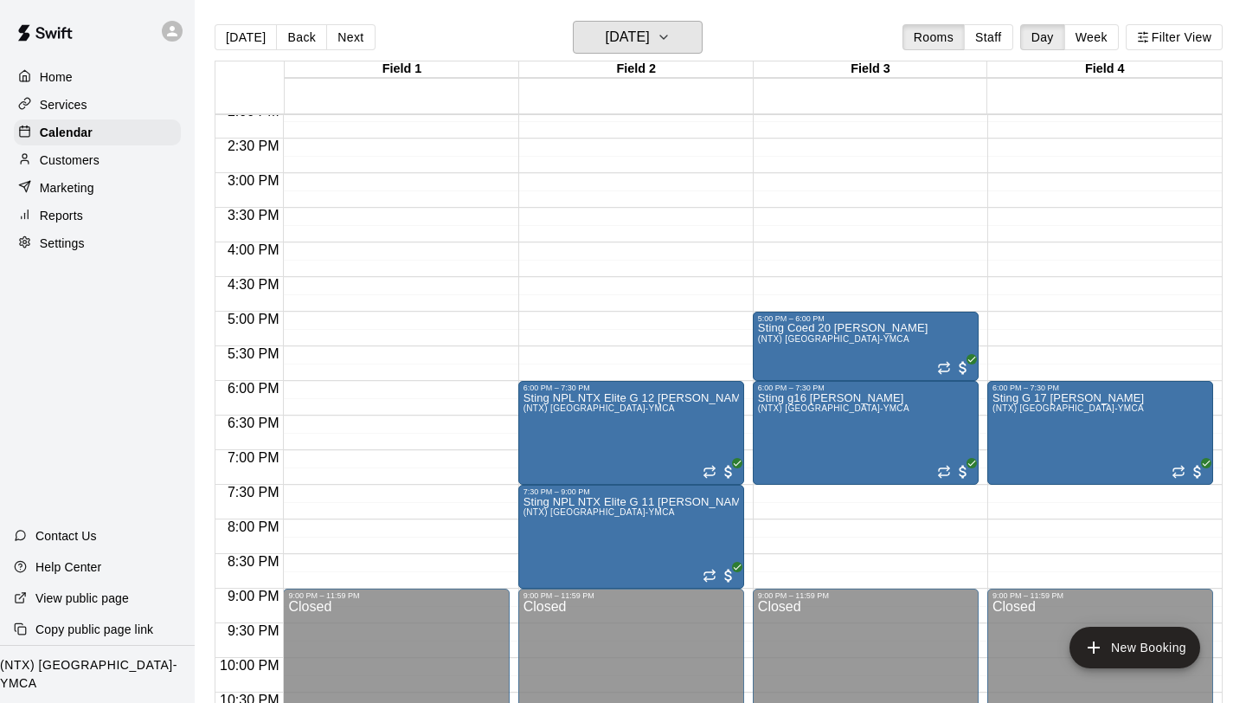
scroll to position [969, 0]
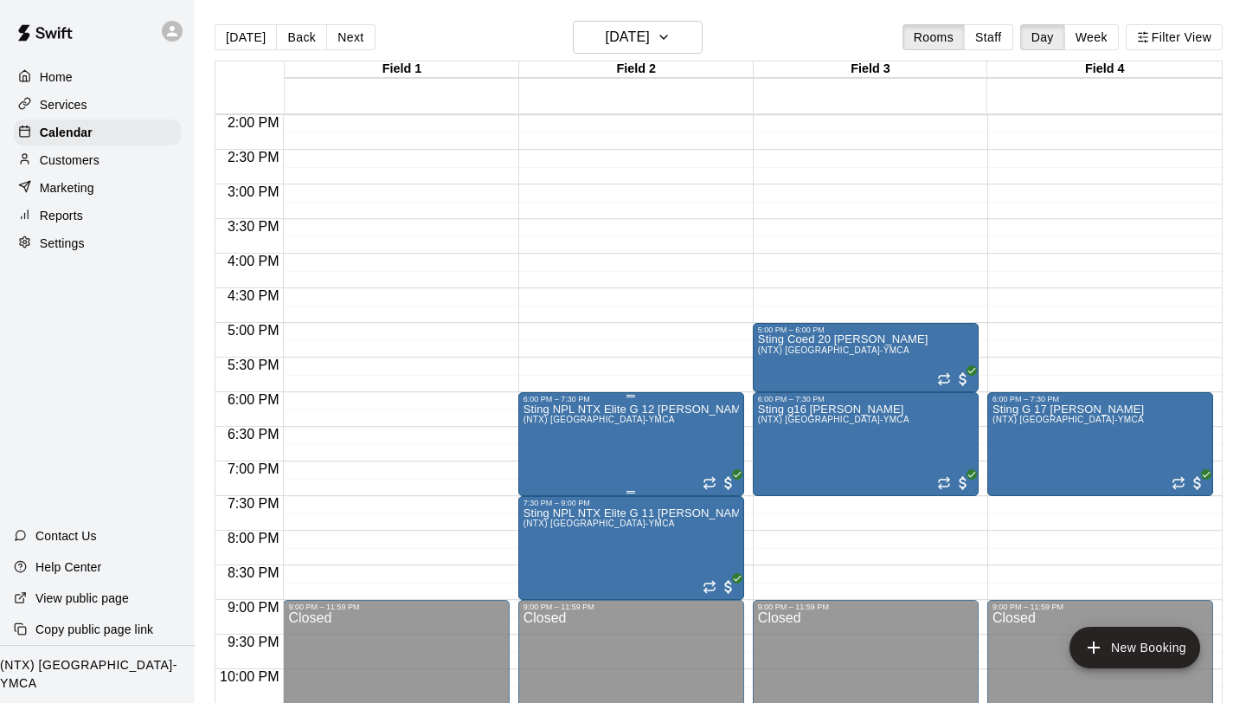
click at [537, 434] on button "edit" at bounding box center [541, 421] width 35 height 35
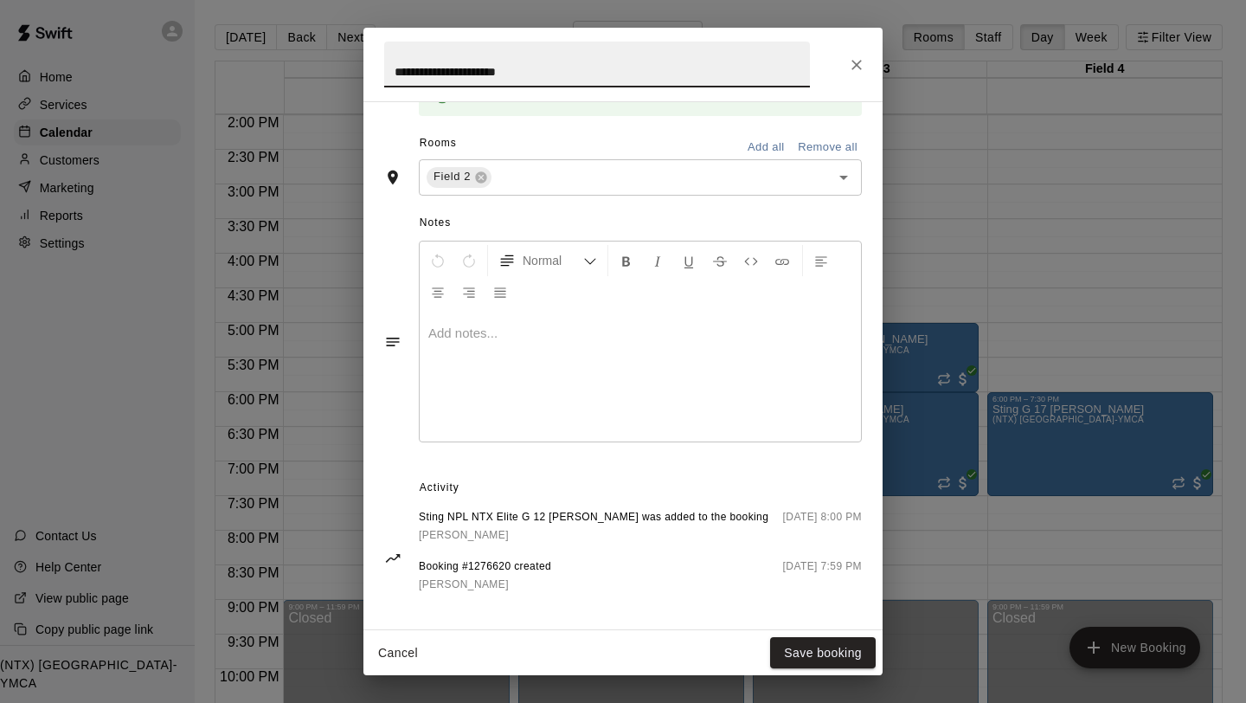
scroll to position [485, 0]
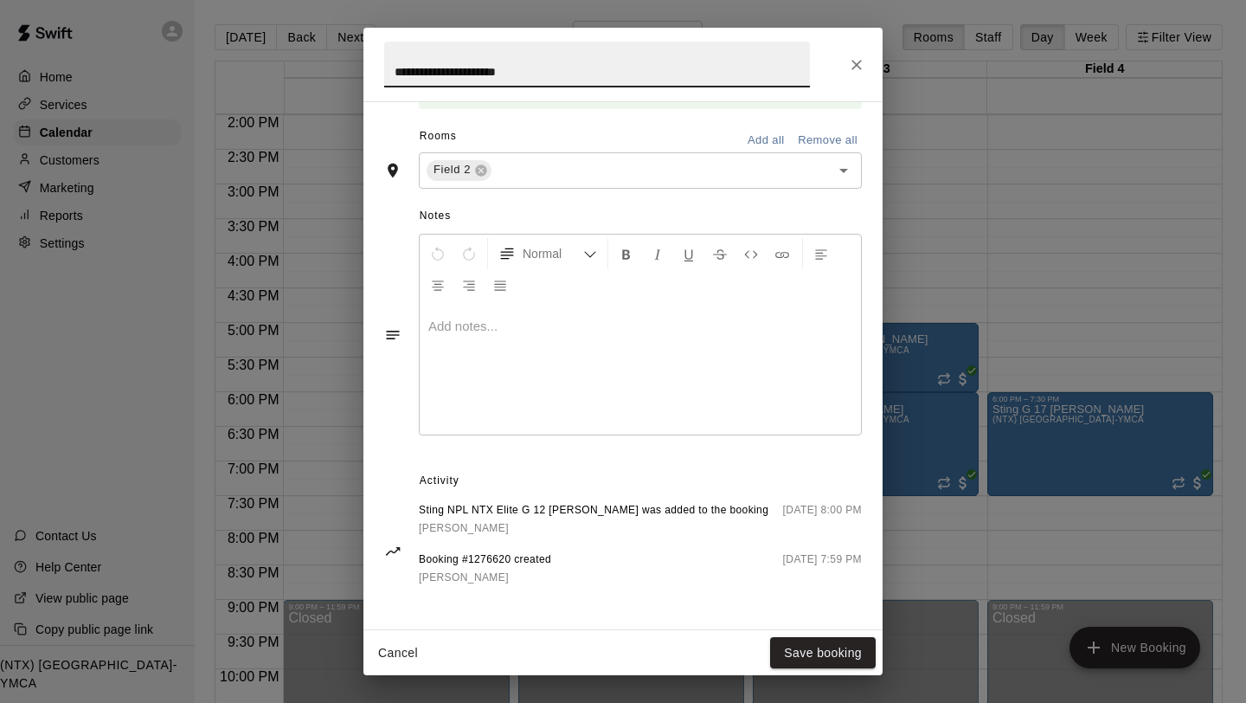
click at [647, 515] on span "Sting NPL NTX Elite G 12 [PERSON_NAME] was added to the booking" at bounding box center [594, 510] width 350 height 17
click at [496, 552] on span "Booking #1276620 created" at bounding box center [485, 559] width 132 height 17
click at [448, 505] on span "Sting NPL NTX Elite G 12 [PERSON_NAME] was added to the booking" at bounding box center [594, 510] width 350 height 17
click at [448, 522] on span "[PERSON_NAME]" at bounding box center [464, 528] width 90 height 12
click at [853, 62] on icon "Close" at bounding box center [856, 64] width 17 height 17
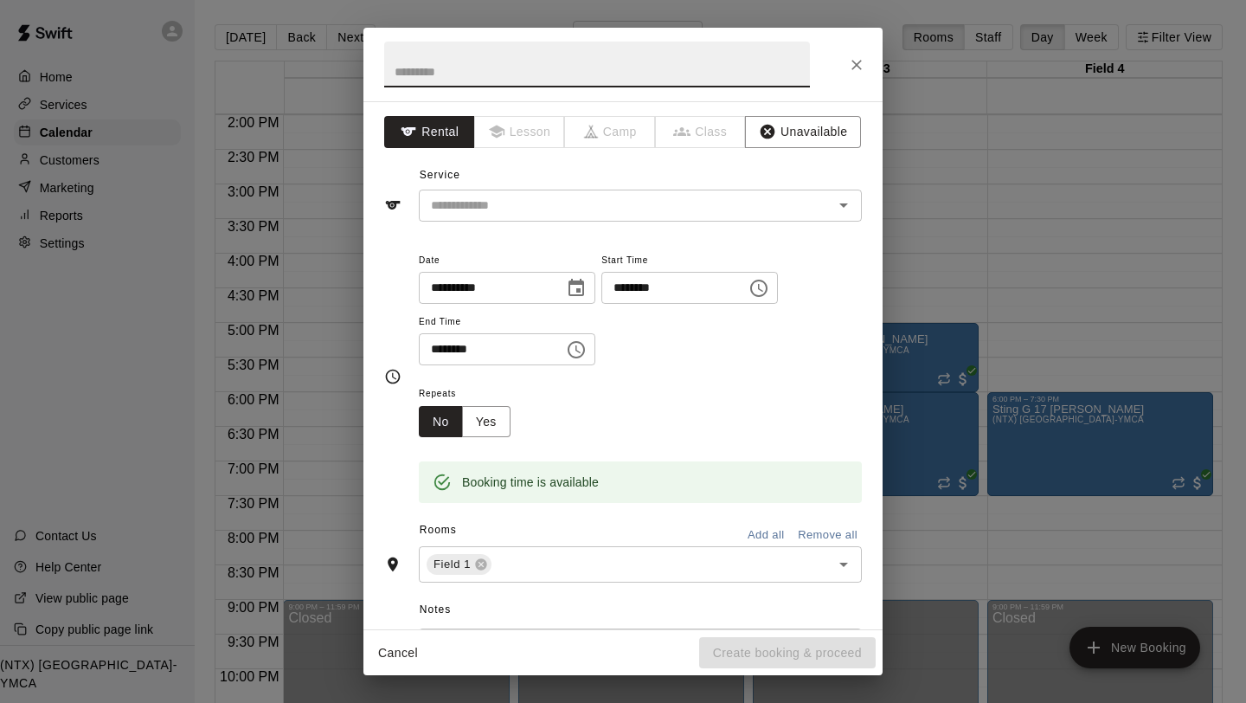
click at [438, 345] on input "********" at bounding box center [485, 349] width 133 height 32
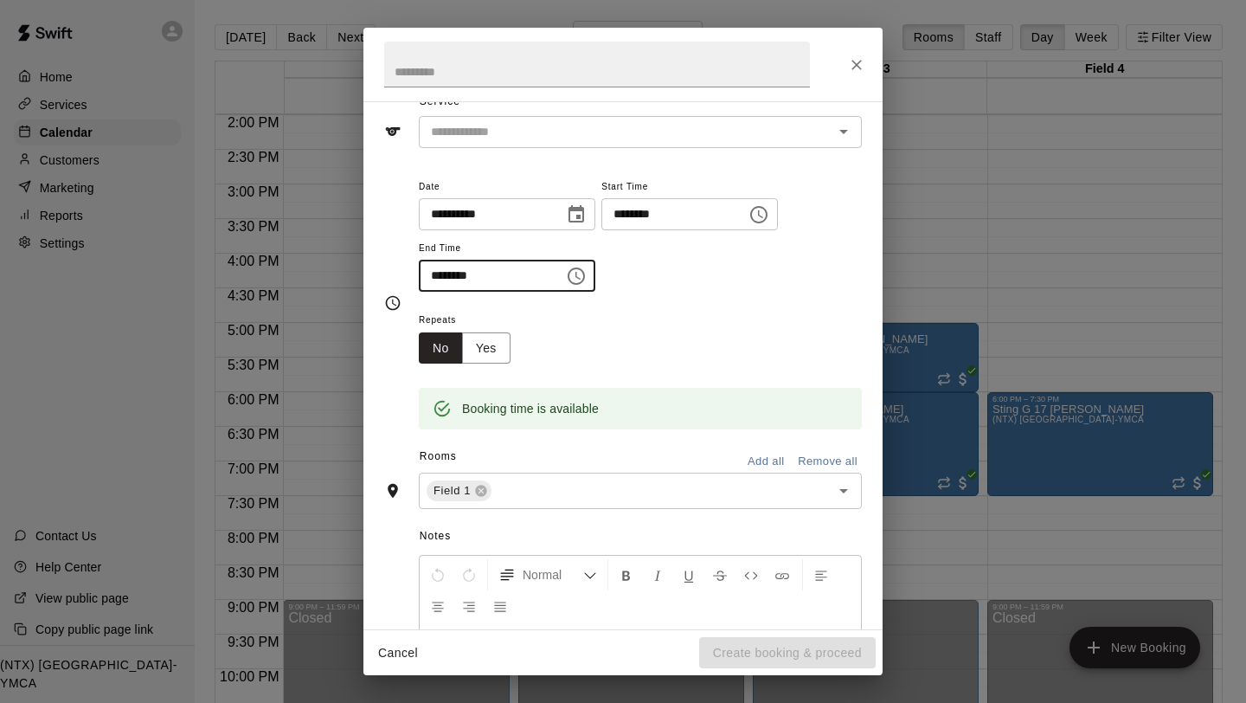
scroll to position [82, 0]
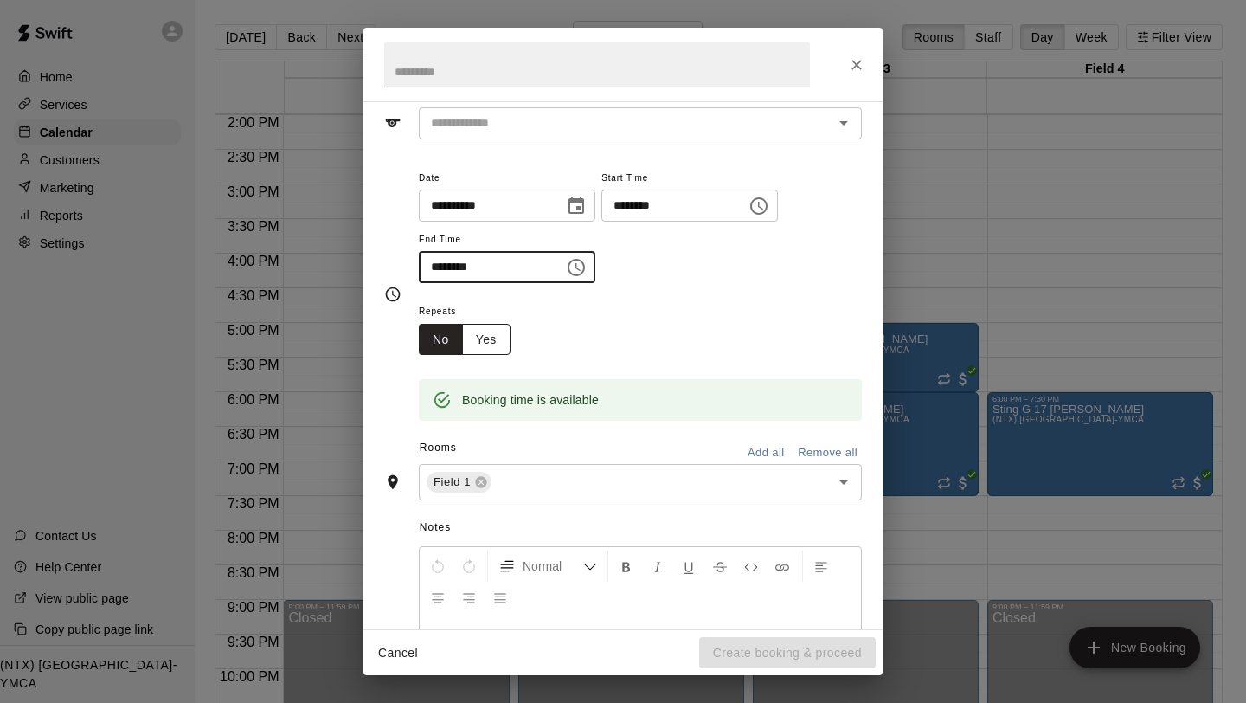
type input "********"
click at [489, 350] on button "Yes" at bounding box center [486, 340] width 48 height 32
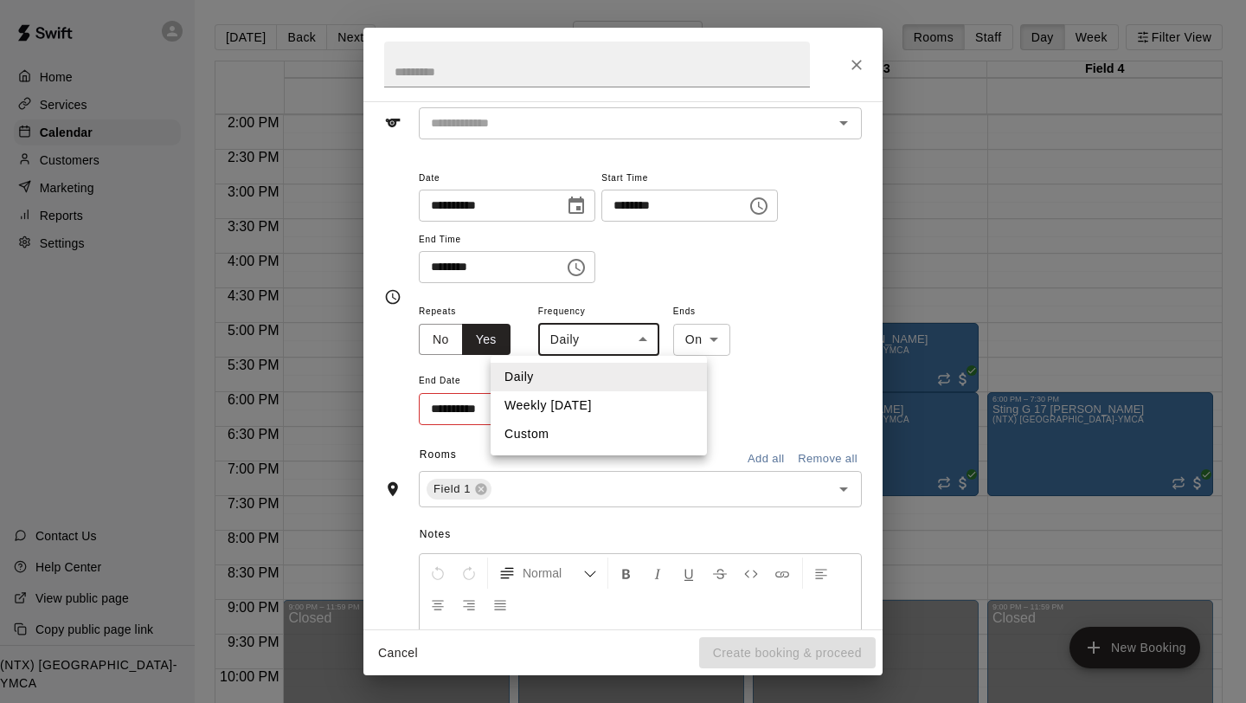
click at [623, 343] on body "Home Services Calendar Customers Marketing Reports Settings Contact Us Help Cen…" at bounding box center [623, 365] width 1246 height 730
click at [604, 410] on li "Weekly [DATE]" at bounding box center [599, 405] width 216 height 29
type input "******"
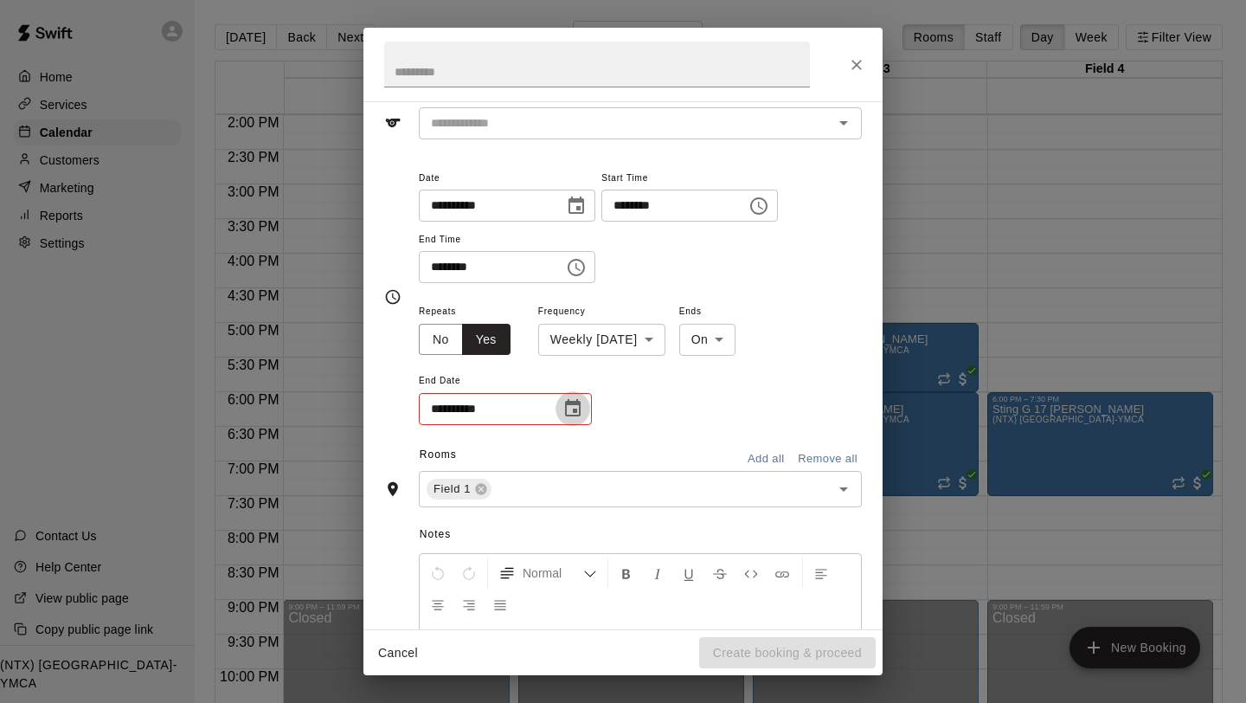
click at [575, 413] on icon "Choose date" at bounding box center [573, 407] width 16 height 17
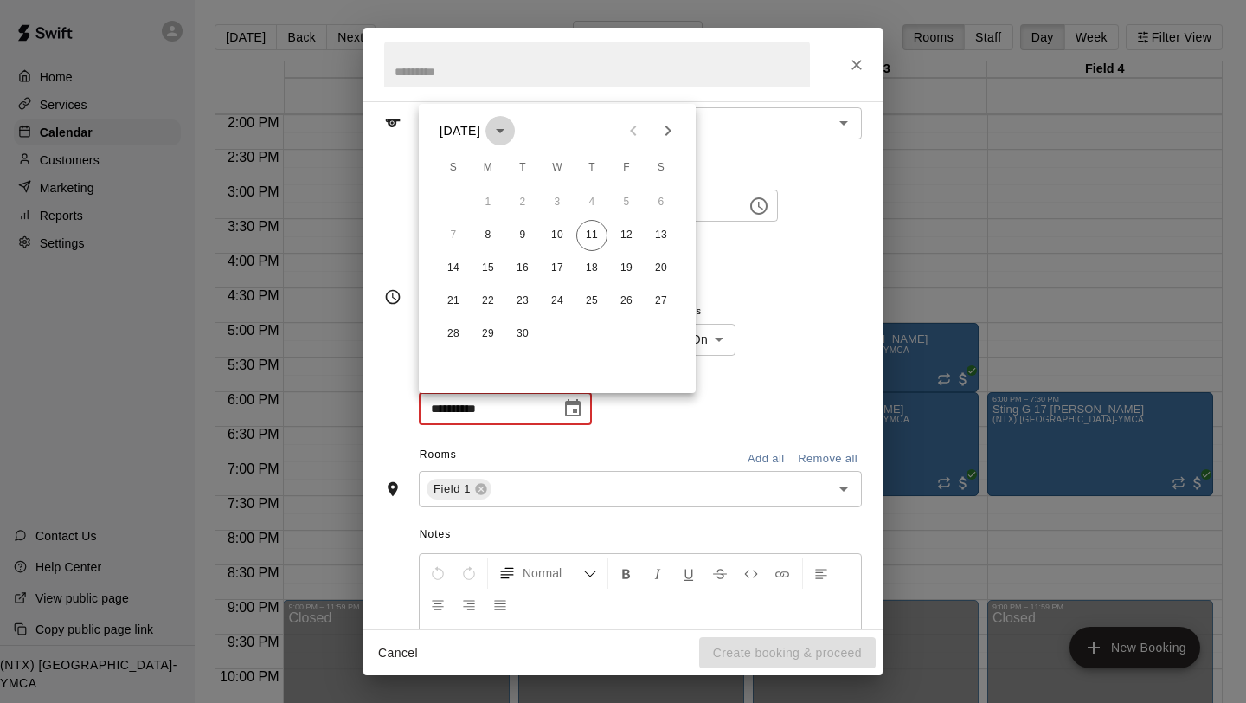
click at [511, 121] on icon "calendar view is open, switch to year view" at bounding box center [500, 130] width 21 height 21
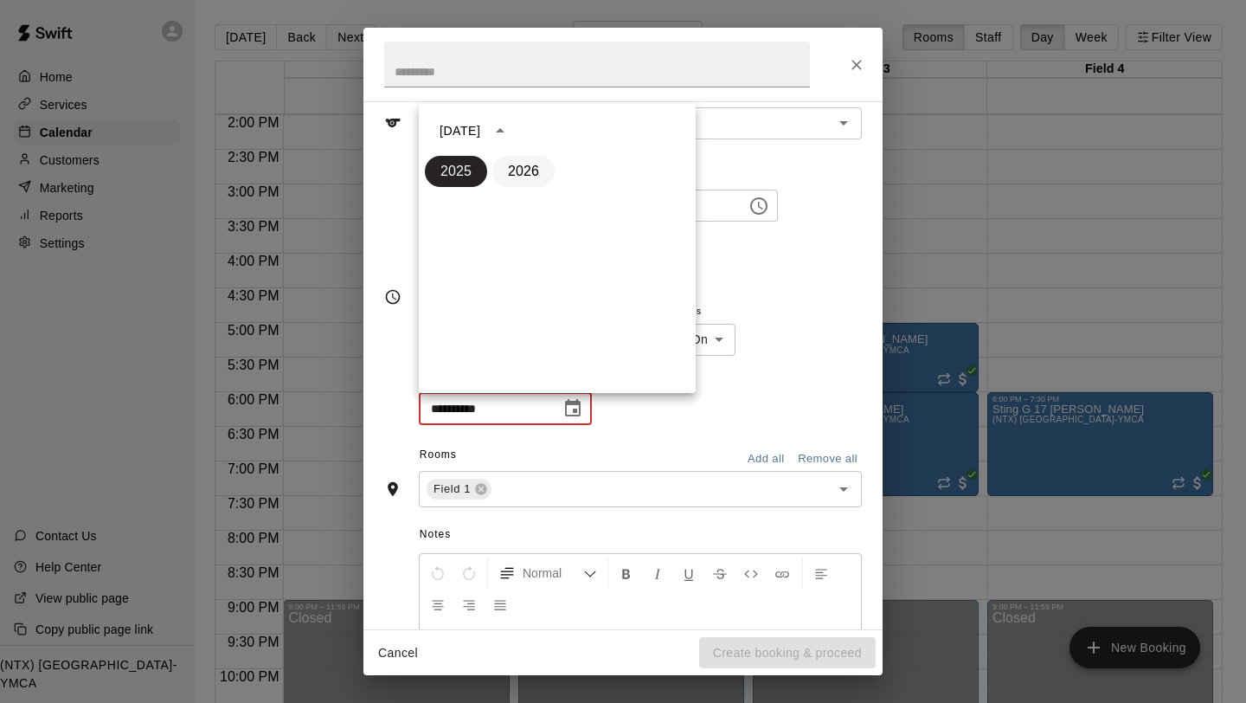
click at [526, 165] on button "2026" at bounding box center [523, 171] width 62 height 31
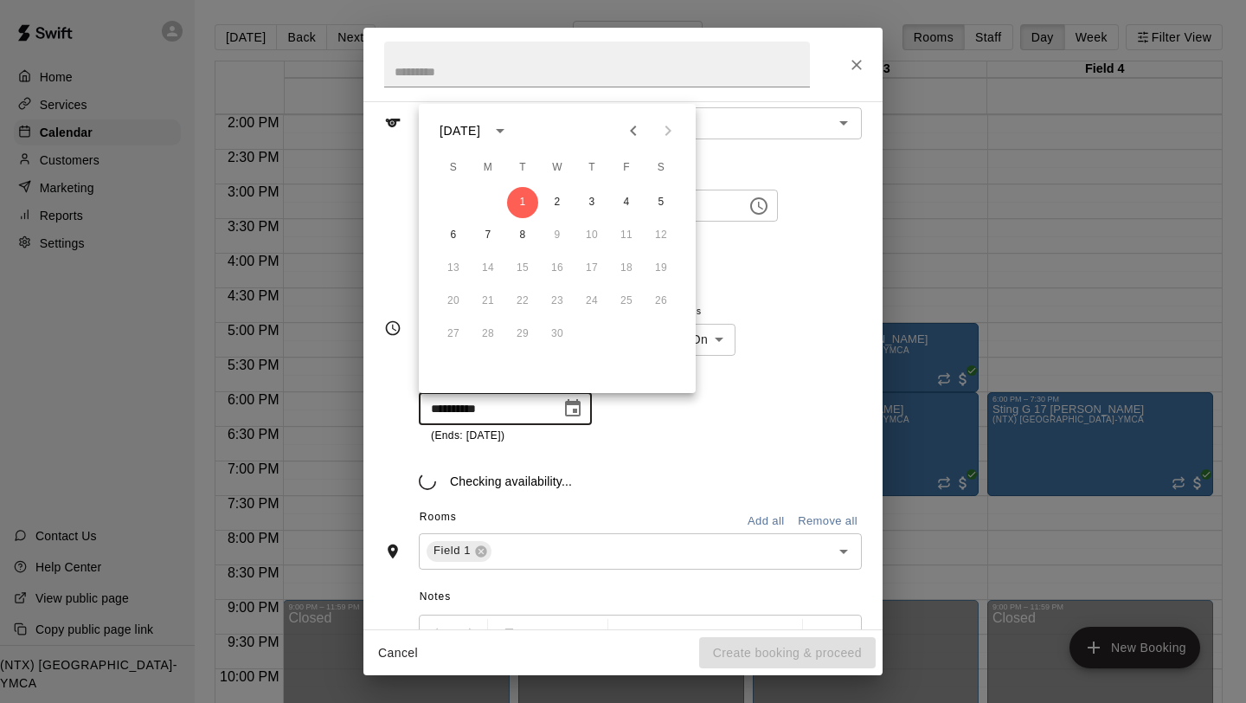
click at [638, 125] on icon "Previous month" at bounding box center [633, 130] width 21 height 21
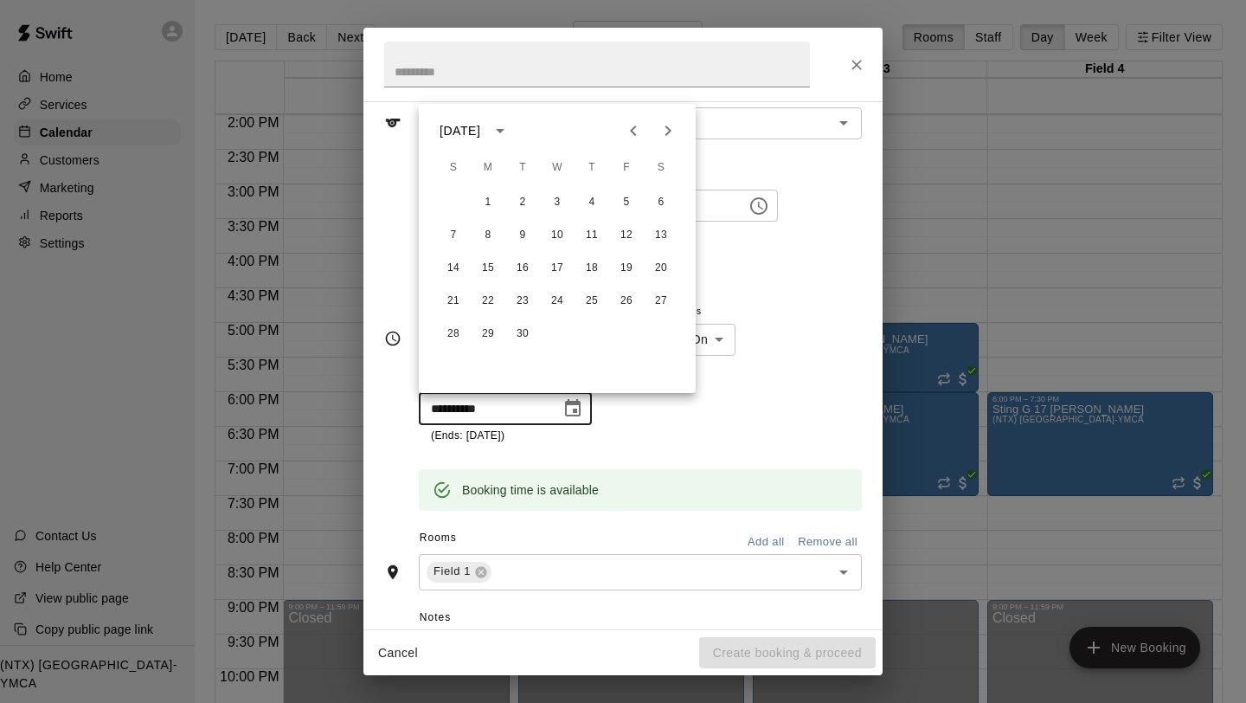
click at [638, 125] on icon "Previous month" at bounding box center [633, 130] width 21 height 21
click at [626, 272] on button "15" at bounding box center [626, 268] width 31 height 31
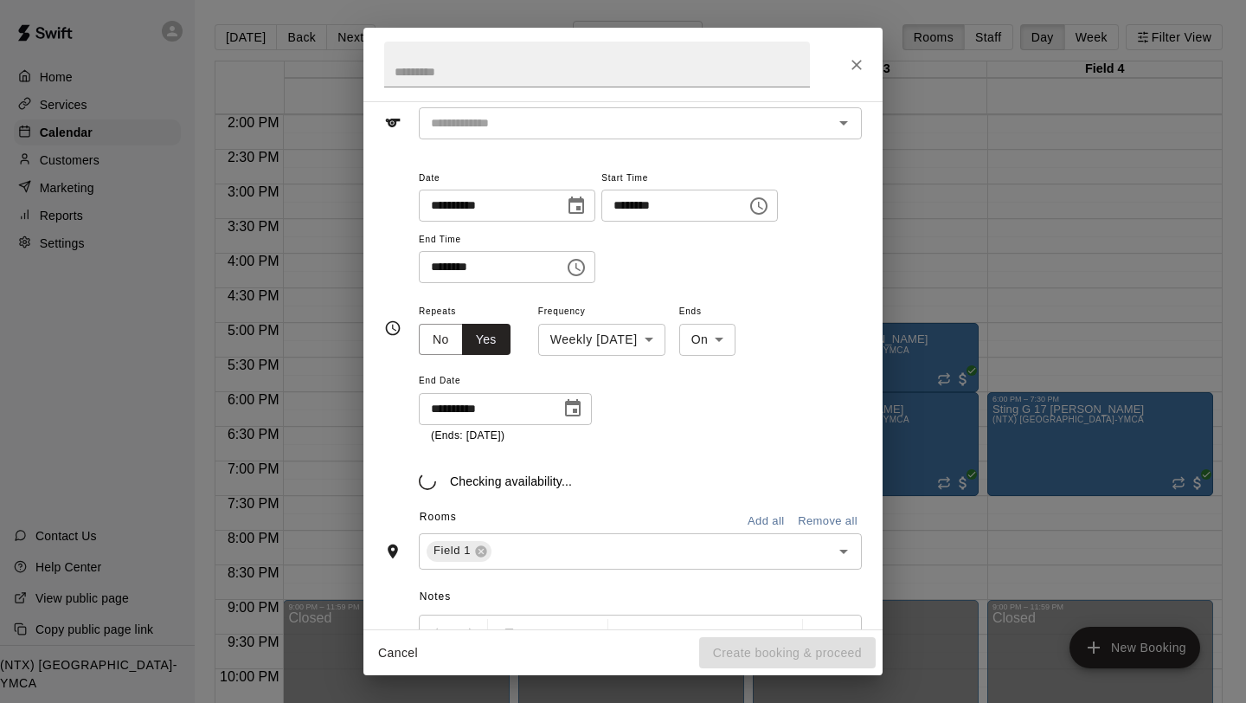
type input "**********"
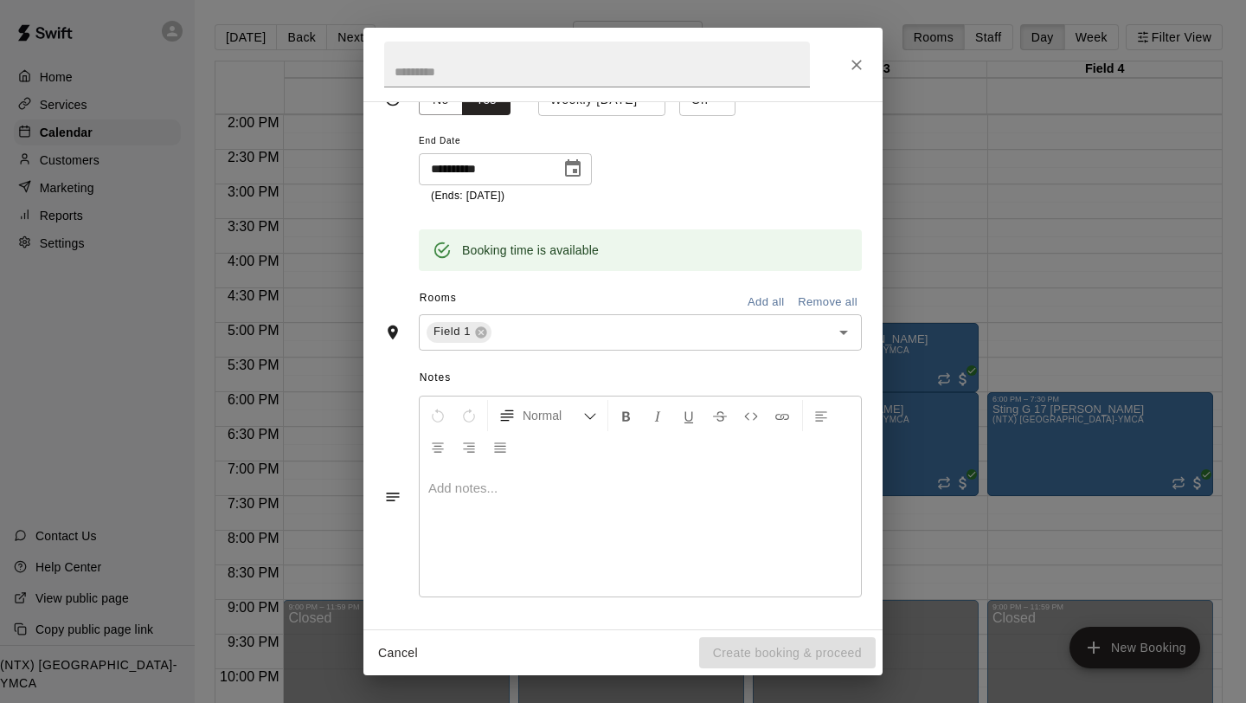
scroll to position [0, 0]
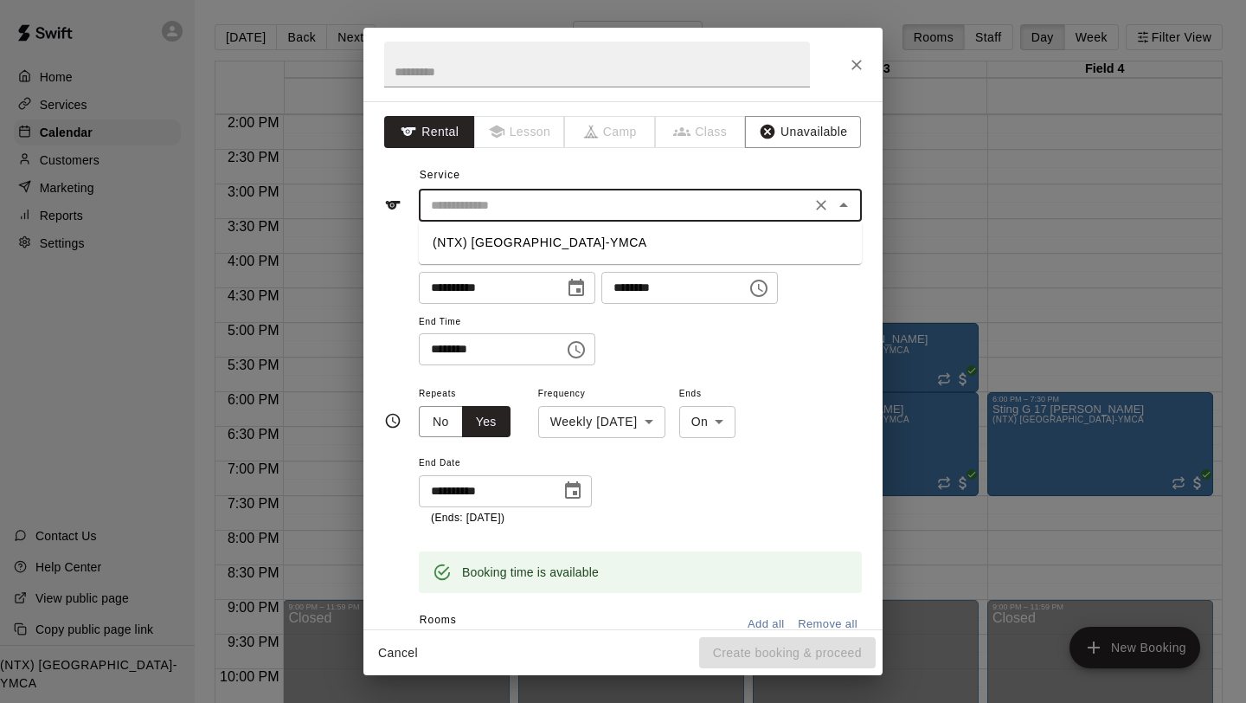
click at [684, 206] on input "text" at bounding box center [615, 206] width 382 height 22
click at [660, 233] on li "(NTX) [GEOGRAPHIC_DATA]-YMCA" at bounding box center [640, 242] width 443 height 29
type input "**********"
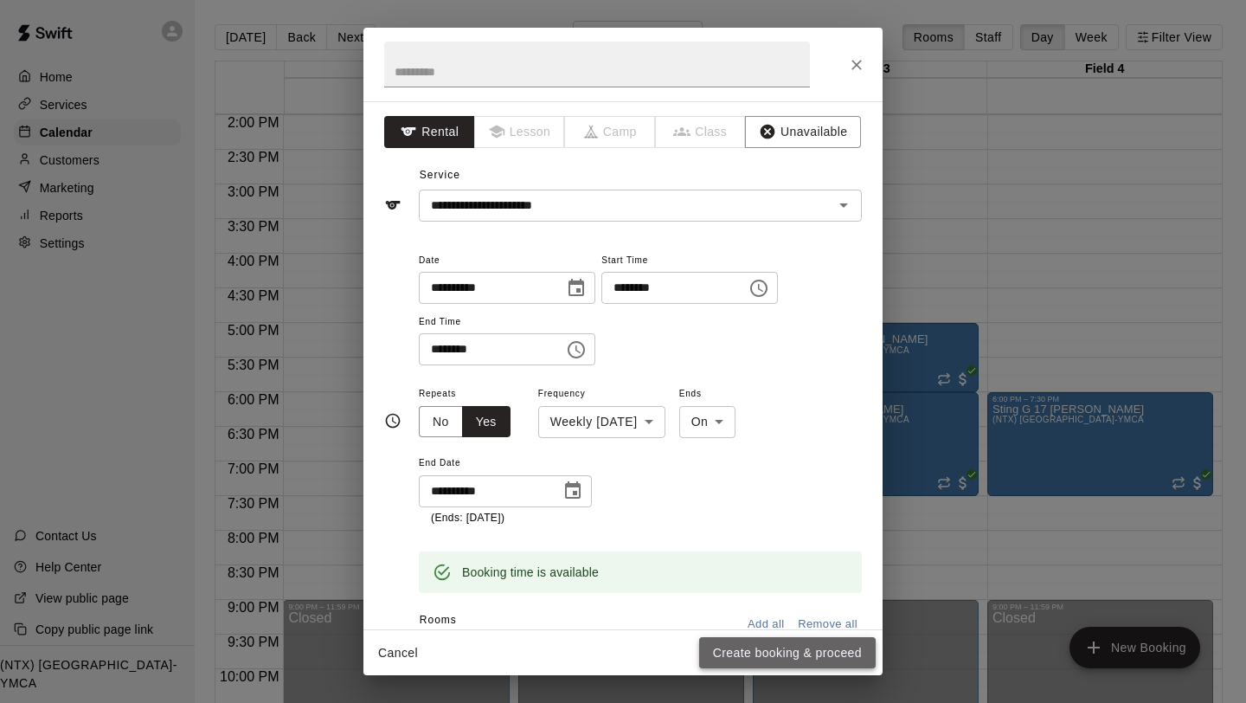
click at [790, 651] on button "Create booking & proceed" at bounding box center [787, 653] width 177 height 32
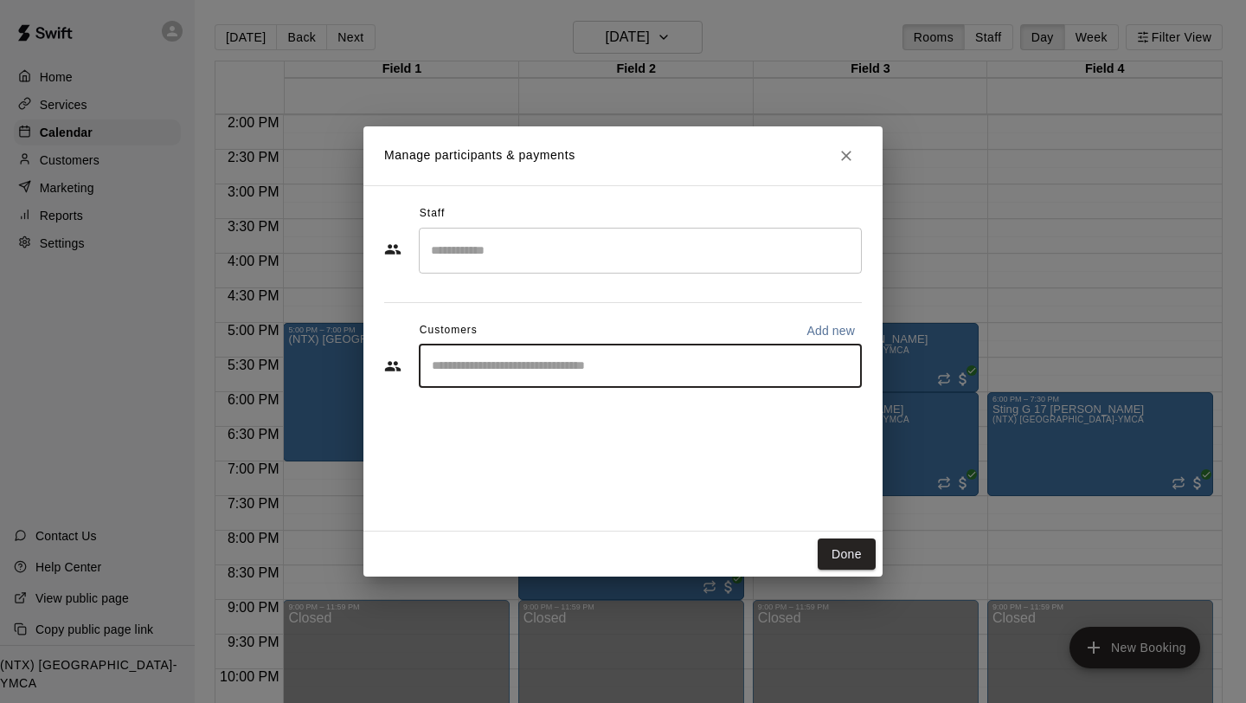
click at [569, 374] on input "Start typing to search customers..." at bounding box center [640, 365] width 427 height 17
type input "****"
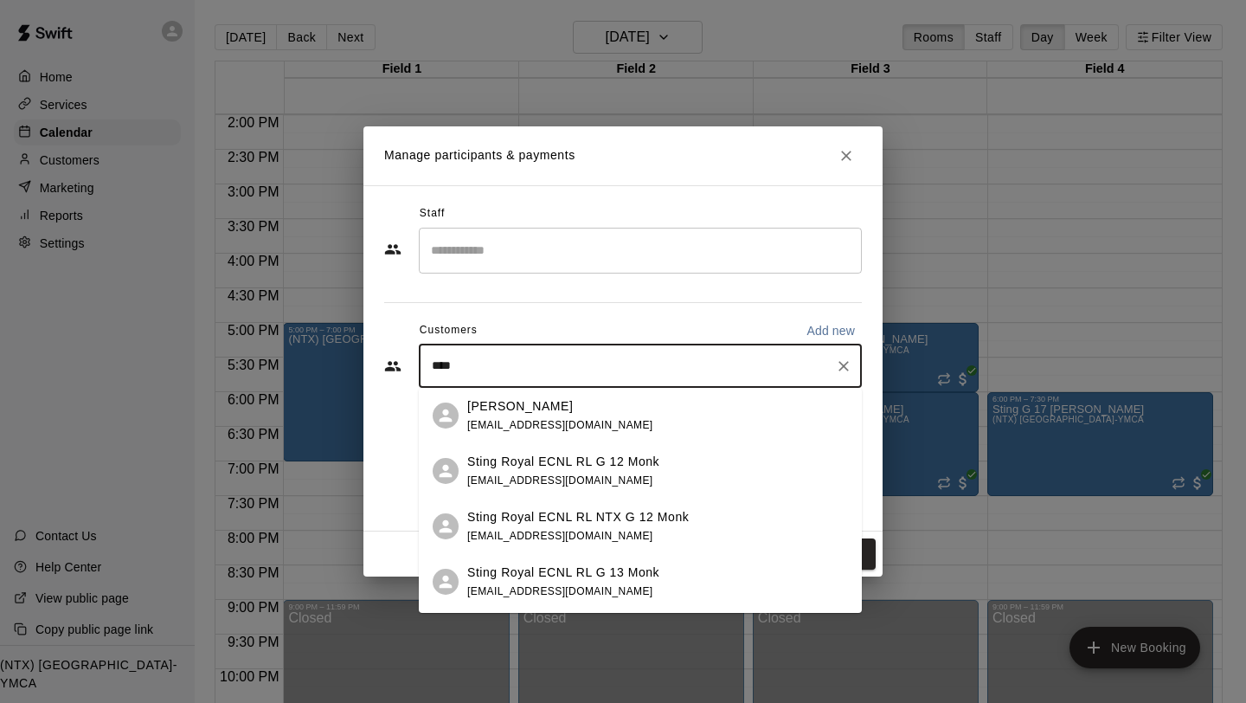
click at [608, 472] on div "Sting Royal ECNL RL G 12 Monk [EMAIL_ADDRESS][DOMAIN_NAME]" at bounding box center [563, 471] width 192 height 37
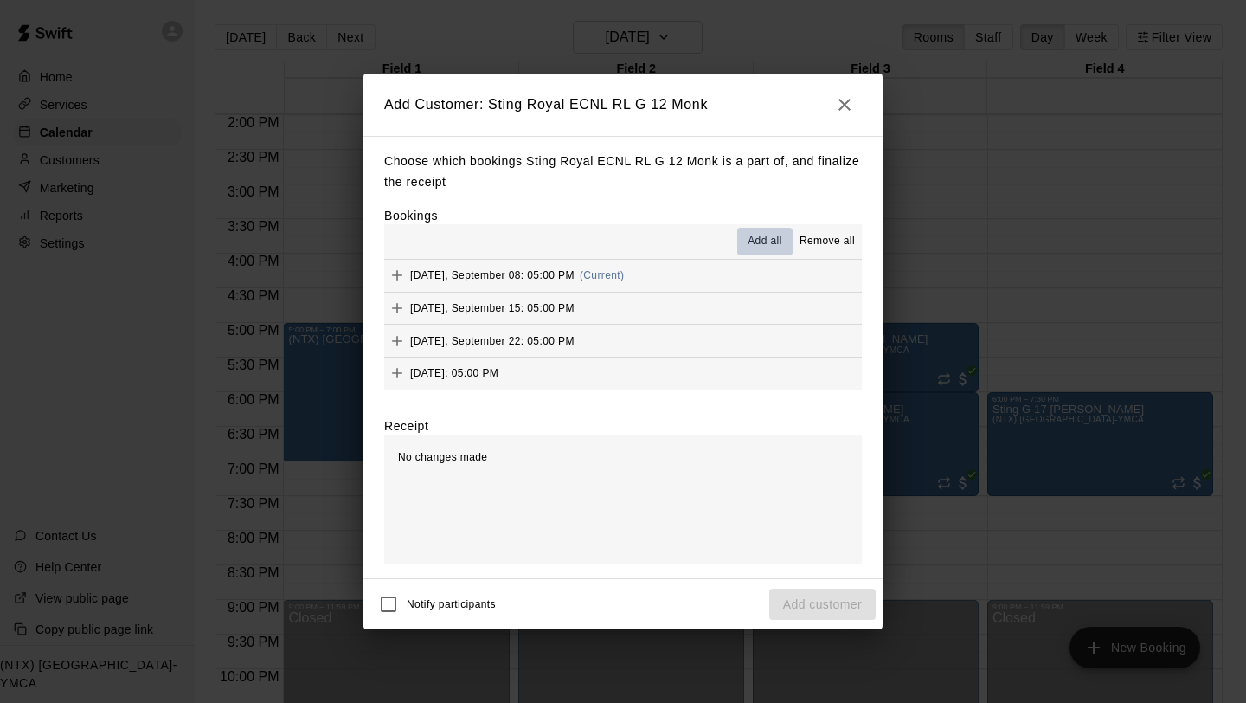
click at [771, 235] on span "Add all" at bounding box center [765, 241] width 35 height 17
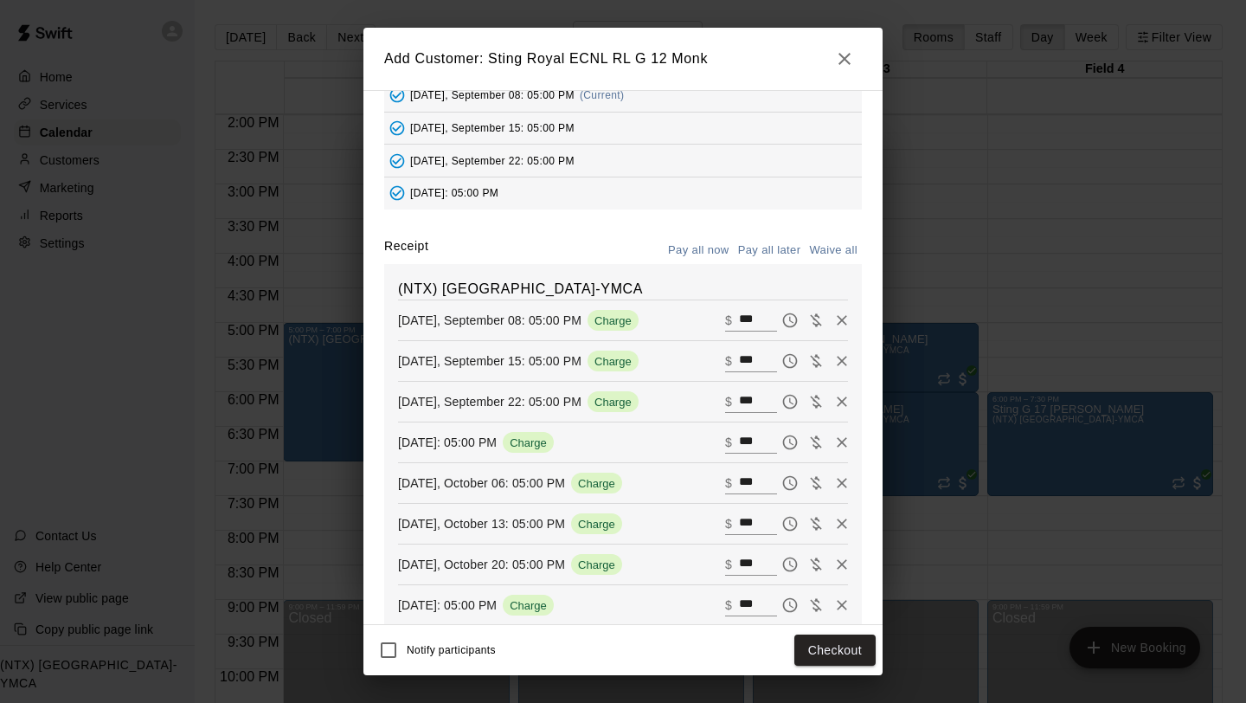
scroll to position [133, 0]
click at [841, 61] on icon "button" at bounding box center [844, 59] width 12 height 12
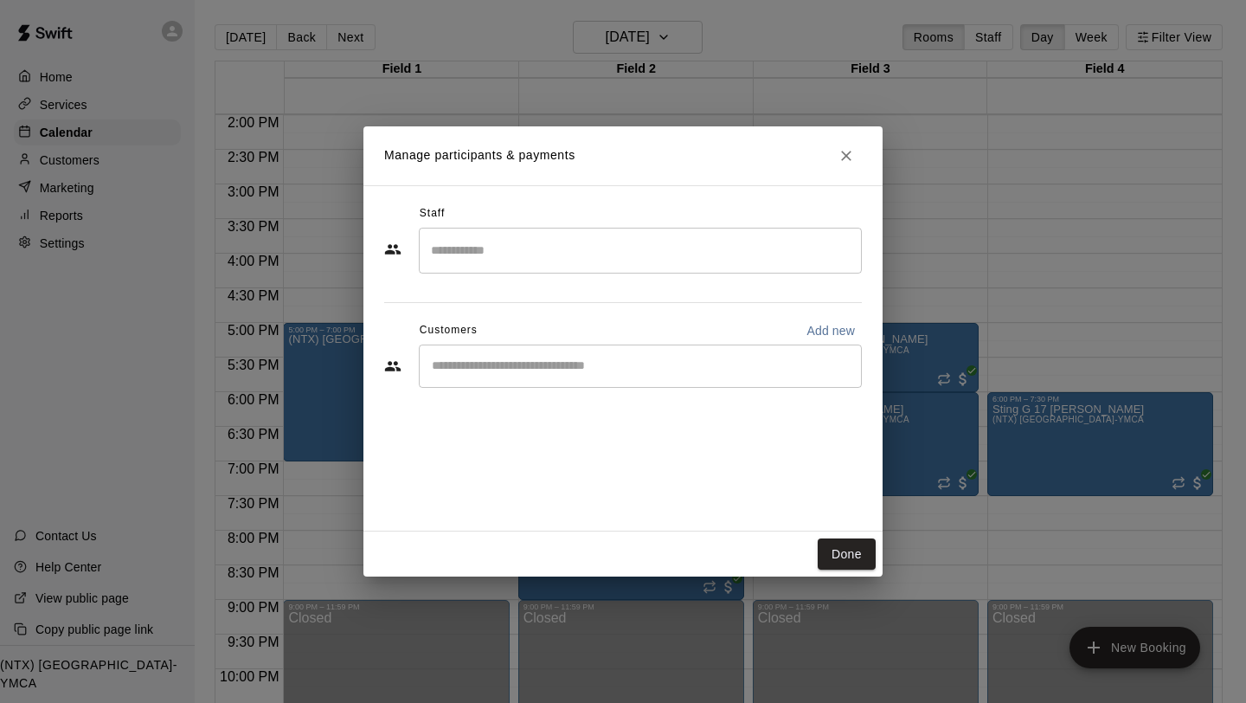
scroll to position [112, 0]
click at [847, 152] on icon "Close" at bounding box center [846, 155] width 17 height 17
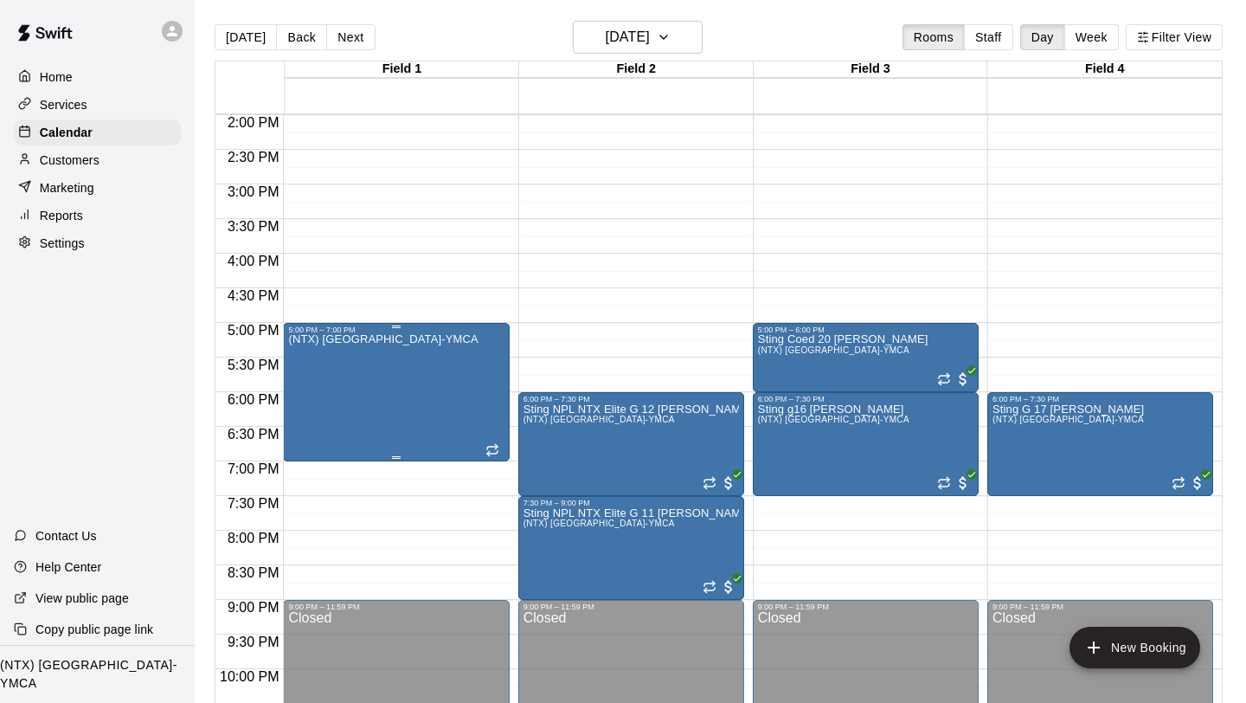
click at [332, 410] on div "(NTX) [GEOGRAPHIC_DATA]-YMCA" at bounding box center [382, 685] width 189 height 703
click at [299, 437] on icon "delete" at bounding box center [306, 434] width 21 height 21
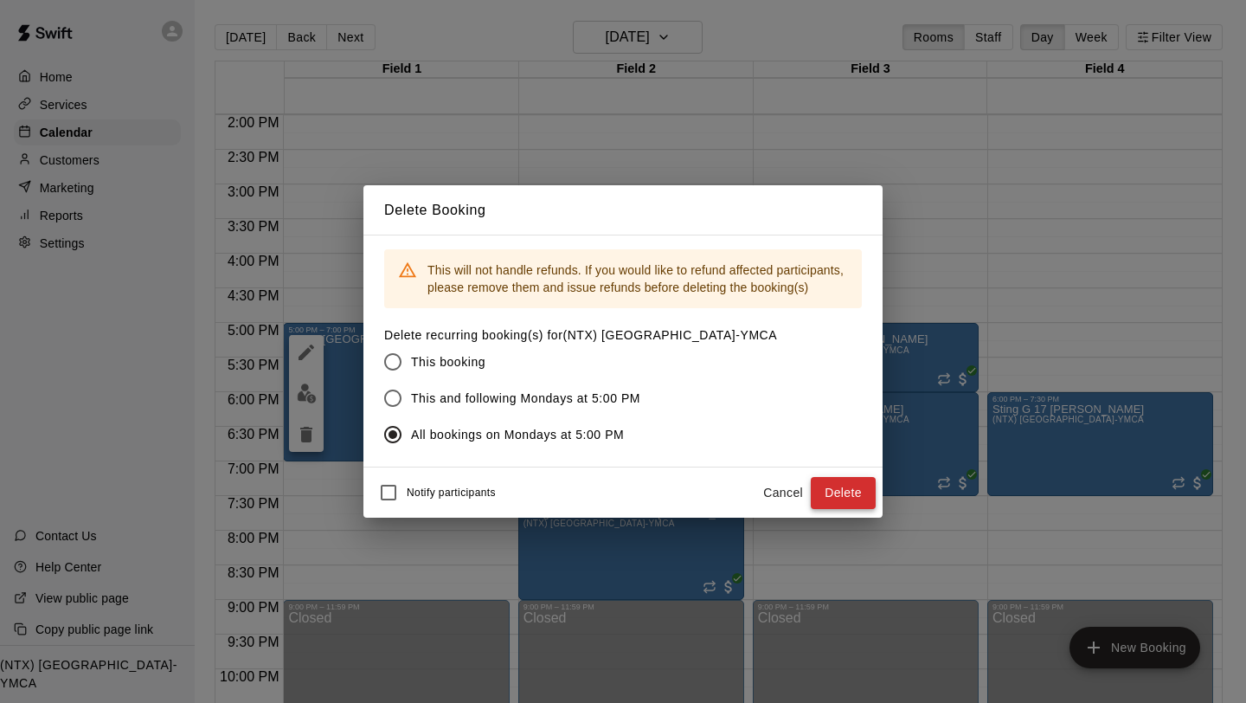
click at [839, 493] on button "Delete" at bounding box center [843, 493] width 65 height 32
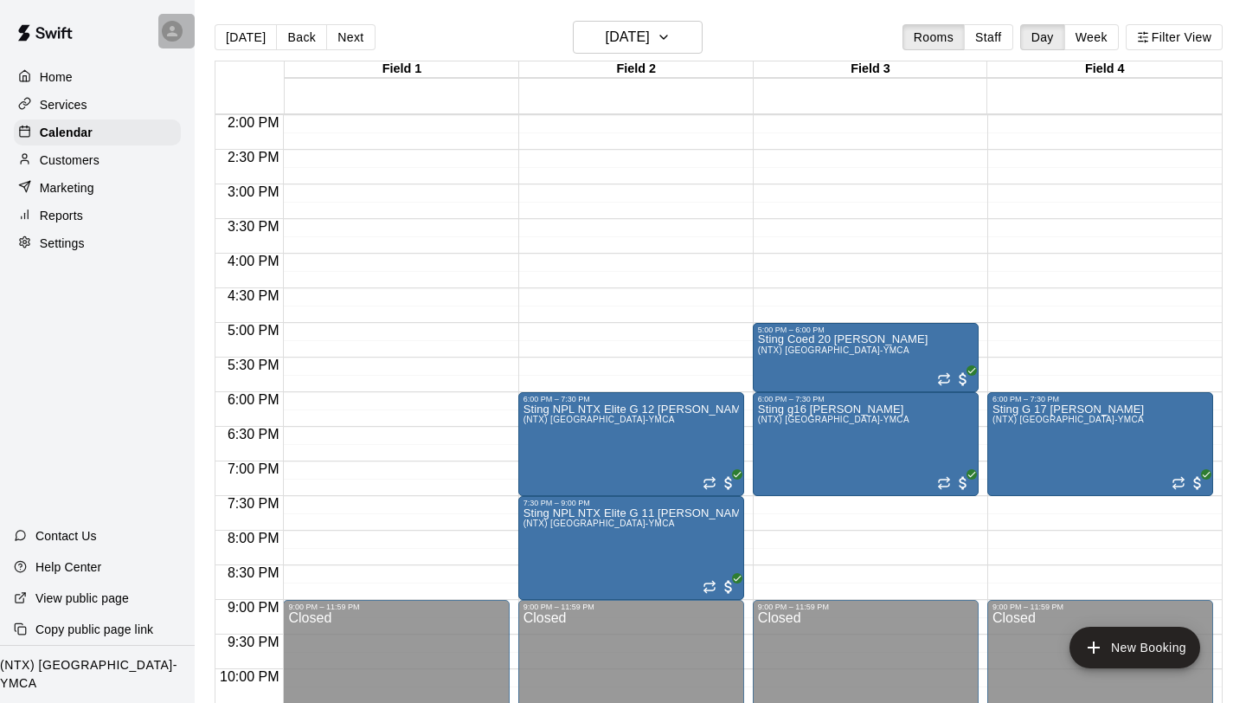
click at [177, 39] on div at bounding box center [172, 31] width 21 height 21
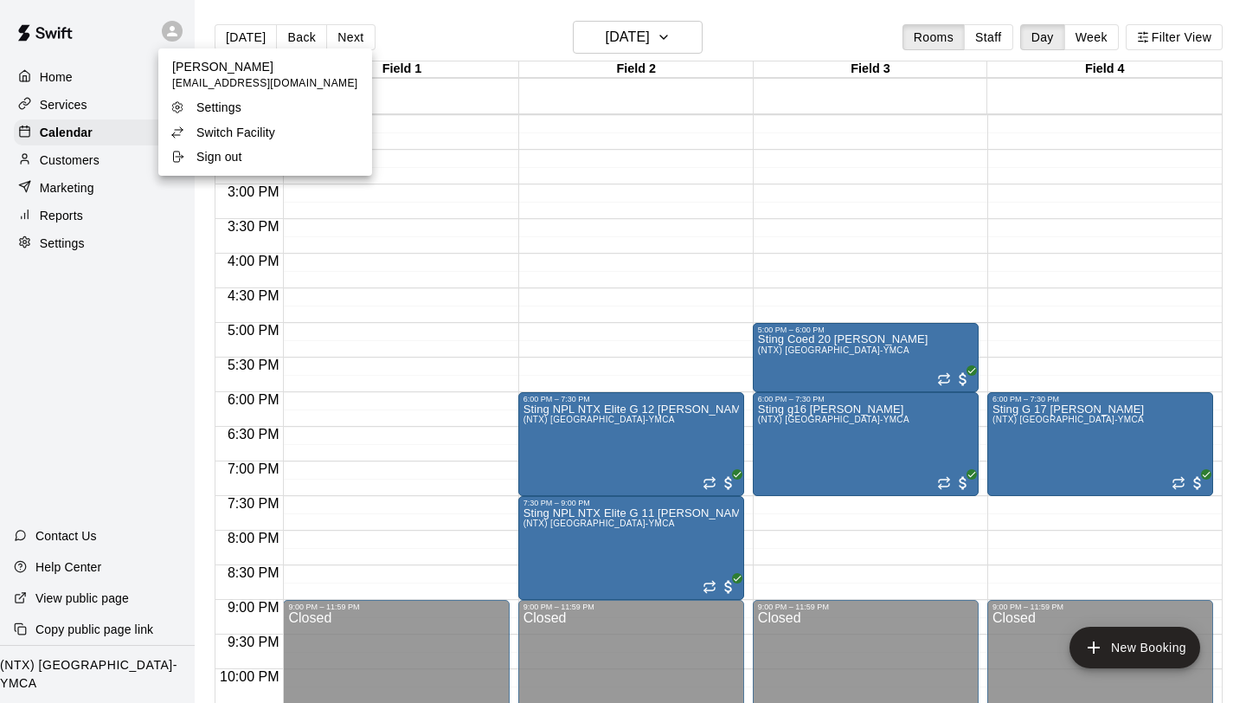
click at [691, 241] on div at bounding box center [623, 351] width 1246 height 703
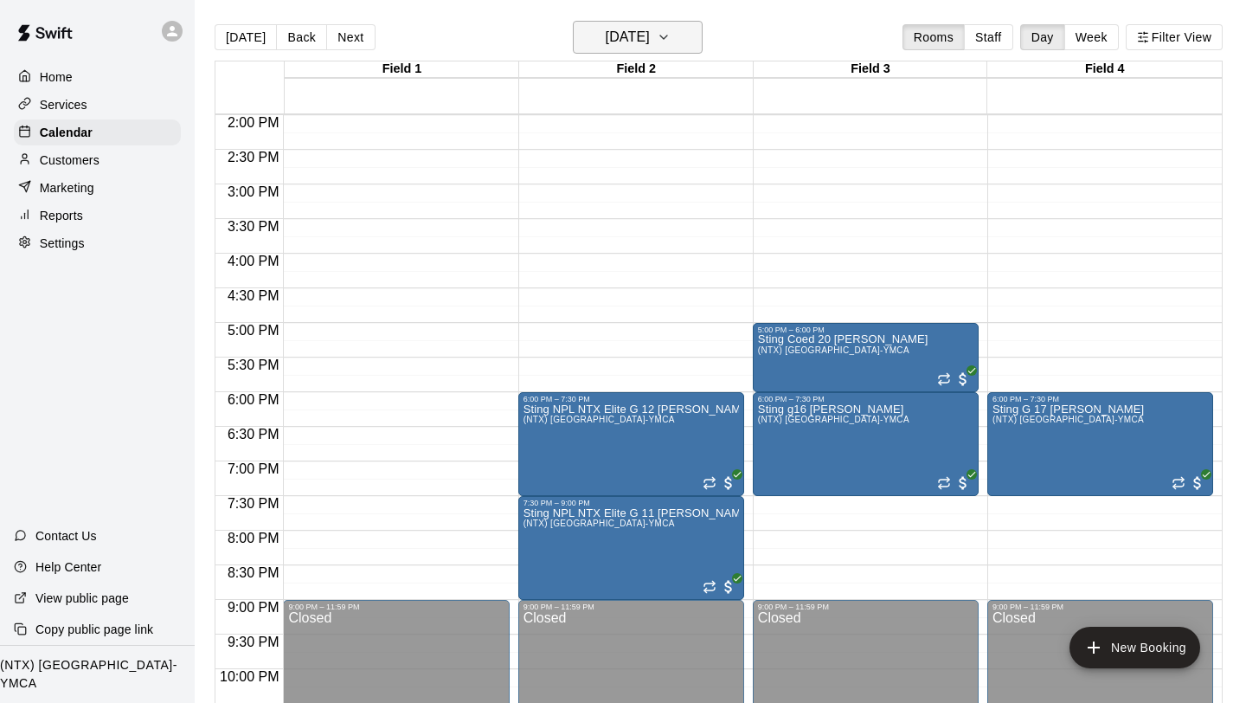
click at [671, 39] on icon "button" at bounding box center [664, 37] width 14 height 21
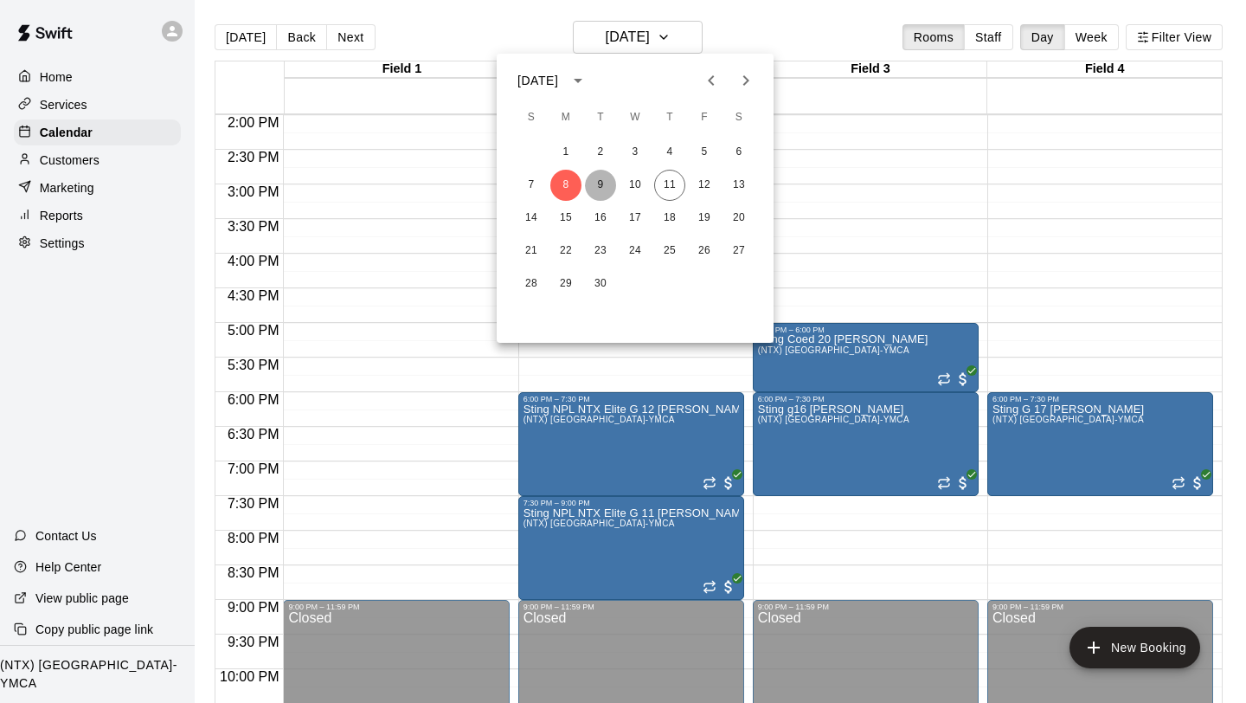
click at [606, 182] on button "9" at bounding box center [600, 185] width 31 height 31
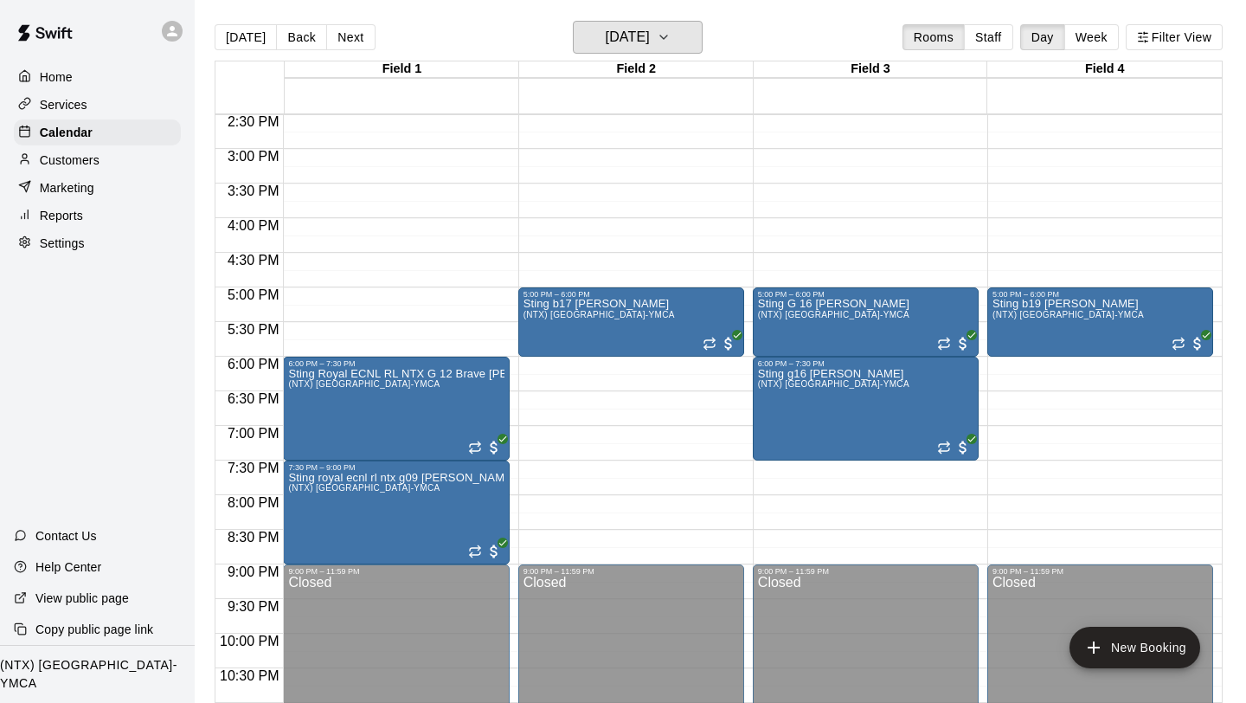
scroll to position [1005, 0]
click at [697, 35] on button "[DATE]" at bounding box center [638, 37] width 130 height 33
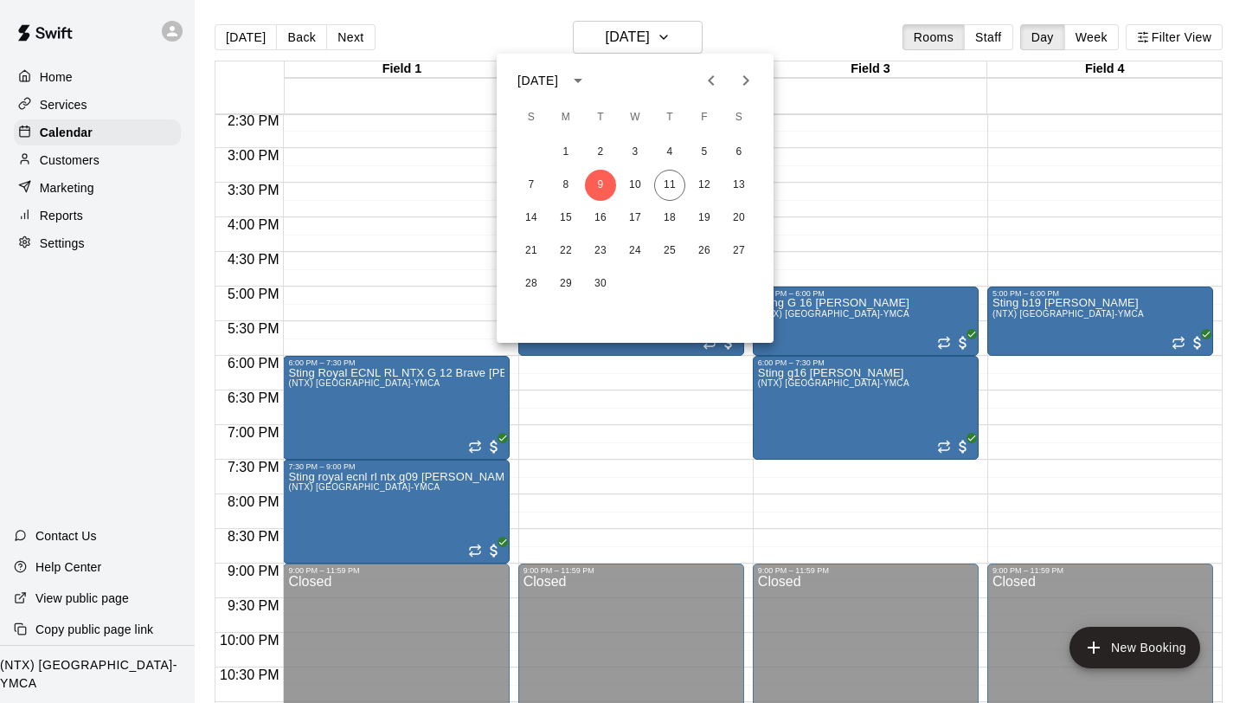
click at [815, 113] on div at bounding box center [623, 351] width 1246 height 703
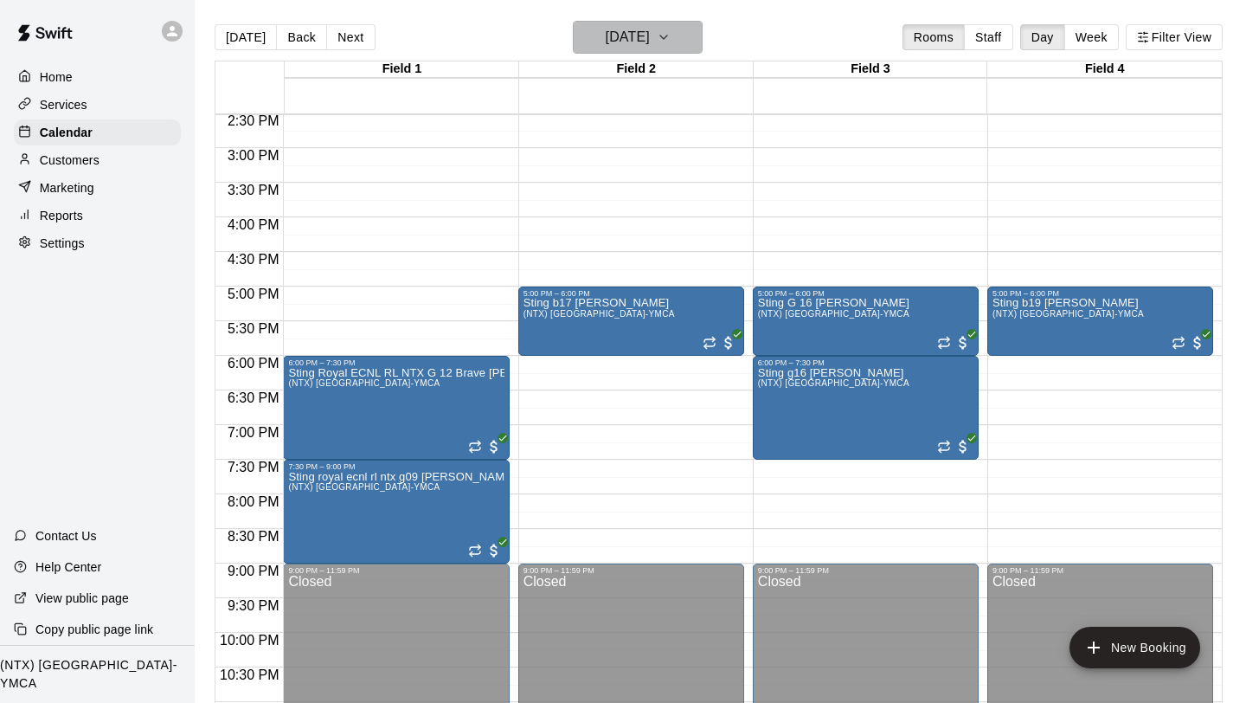
click at [671, 31] on icon "button" at bounding box center [664, 37] width 14 height 21
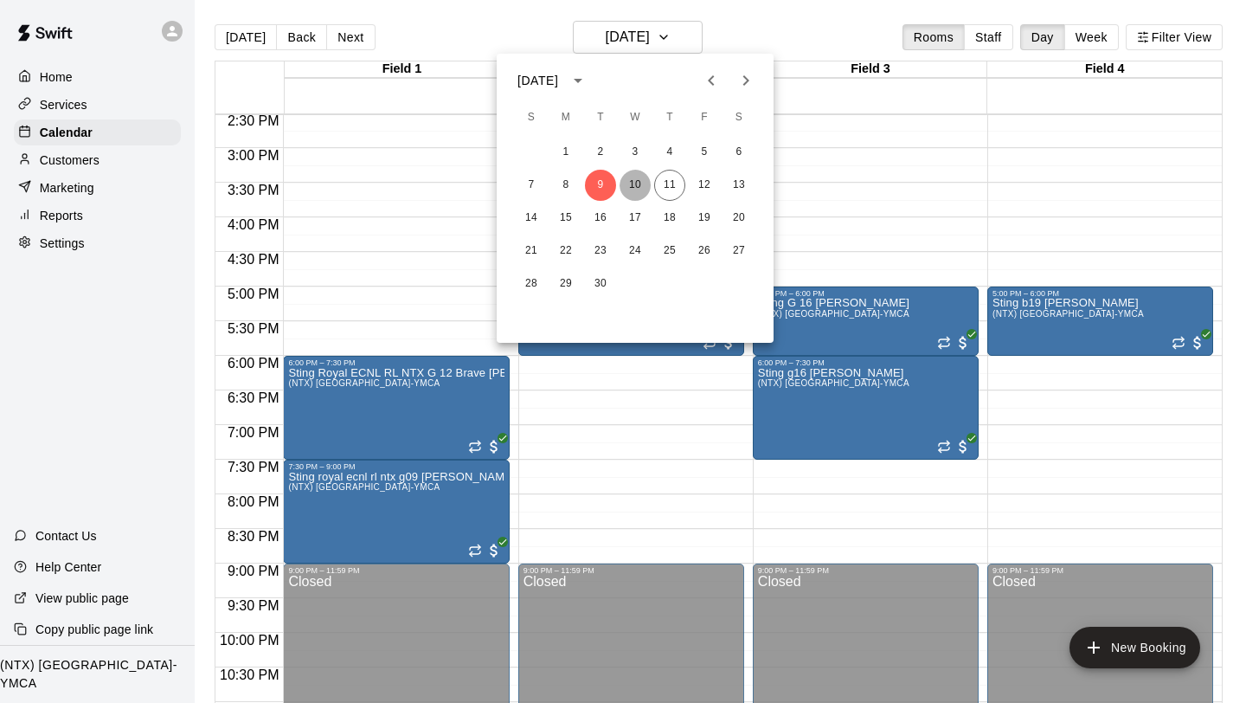
click at [637, 193] on button "10" at bounding box center [635, 185] width 31 height 31
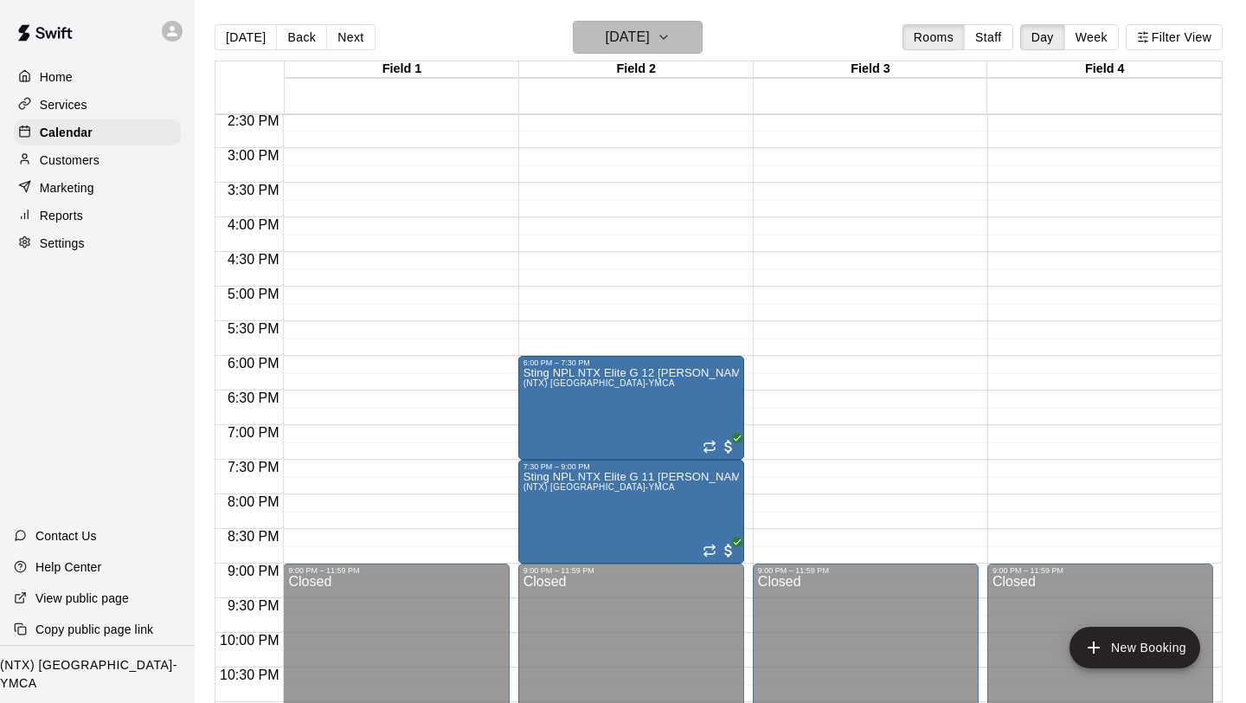
click at [671, 37] on icon "button" at bounding box center [664, 37] width 14 height 21
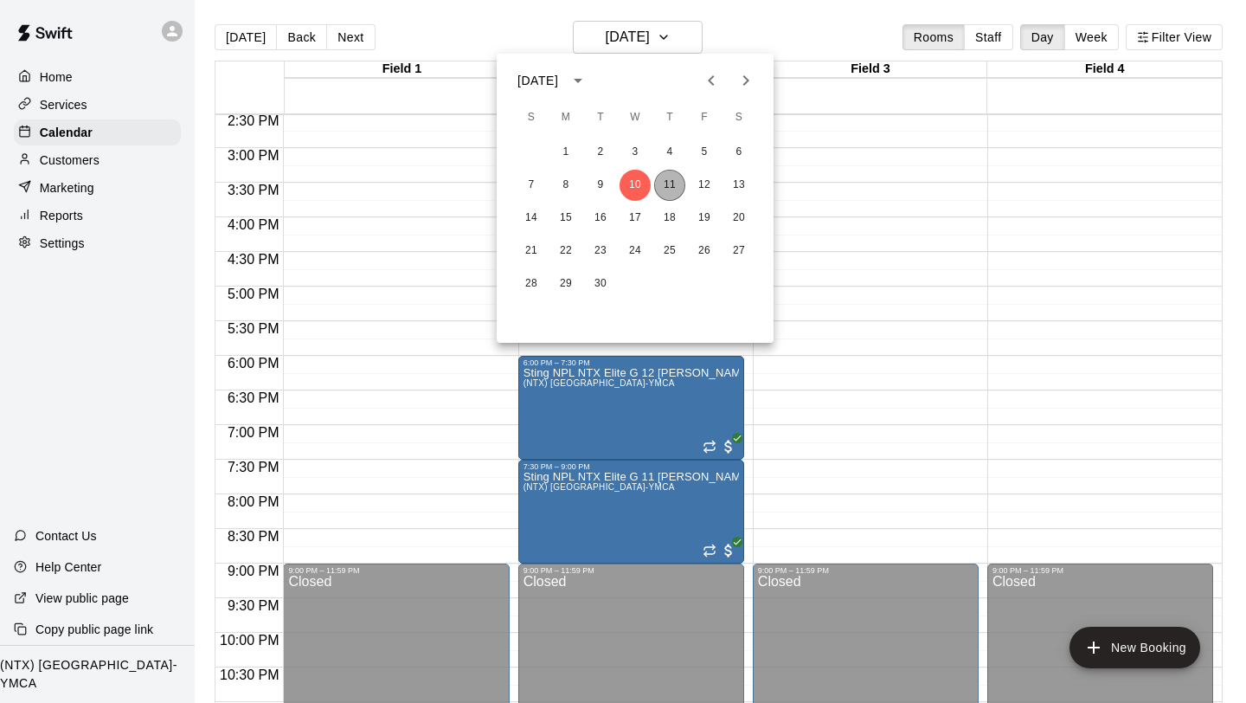
click at [665, 192] on button "11" at bounding box center [669, 185] width 31 height 31
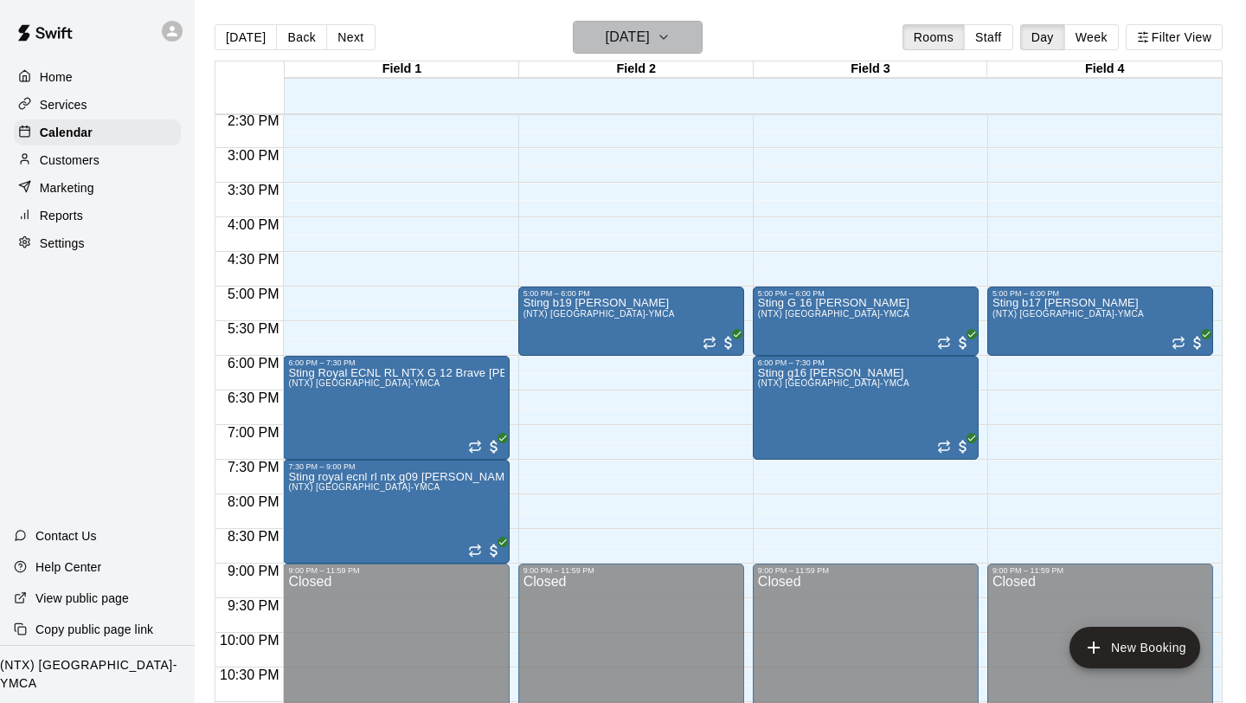
click at [671, 36] on icon "button" at bounding box center [664, 37] width 14 height 21
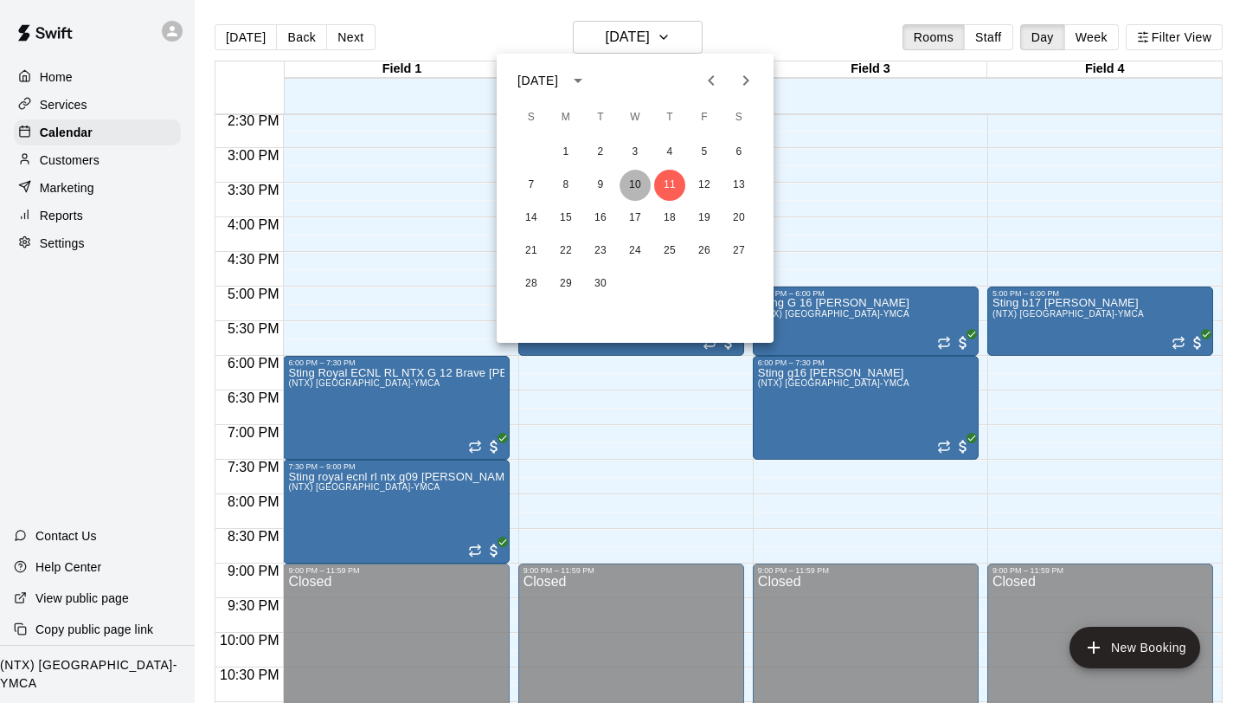
click at [639, 189] on button "10" at bounding box center [635, 185] width 31 height 31
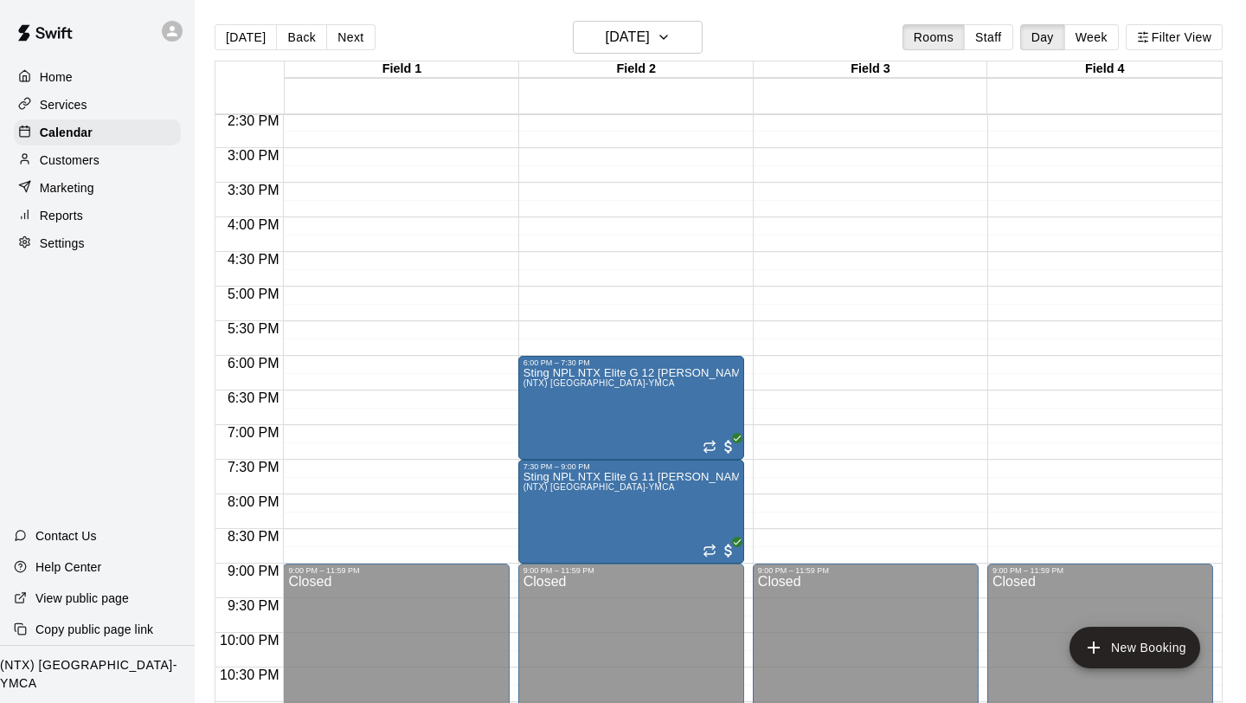
click at [166, 25] on icon at bounding box center [172, 31] width 16 height 16
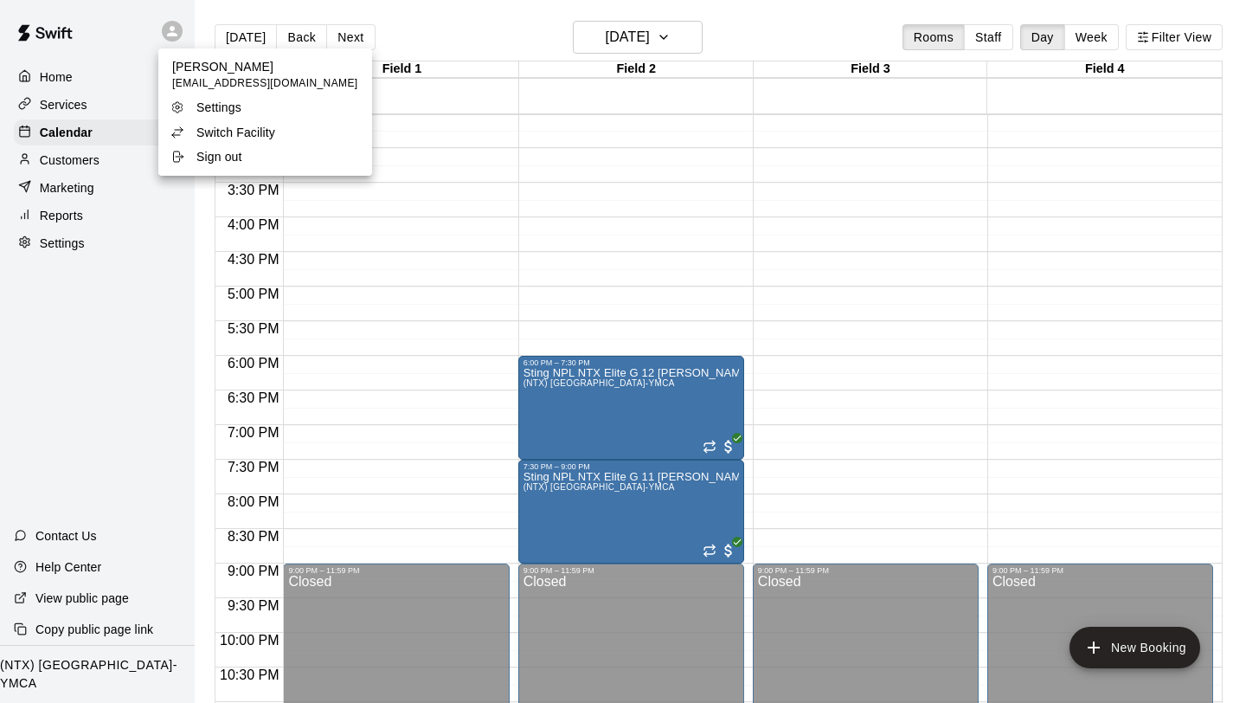
click at [228, 132] on p "Switch Facility" at bounding box center [235, 132] width 79 height 17
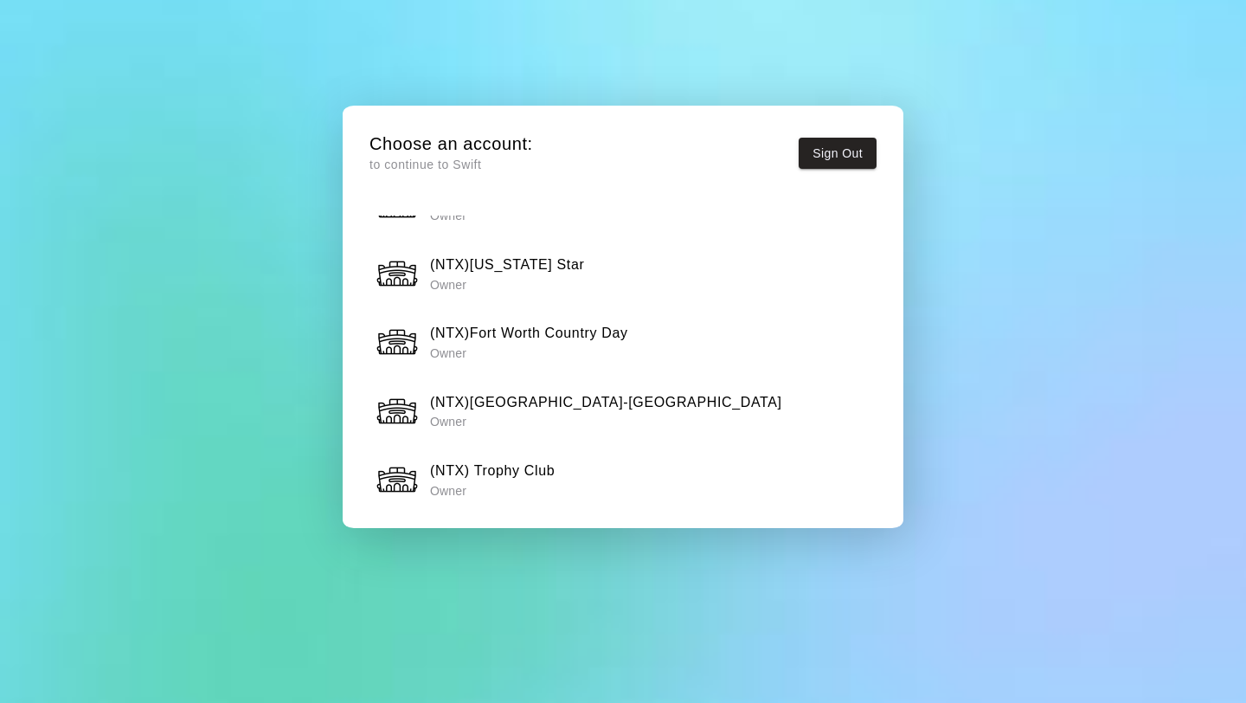
scroll to position [1354, 0]
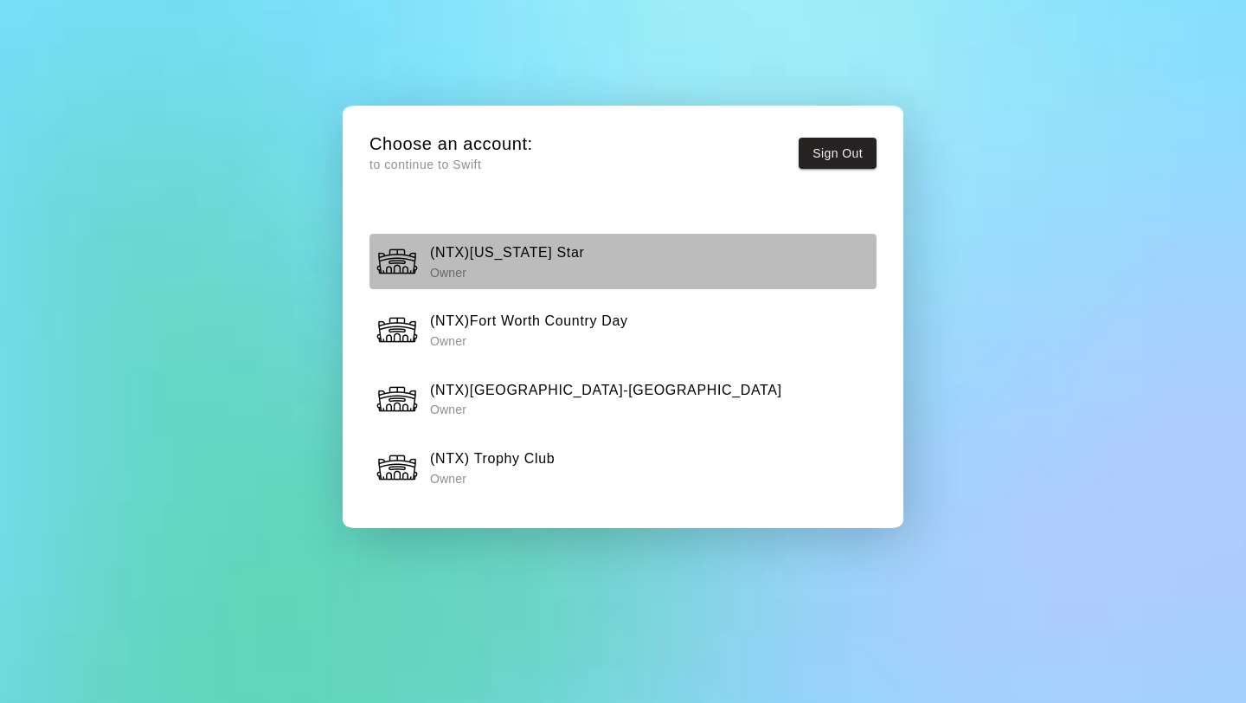
click at [502, 265] on p "Owner" at bounding box center [507, 272] width 154 height 17
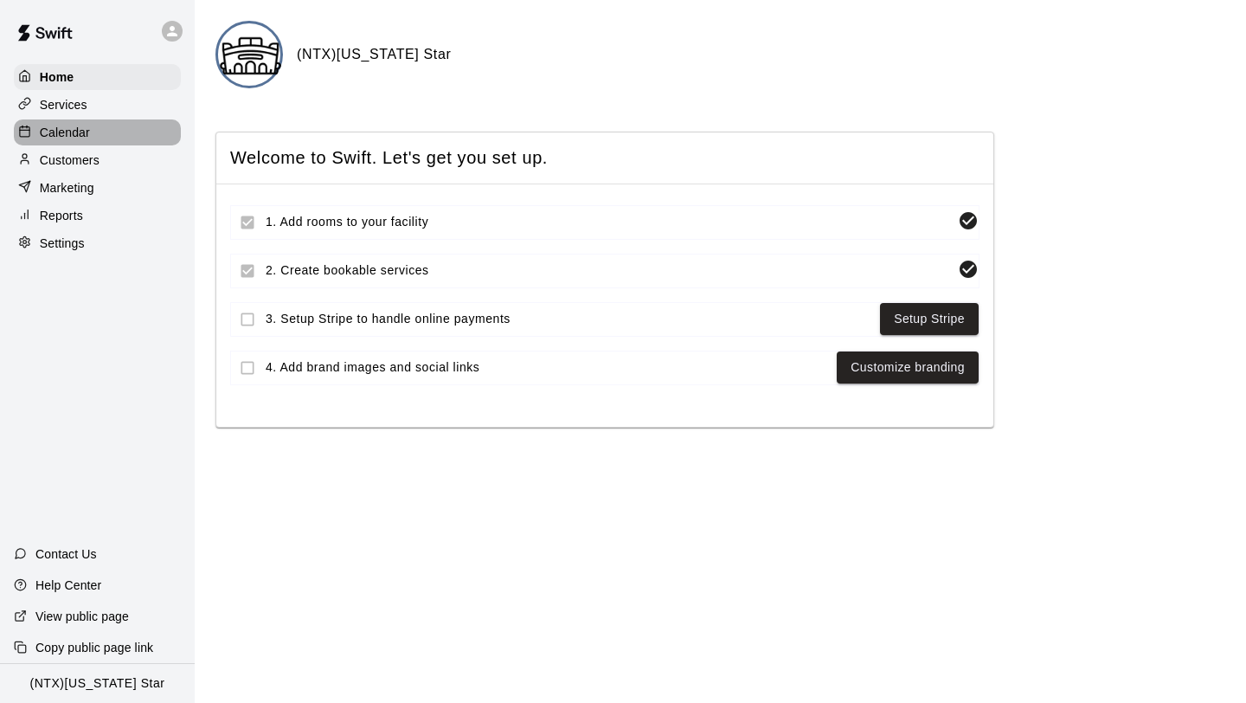
click at [62, 128] on p "Calendar" at bounding box center [65, 132] width 50 height 17
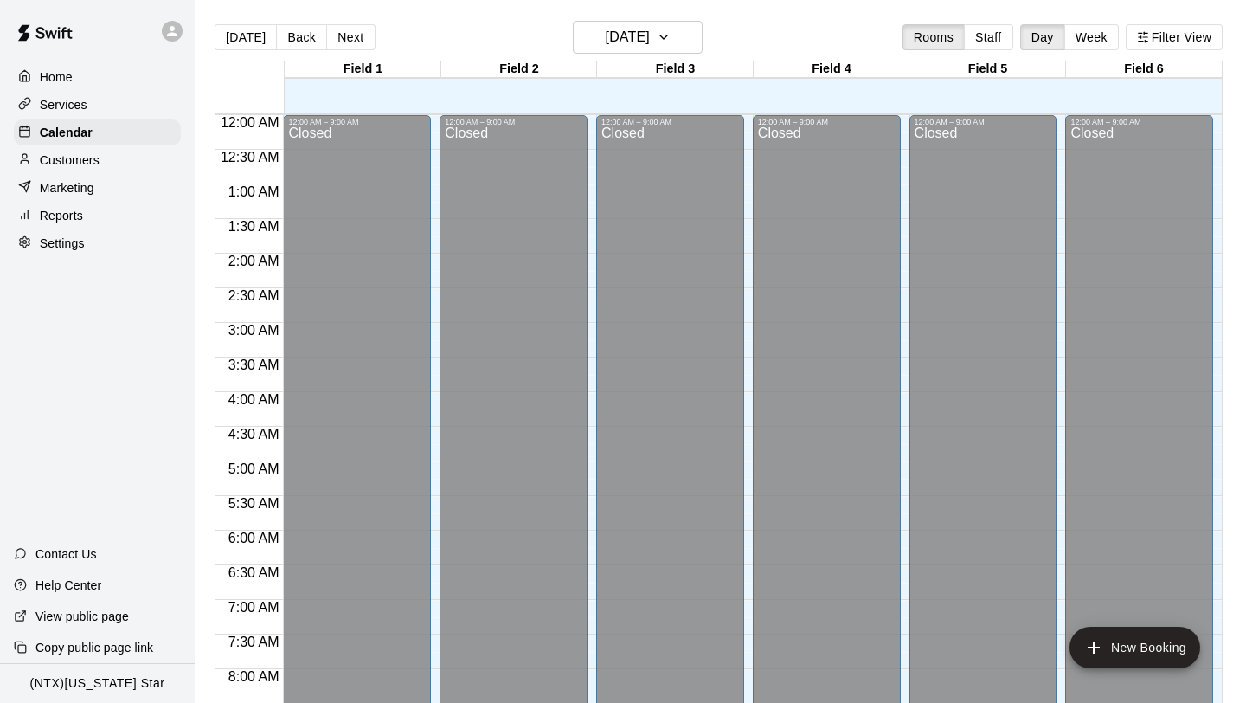
scroll to position [781, 0]
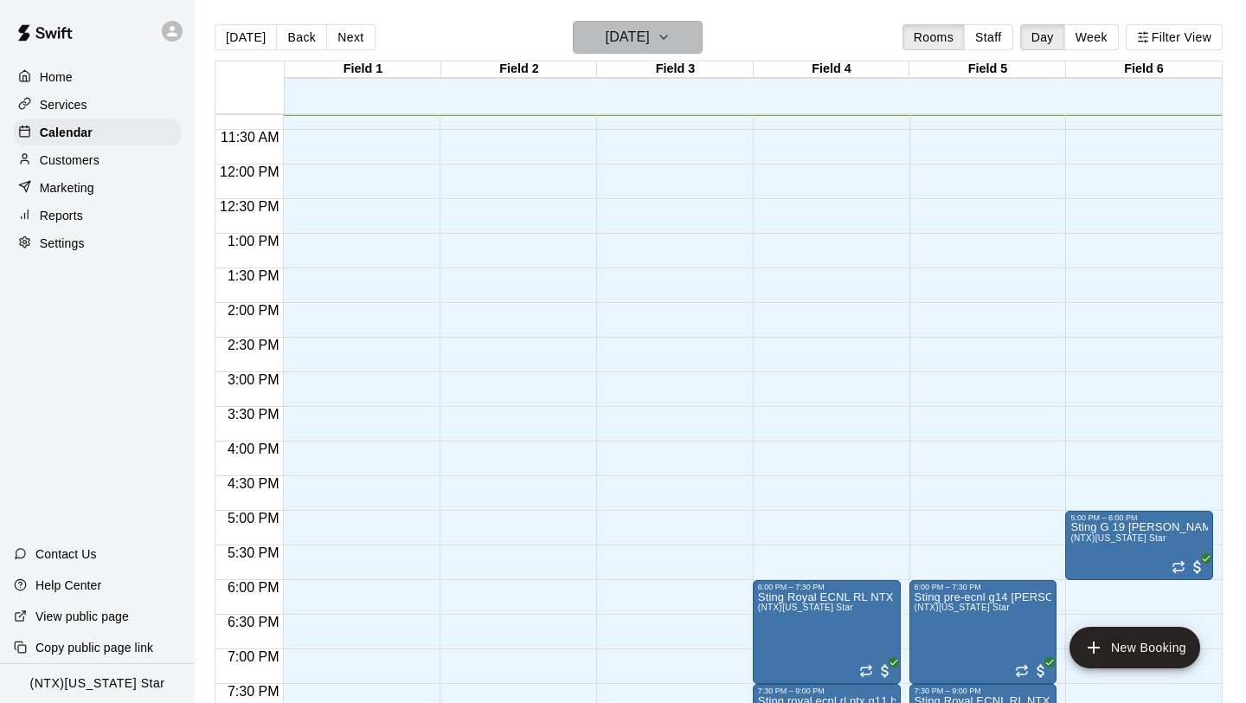
click at [692, 48] on button "[DATE]" at bounding box center [638, 37] width 130 height 33
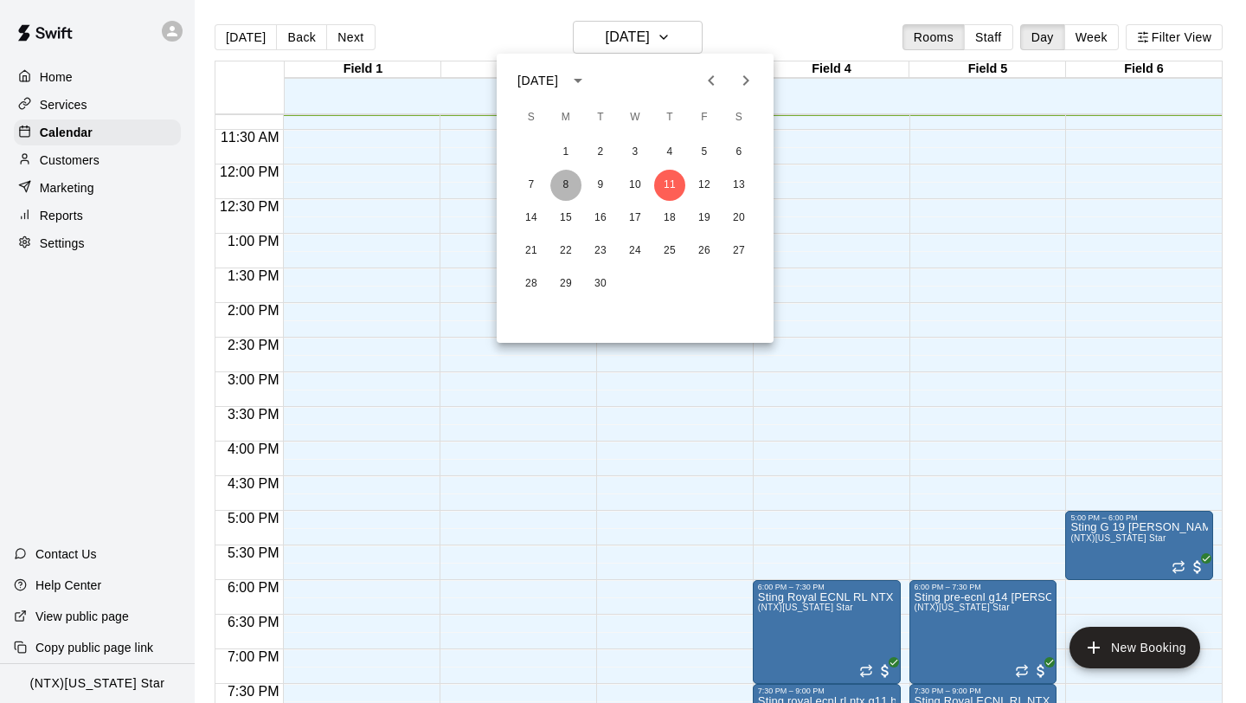
click at [562, 189] on button "8" at bounding box center [565, 185] width 31 height 31
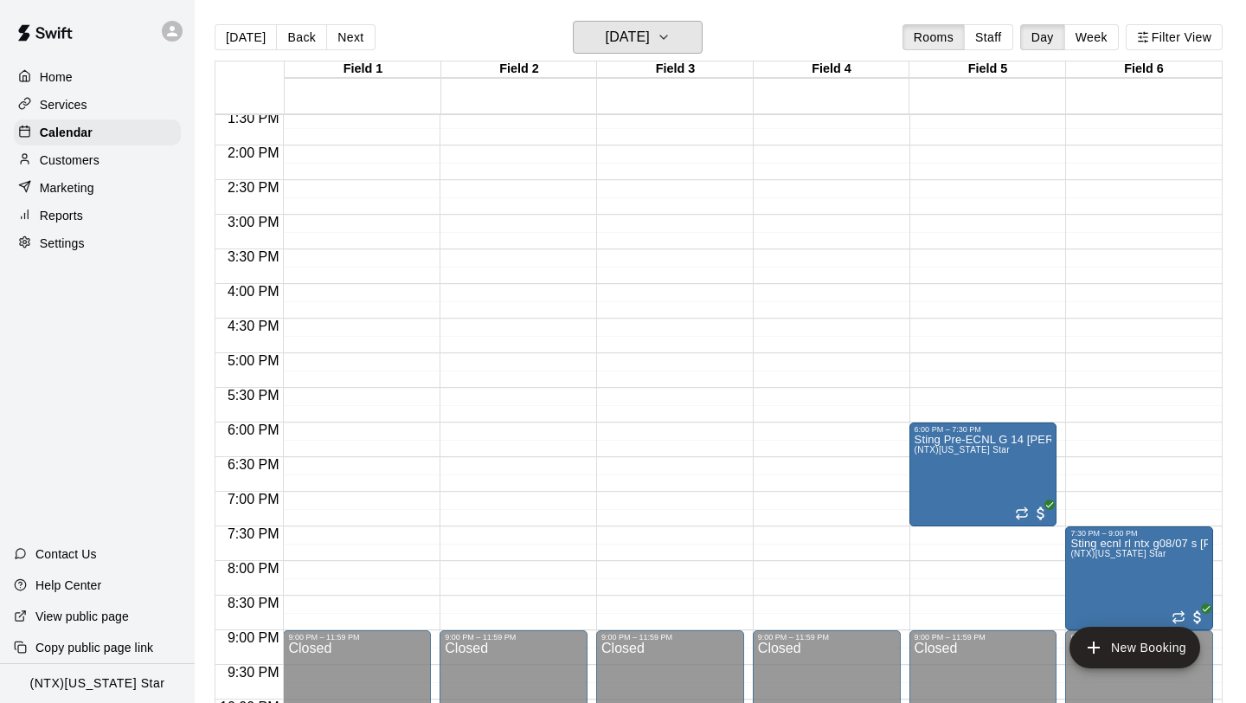
scroll to position [934, 0]
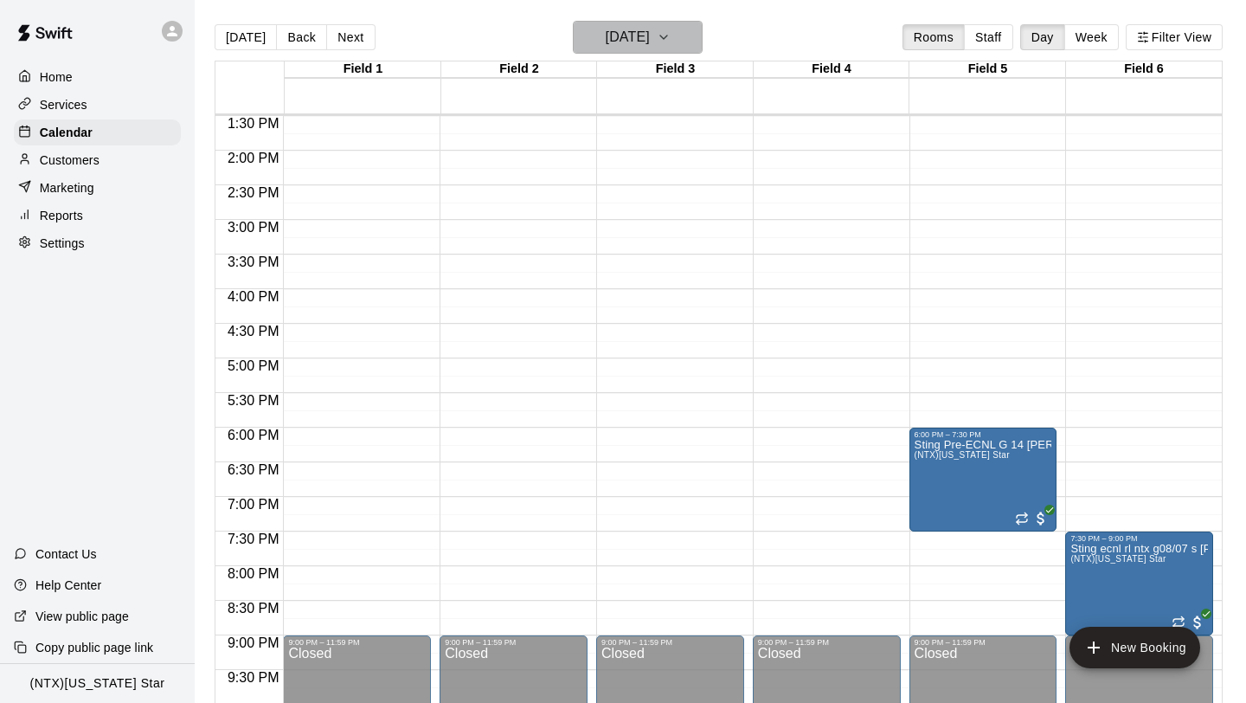
click at [688, 48] on button "[DATE]" at bounding box center [638, 37] width 130 height 33
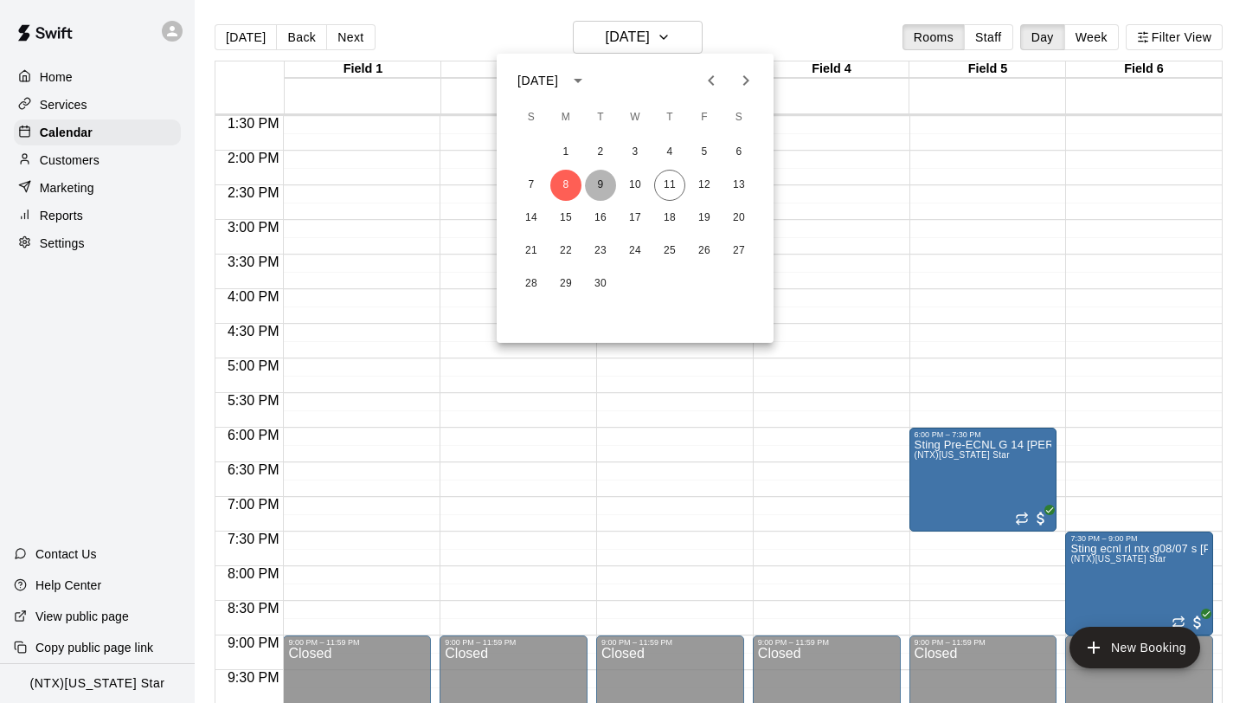
click at [600, 193] on button "9" at bounding box center [600, 185] width 31 height 31
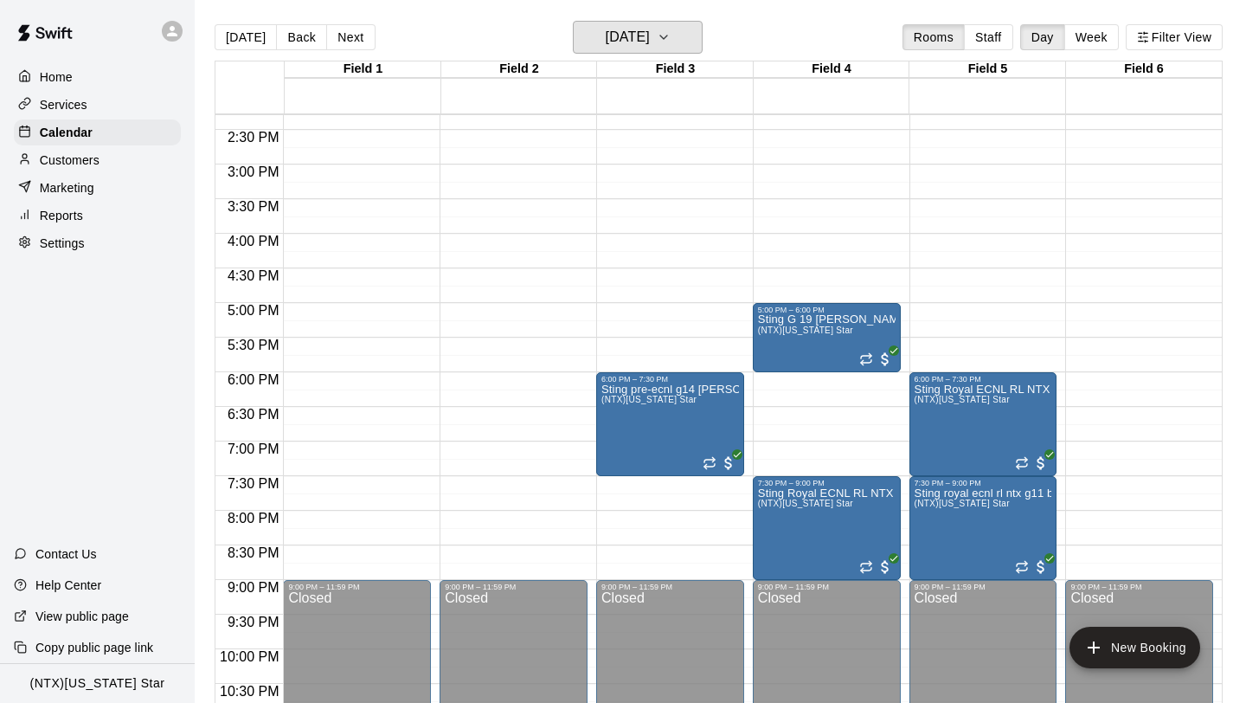
scroll to position [985, 0]
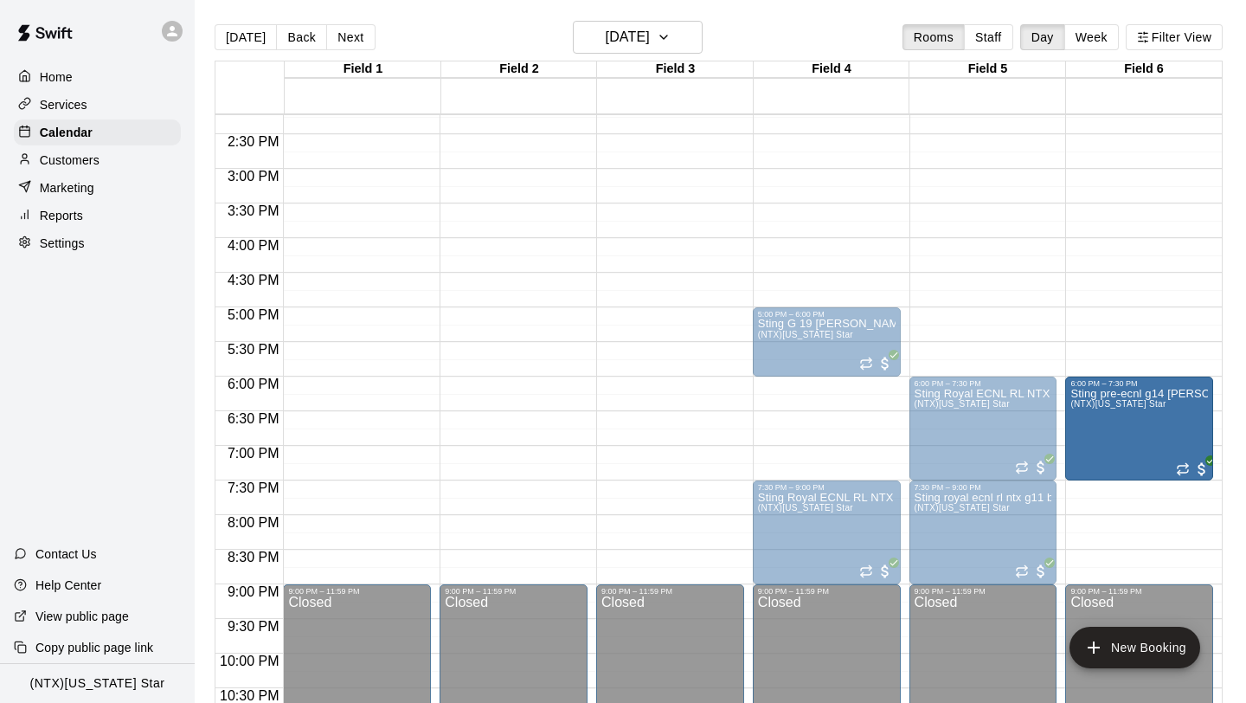
drag, startPoint x: 633, startPoint y: 427, endPoint x: 1140, endPoint y: 437, distance: 507.2
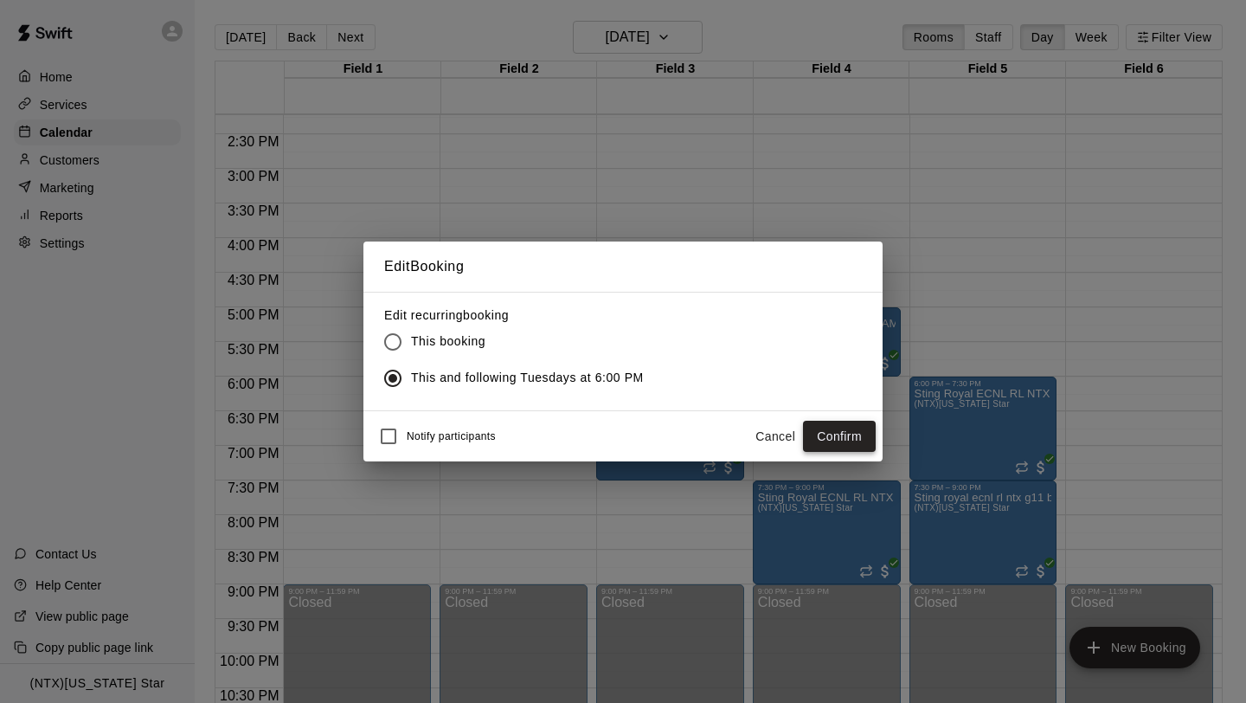
click at [830, 440] on button "Confirm" at bounding box center [839, 437] width 73 height 32
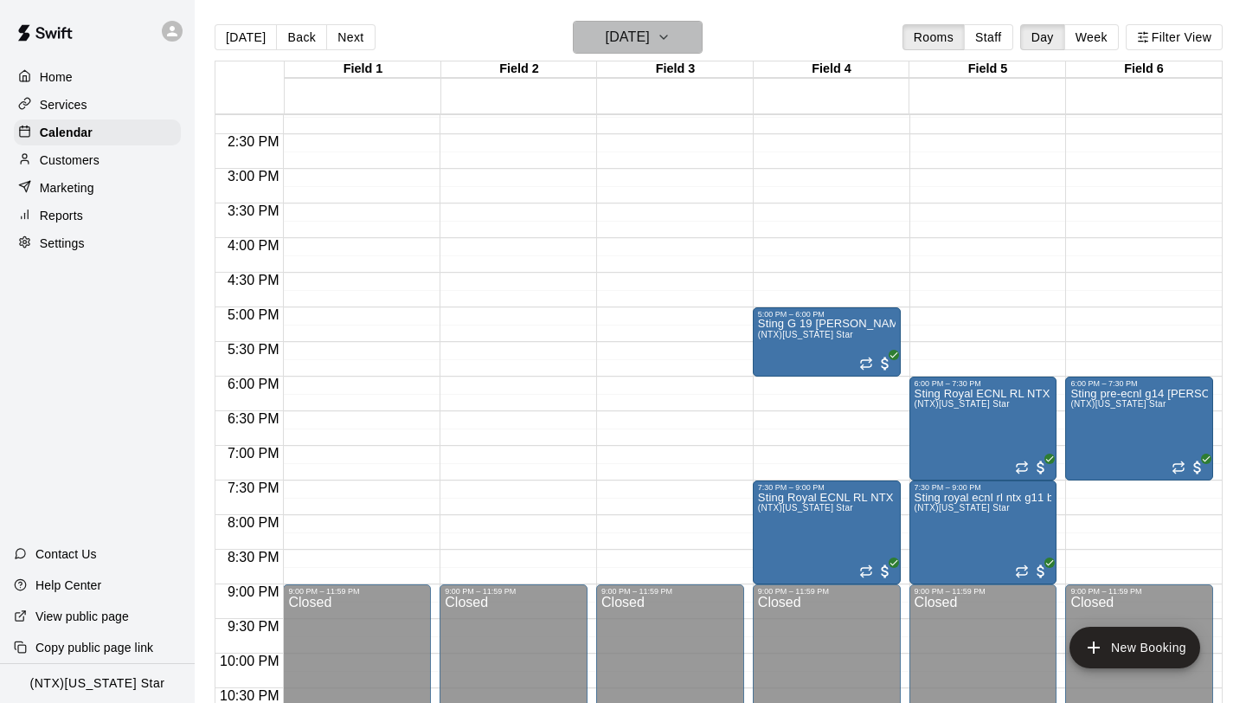
click at [671, 31] on icon "button" at bounding box center [664, 37] width 14 height 21
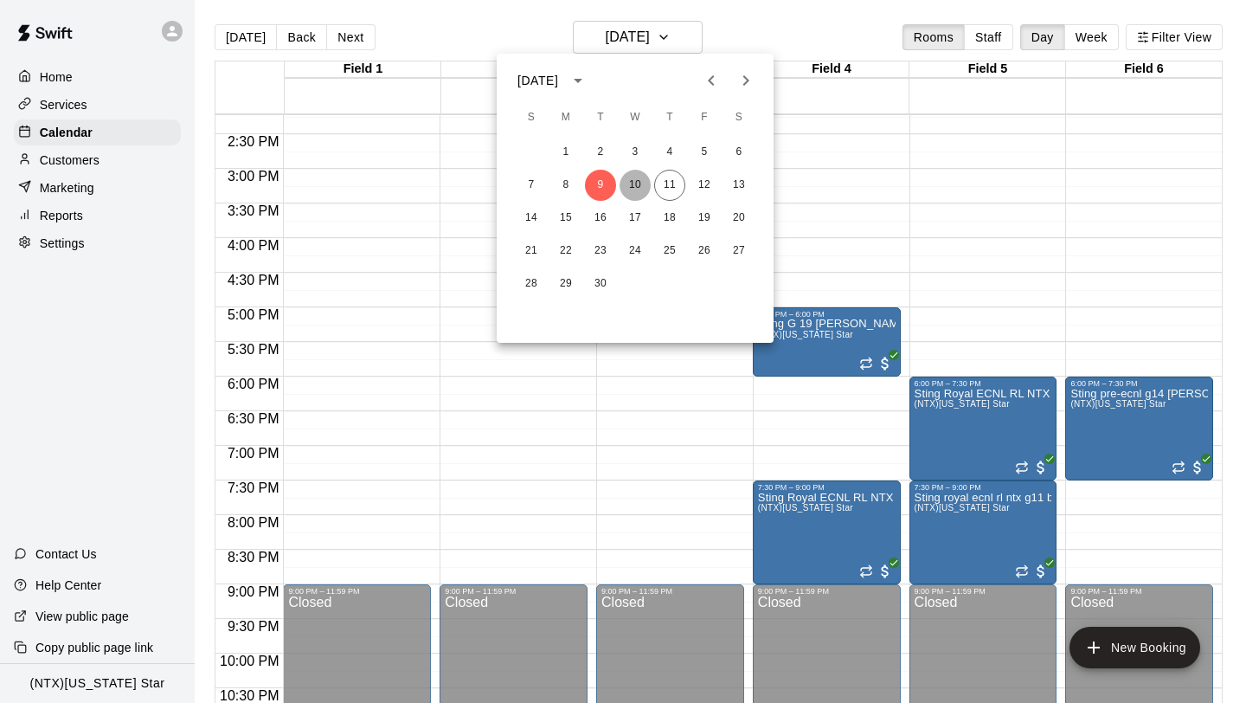
click at [633, 188] on button "10" at bounding box center [635, 185] width 31 height 31
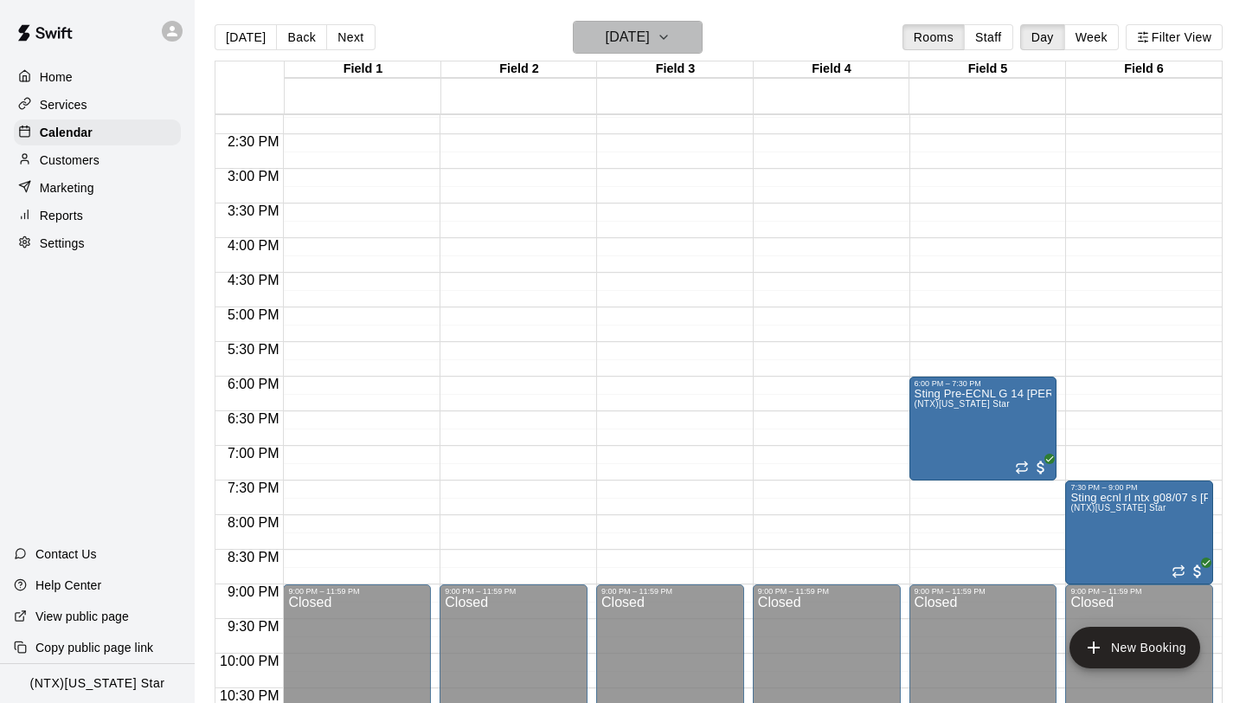
click at [671, 39] on icon "button" at bounding box center [664, 37] width 14 height 21
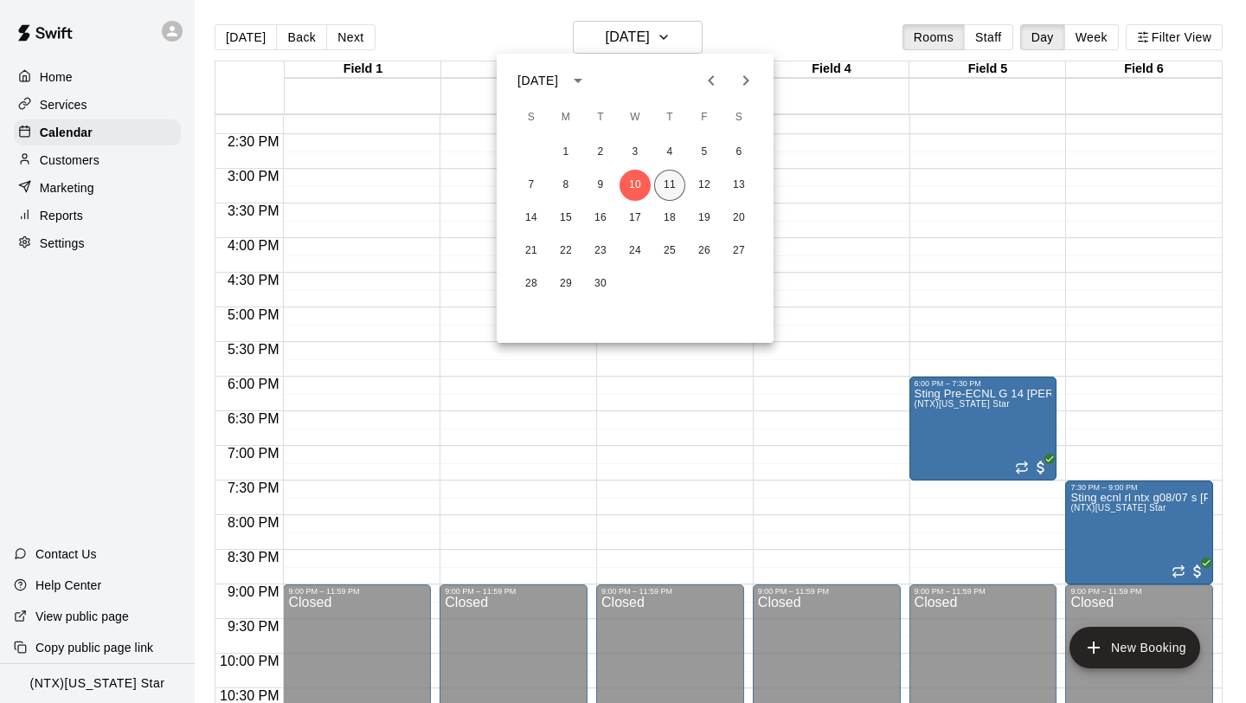
click at [671, 179] on button "11" at bounding box center [669, 185] width 31 height 31
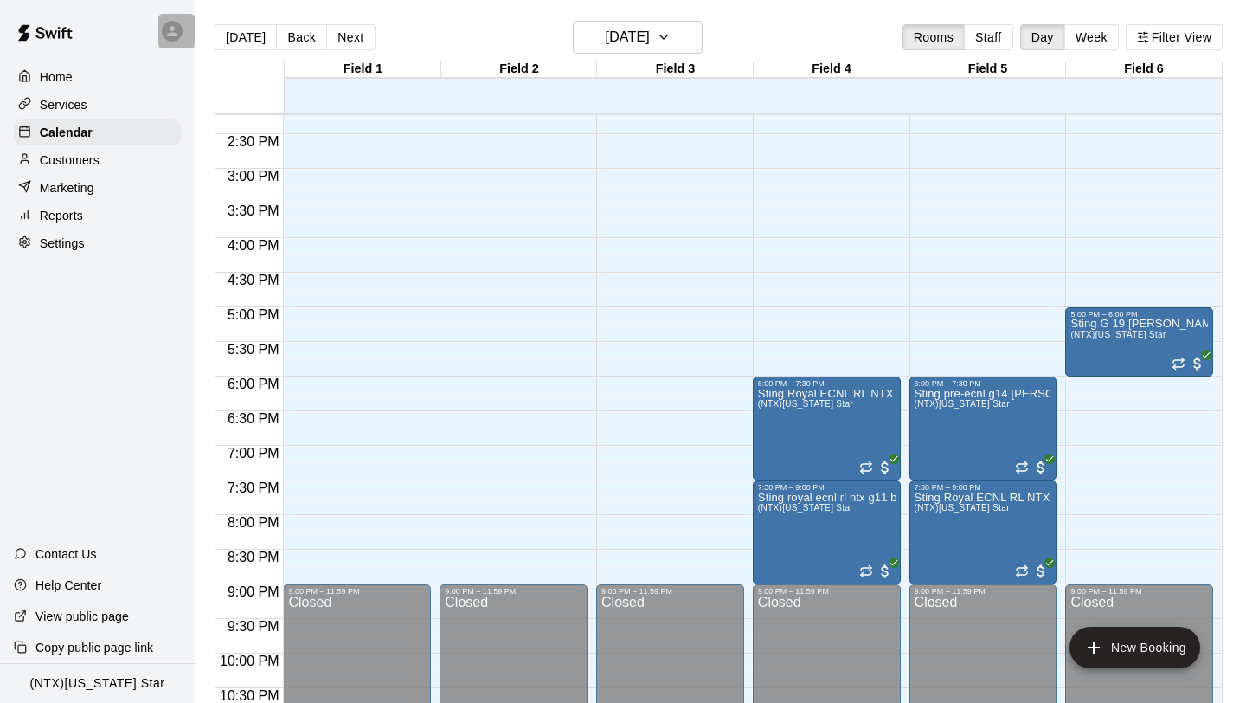
click at [169, 30] on icon at bounding box center [172, 31] width 16 height 16
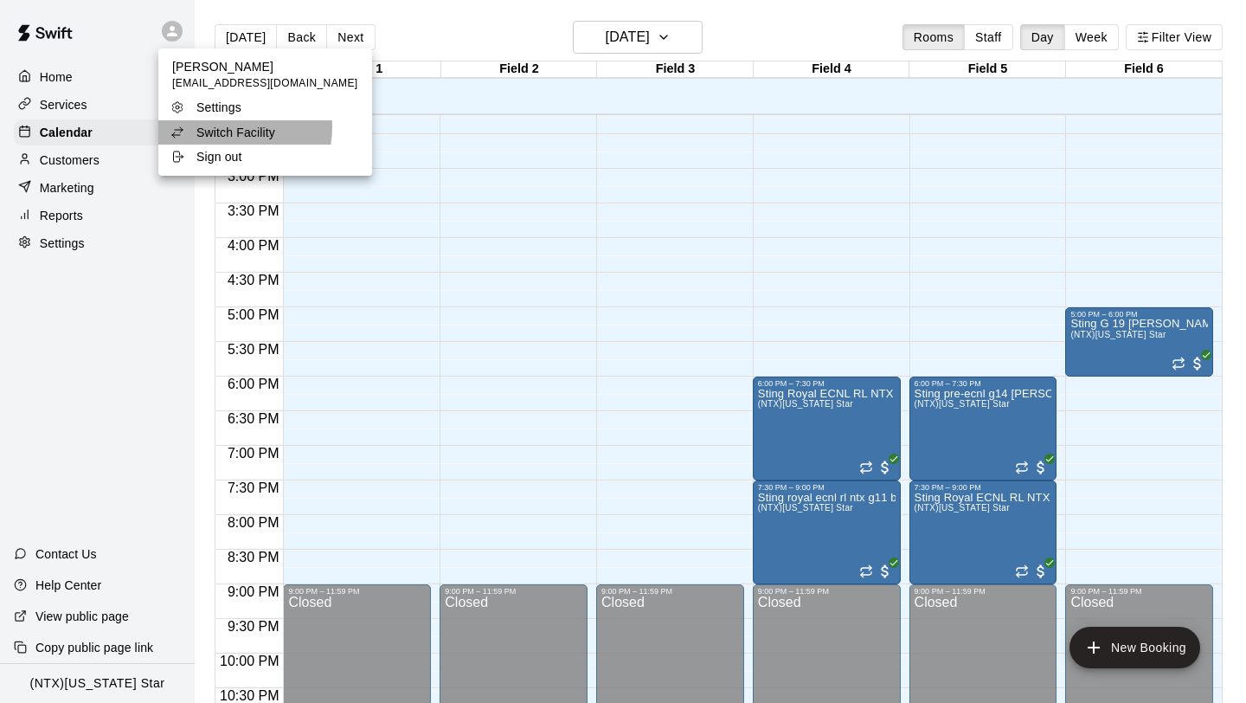
click at [222, 127] on p "Switch Facility" at bounding box center [235, 132] width 79 height 17
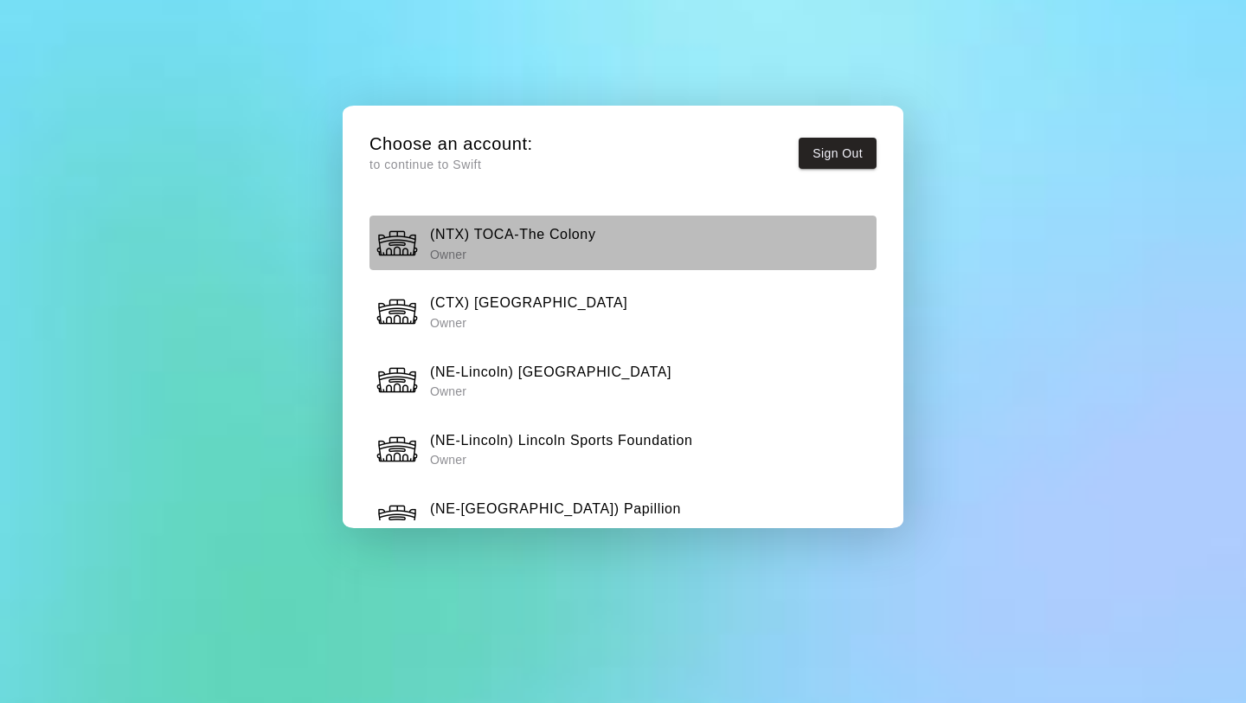
click at [528, 260] on p "Owner" at bounding box center [513, 254] width 166 height 17
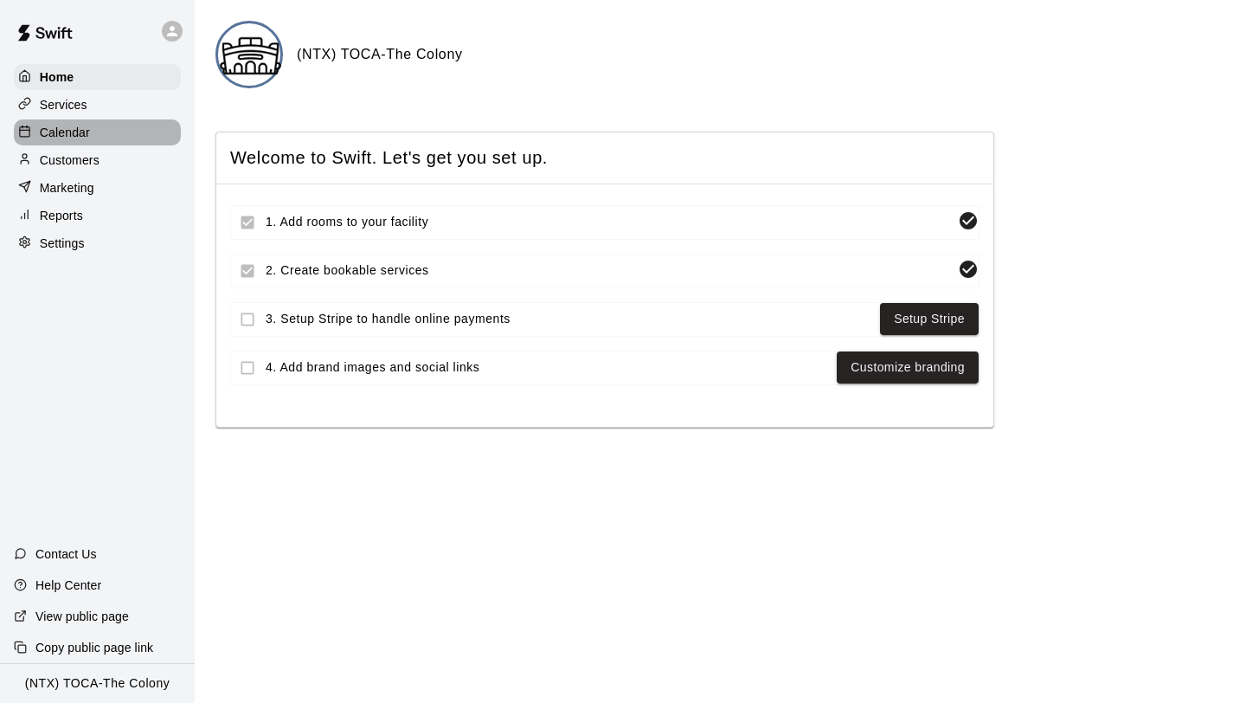
click at [62, 138] on p "Calendar" at bounding box center [65, 132] width 50 height 17
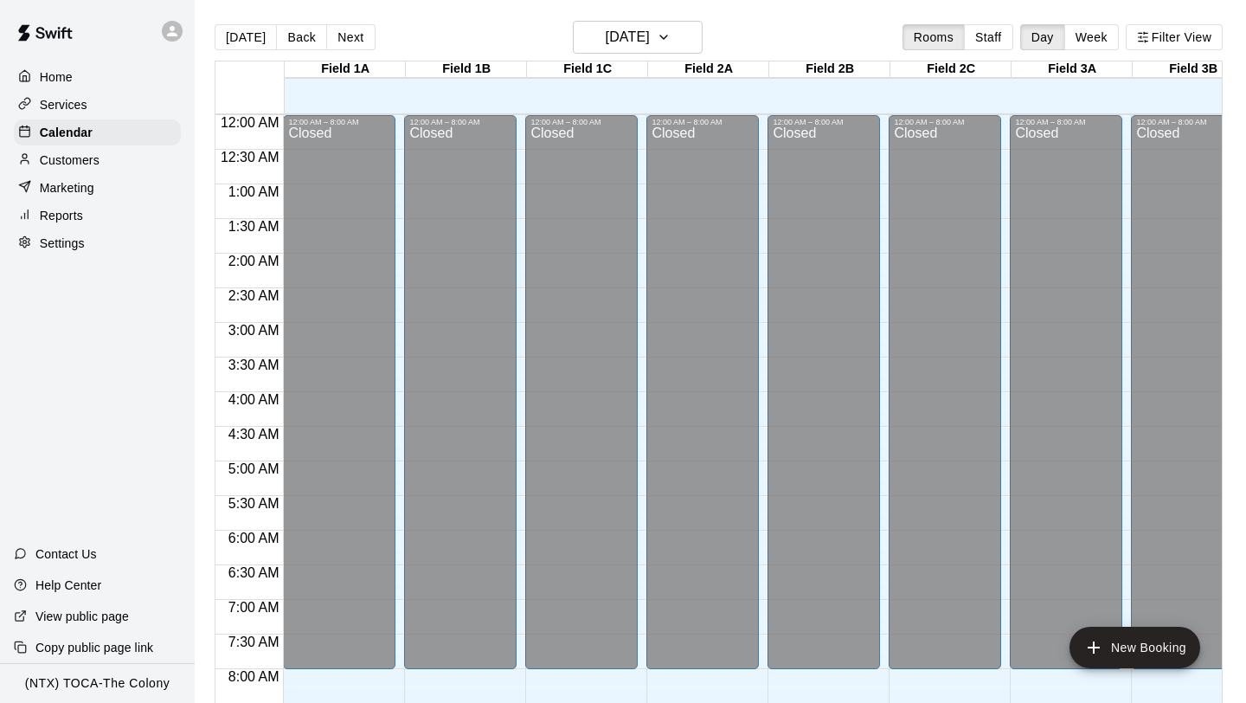
scroll to position [788, 0]
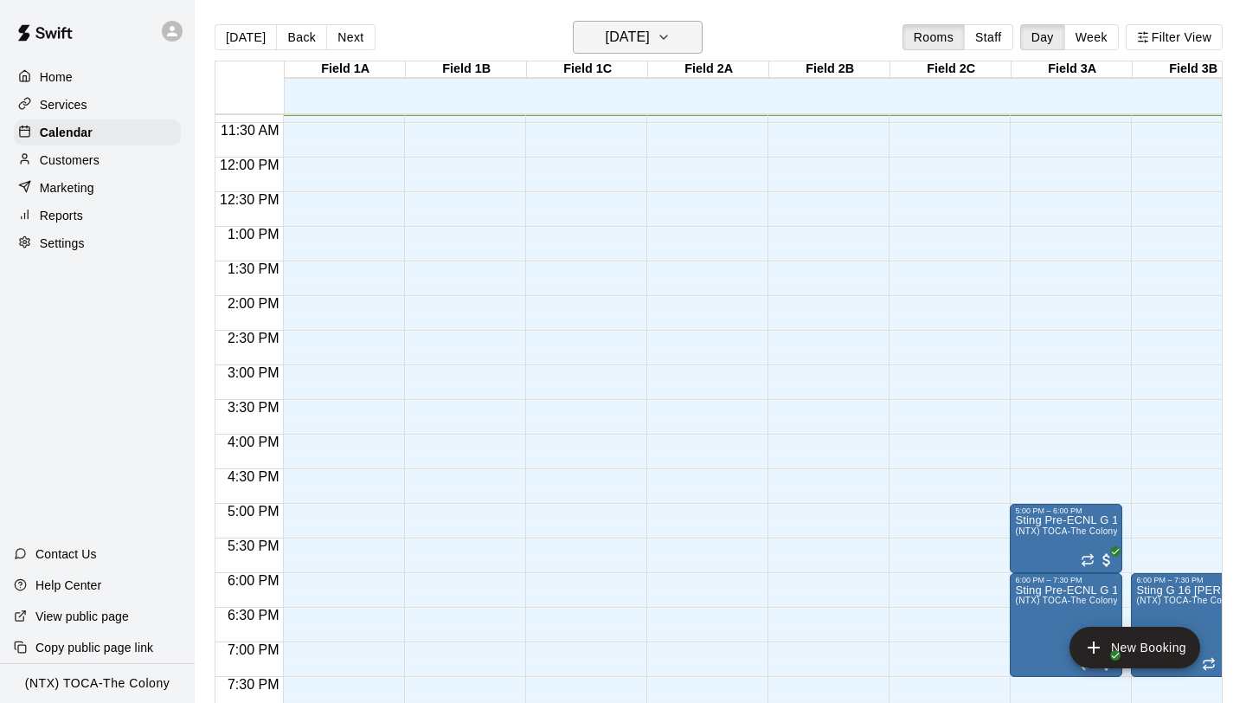
click at [671, 43] on icon "button" at bounding box center [664, 37] width 14 height 21
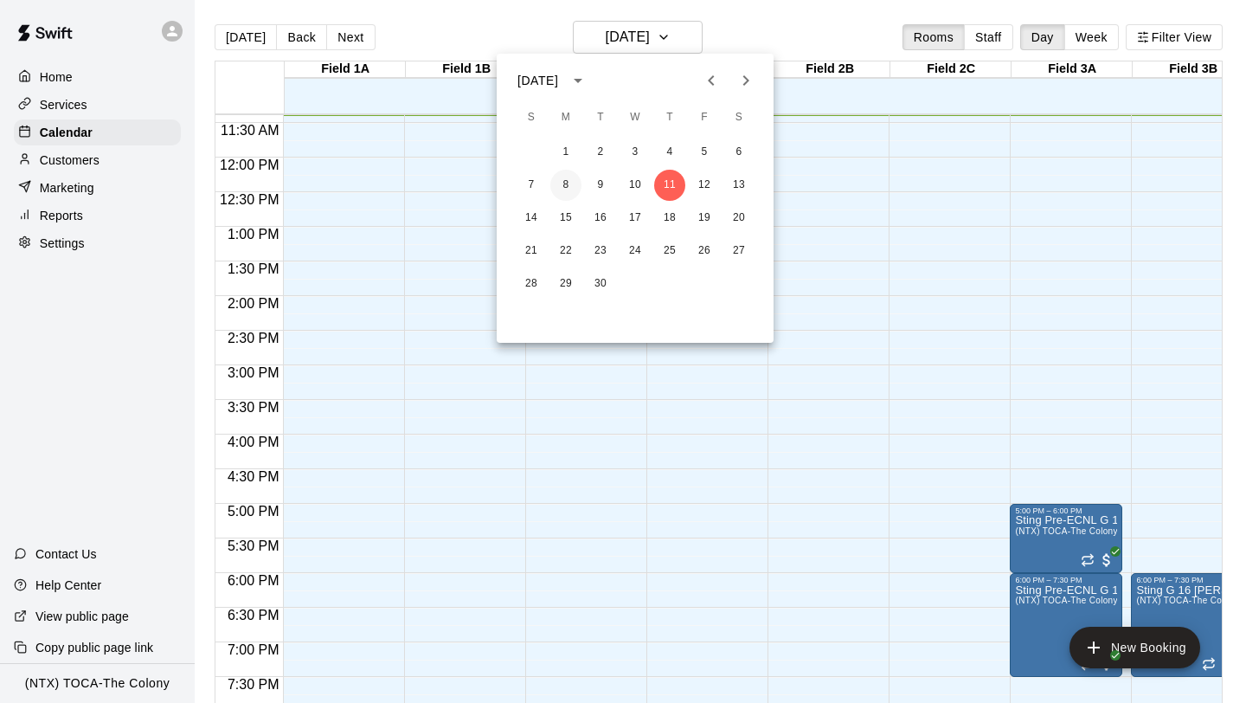
click at [566, 181] on button "8" at bounding box center [565, 185] width 31 height 31
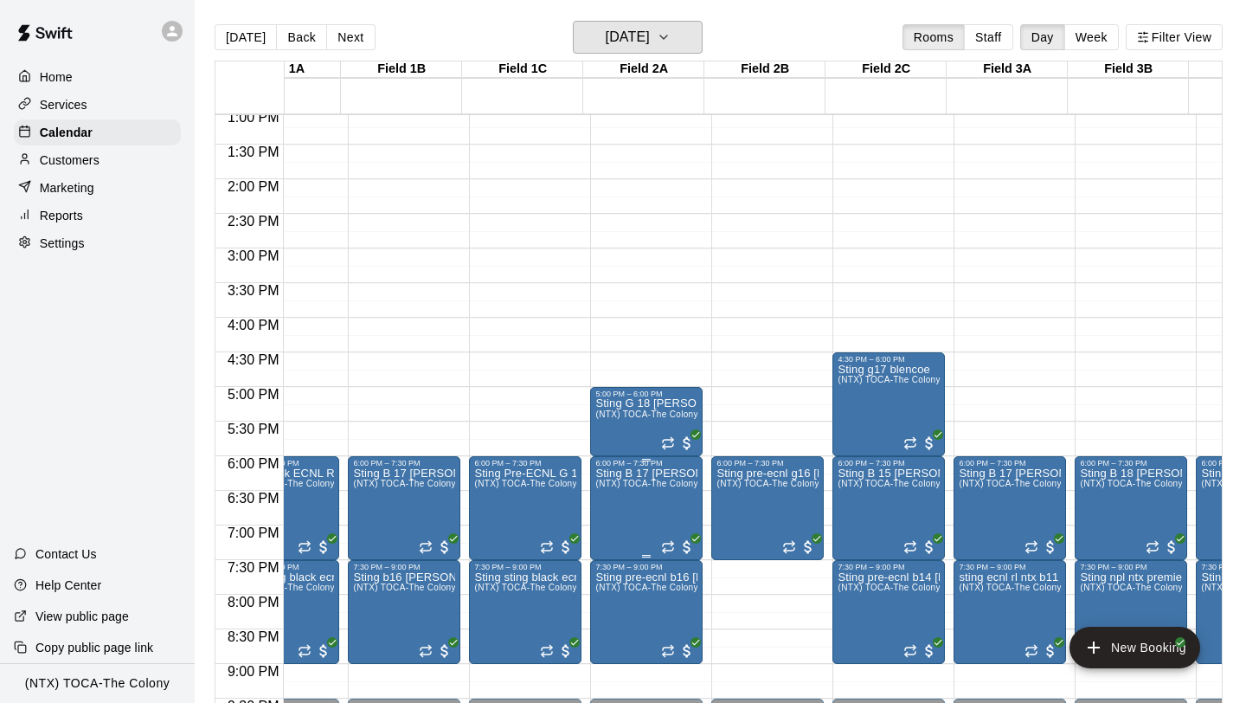
scroll to position [0, 0]
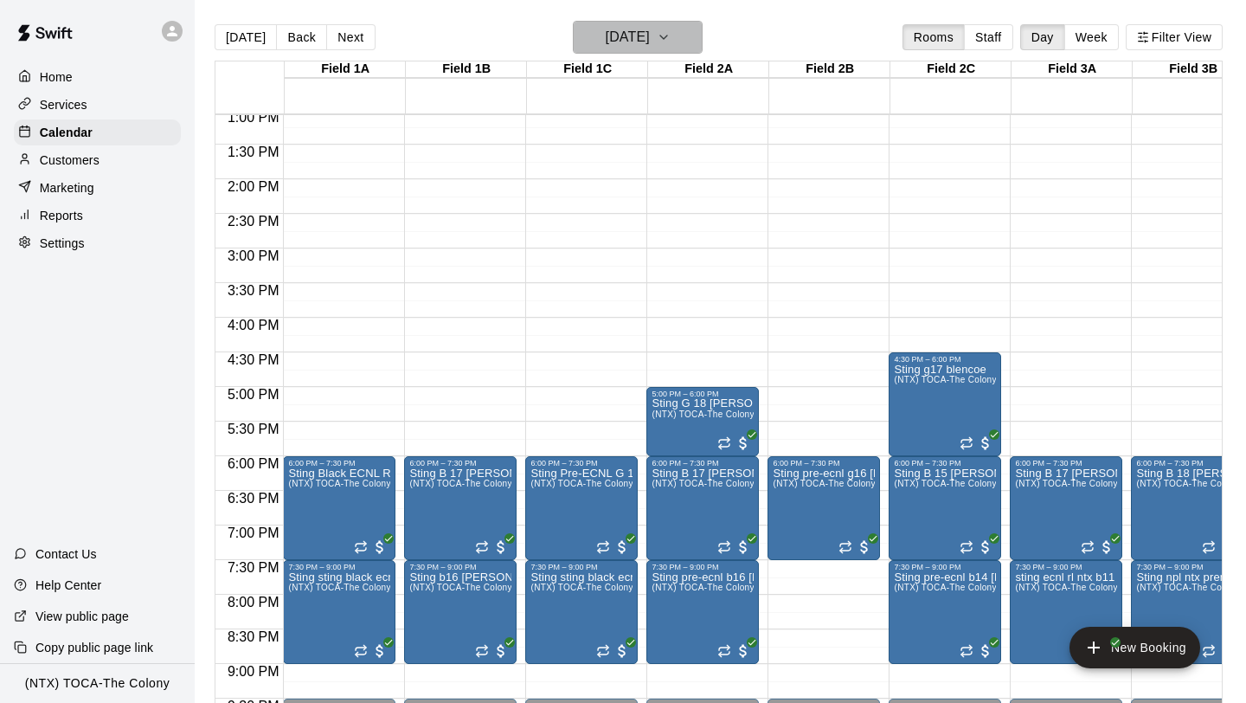
click at [671, 42] on icon "button" at bounding box center [664, 37] width 14 height 21
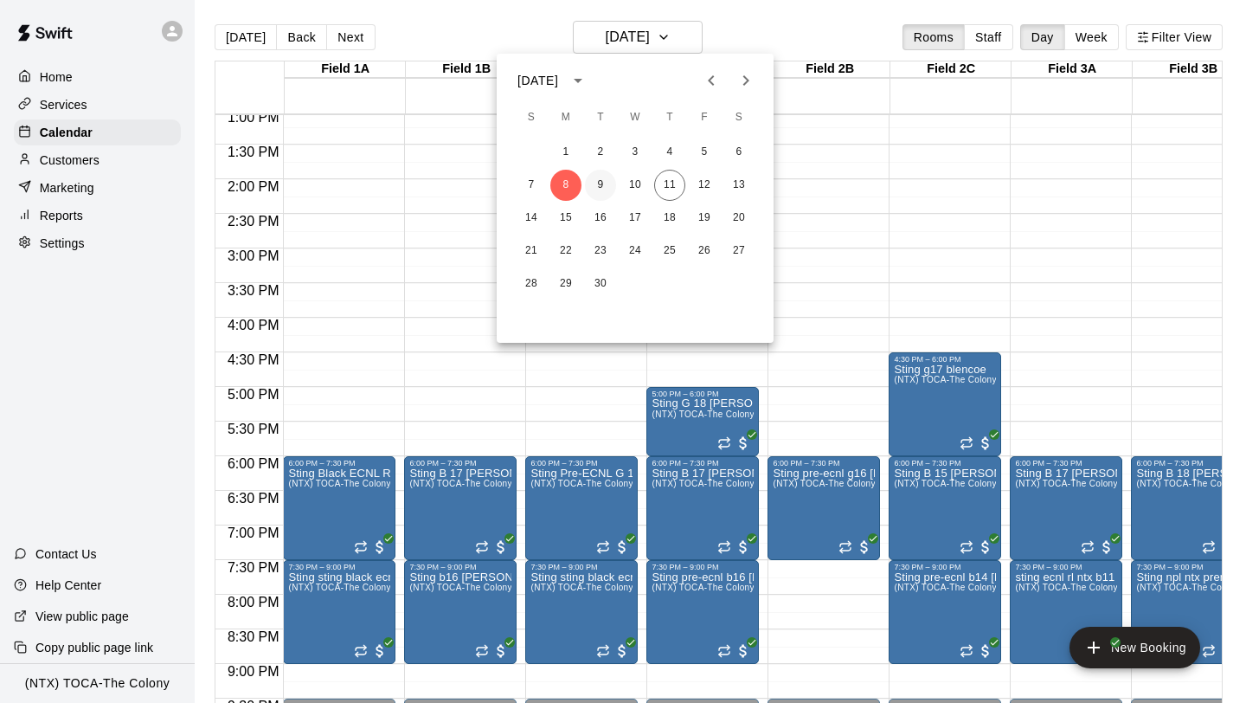
click at [601, 182] on button "9" at bounding box center [600, 185] width 31 height 31
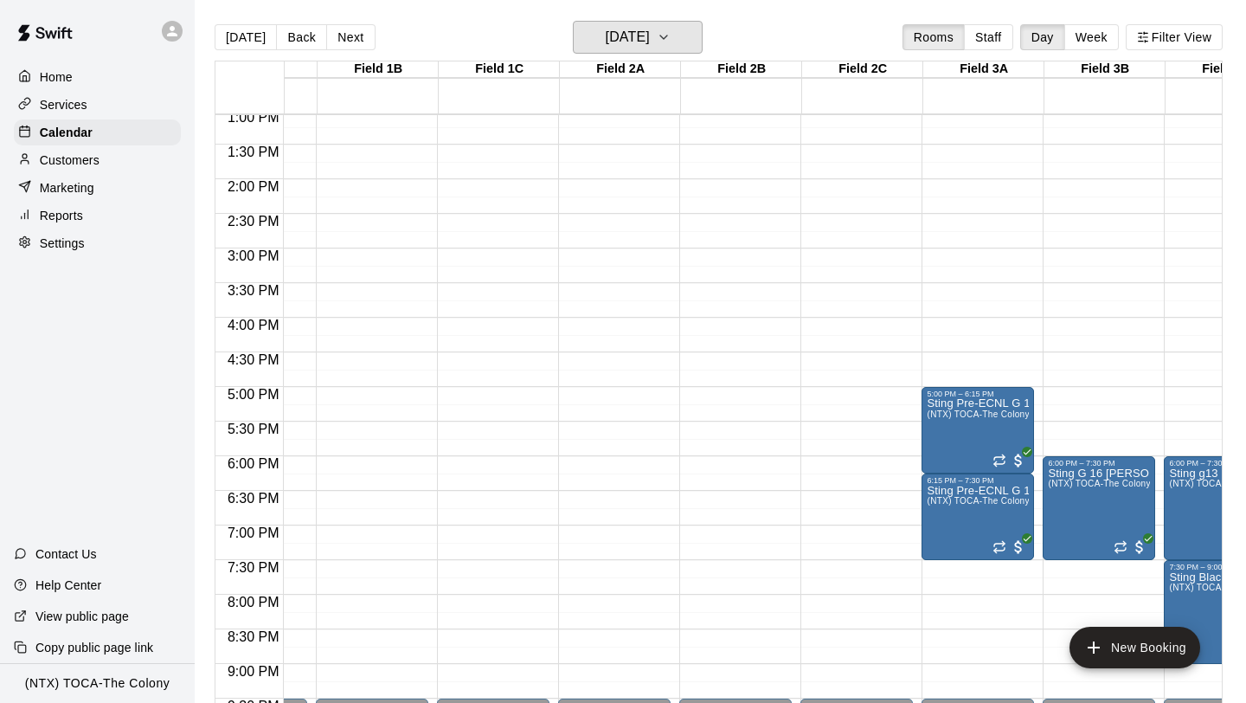
scroll to position [0, 147]
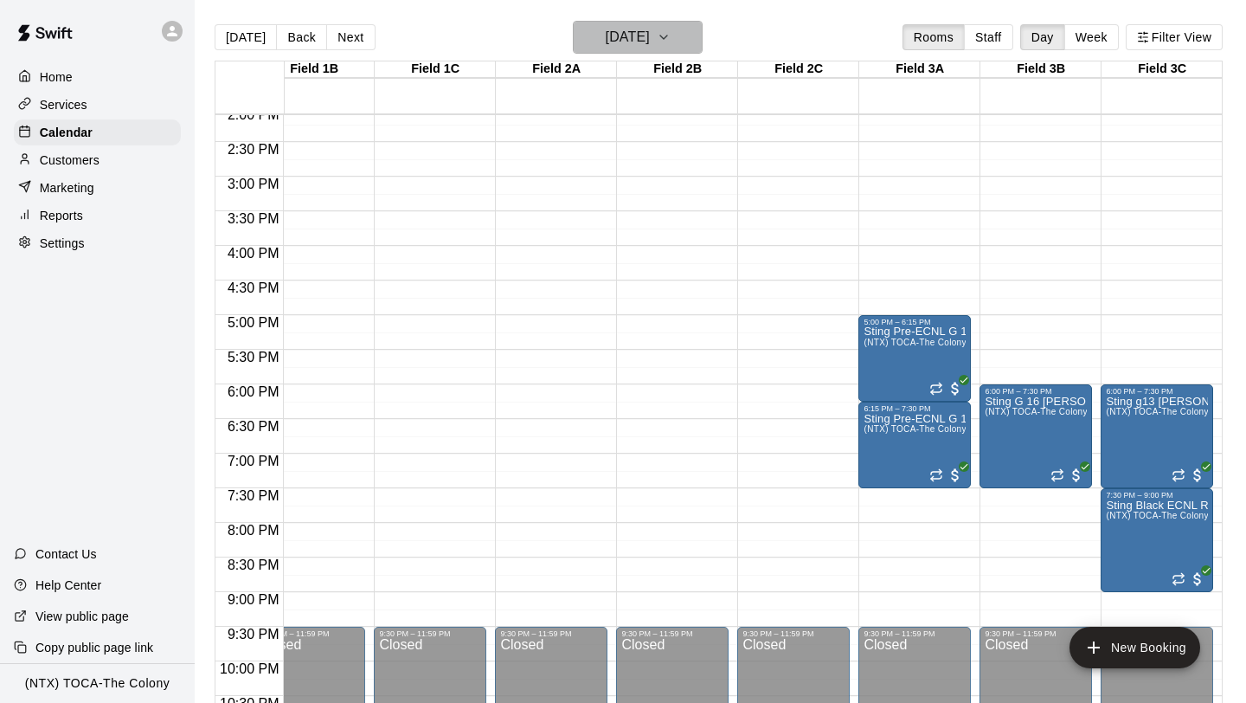
click at [671, 45] on icon "button" at bounding box center [664, 37] width 14 height 21
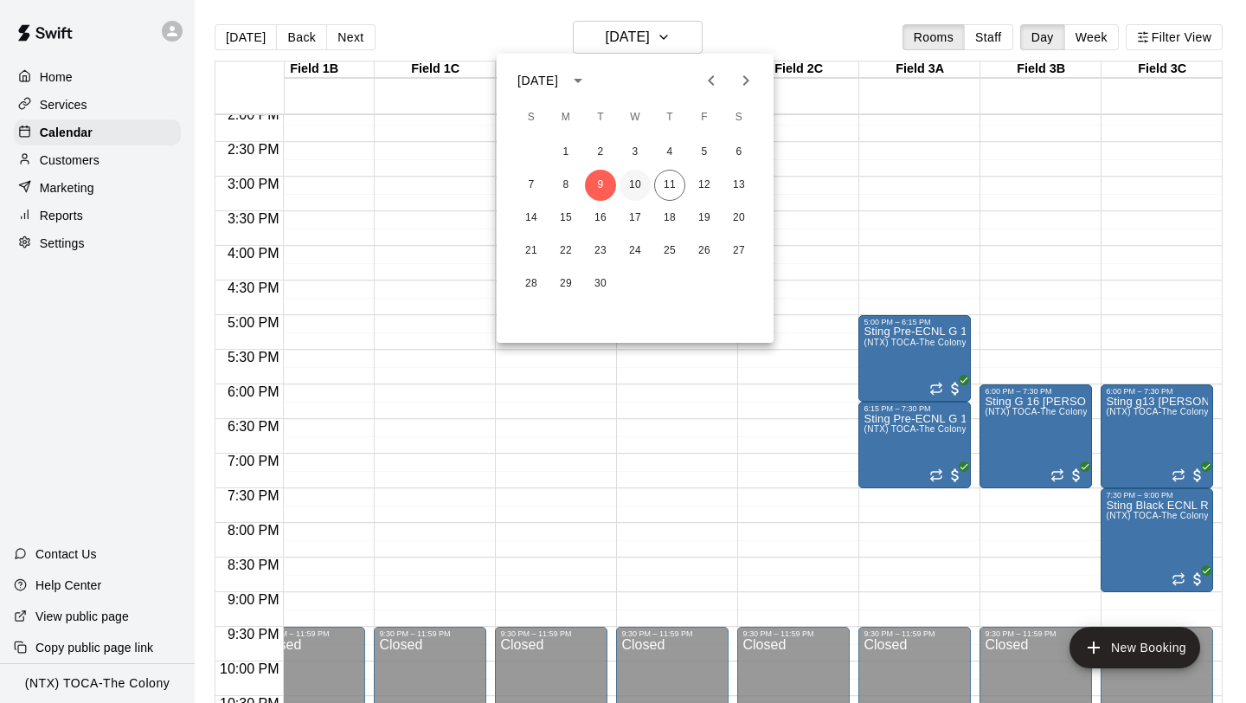
click at [638, 175] on button "10" at bounding box center [635, 185] width 31 height 31
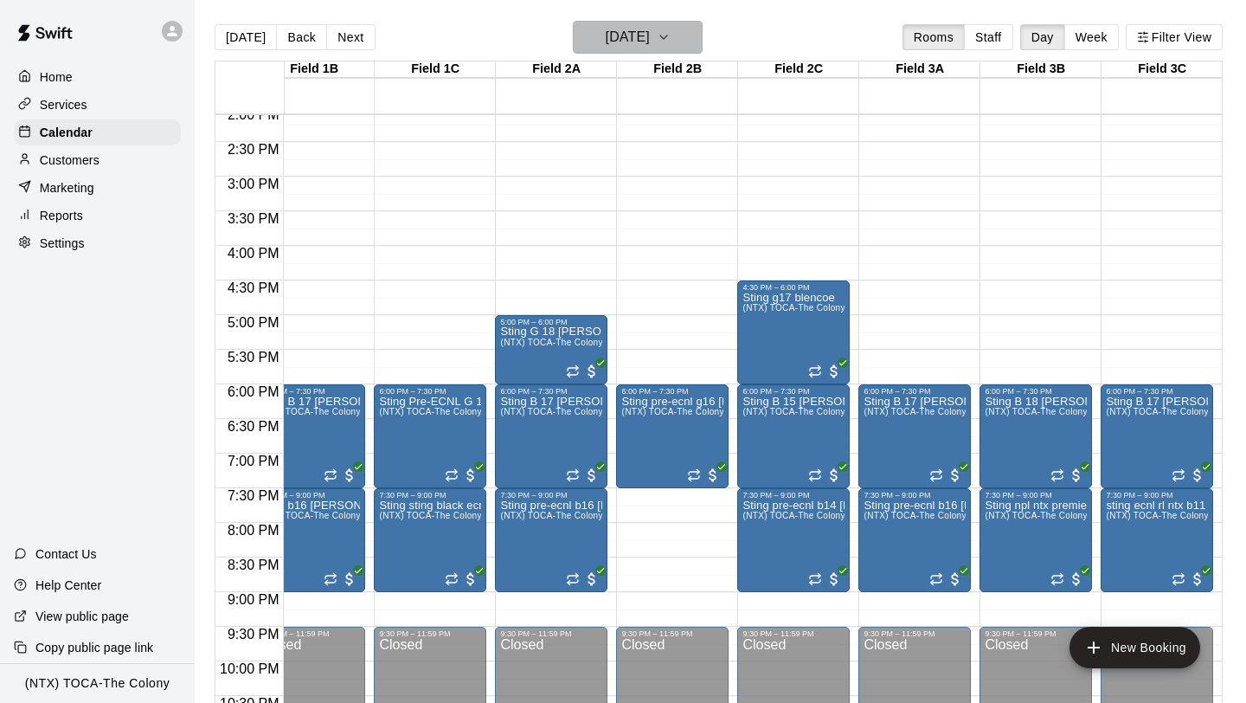
click at [671, 43] on icon "button" at bounding box center [664, 37] width 14 height 21
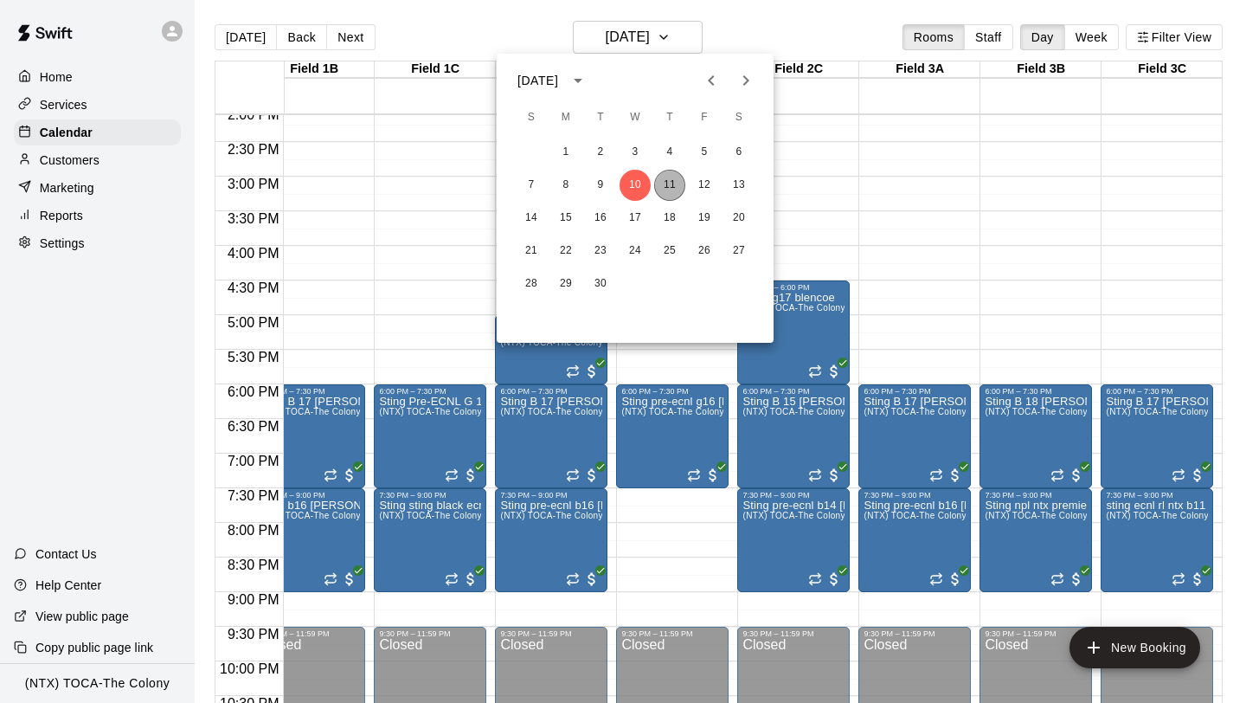
click at [664, 194] on button "11" at bounding box center [669, 185] width 31 height 31
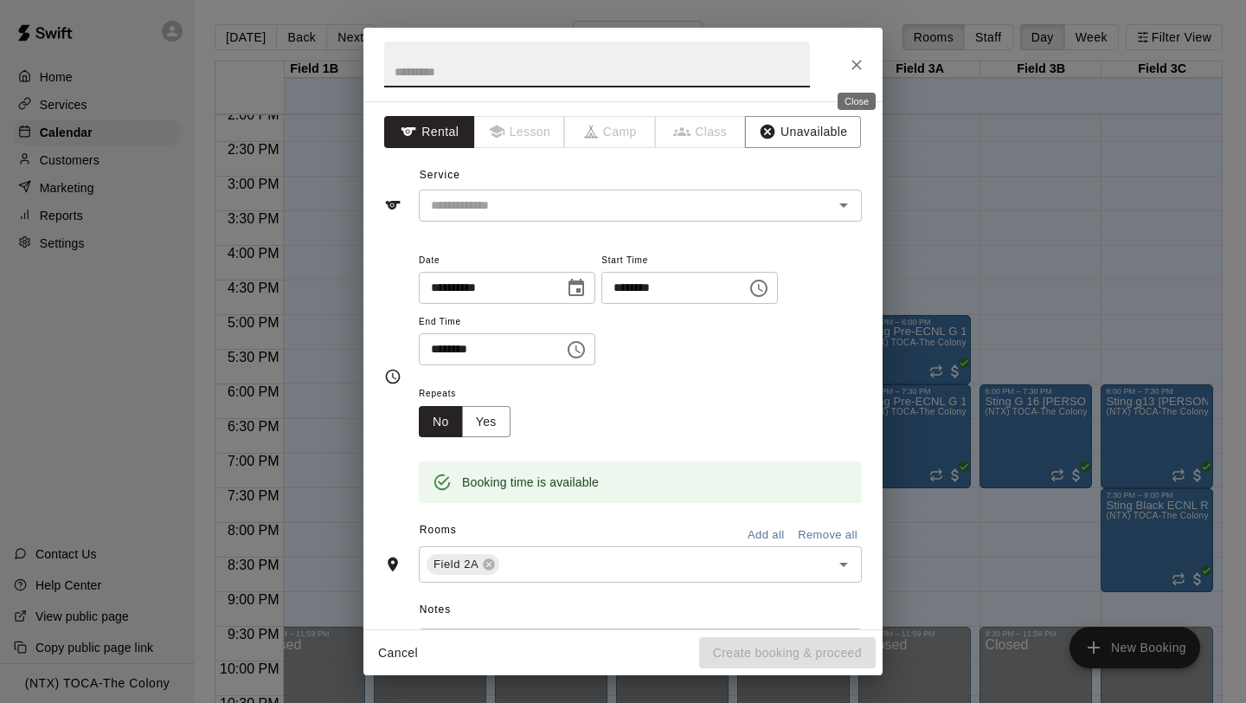
click at [851, 61] on icon "Close" at bounding box center [856, 64] width 17 height 17
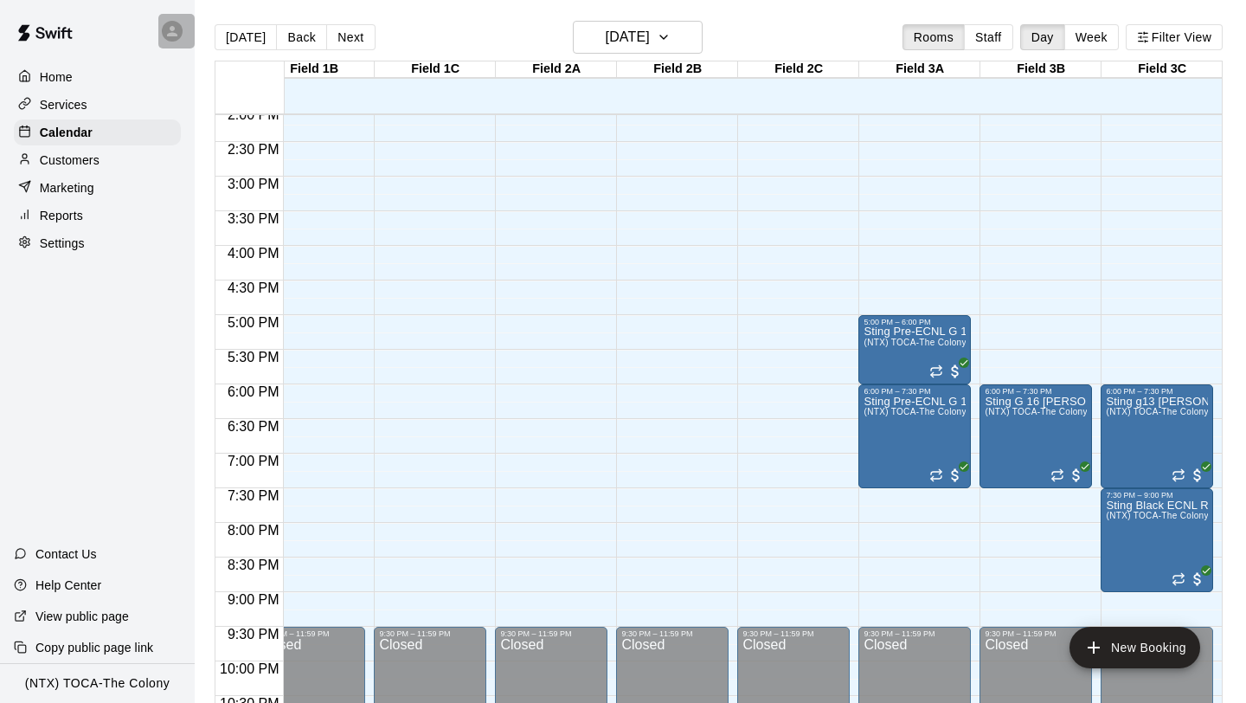
click at [173, 35] on icon at bounding box center [172, 31] width 10 height 10
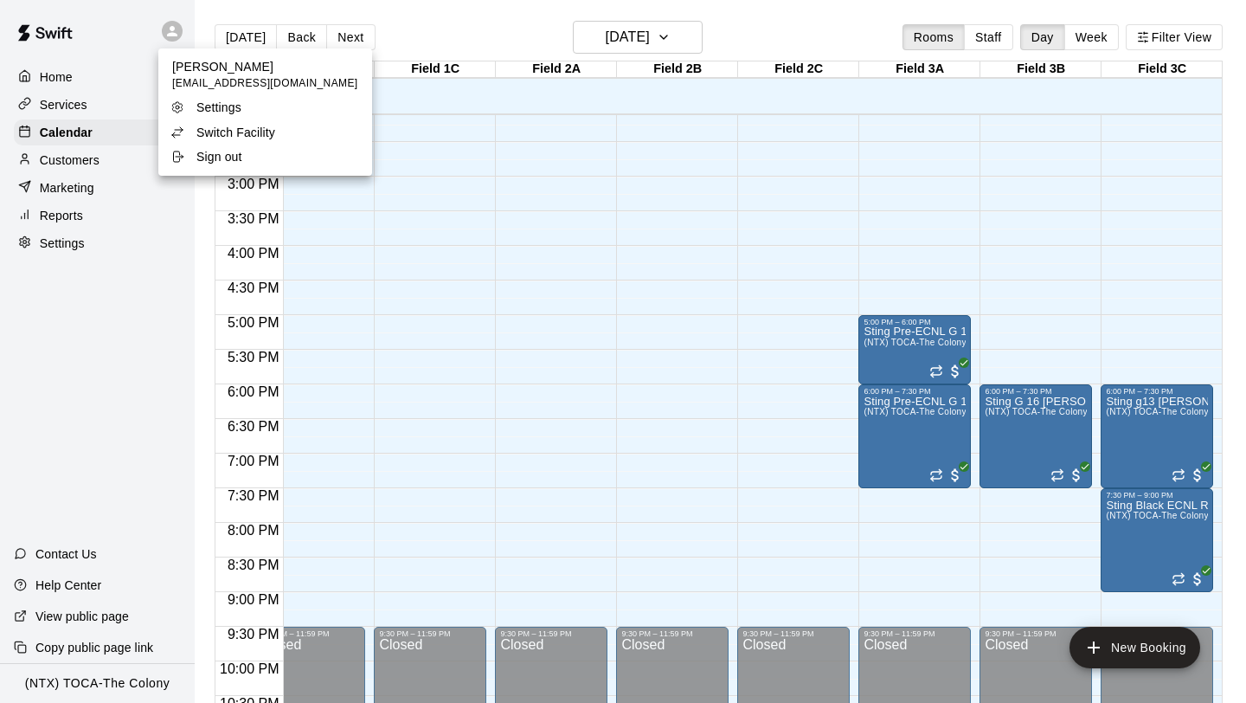
click at [243, 131] on p "Switch Facility" at bounding box center [235, 132] width 79 height 17
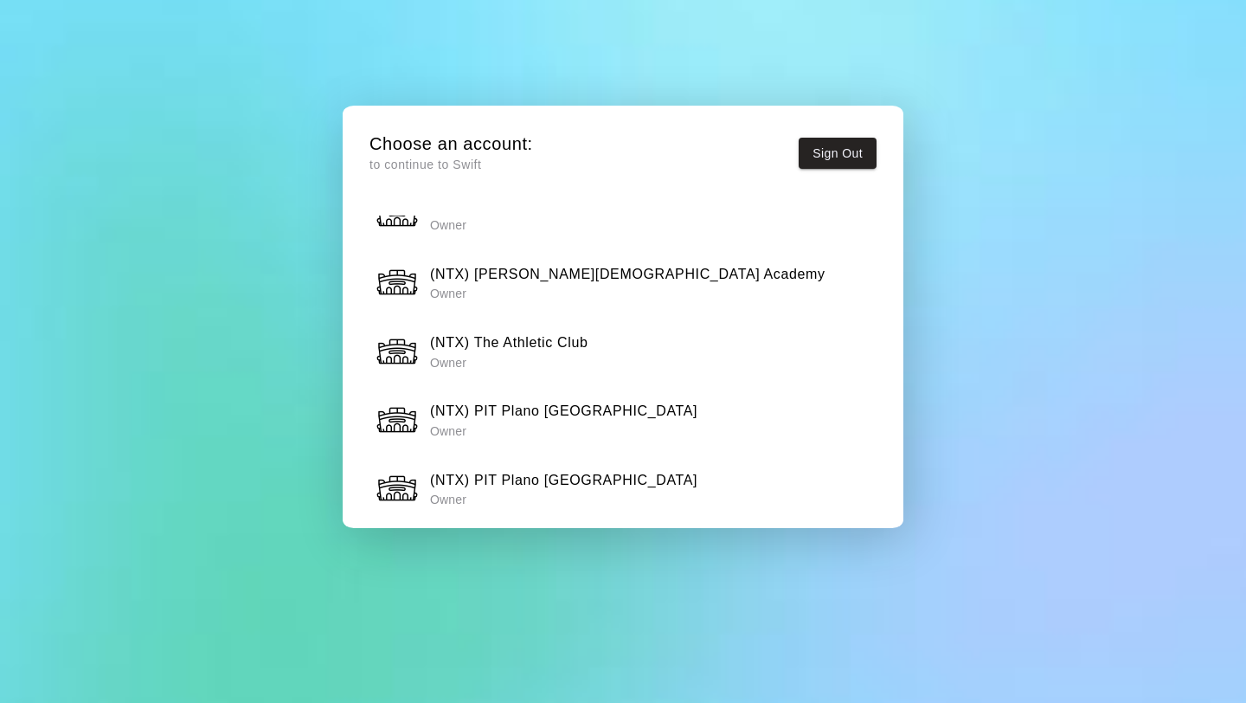
scroll to position [929, 0]
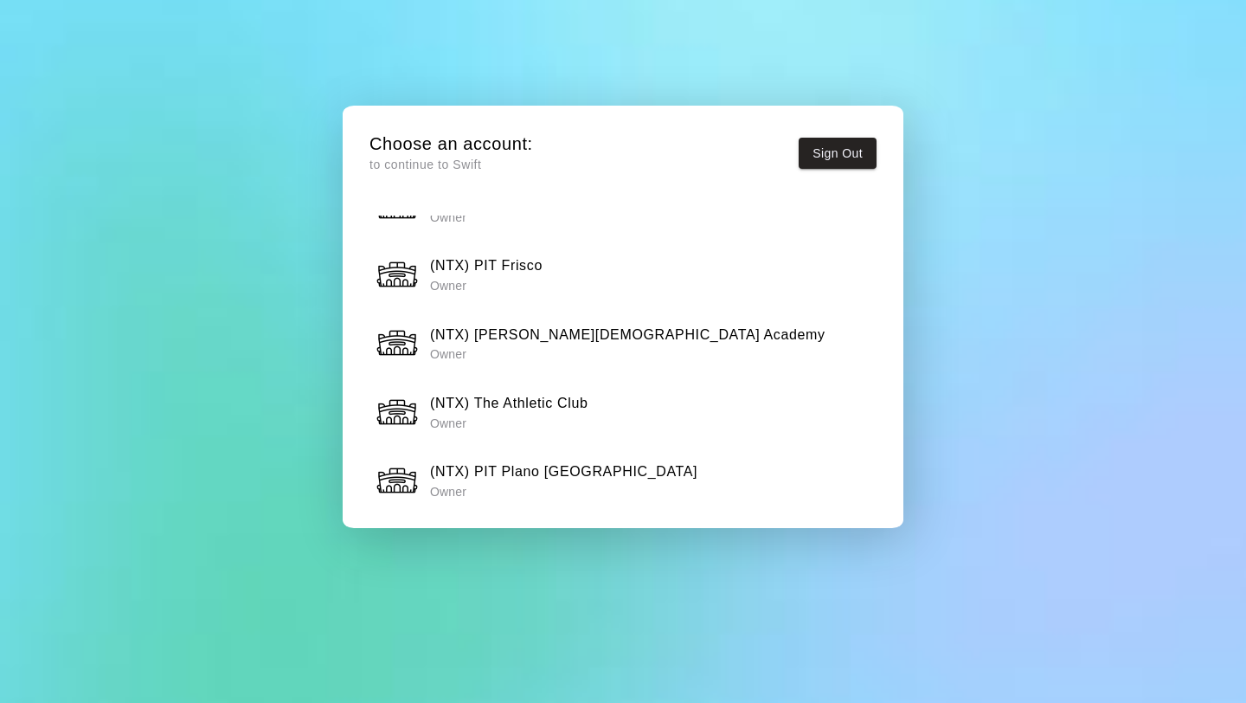
click at [556, 272] on div "(NTX) PIT Frisco Owner" at bounding box center [624, 274] width 496 height 43
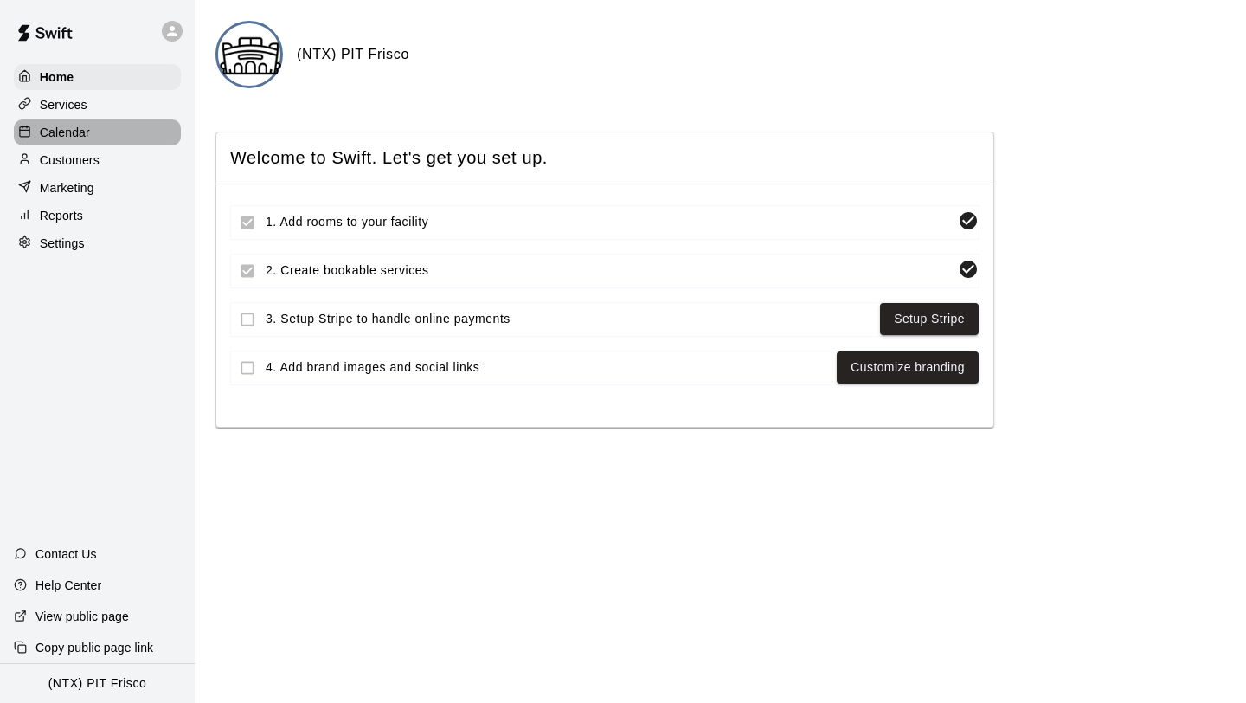
click at [57, 126] on p "Calendar" at bounding box center [65, 132] width 50 height 17
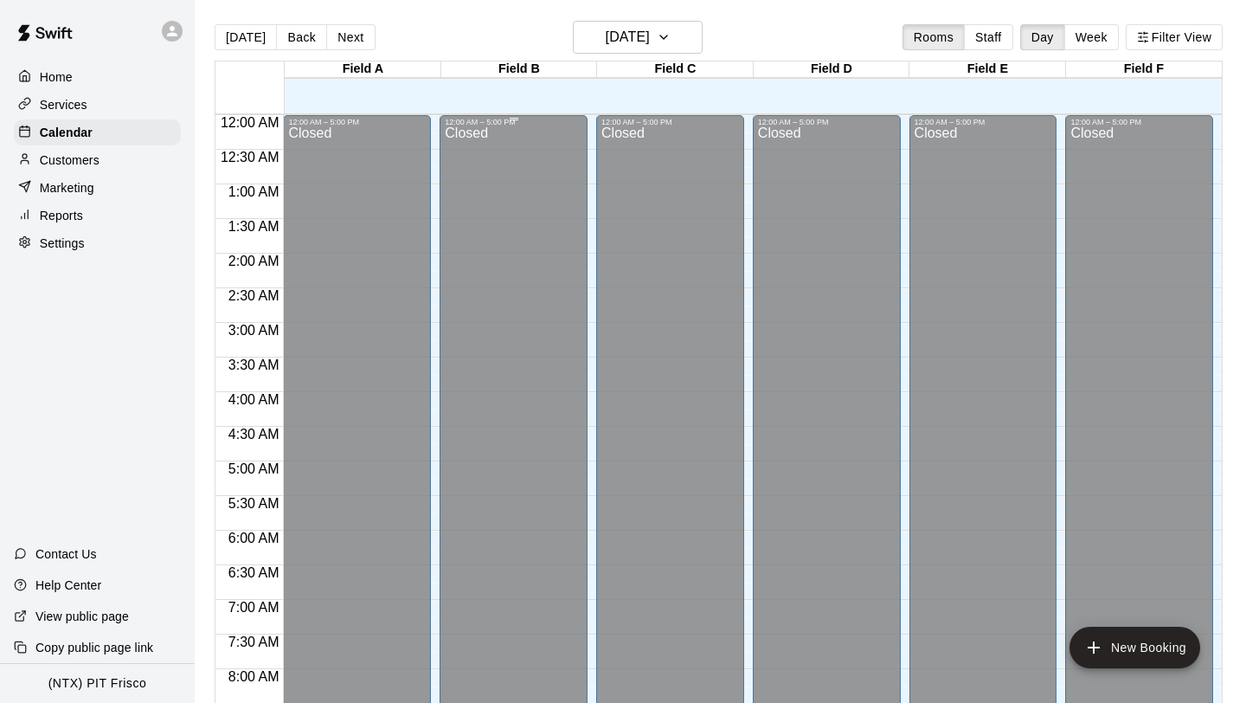
scroll to position [798, 0]
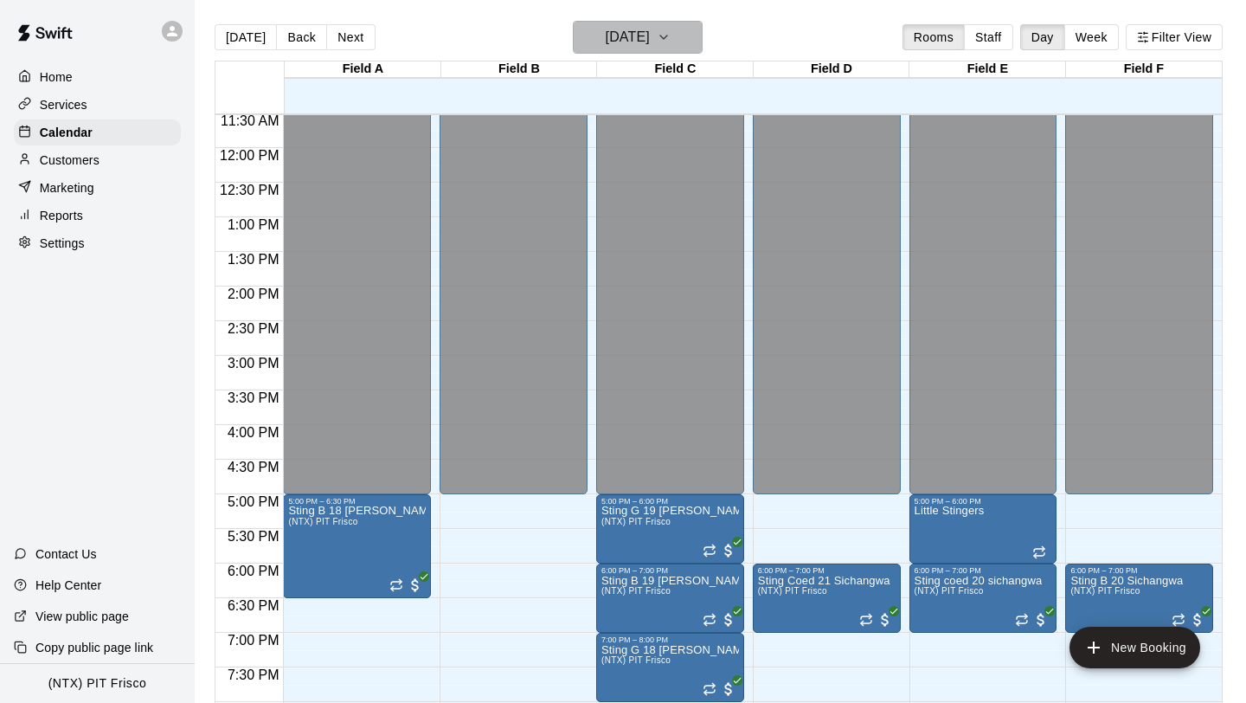
click at [667, 37] on icon "button" at bounding box center [663, 36] width 7 height 3
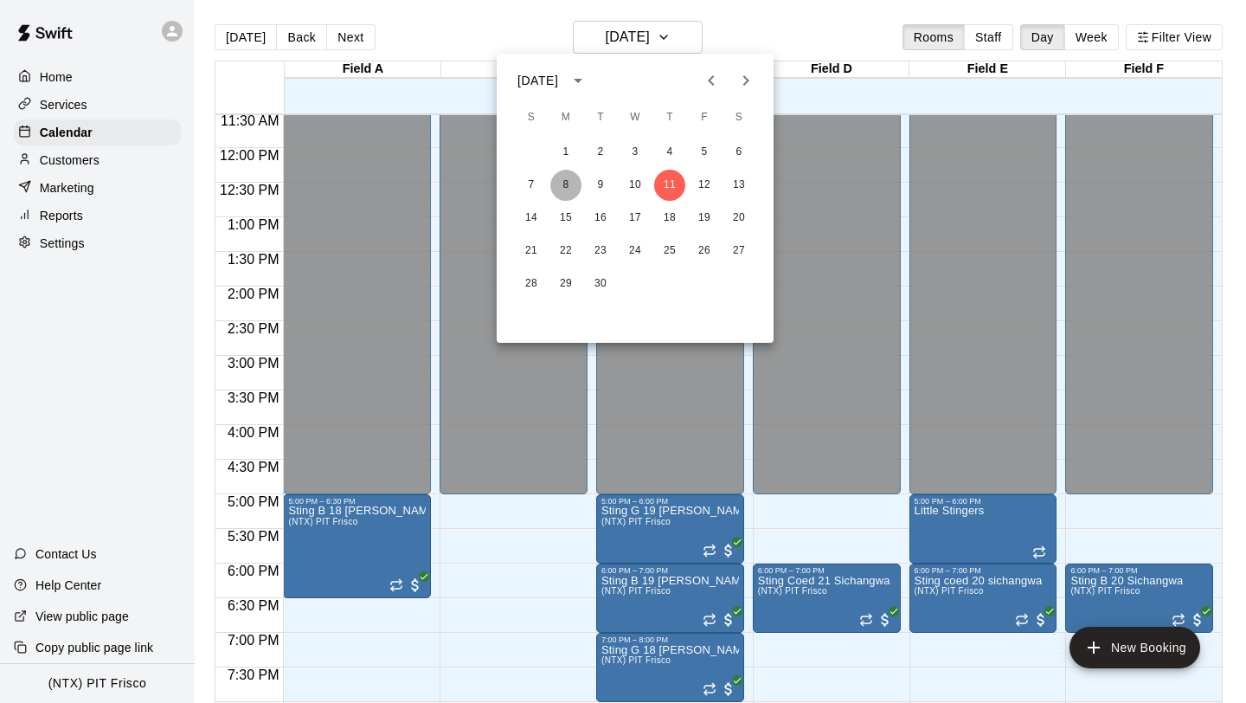
click at [571, 183] on button "8" at bounding box center [565, 185] width 31 height 31
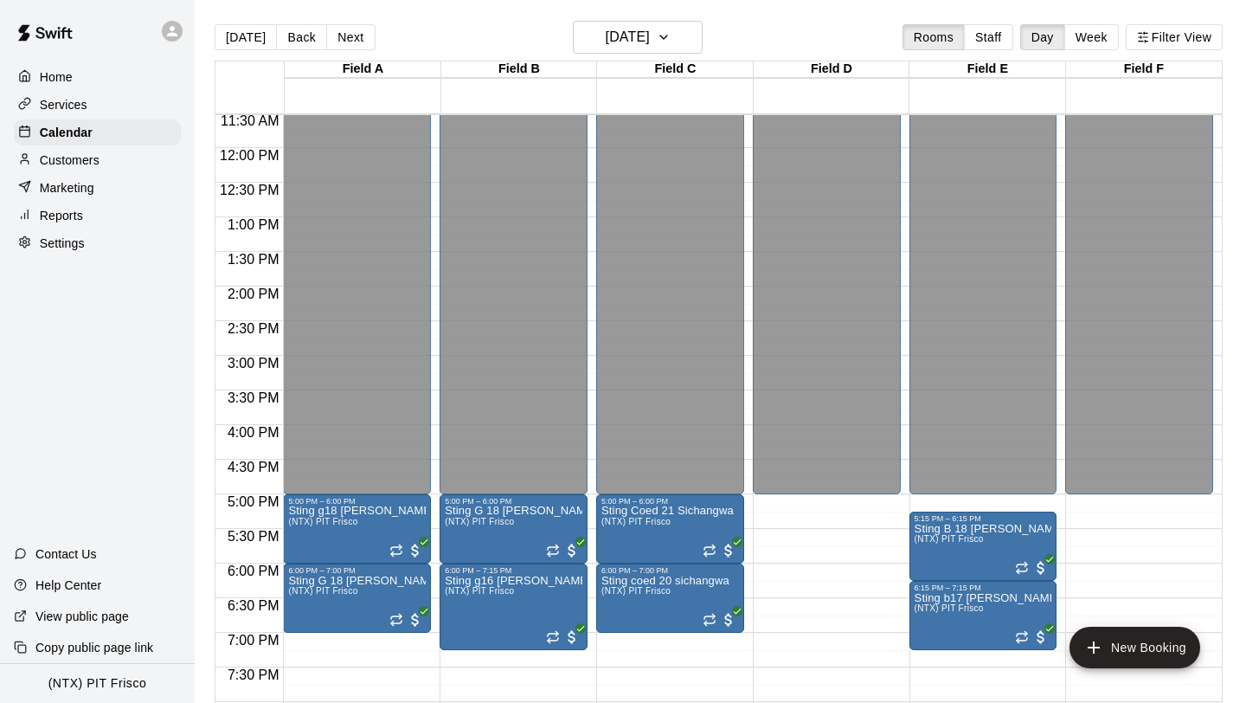
click at [156, 21] on div at bounding box center [97, 31] width 195 height 62
click at [178, 32] on icon at bounding box center [172, 31] width 16 height 16
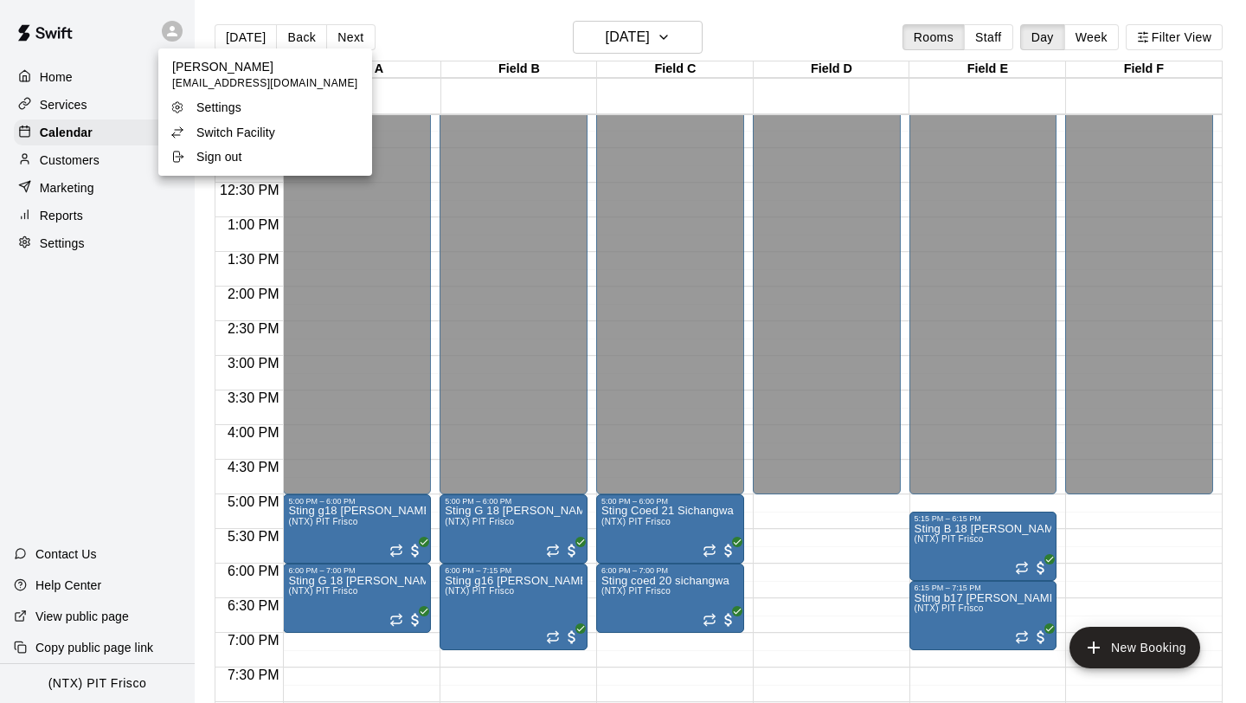
click at [222, 131] on p "Switch Facility" at bounding box center [235, 132] width 79 height 17
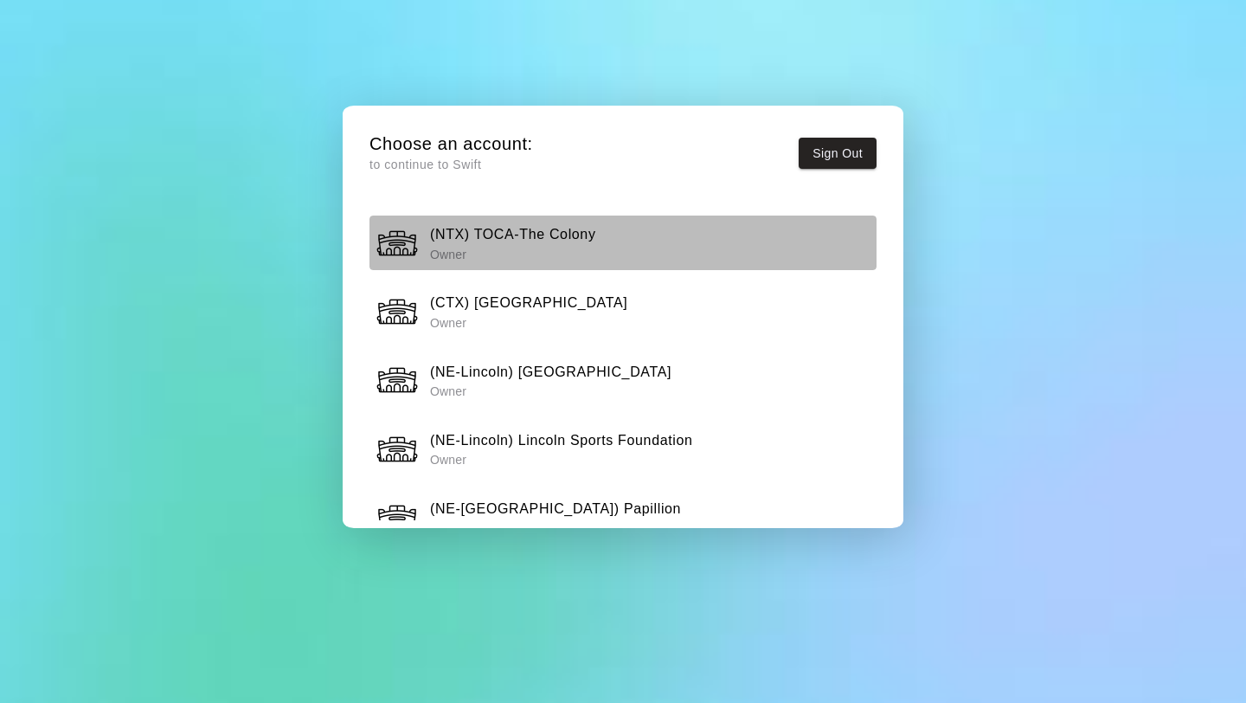
click at [529, 254] on p "Owner" at bounding box center [513, 254] width 166 height 17
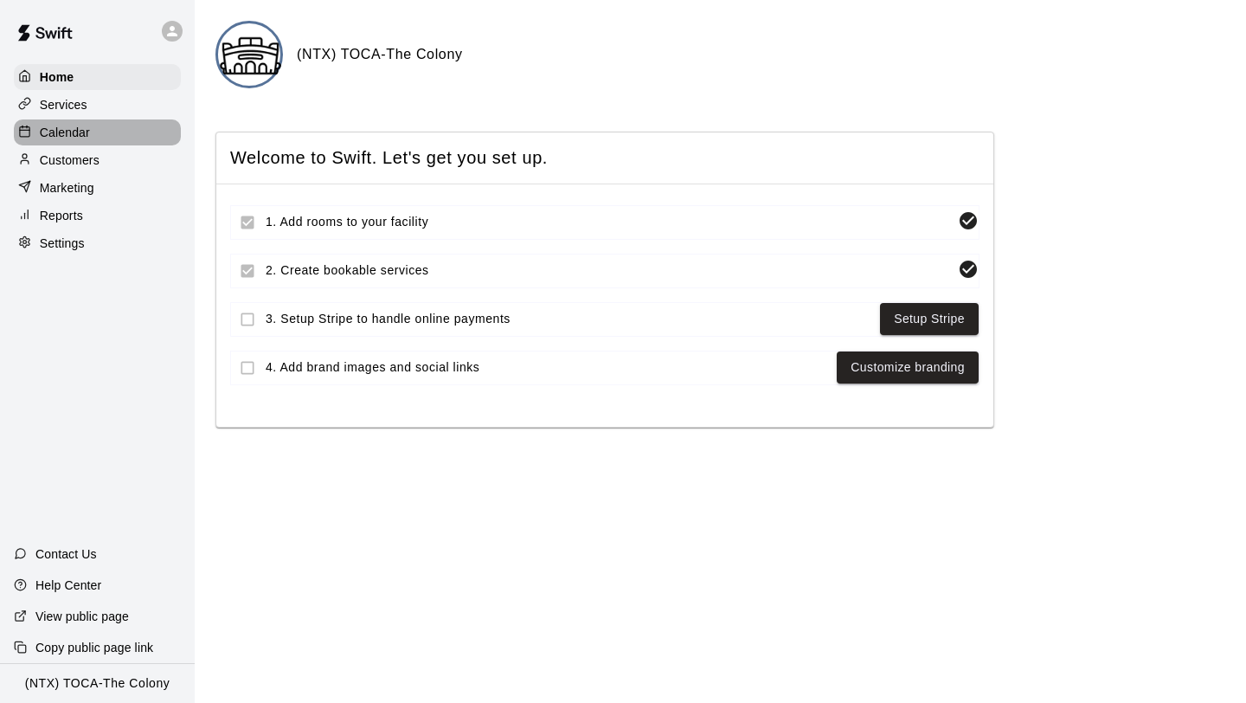
click at [67, 125] on p "Calendar" at bounding box center [65, 132] width 50 height 17
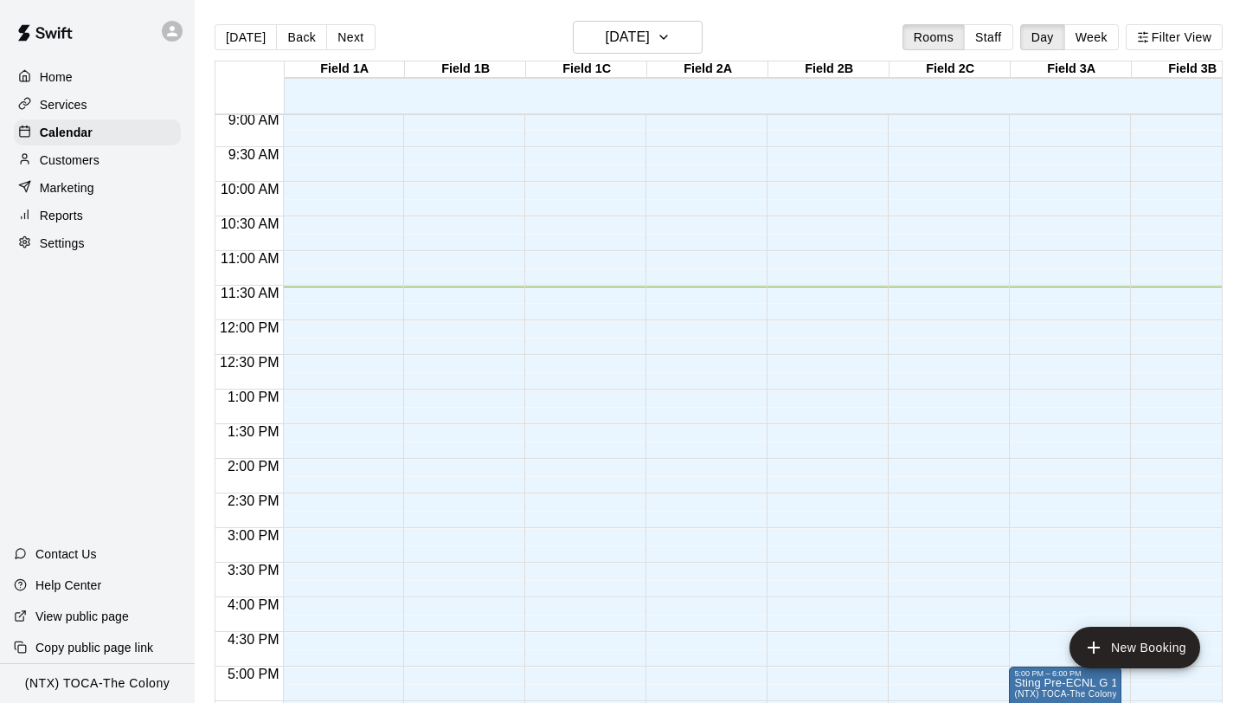
scroll to position [626, 1]
click at [178, 42] on div at bounding box center [176, 31] width 36 height 35
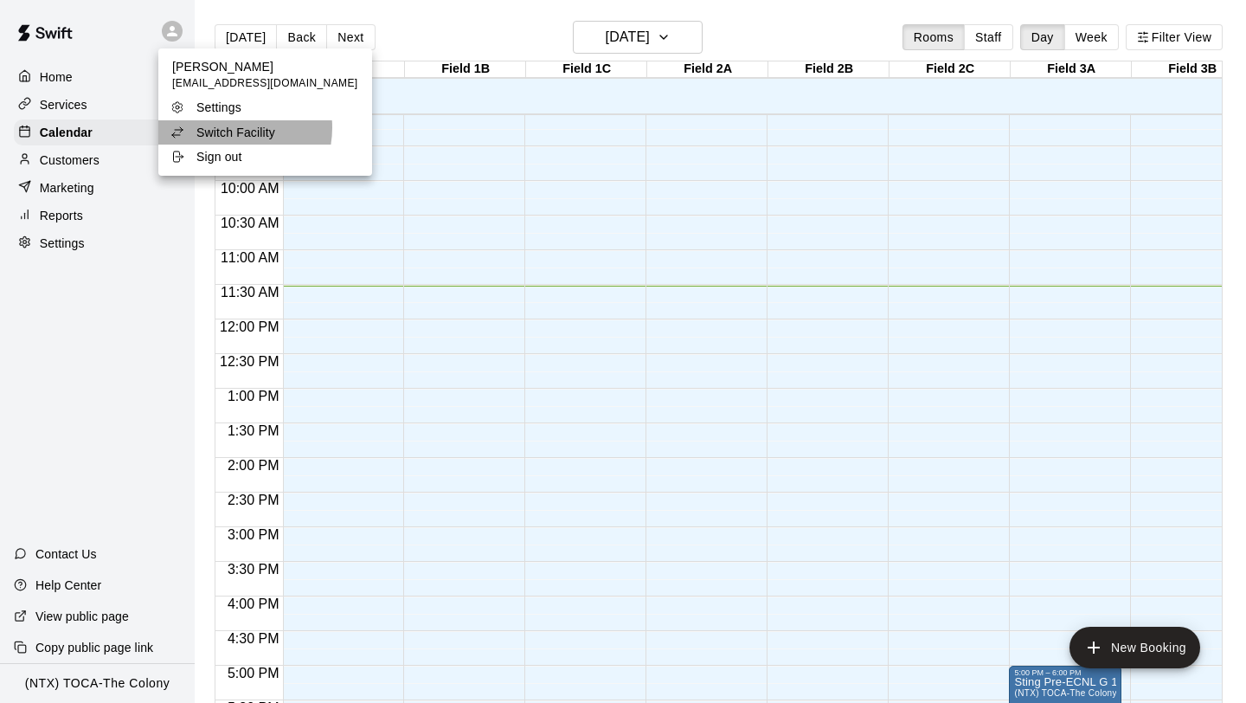
click at [227, 128] on p "Switch Facility" at bounding box center [235, 132] width 79 height 17
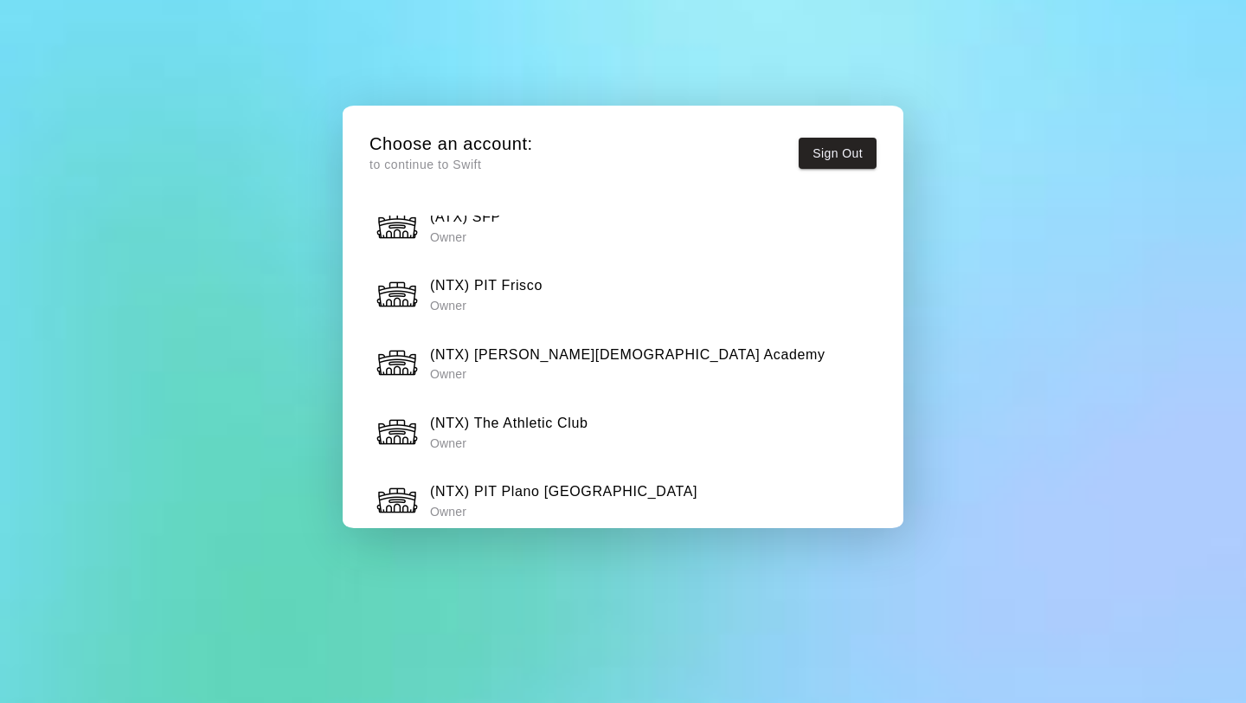
scroll to position [893, 0]
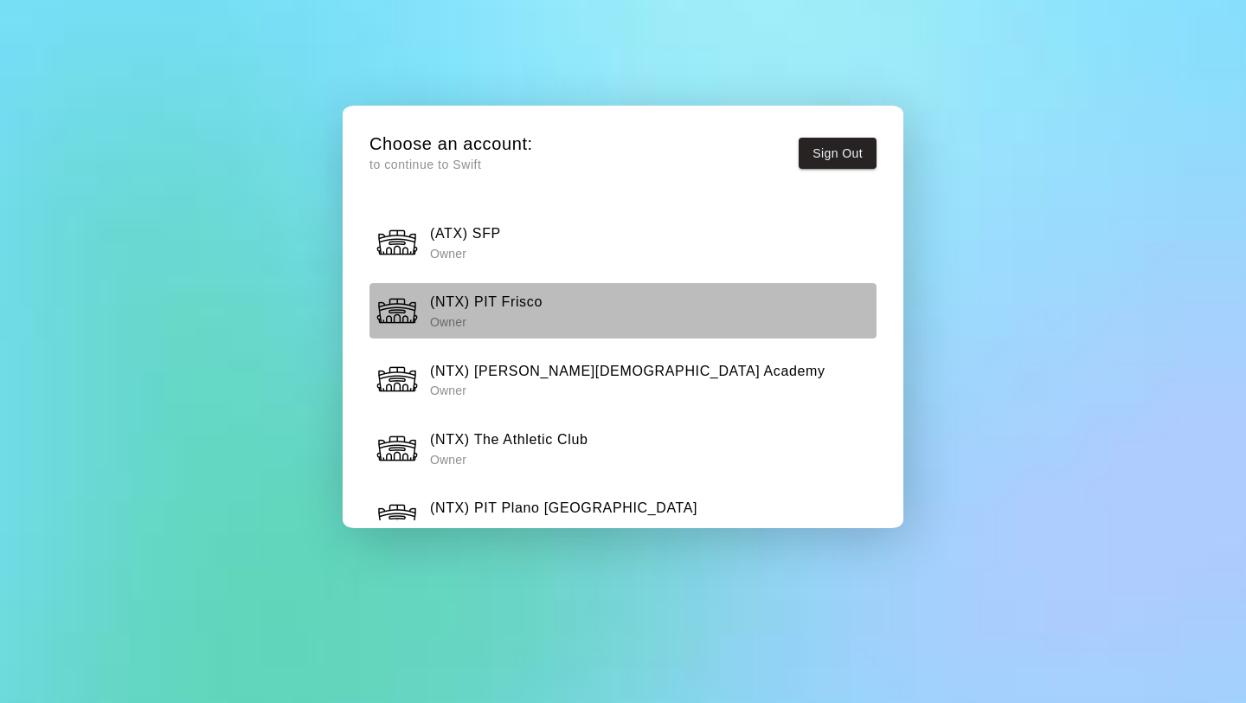
click at [545, 299] on div "(NTX) PIT Frisco Owner" at bounding box center [624, 310] width 496 height 43
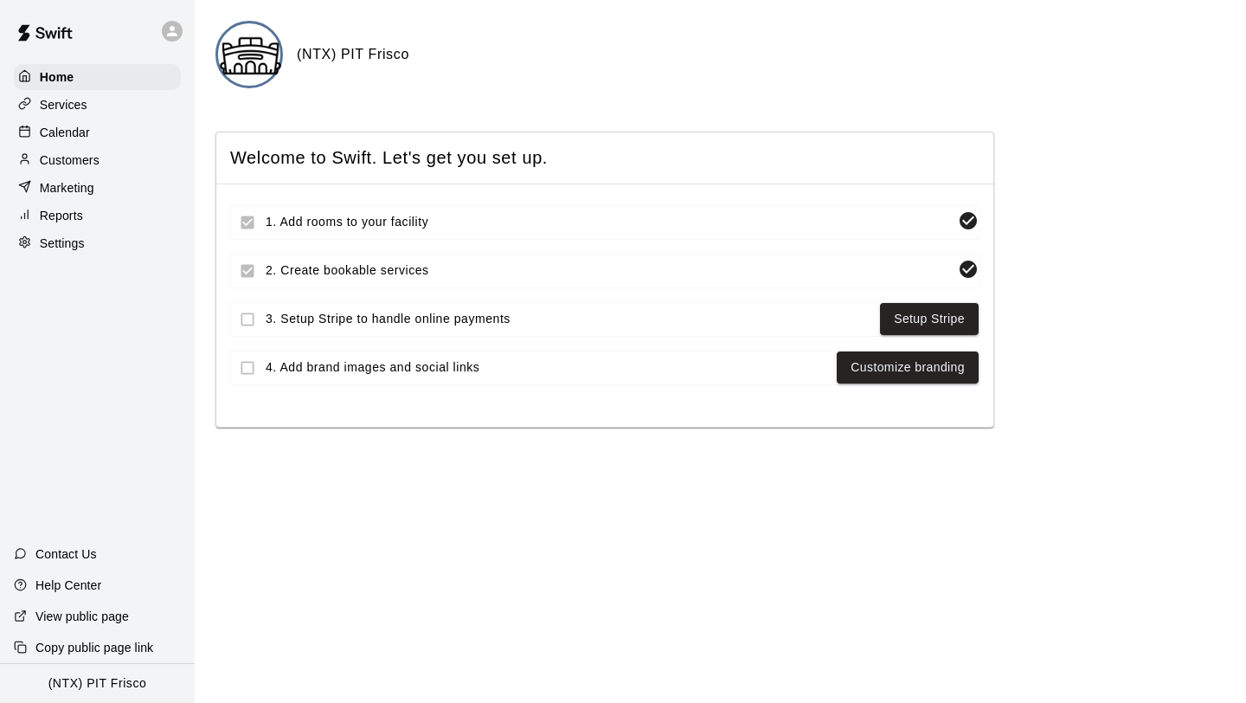
click at [86, 134] on p "Calendar" at bounding box center [65, 132] width 50 height 17
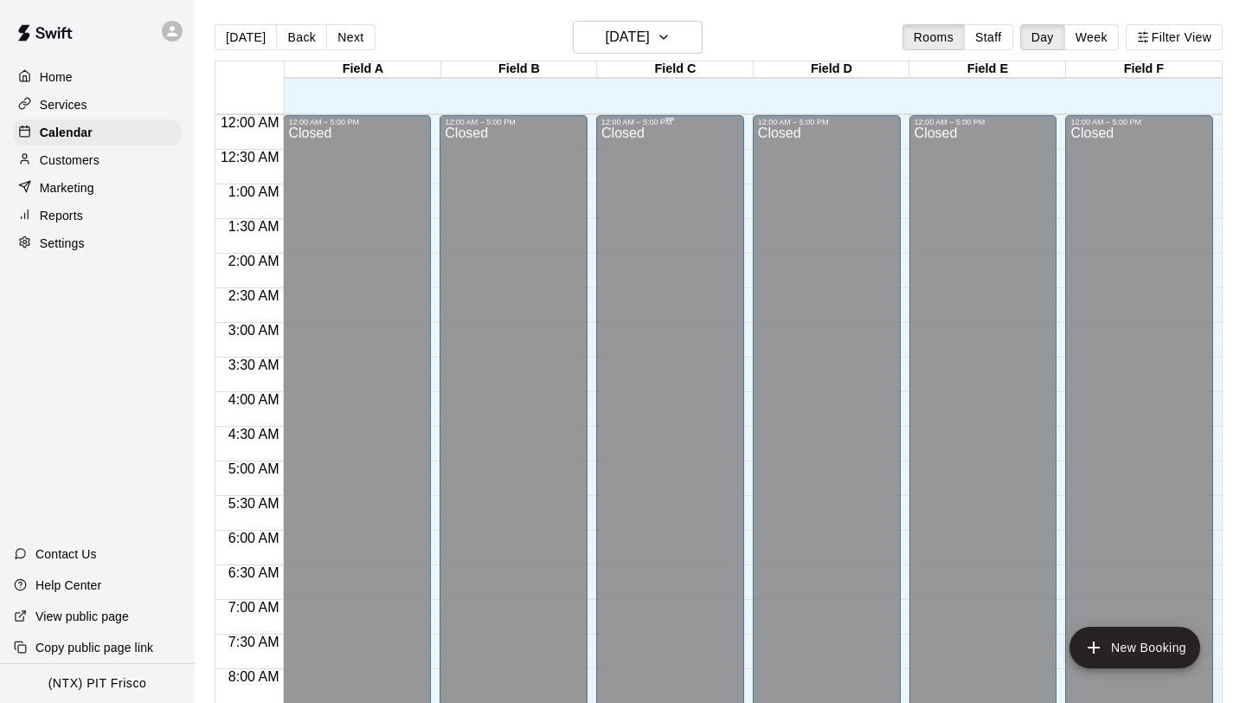
scroll to position [800, 0]
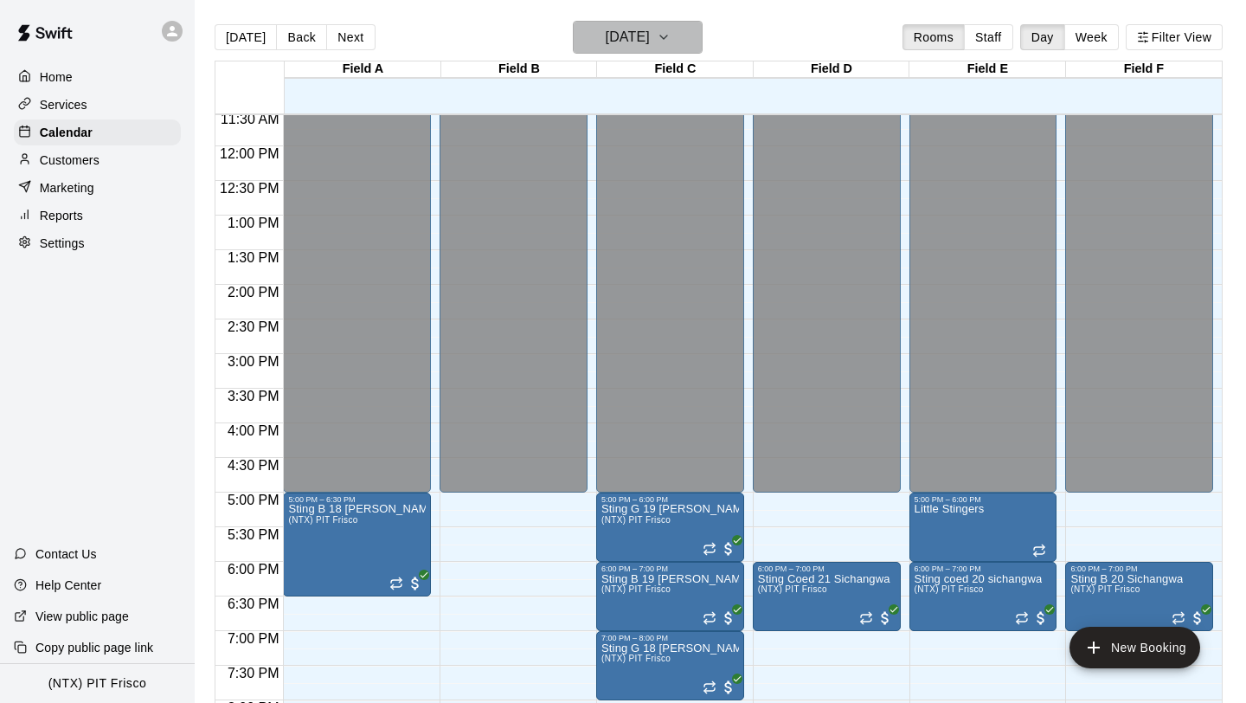
click at [671, 46] on icon "button" at bounding box center [664, 37] width 14 height 21
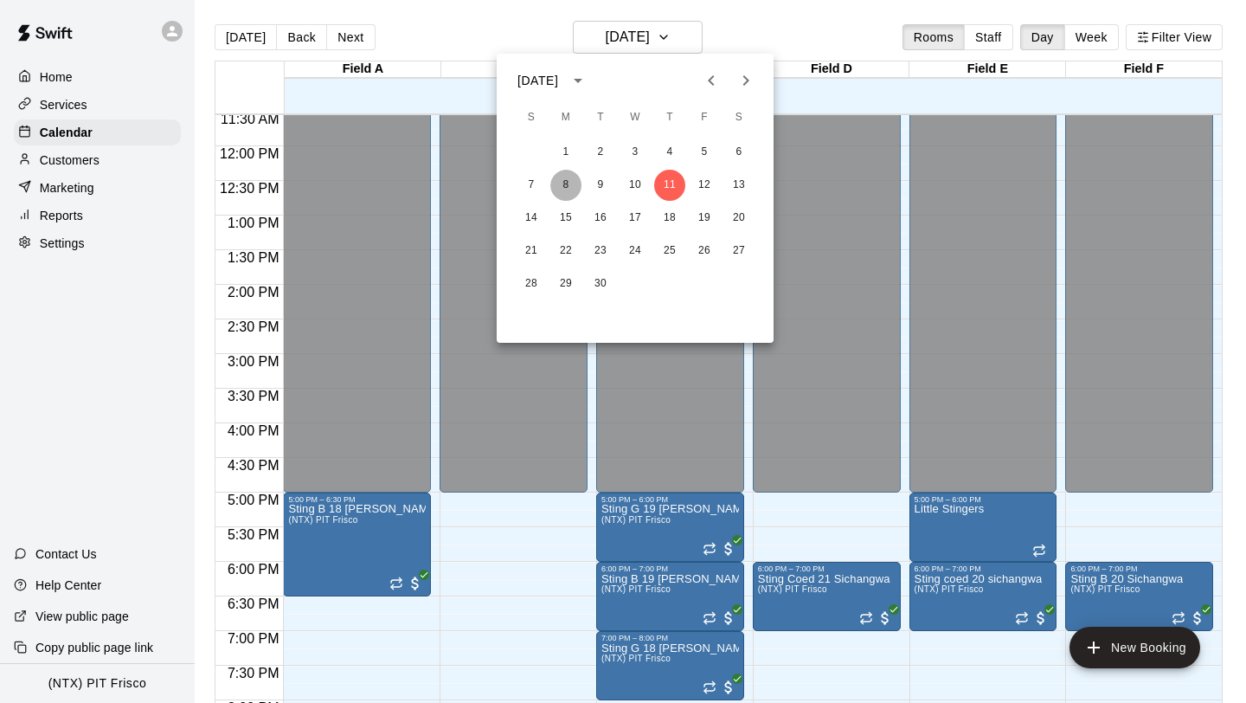
click at [560, 178] on button "8" at bounding box center [565, 185] width 31 height 31
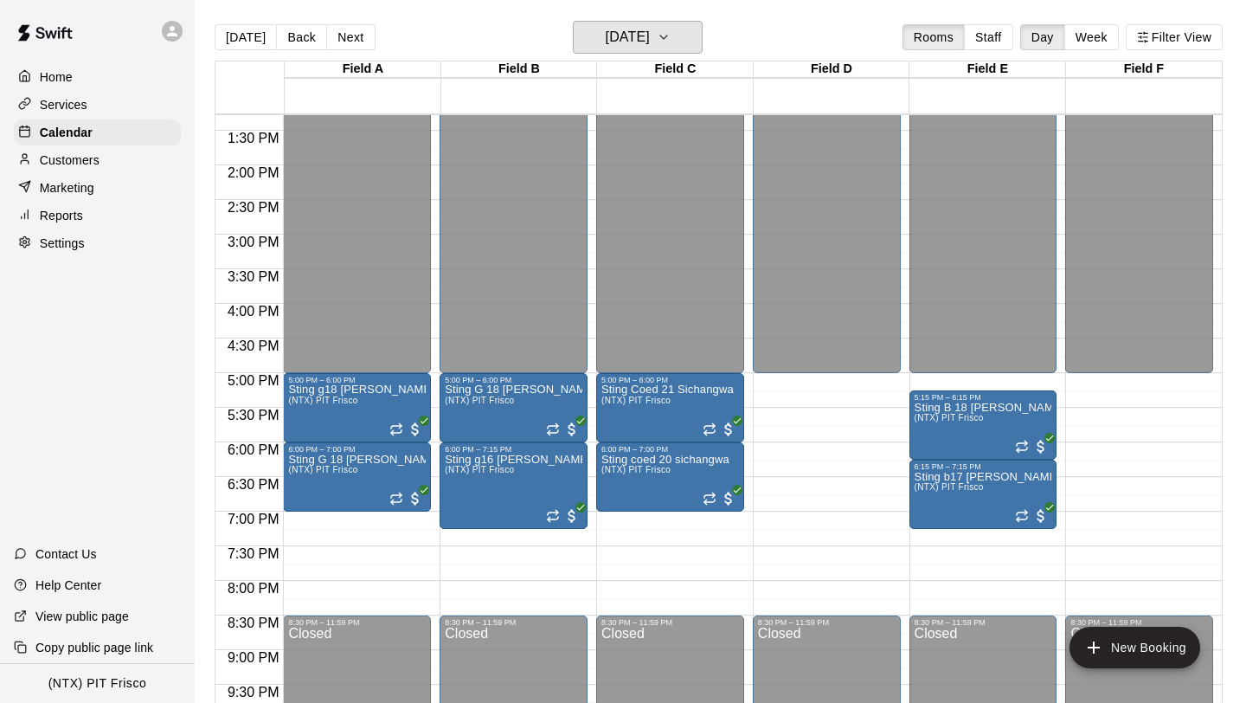
scroll to position [927, 0]
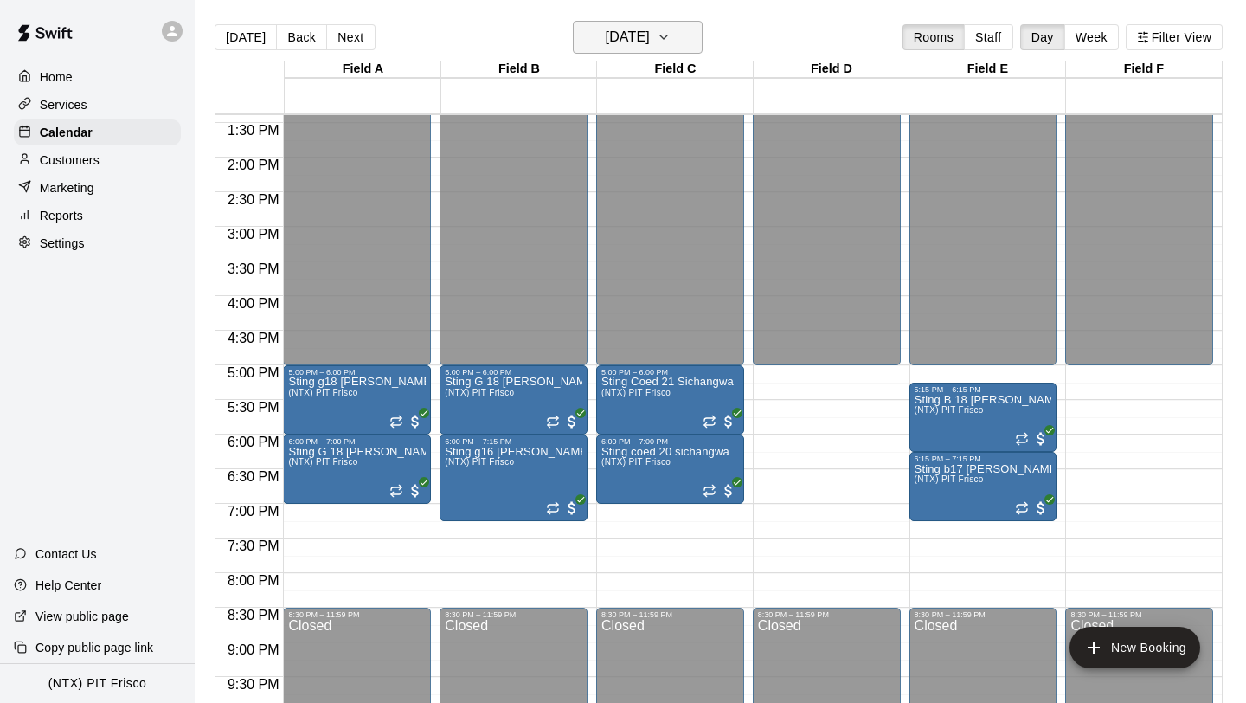
click at [671, 30] on icon "button" at bounding box center [664, 37] width 14 height 21
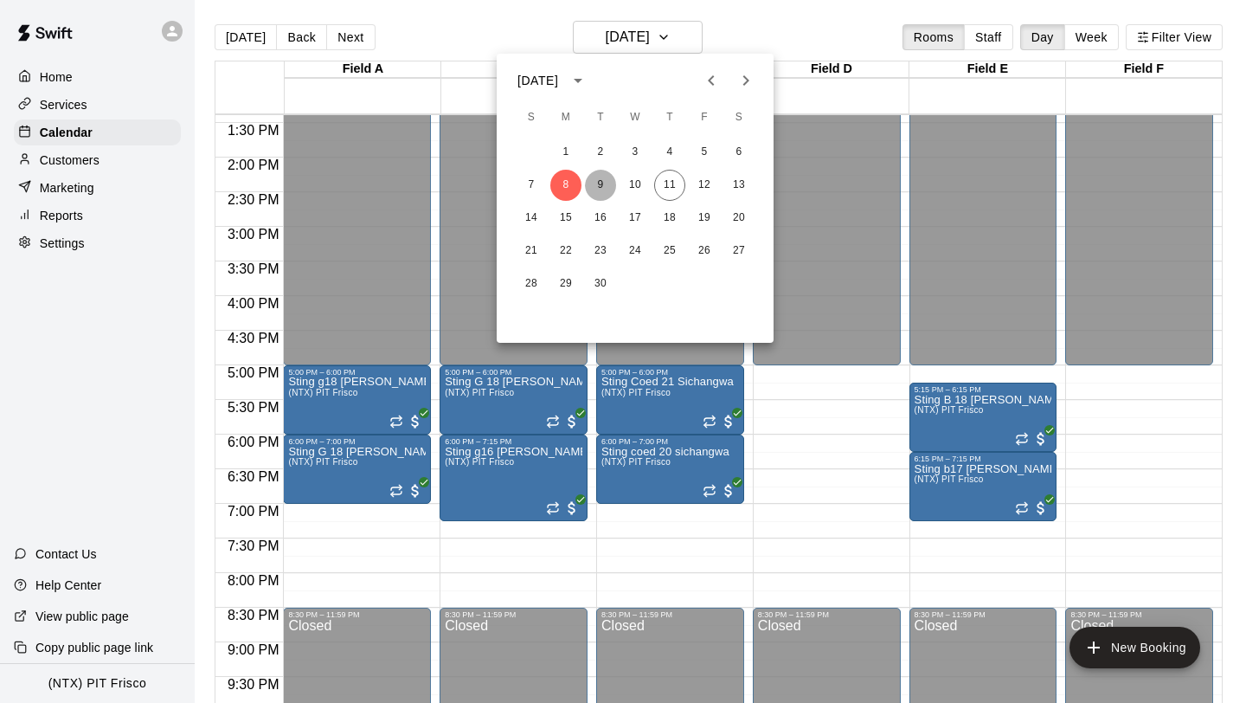
click at [603, 187] on button "9" at bounding box center [600, 185] width 31 height 31
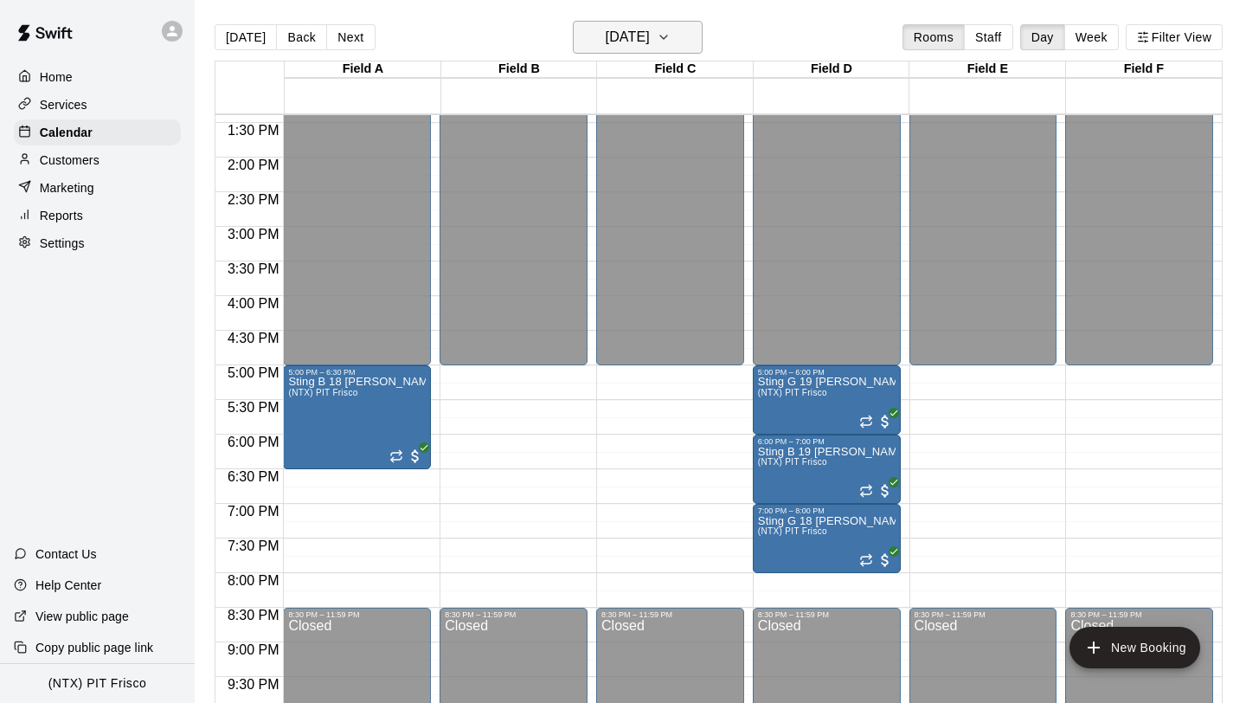
click at [671, 38] on icon "button" at bounding box center [664, 37] width 14 height 21
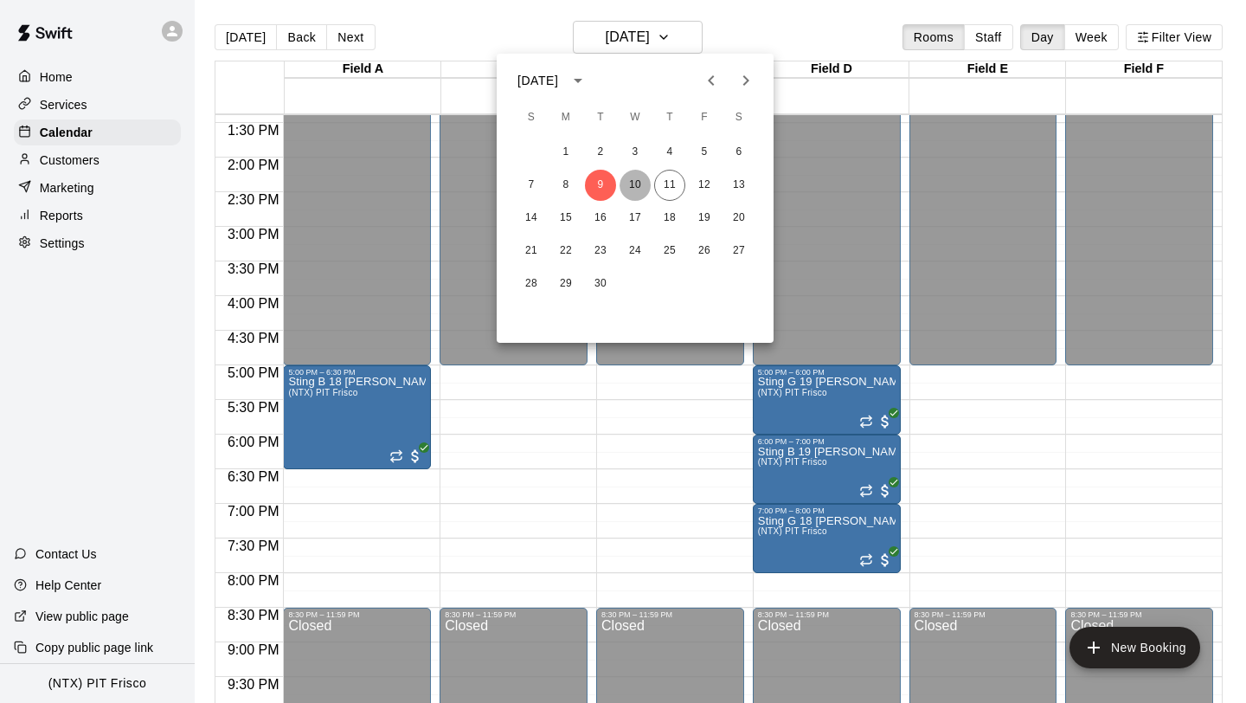
click at [639, 187] on button "10" at bounding box center [635, 185] width 31 height 31
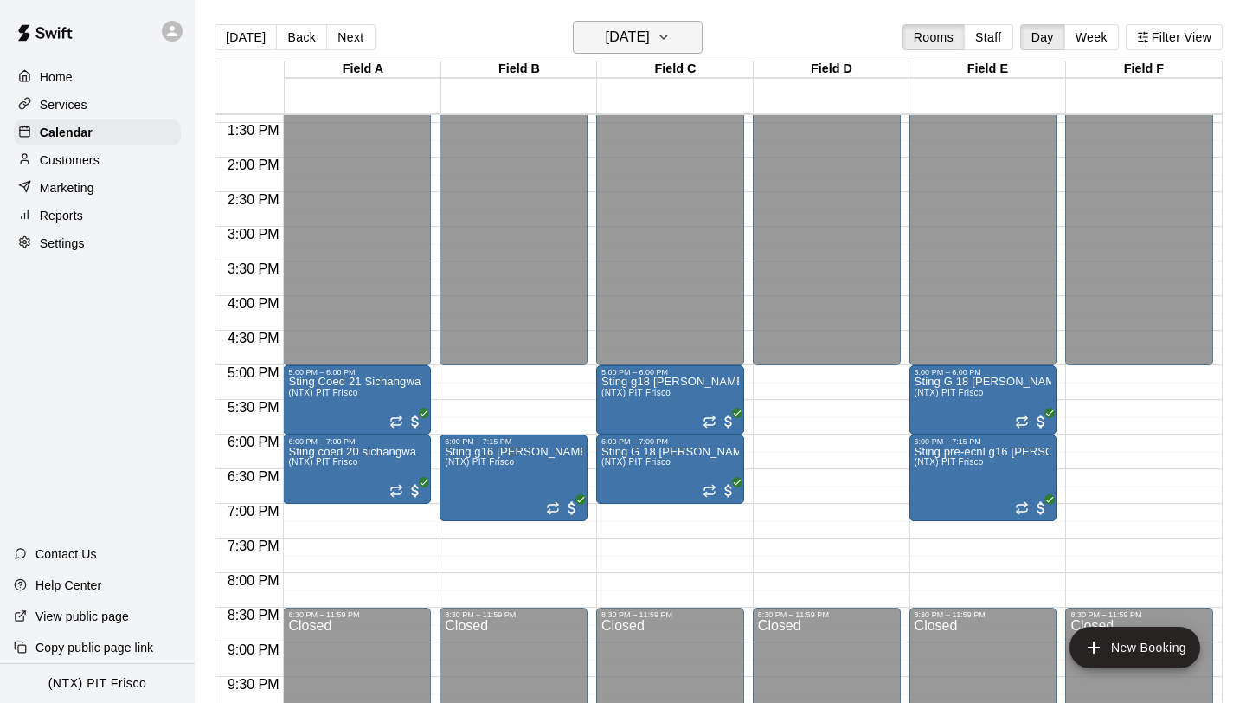
click at [671, 34] on icon "button" at bounding box center [664, 37] width 14 height 21
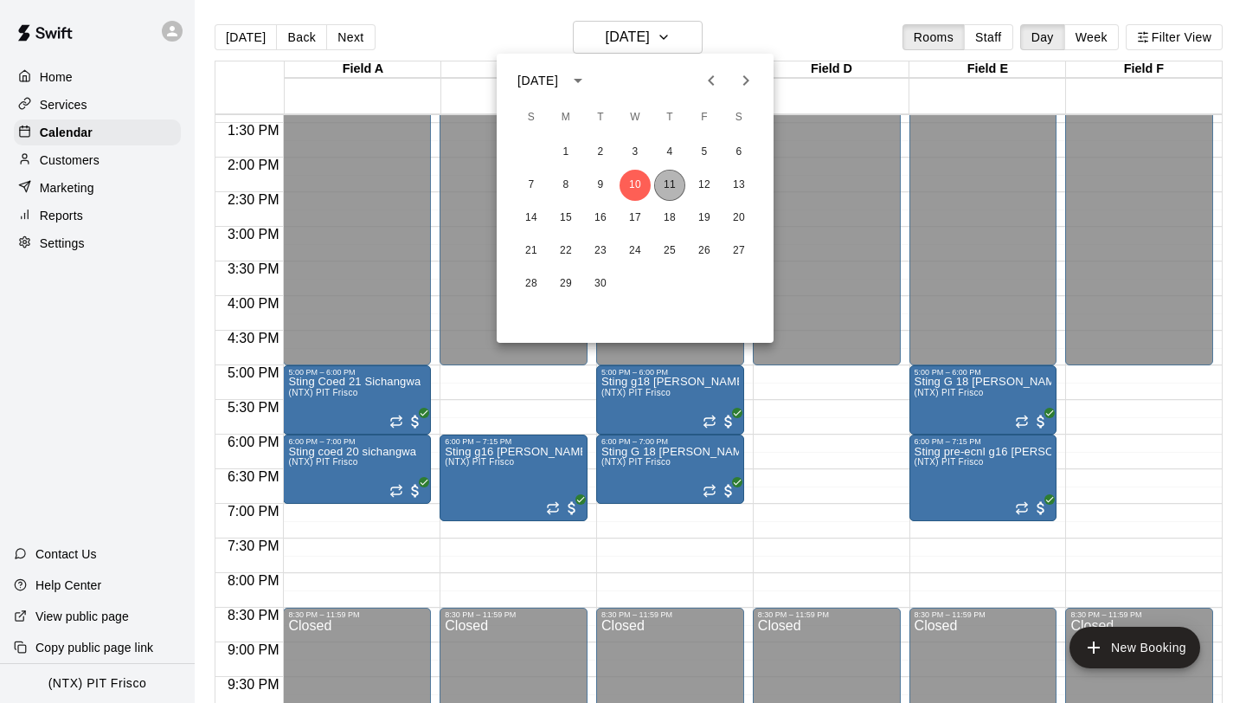
click at [665, 188] on button "11" at bounding box center [669, 185] width 31 height 31
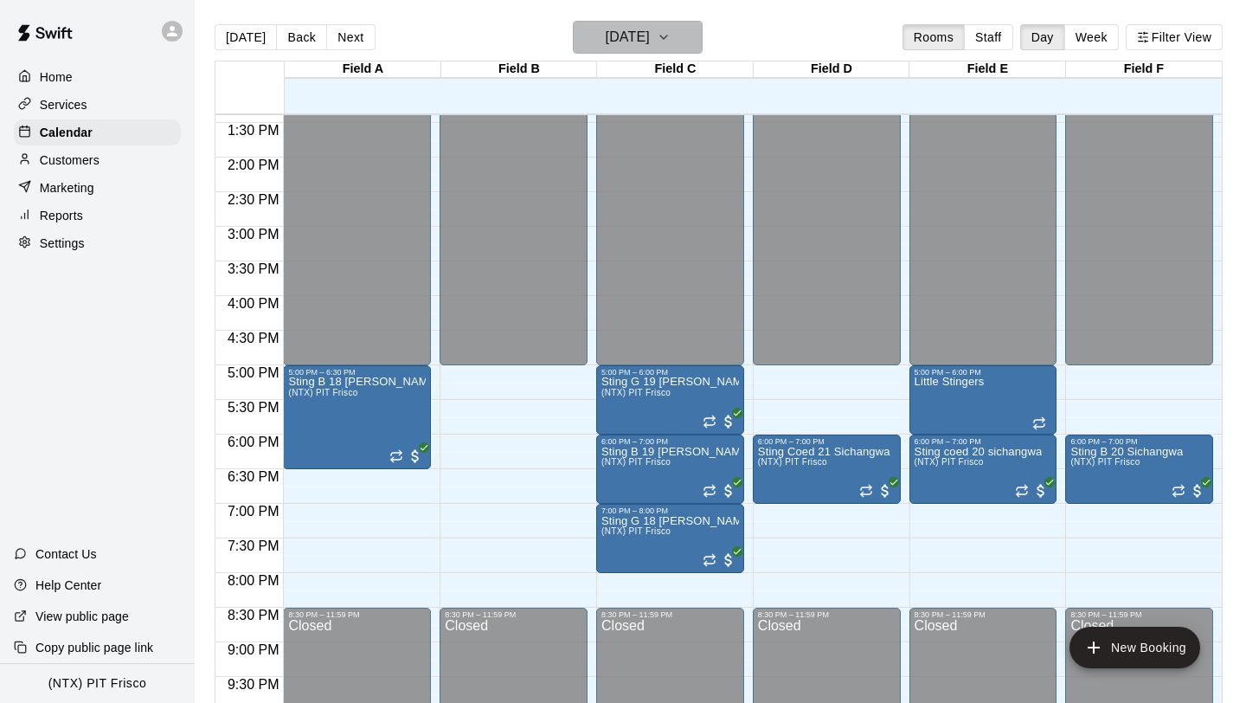
click at [671, 29] on icon "button" at bounding box center [664, 37] width 14 height 21
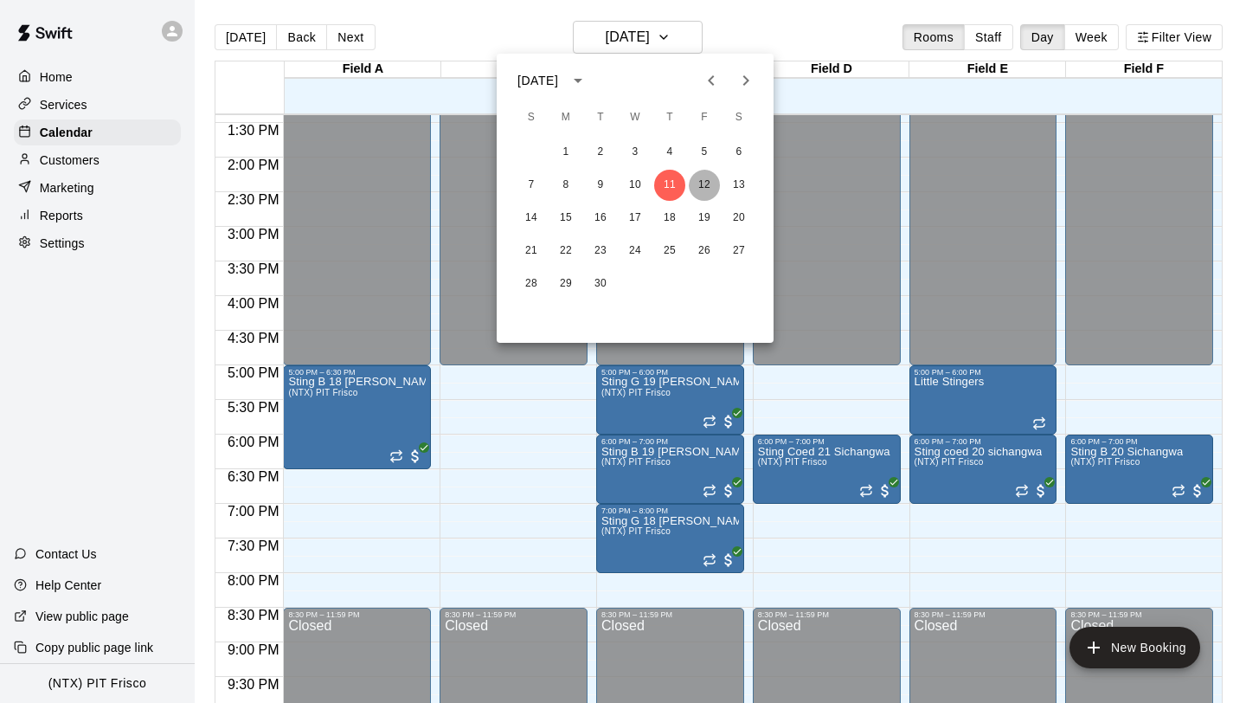
click at [703, 183] on button "12" at bounding box center [704, 185] width 31 height 31
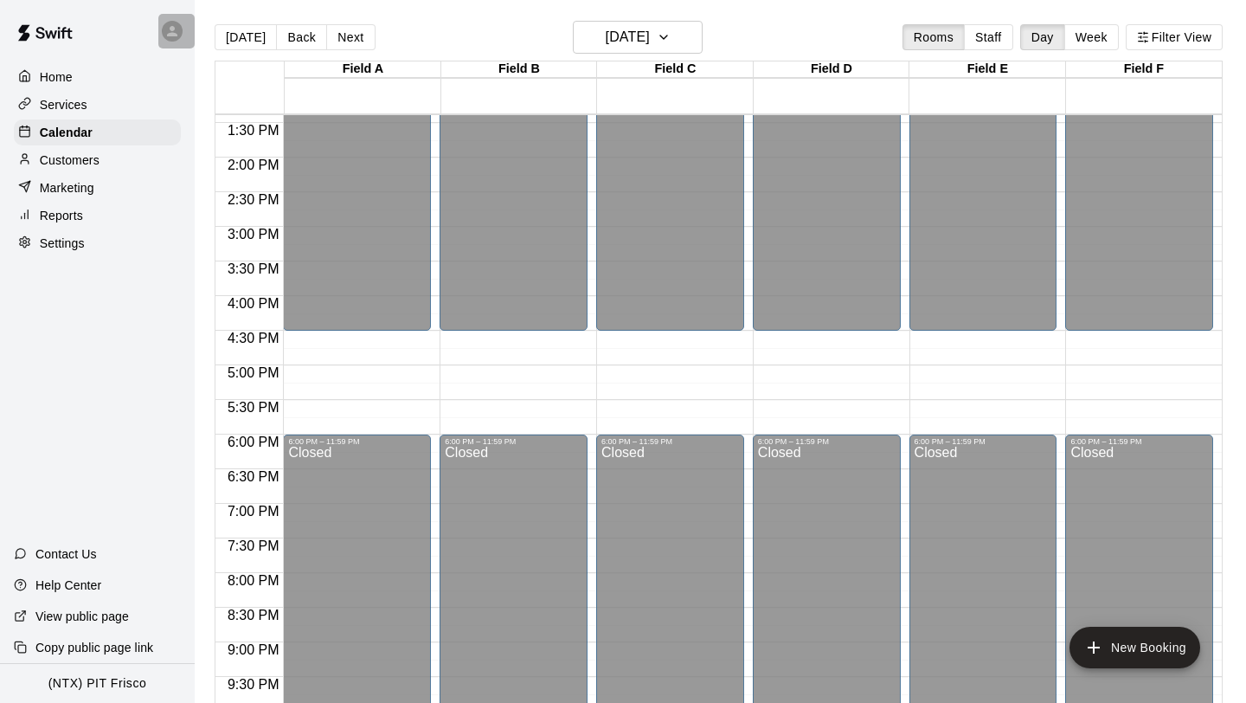
click at [166, 31] on icon at bounding box center [172, 31] width 16 height 16
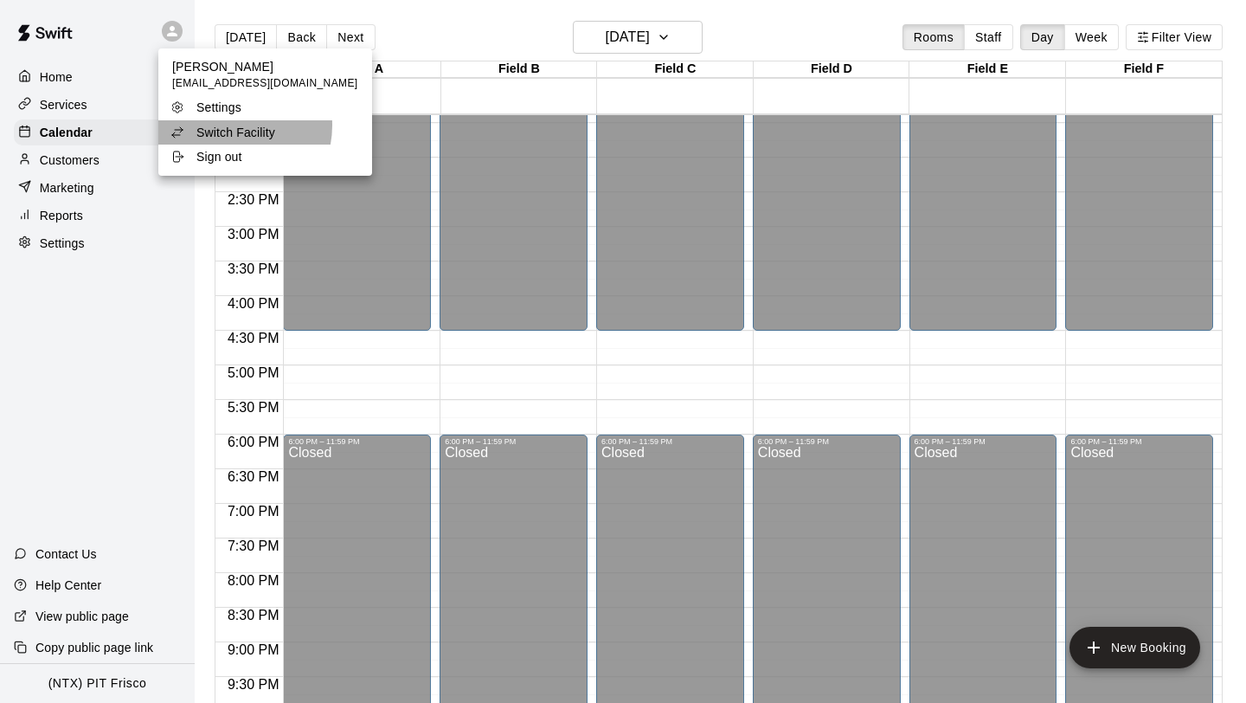
click at [230, 125] on p "Switch Facility" at bounding box center [235, 132] width 79 height 17
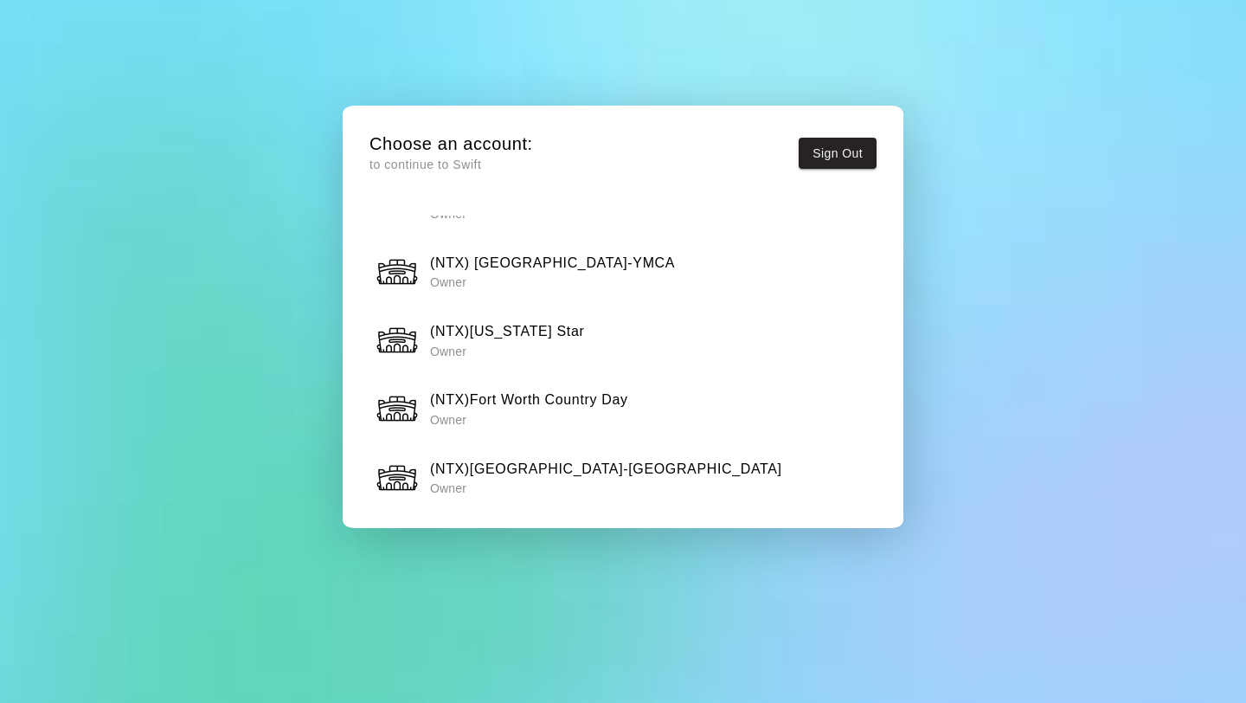
scroll to position [1268, 0]
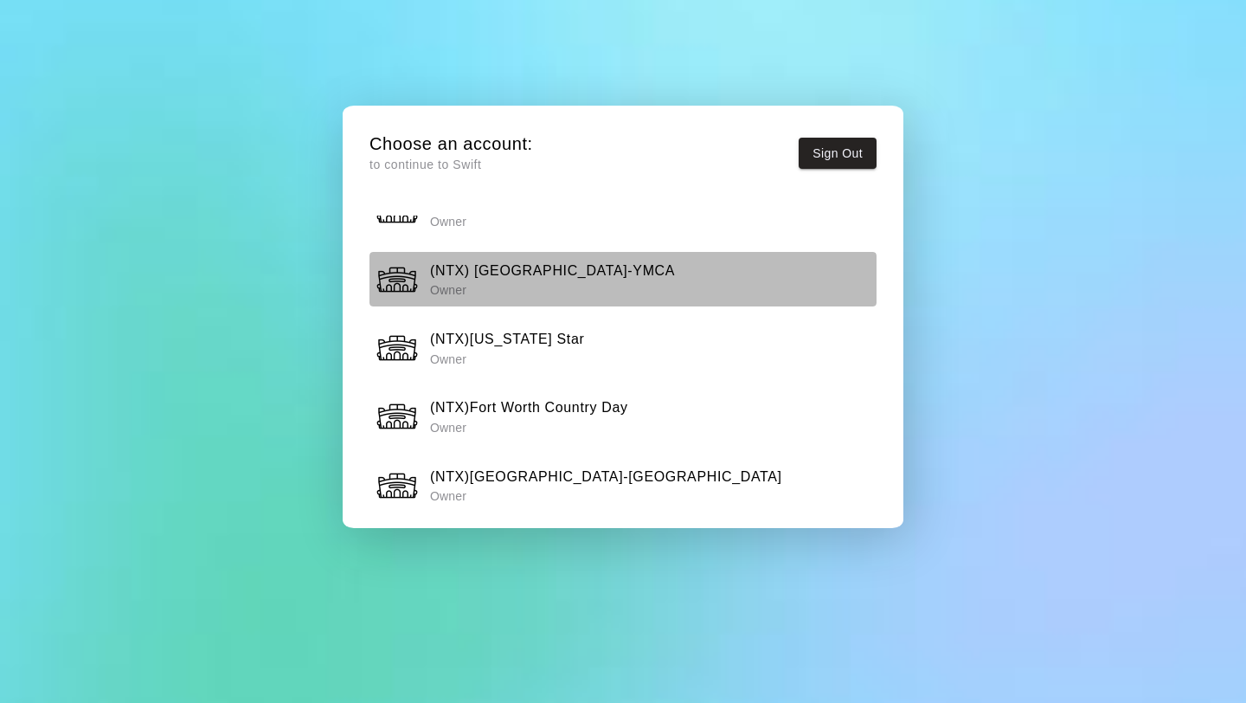
click at [524, 286] on p "Owner" at bounding box center [552, 289] width 245 height 17
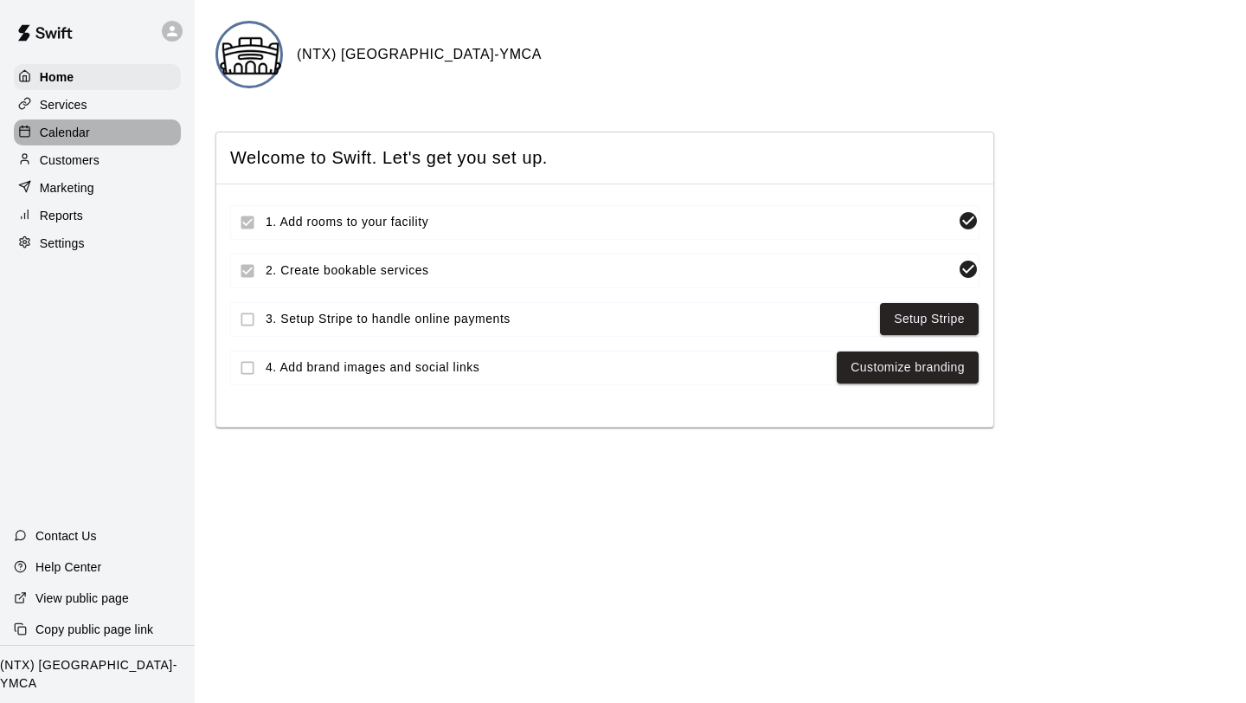
click at [84, 138] on p "Calendar" at bounding box center [65, 132] width 50 height 17
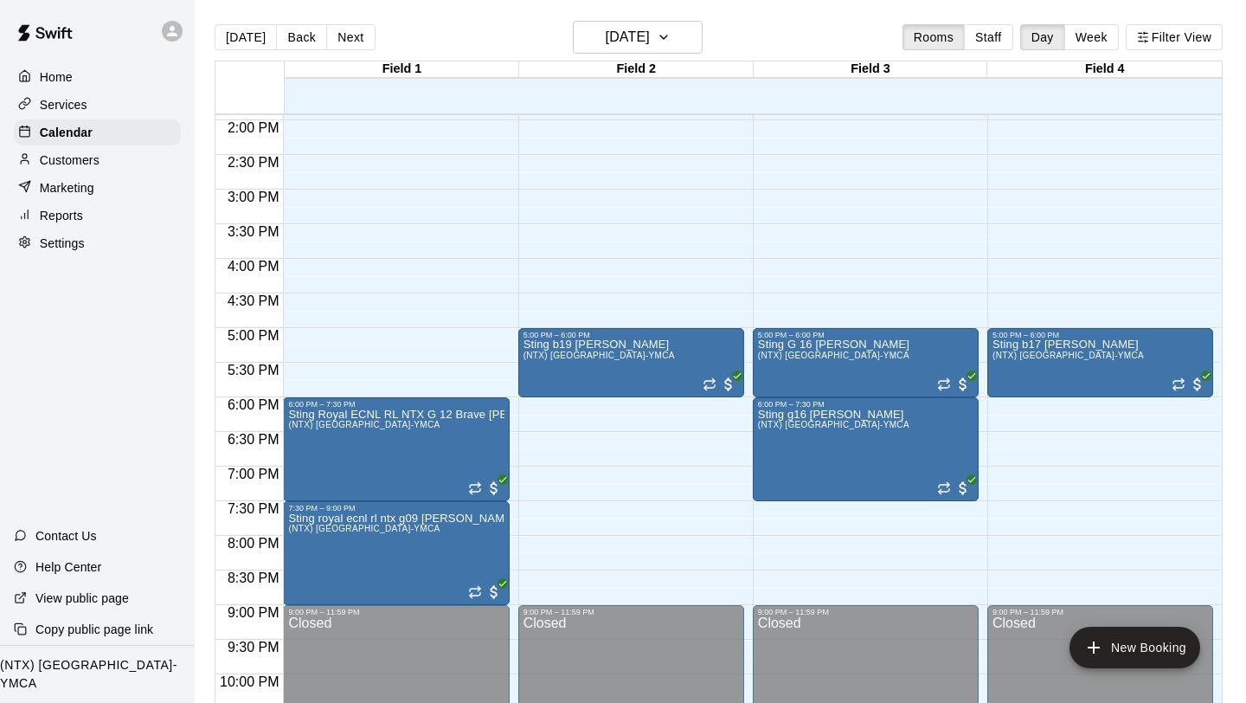
scroll to position [971, 0]
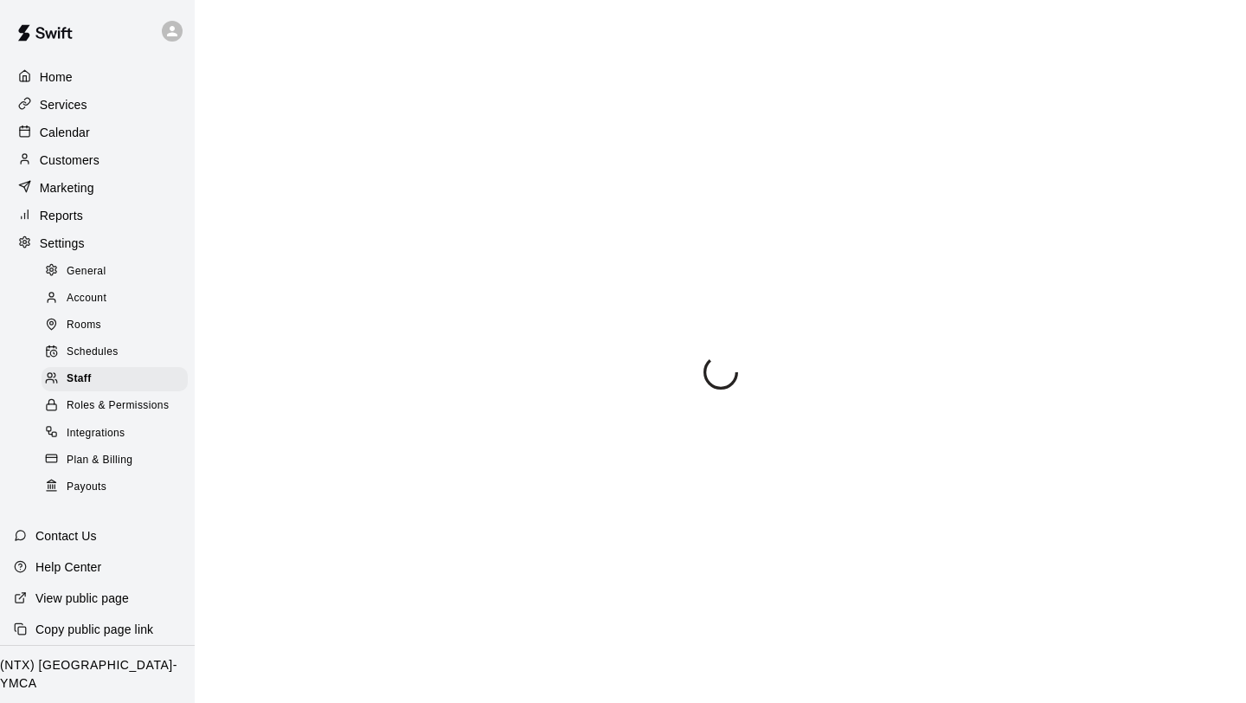
select select "**"
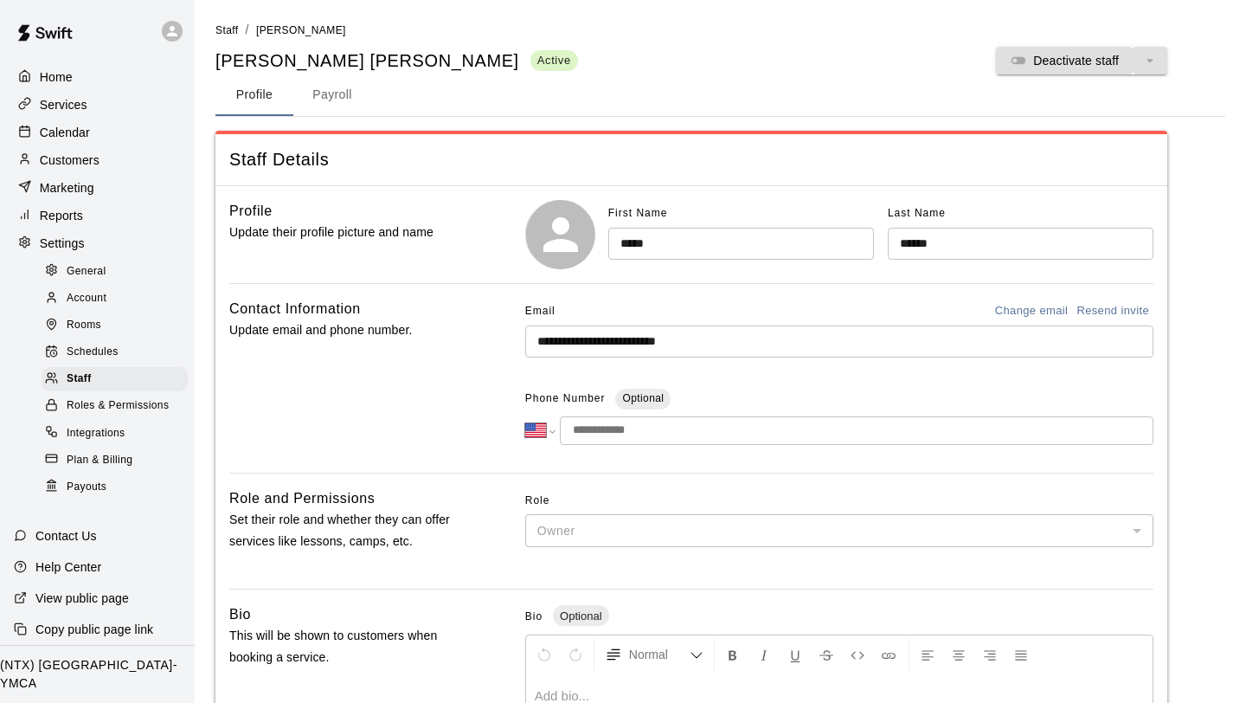
click at [94, 325] on span "Rooms" at bounding box center [84, 325] width 35 height 17
